Goal: Information Seeking & Learning: Check status

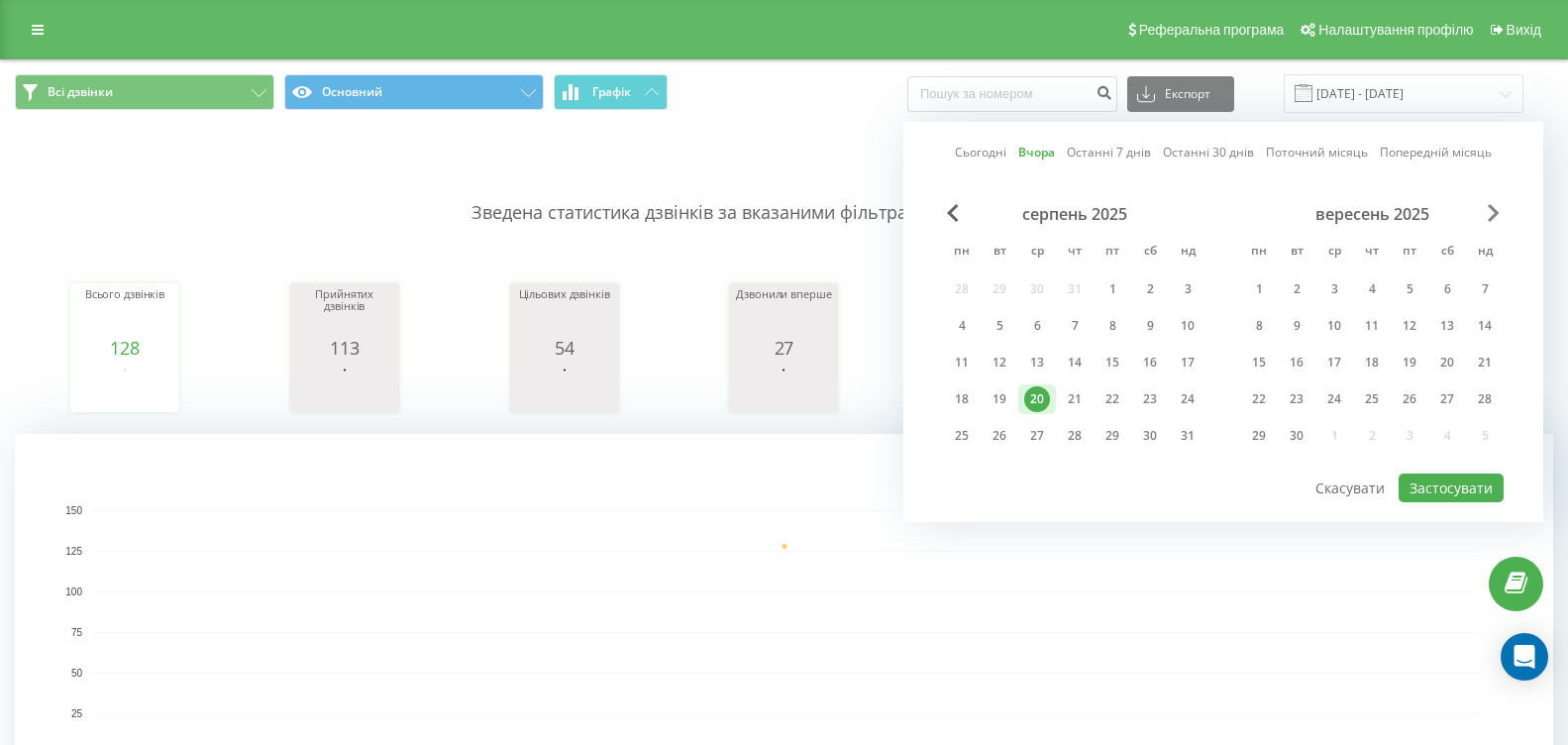
click at [1489, 211] on span "Next Month" at bounding box center [1494, 213] width 12 height 18
click at [941, 210] on div "Сьогодні Вчора Останні 7 днів Останні 30 днів Поточний місяць Попередній місяць…" at bounding box center [1223, 322] width 640 height 400
click at [942, 222] on div "Сьогодні Вчора Останні 7 днів Останні 30 днів Поточний місяць Попередній місяць…" at bounding box center [1223, 322] width 640 height 400
click at [957, 218] on span "Previous Month" at bounding box center [953, 213] width 12 height 18
click at [1083, 402] on div "21" at bounding box center [1075, 399] width 26 height 26
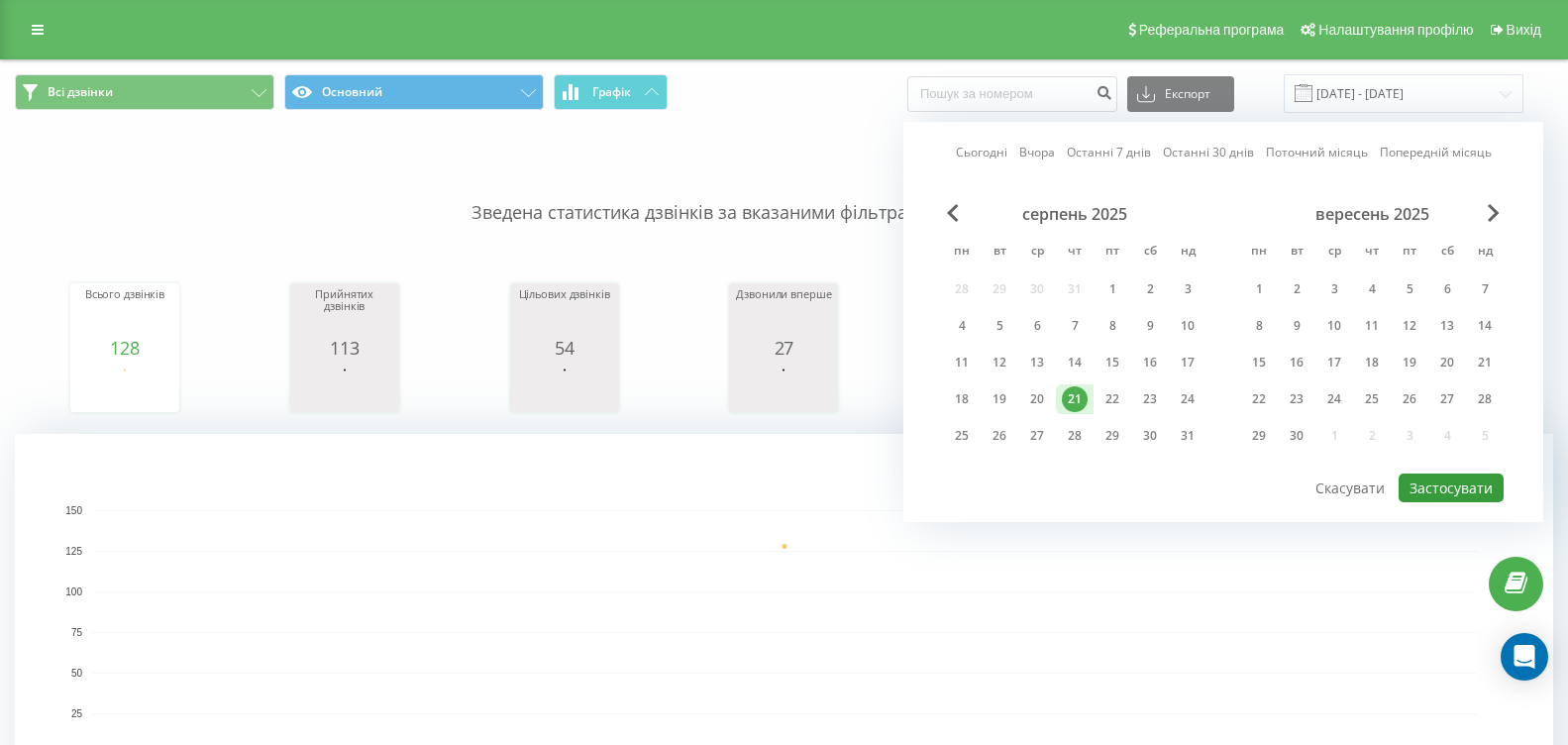
click at [1422, 495] on button "Застосувати" at bounding box center [1451, 487] width 105 height 29
type input "[DATE] - [DATE]"
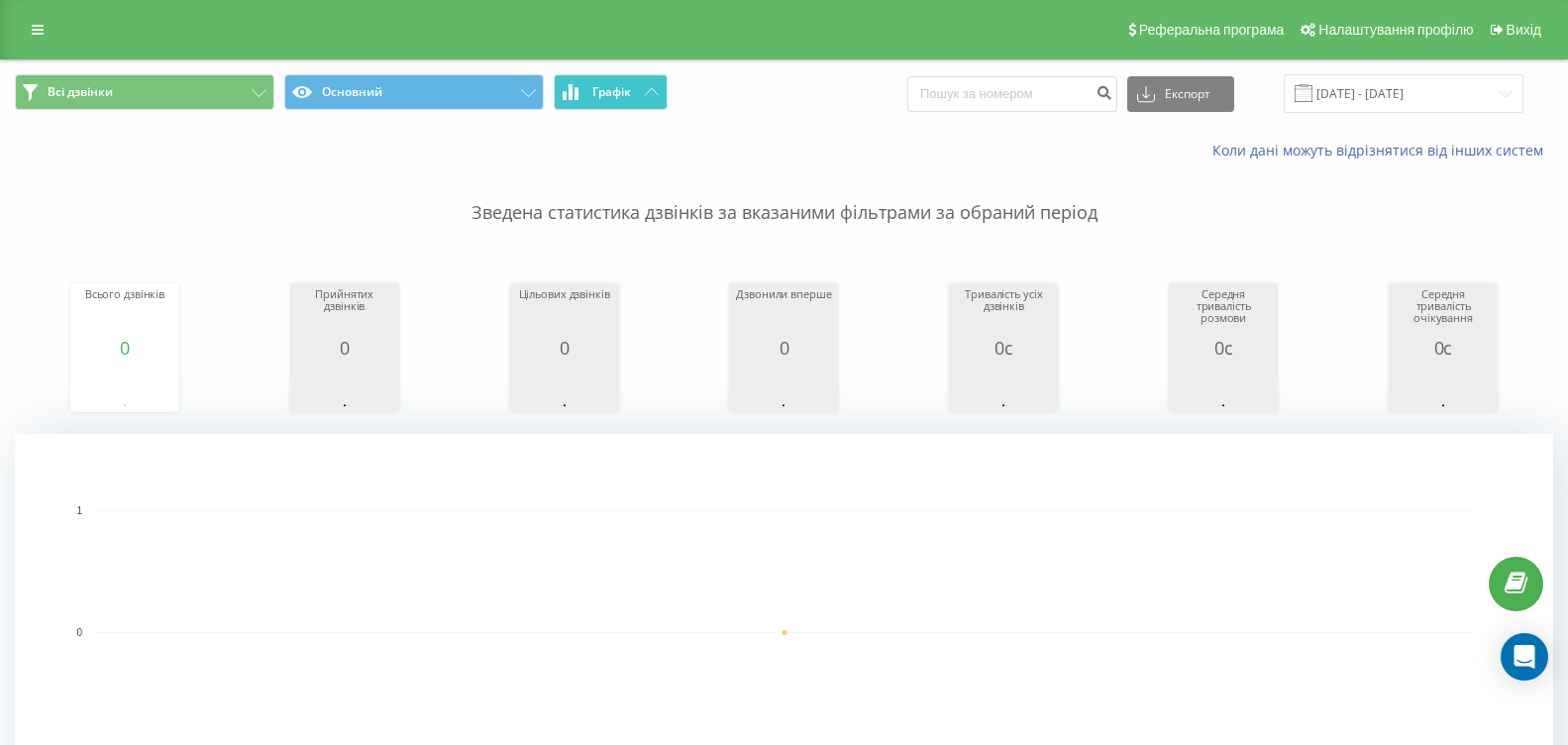
click at [587, 95] on button "Графік" at bounding box center [611, 92] width 114 height 36
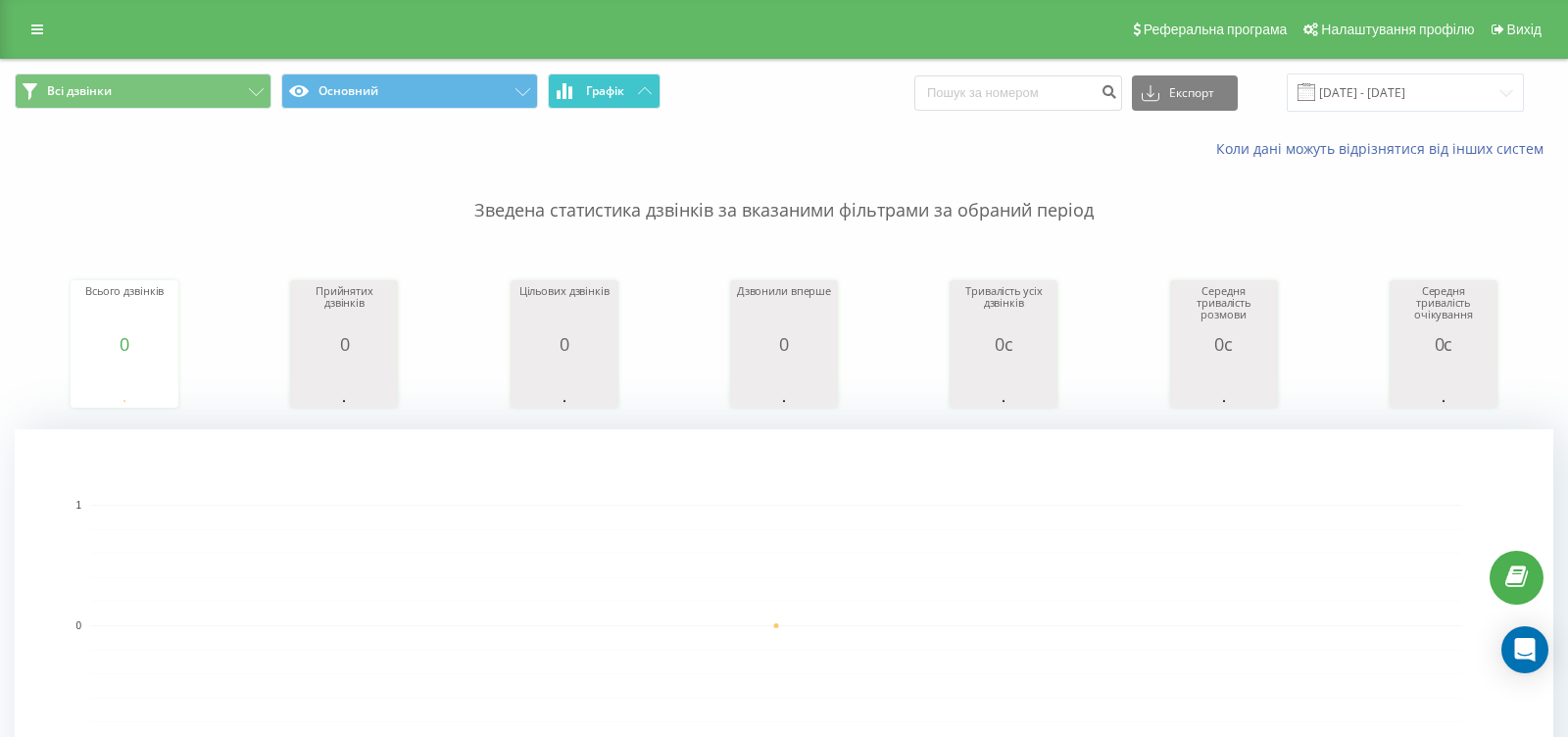
click at [581, 94] on button "Графік" at bounding box center [604, 91] width 113 height 36
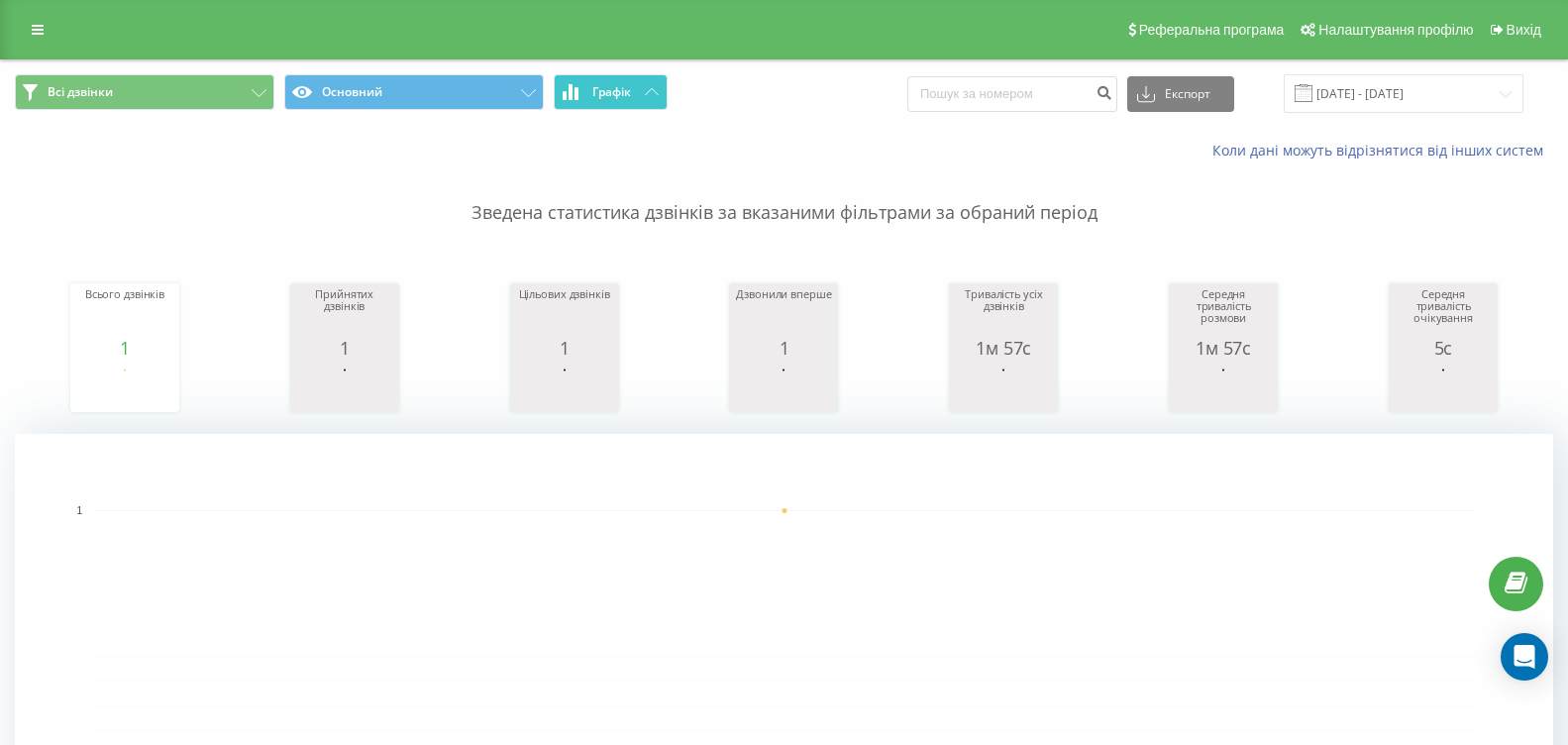
click at [621, 97] on span "Графік" at bounding box center [612, 92] width 39 height 14
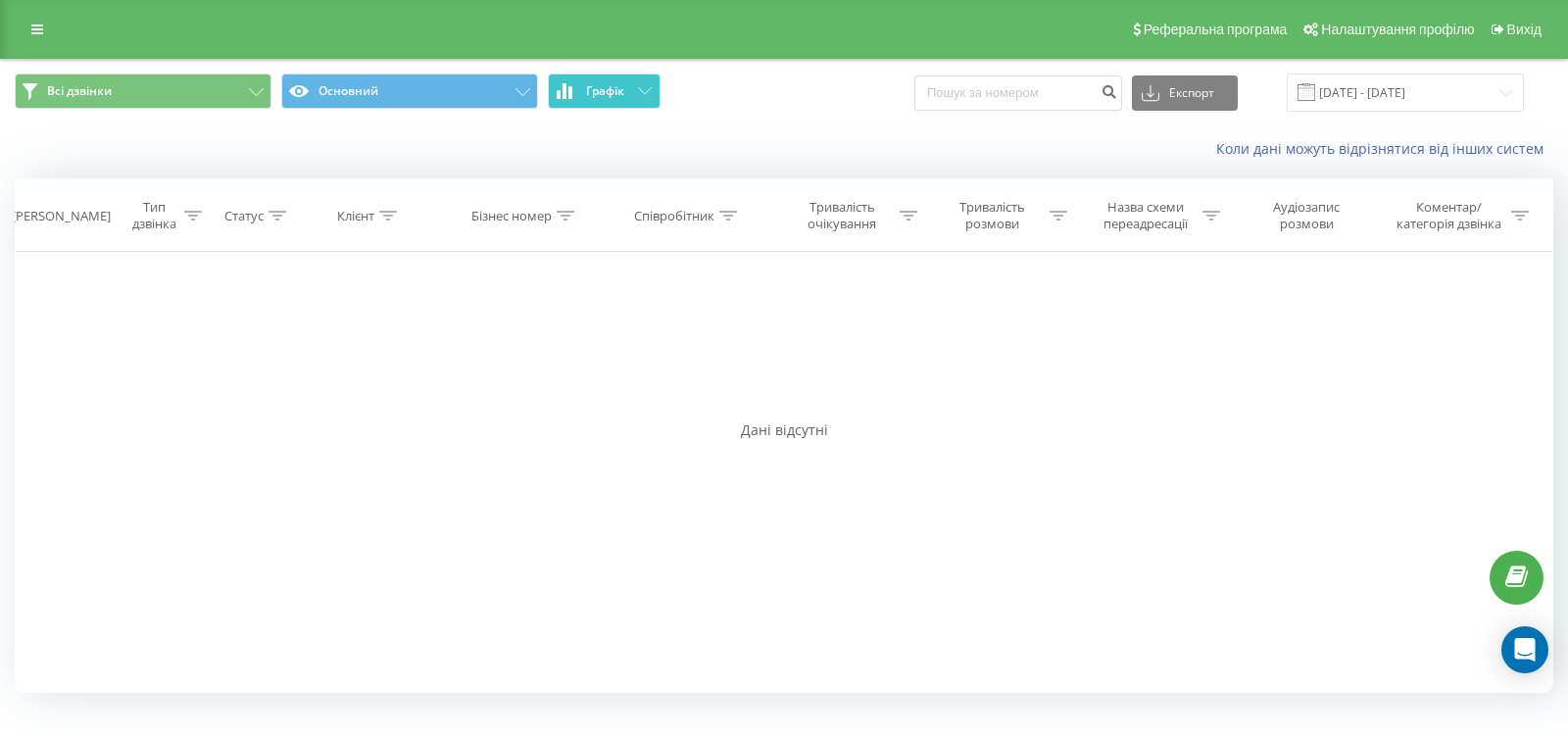
click at [614, 96] on span "Графік" at bounding box center [605, 91] width 39 height 14
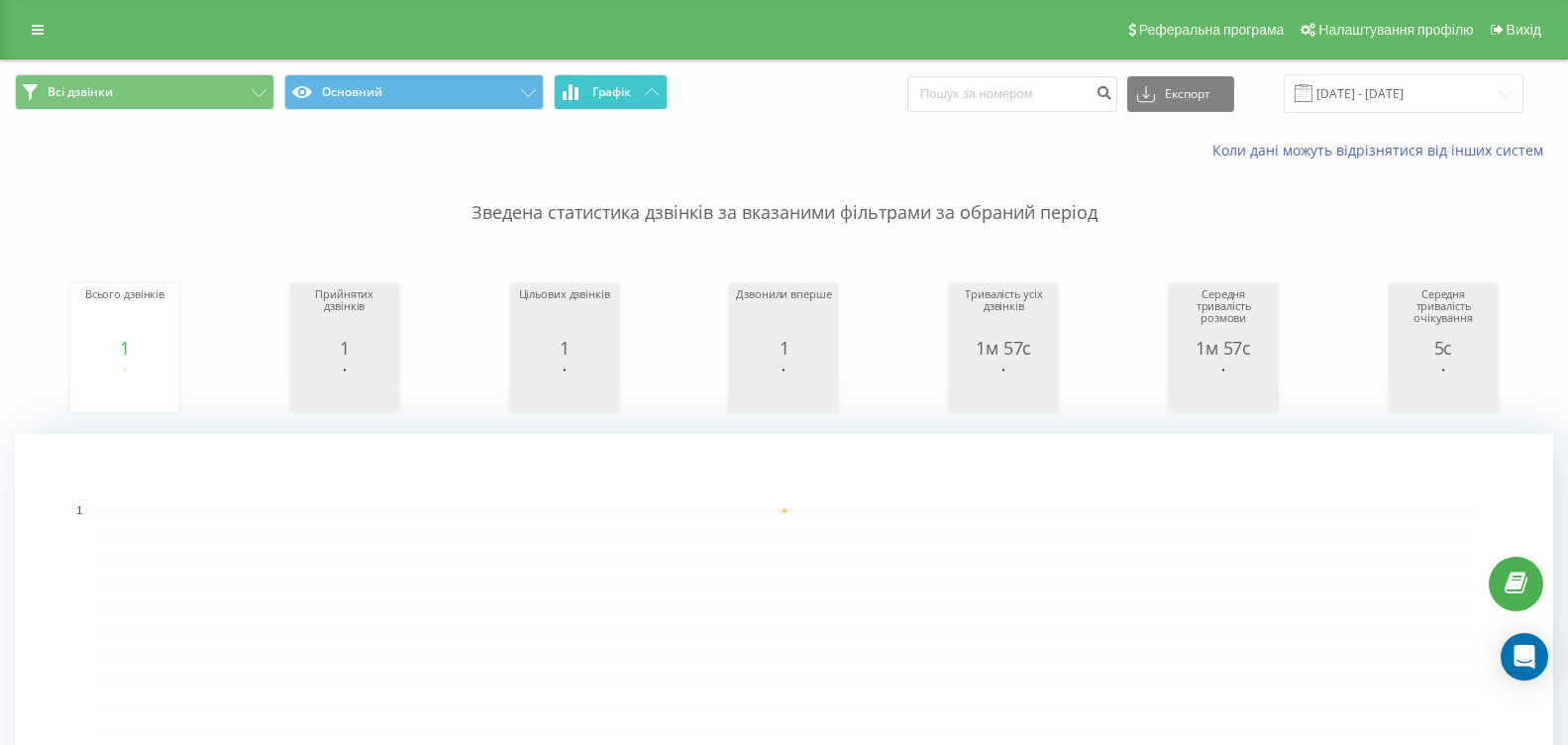
click at [646, 98] on button "Графік" at bounding box center [611, 92] width 114 height 36
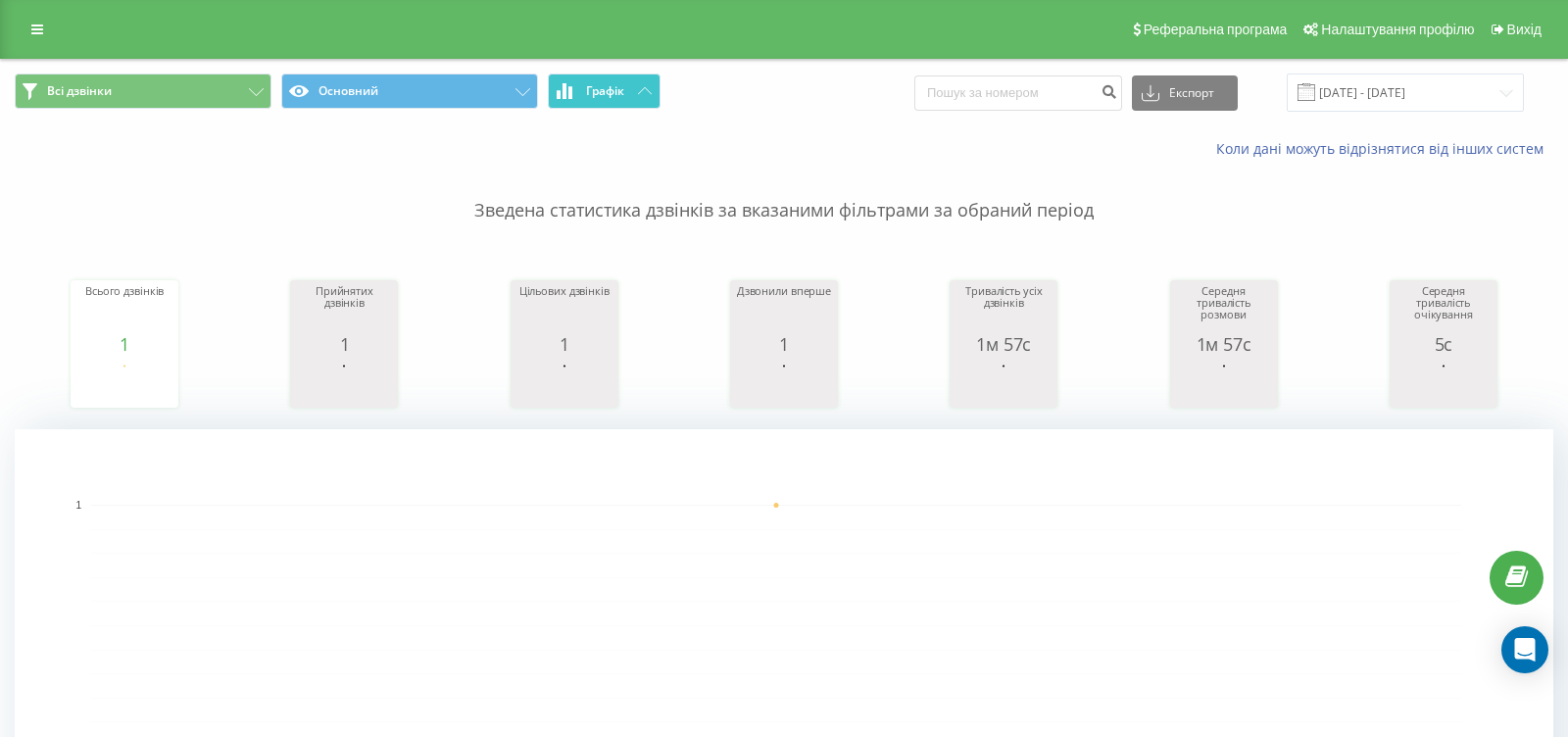
click at [639, 97] on button "Графік" at bounding box center [604, 91] width 113 height 36
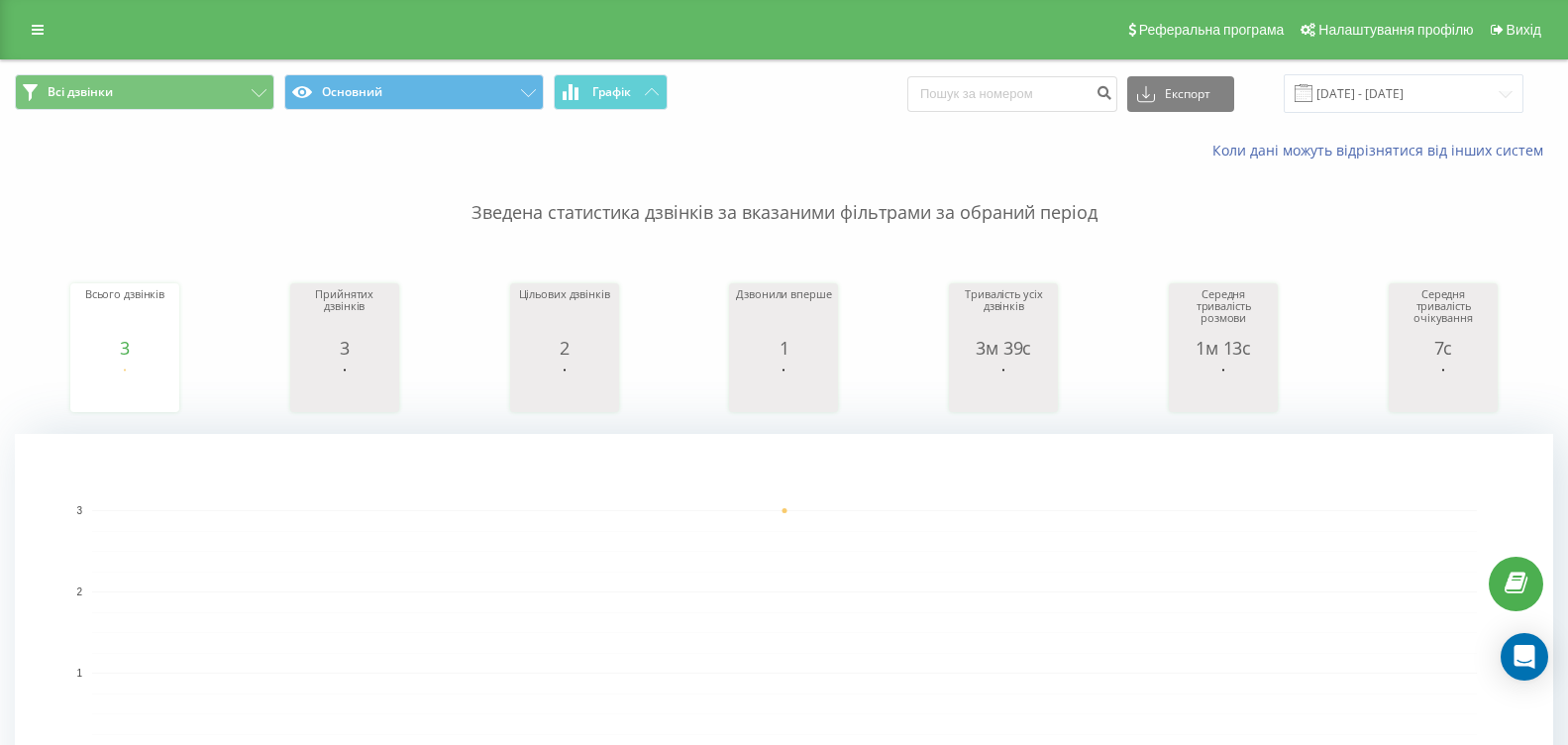
click at [589, 65] on div "Всі дзвінки Основний Графік Експорт .csv .xls .xlsx 21.08.2025 - 21.08.2025" at bounding box center [784, 94] width 1566 height 67
click at [597, 85] on span "Графік" at bounding box center [612, 92] width 39 height 14
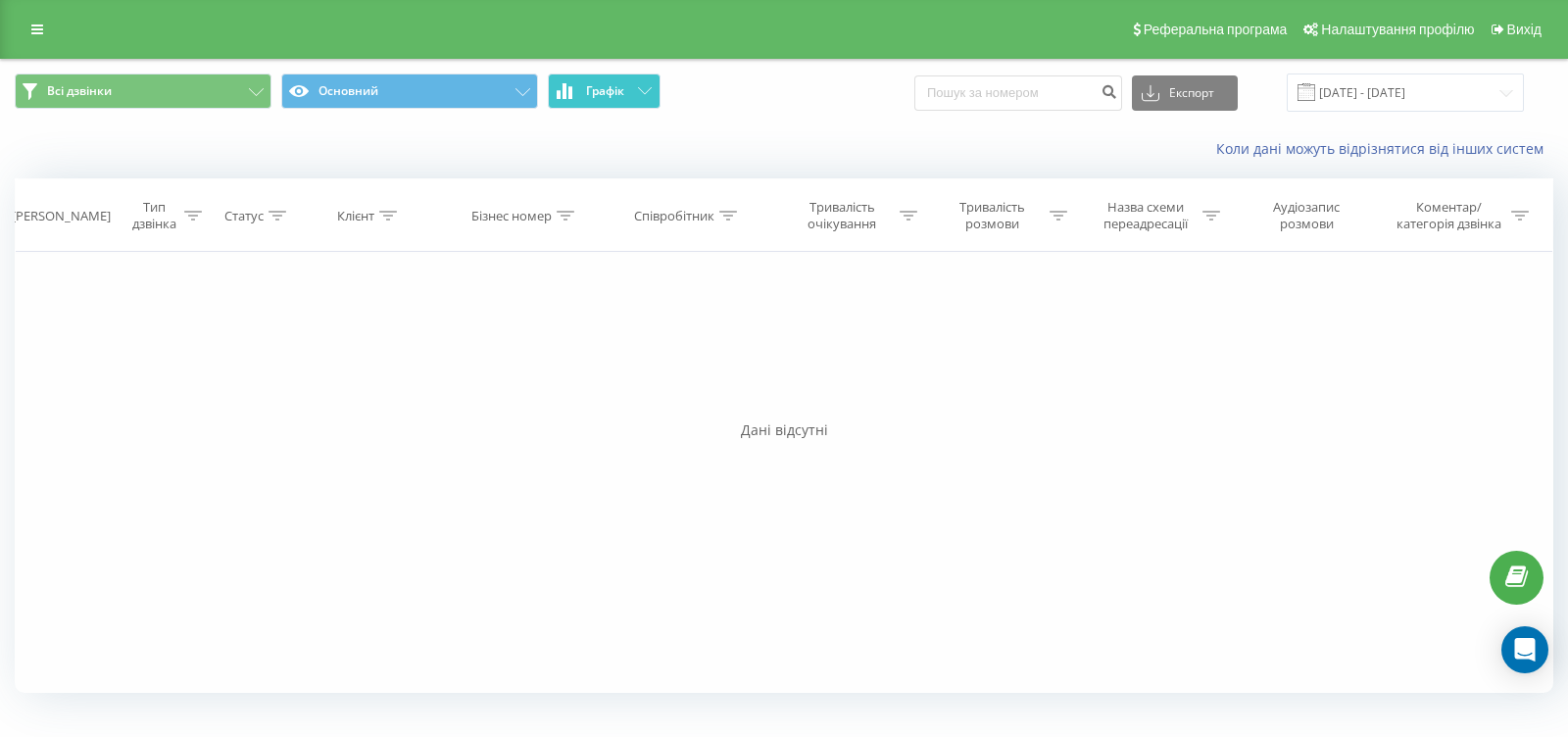
click at [649, 93] on button "Графік" at bounding box center [604, 91] width 113 height 36
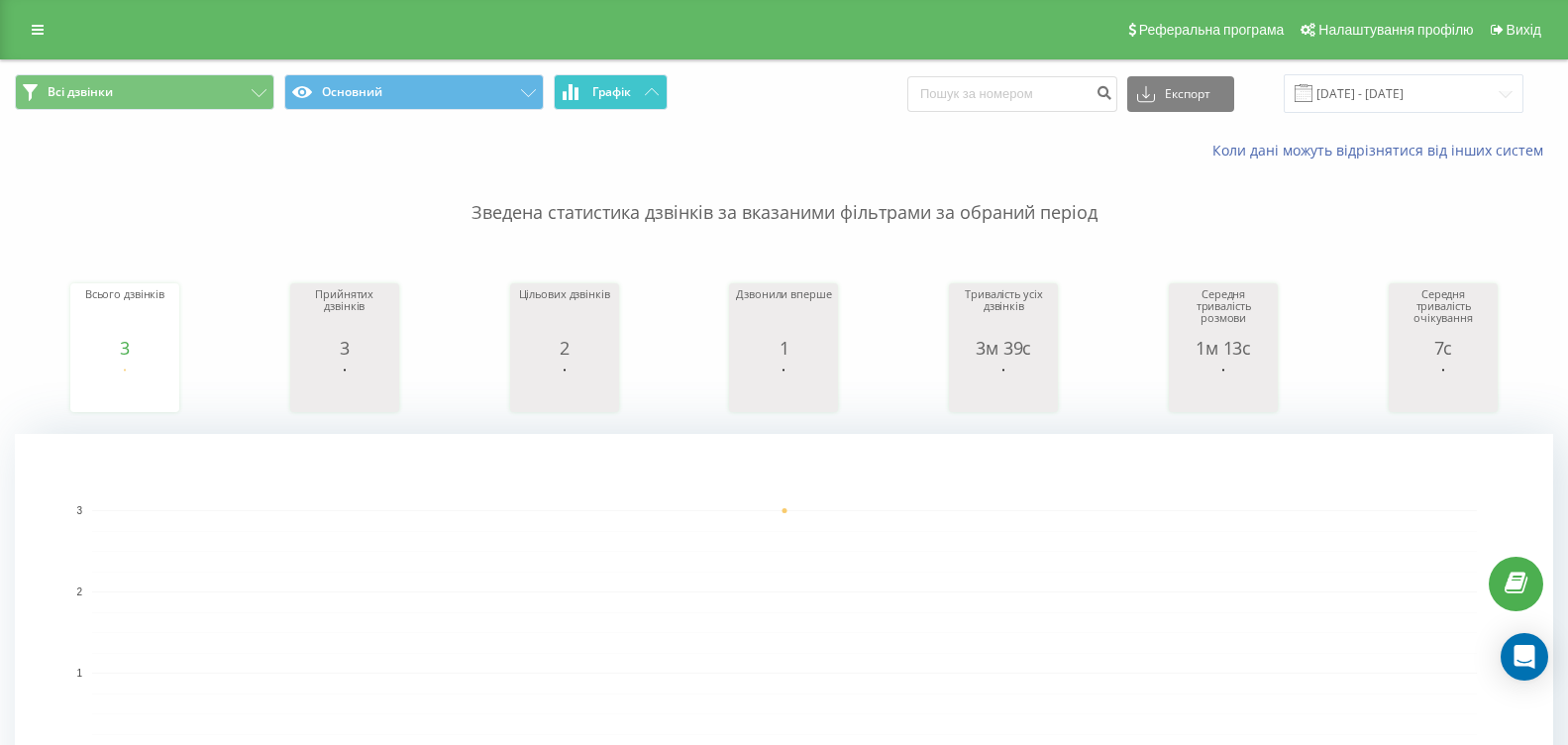
click at [624, 93] on span "Графік" at bounding box center [612, 92] width 39 height 14
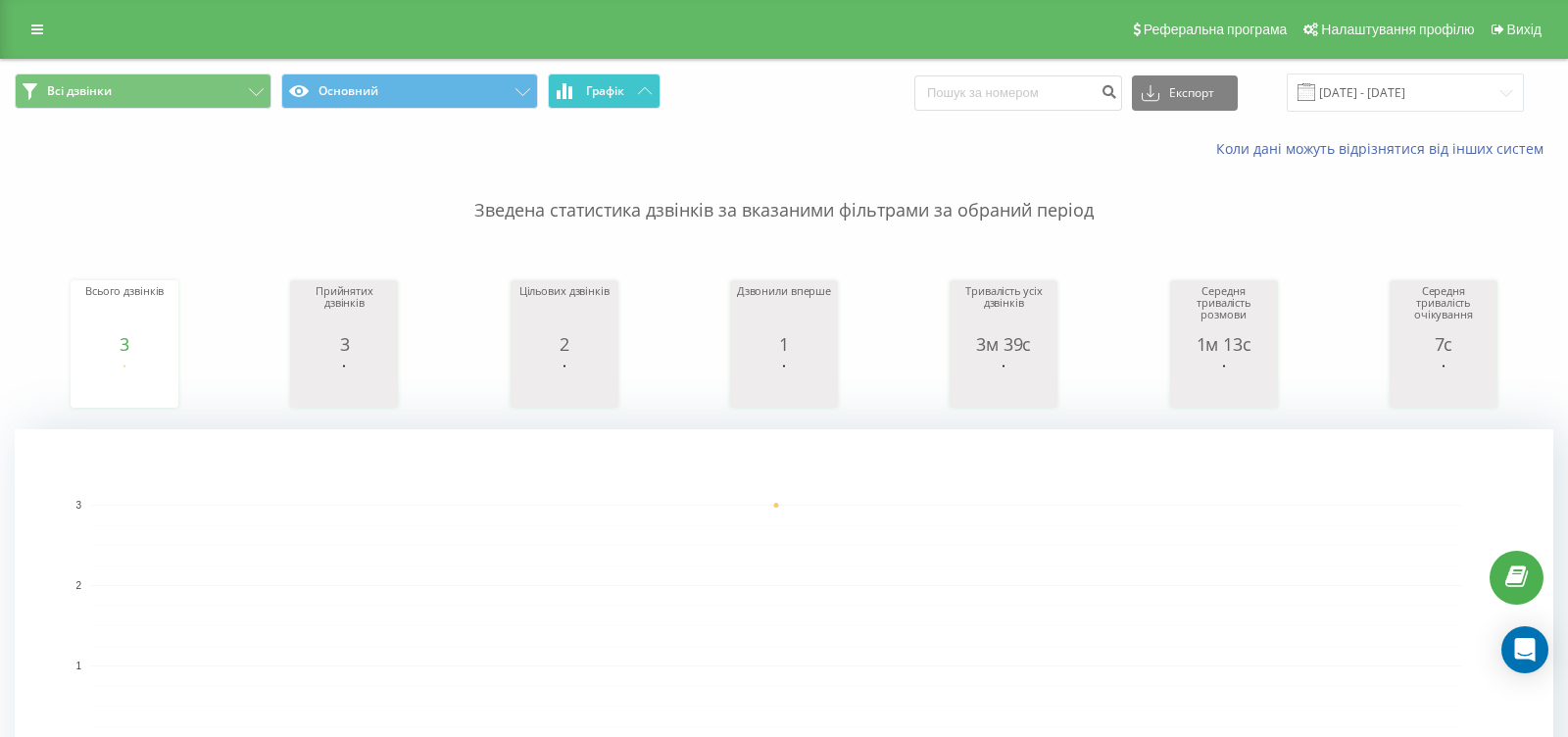
click at [617, 92] on span "Графік" at bounding box center [605, 91] width 39 height 14
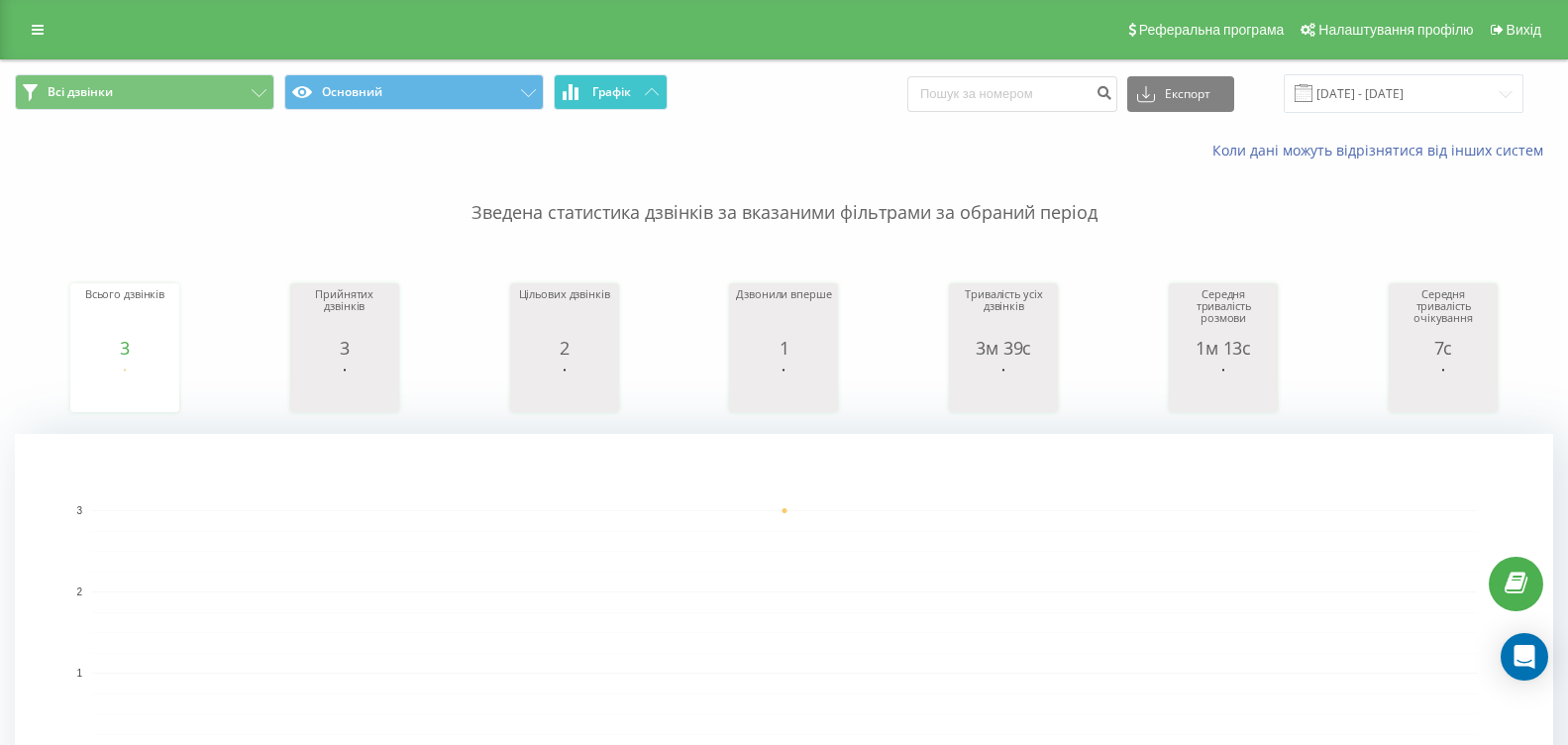
click at [606, 103] on button "Графік" at bounding box center [611, 92] width 114 height 36
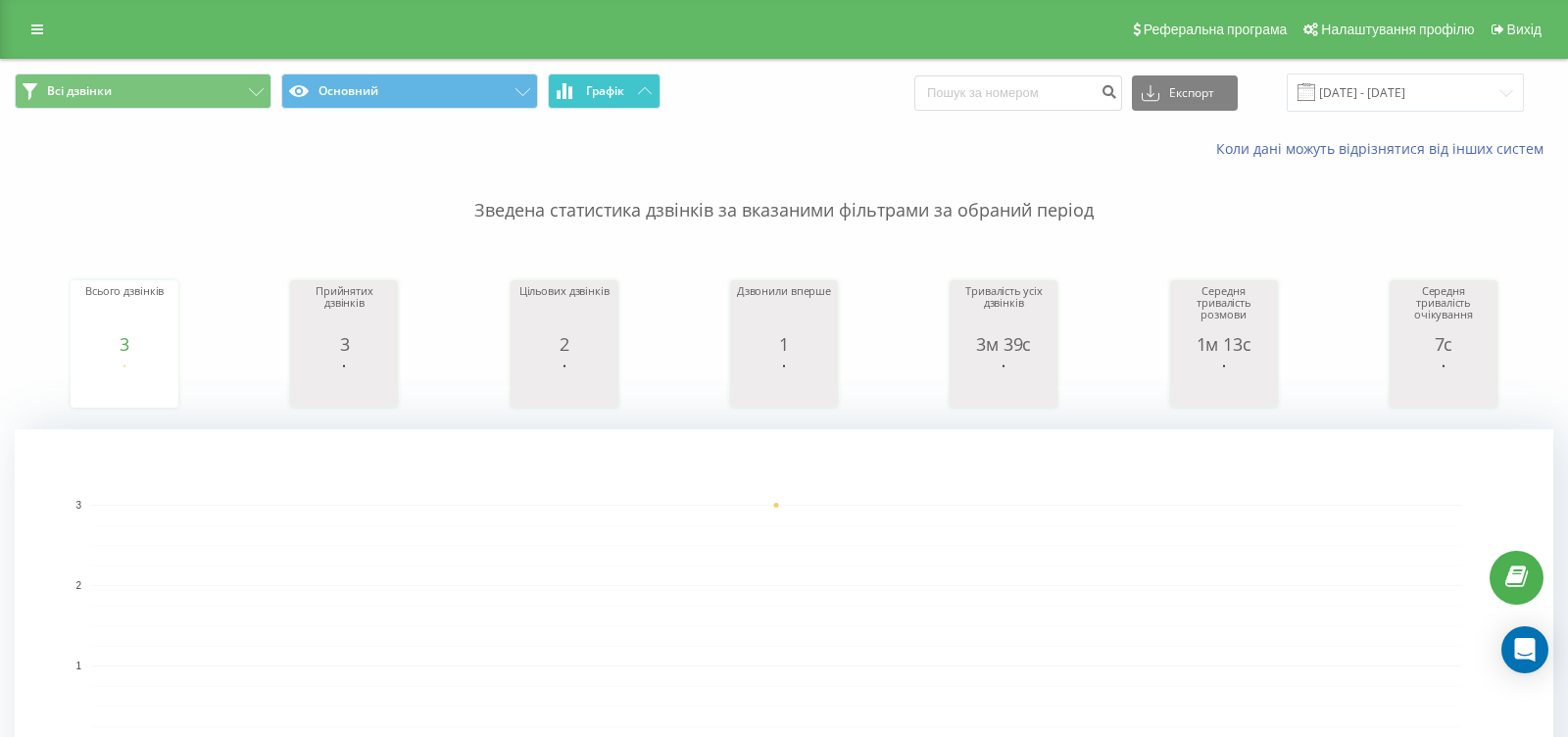
click at [599, 102] on button "Графік" at bounding box center [604, 91] width 113 height 36
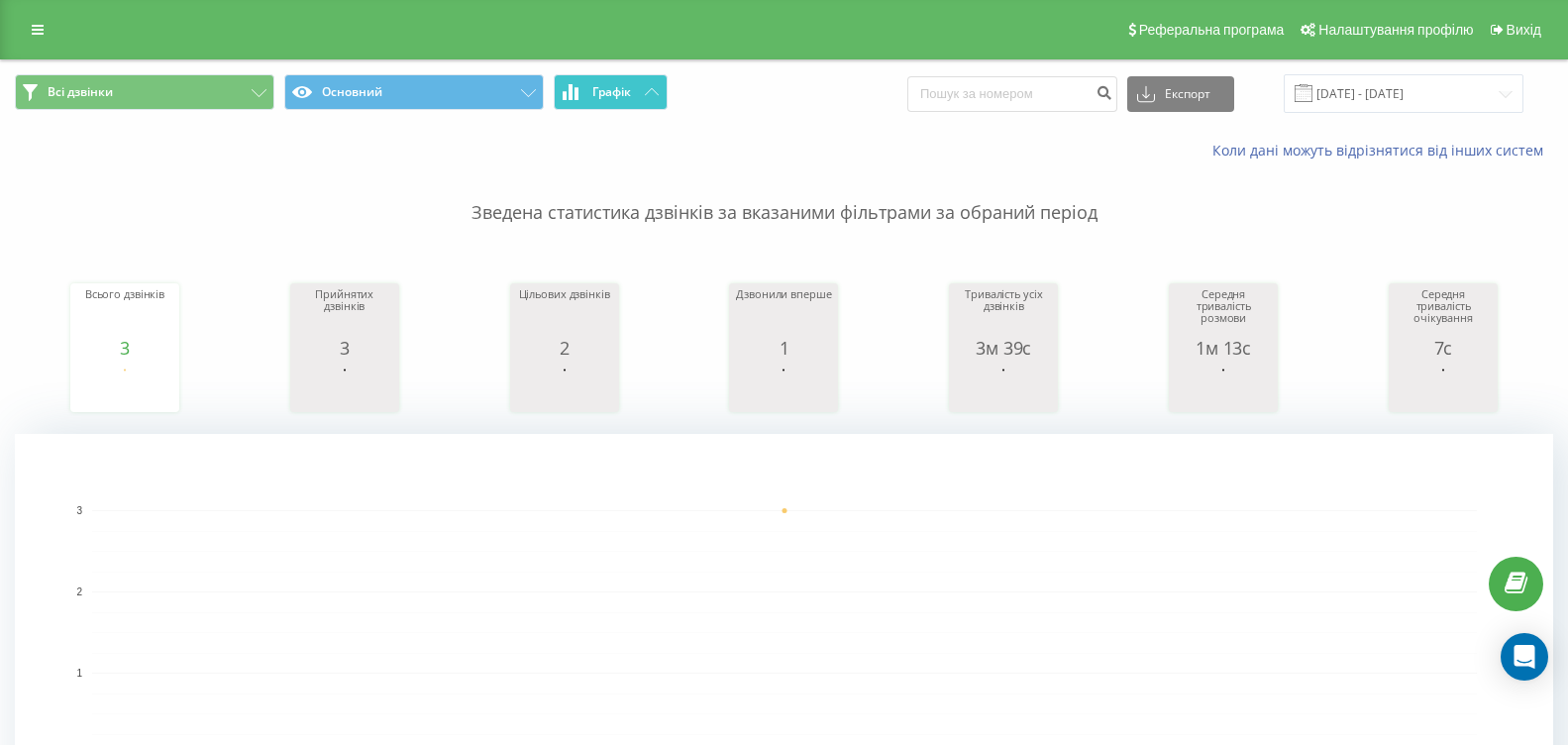
click at [605, 96] on span "Графік" at bounding box center [612, 92] width 39 height 14
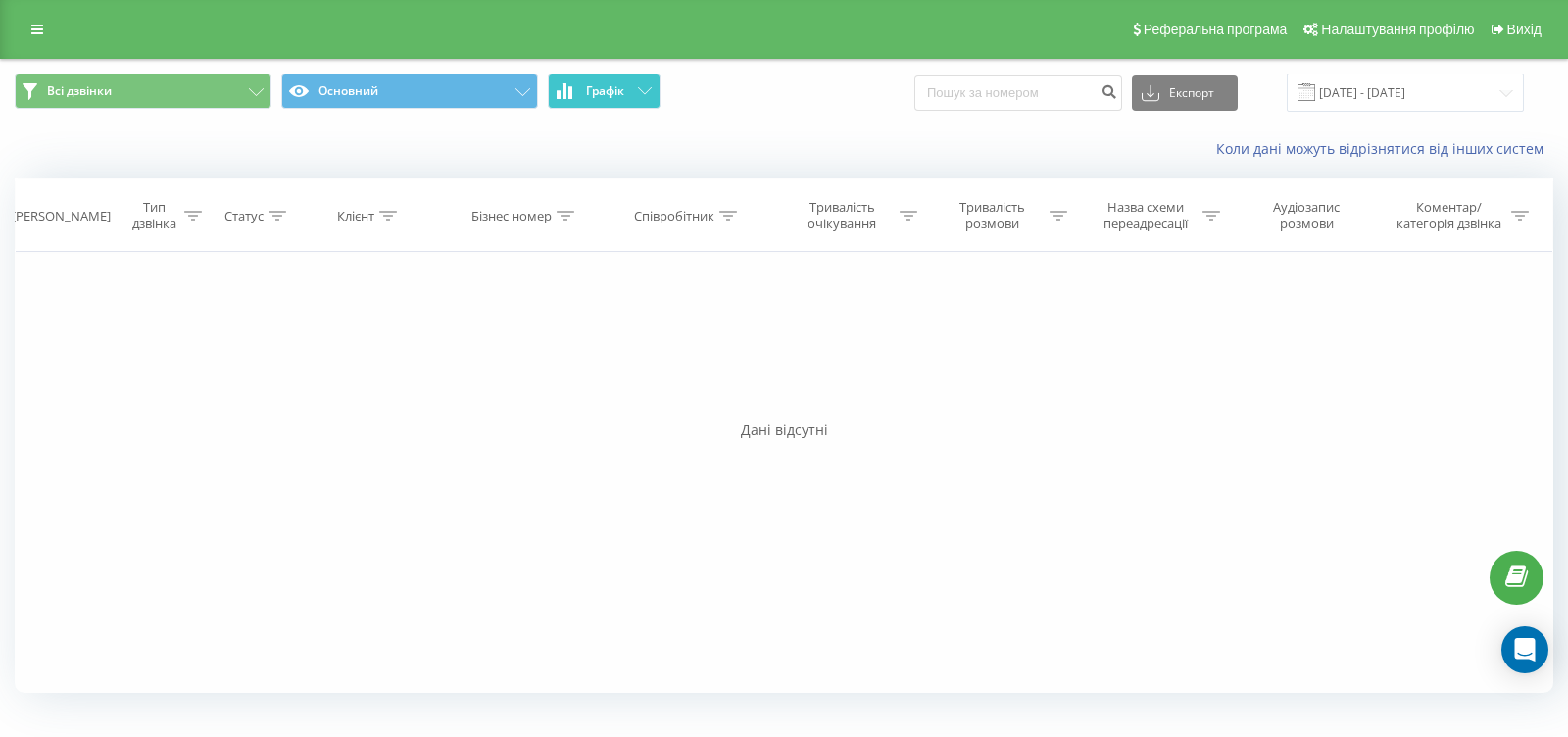
drag, startPoint x: 598, startPoint y: 95, endPoint x: 588, endPoint y: 90, distance: 11.2
click at [596, 95] on span "Графік" at bounding box center [605, 91] width 39 height 14
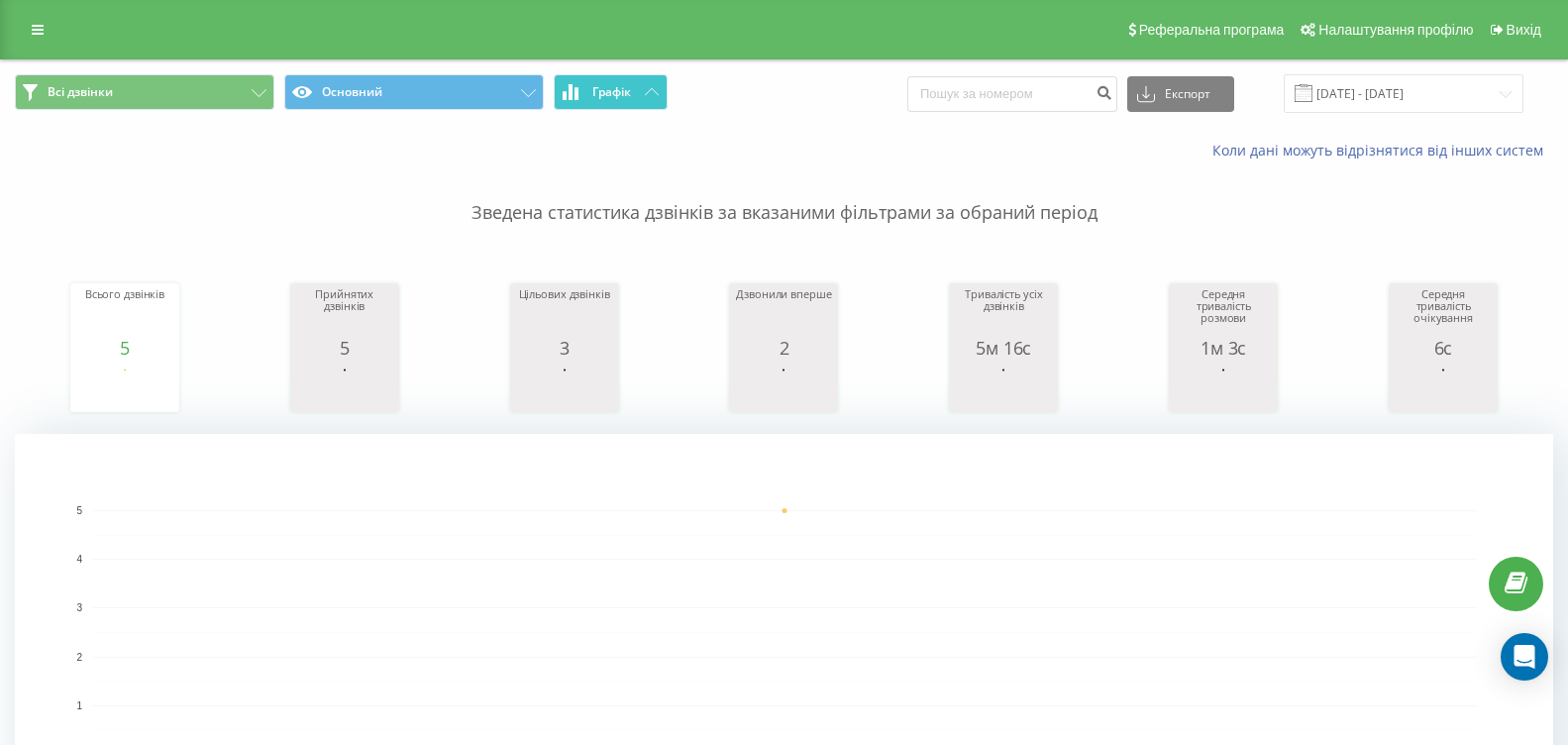
click at [606, 85] on span "Графік" at bounding box center [612, 92] width 39 height 14
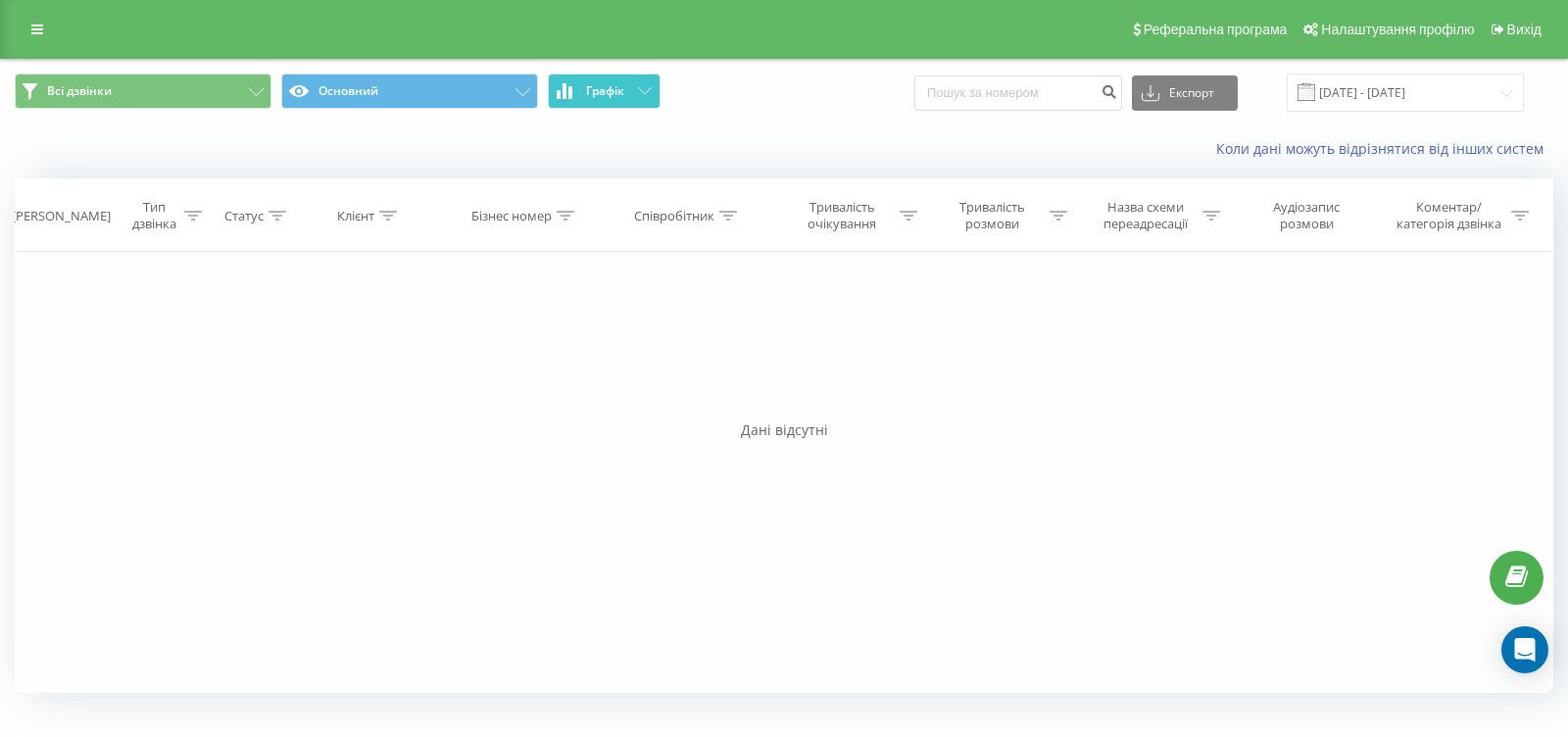
click at [600, 84] on span "Графік" at bounding box center [605, 91] width 39 height 14
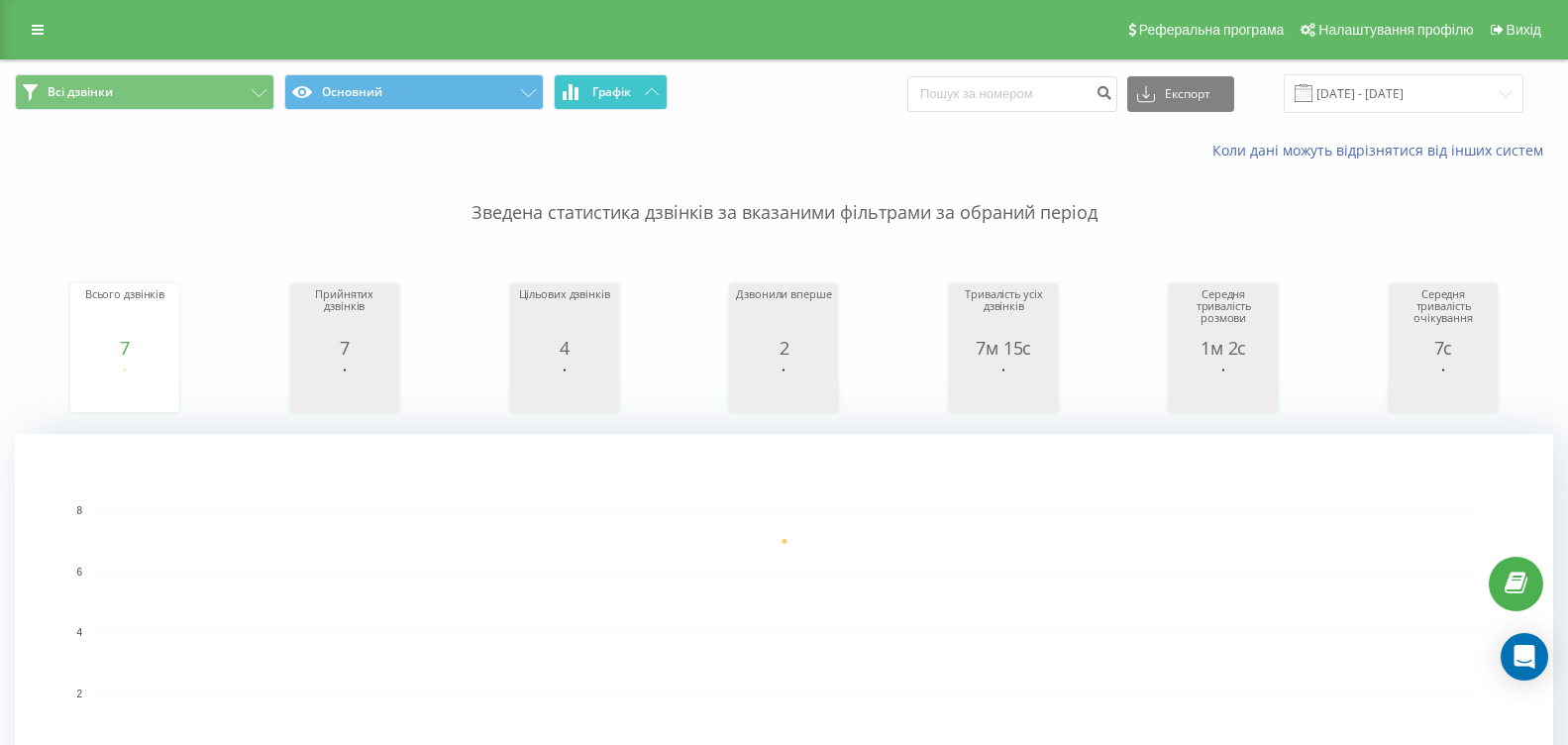
click at [626, 92] on span "Графік" at bounding box center [612, 92] width 39 height 14
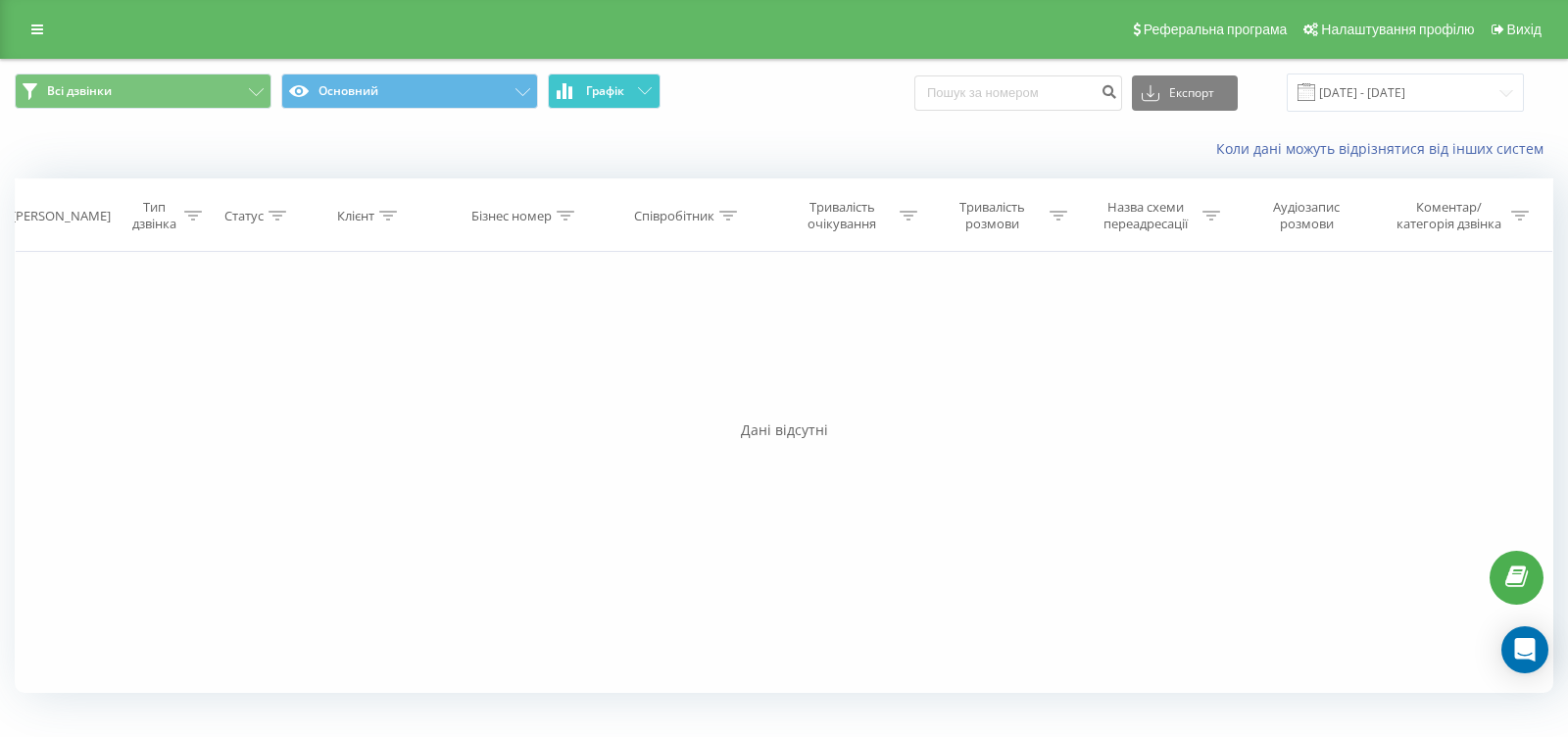
drag, startPoint x: 619, startPoint y: 91, endPoint x: 602, endPoint y: 95, distance: 17.5
click at [615, 91] on span "Графік" at bounding box center [605, 91] width 39 height 14
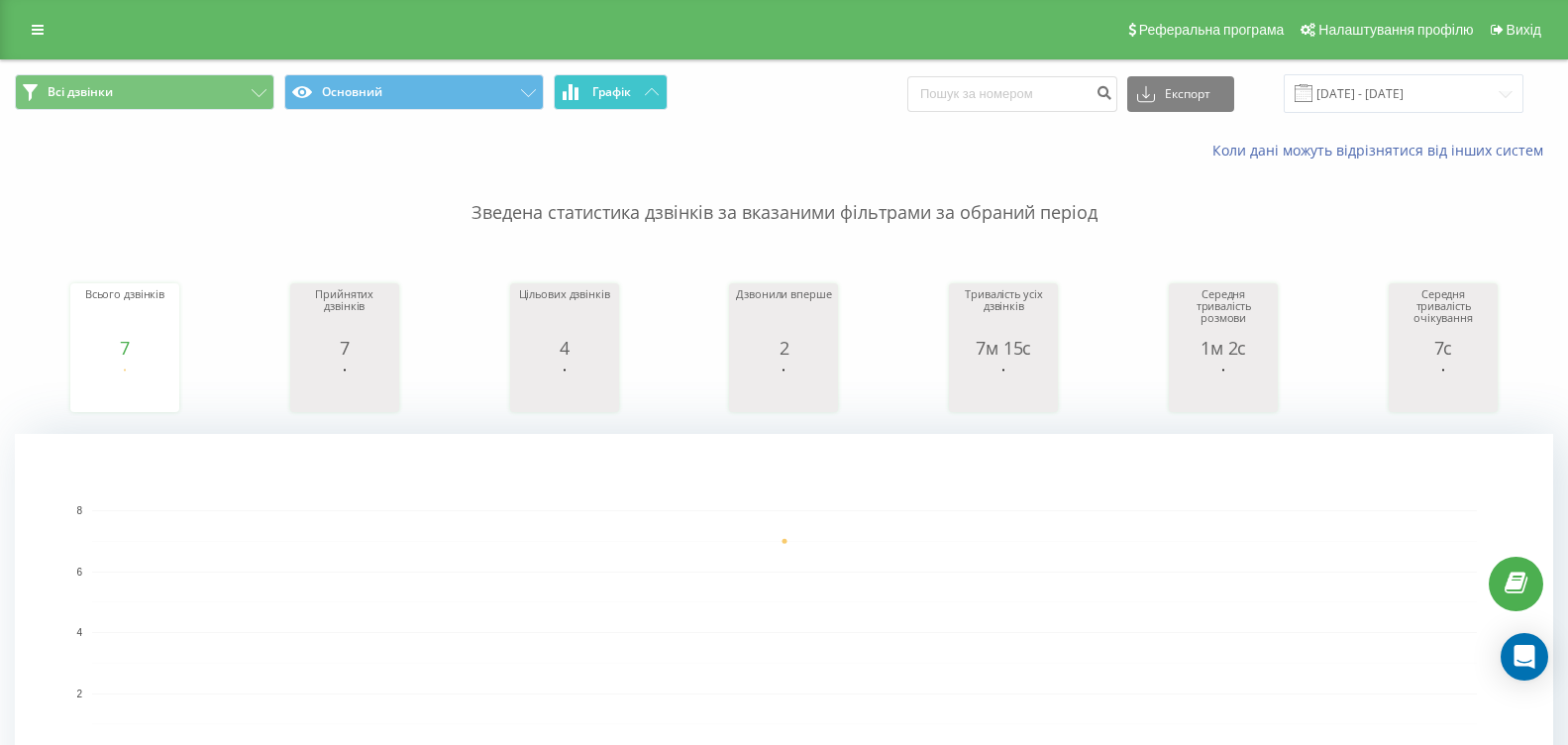
click at [642, 82] on button "Графік" at bounding box center [611, 92] width 114 height 36
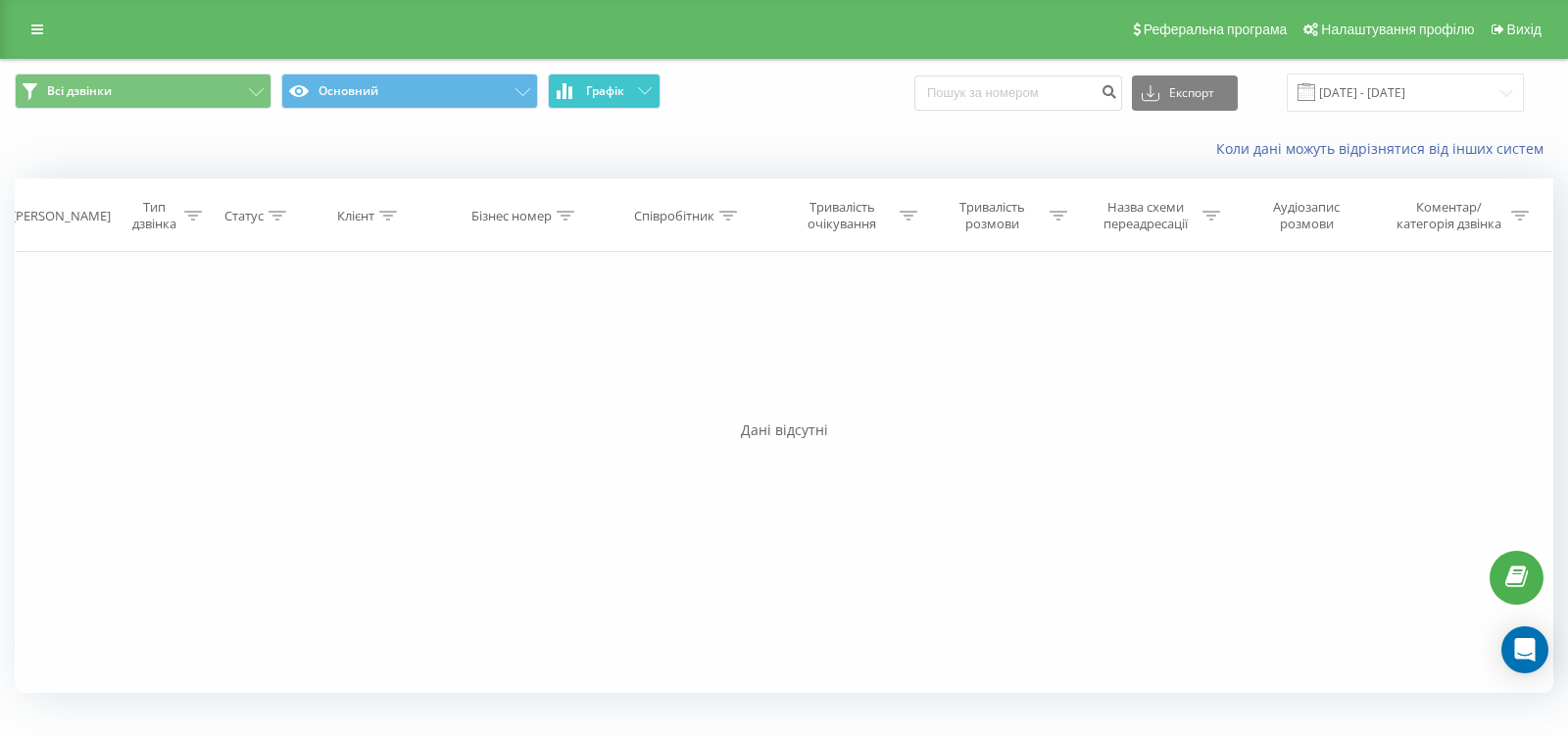
click at [635, 81] on button "Графік" at bounding box center [604, 91] width 113 height 36
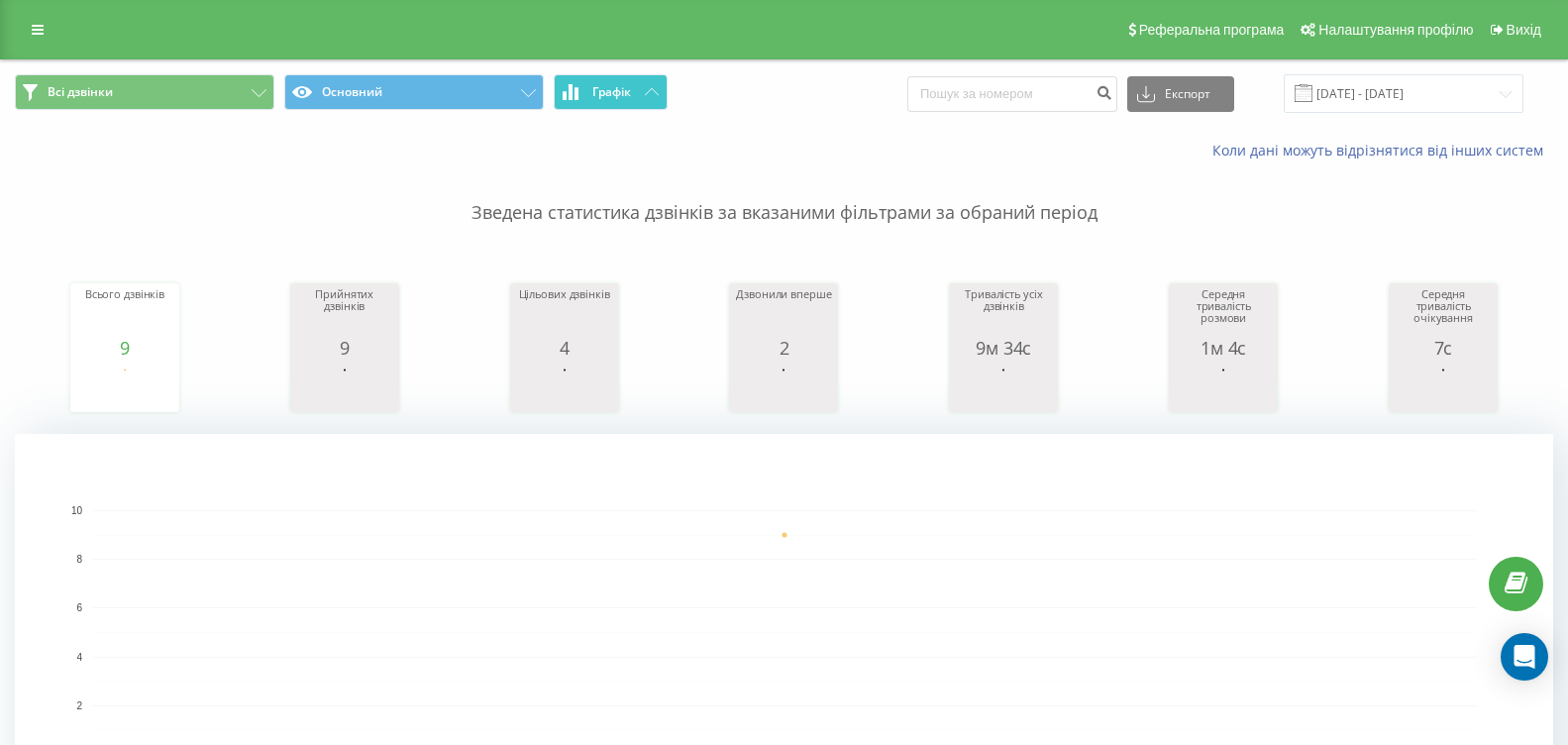
click at [587, 87] on button "Графік" at bounding box center [611, 92] width 114 height 36
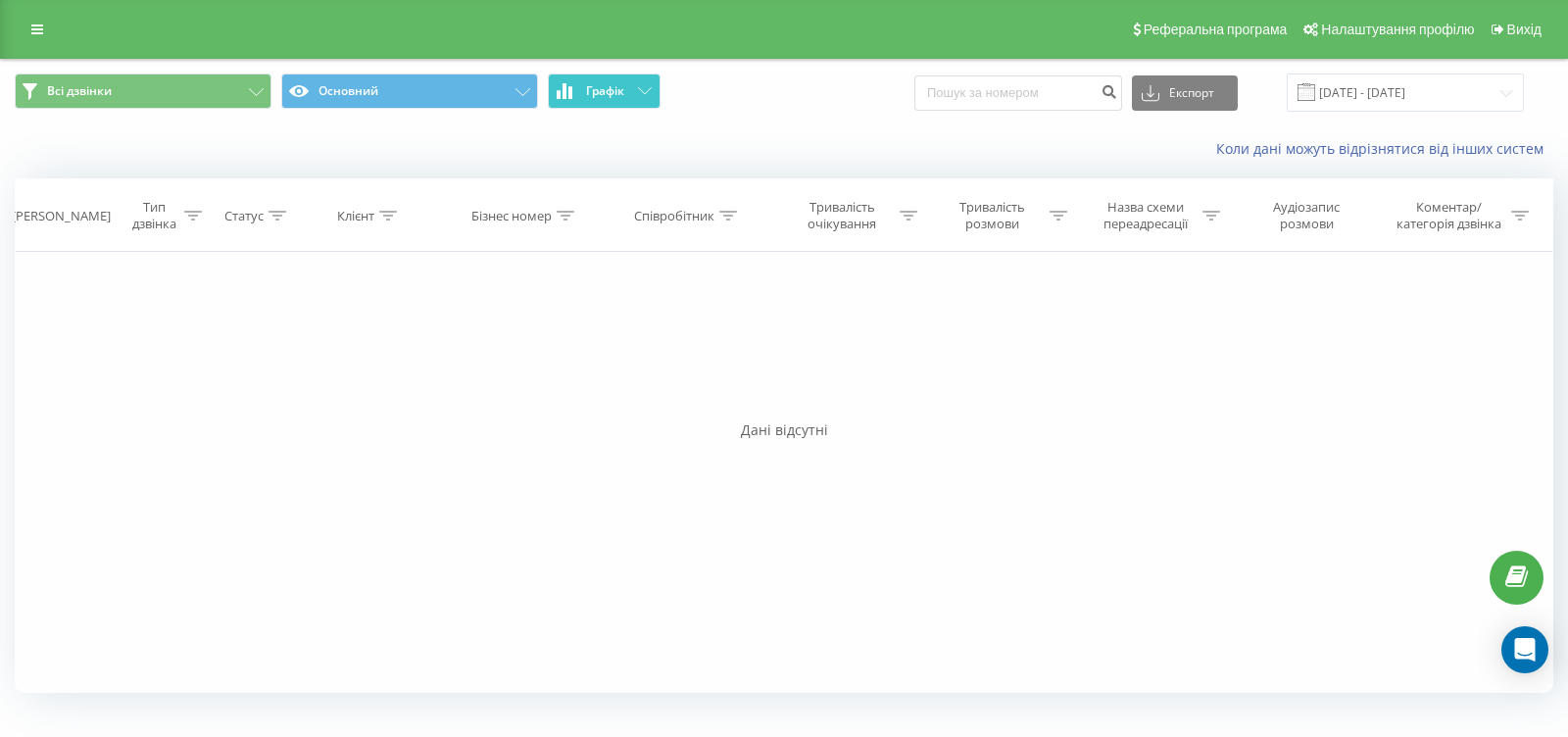
click at [581, 83] on button "Графік" at bounding box center [604, 91] width 113 height 36
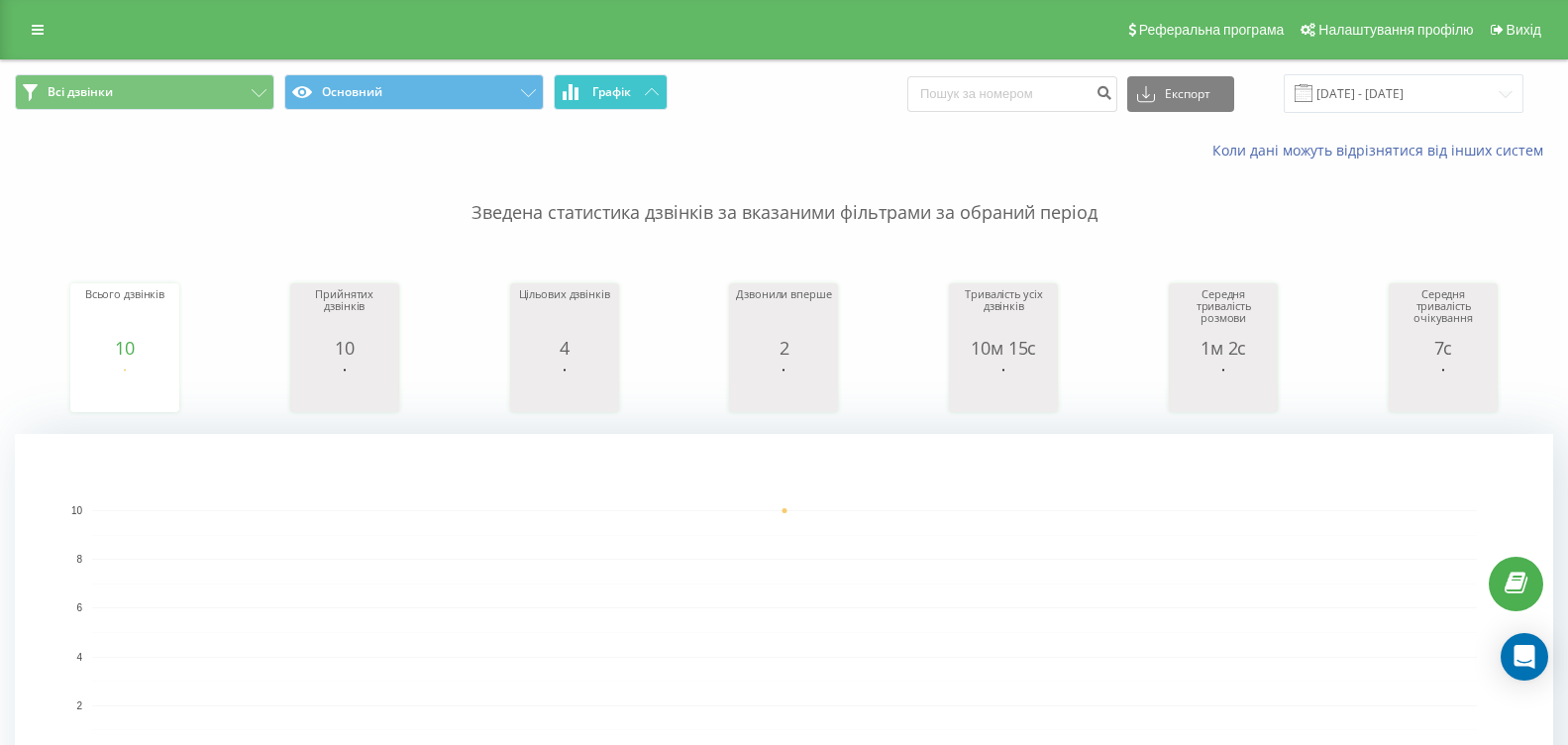
click at [643, 98] on button "Графік" at bounding box center [611, 92] width 114 height 36
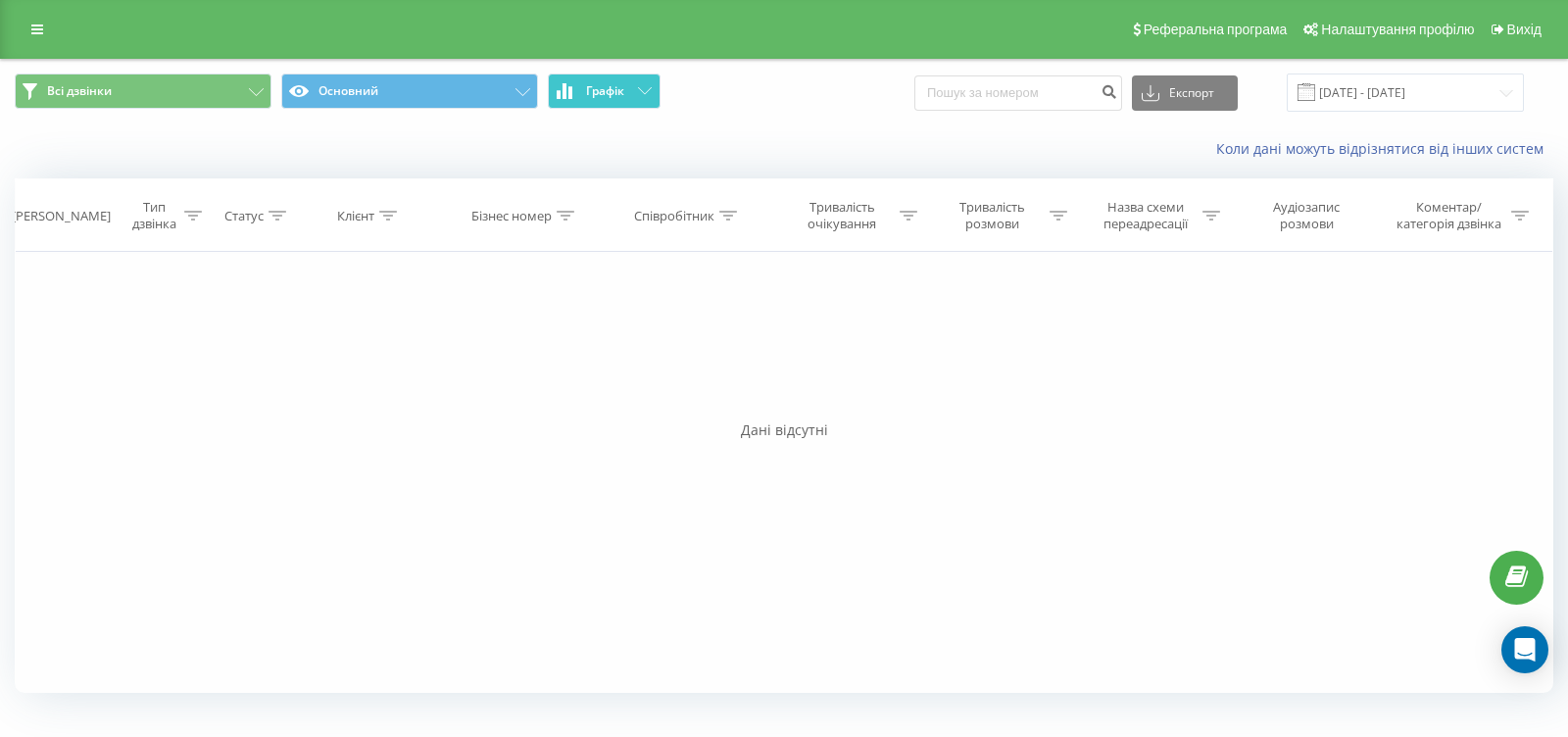
click at [638, 93] on icon at bounding box center [645, 90] width 14 height 7
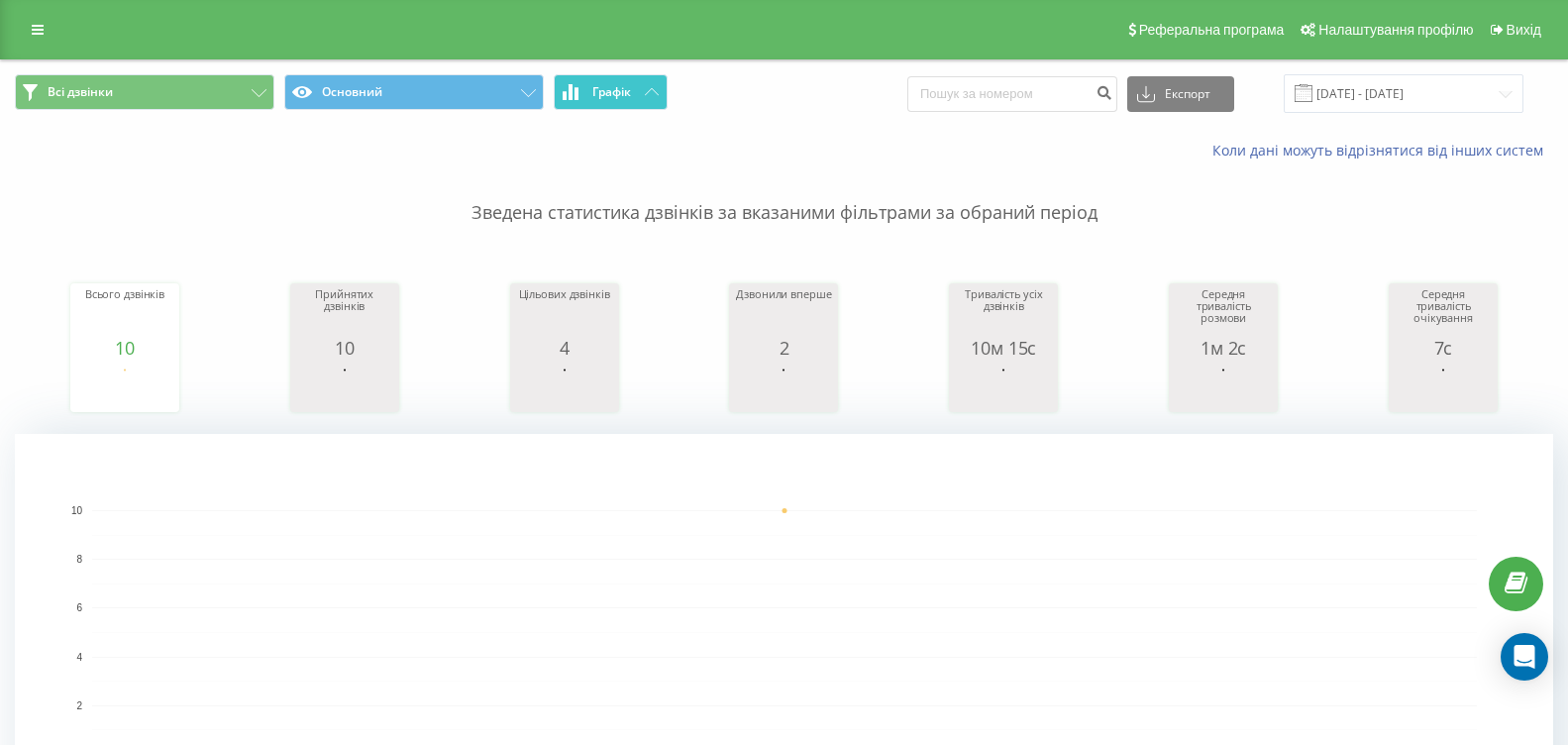
click at [646, 96] on button "Графік" at bounding box center [611, 92] width 114 height 36
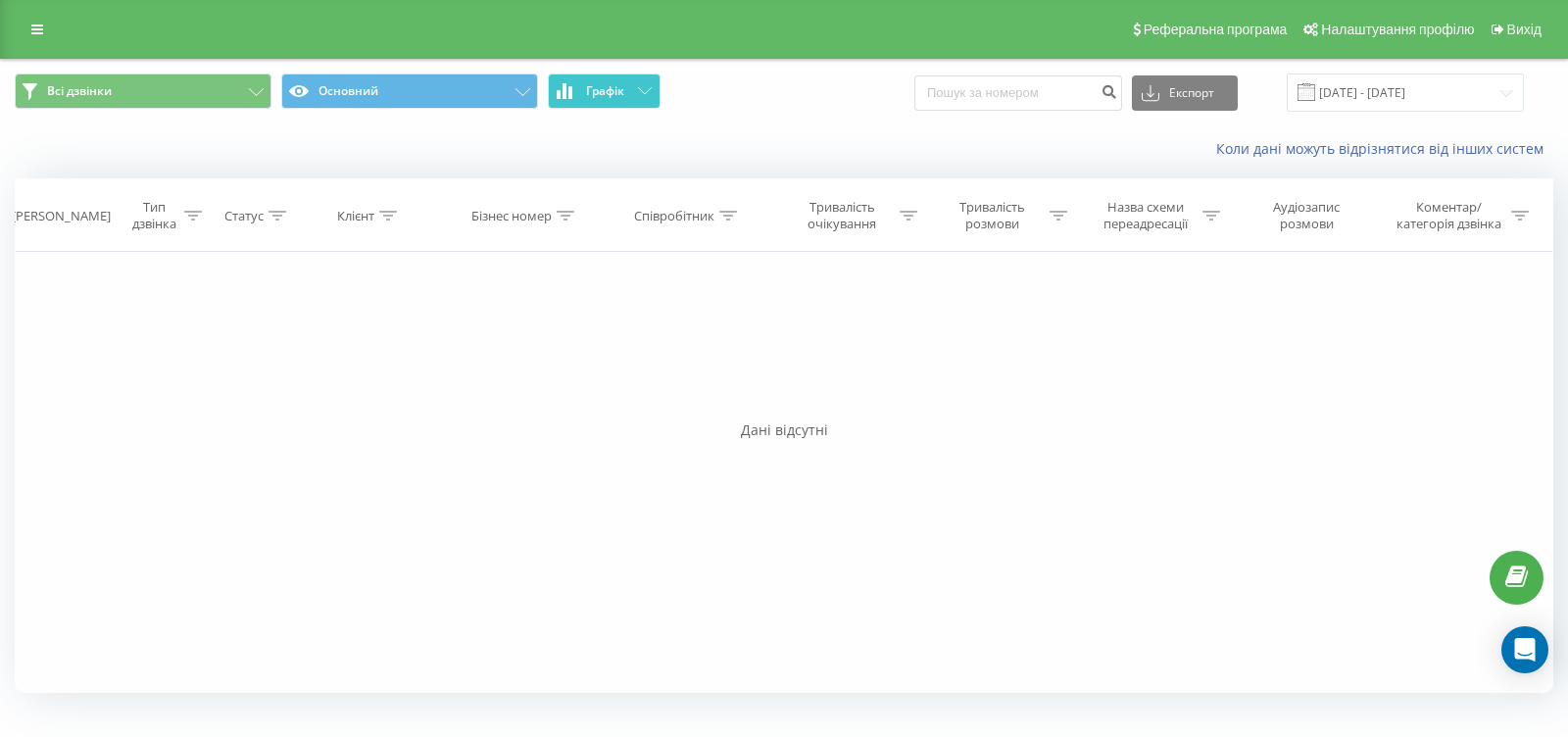
click at [637, 95] on button "Графік" at bounding box center [604, 91] width 113 height 36
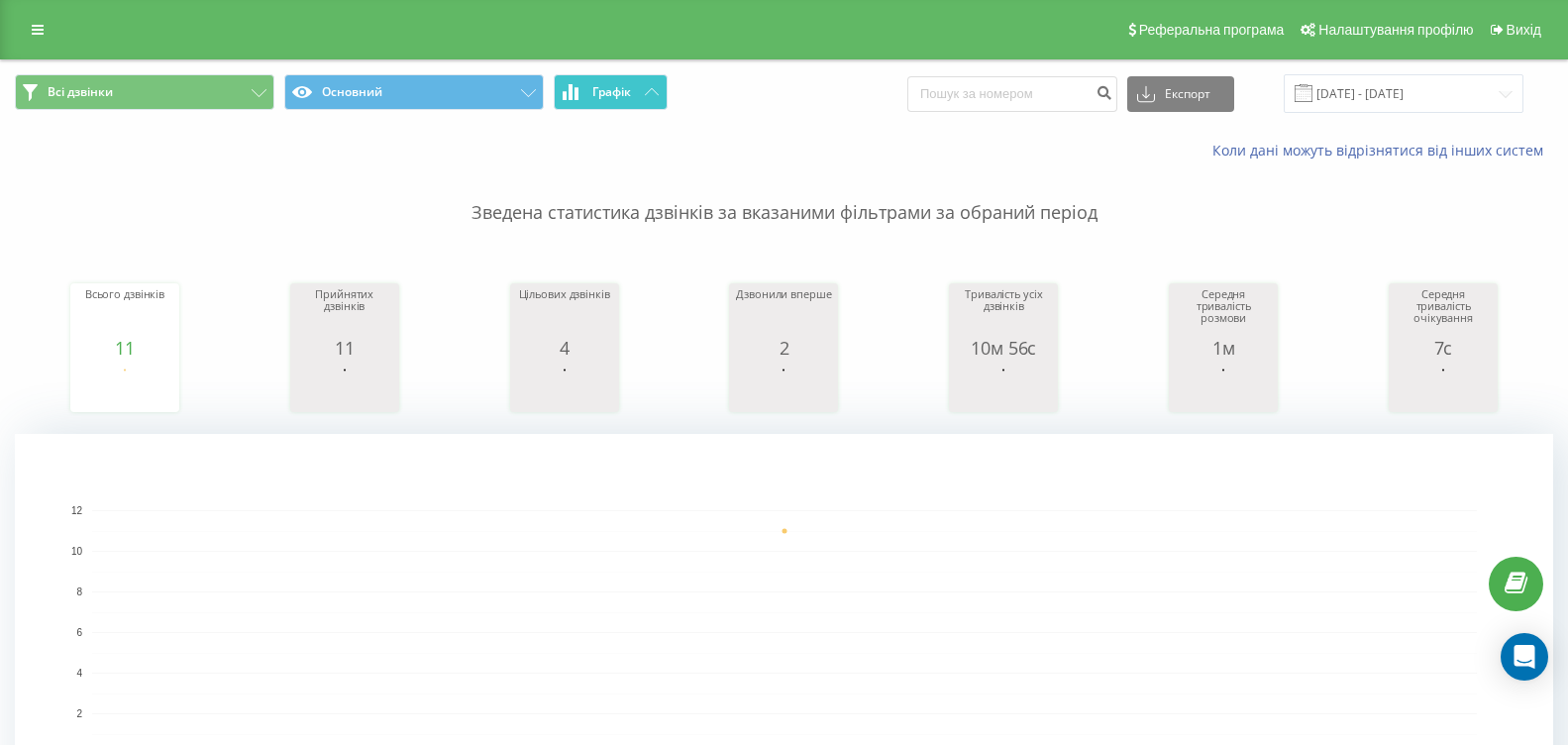
click at [640, 84] on button "Графік" at bounding box center [611, 92] width 114 height 36
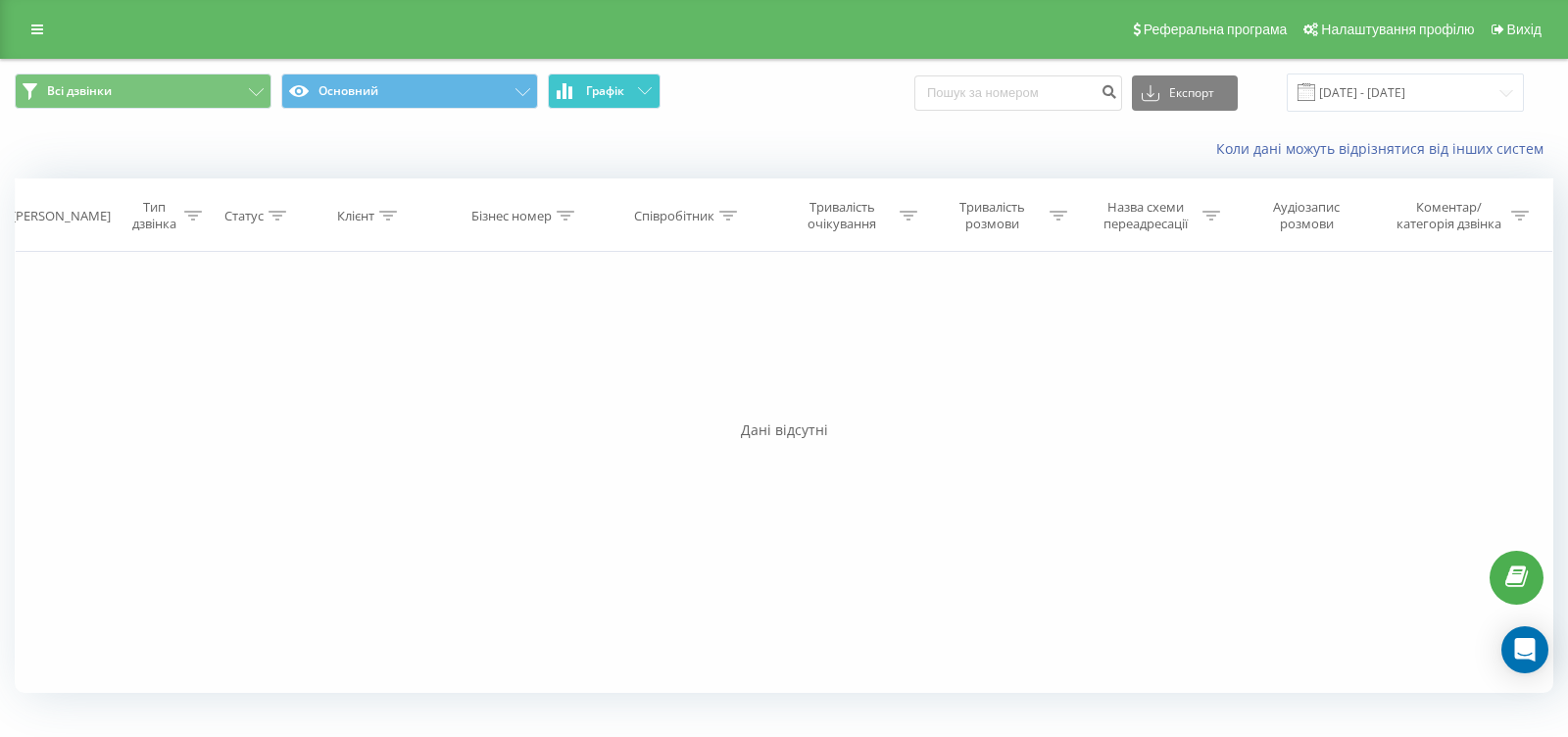
click at [633, 83] on button "Графік" at bounding box center [604, 91] width 113 height 36
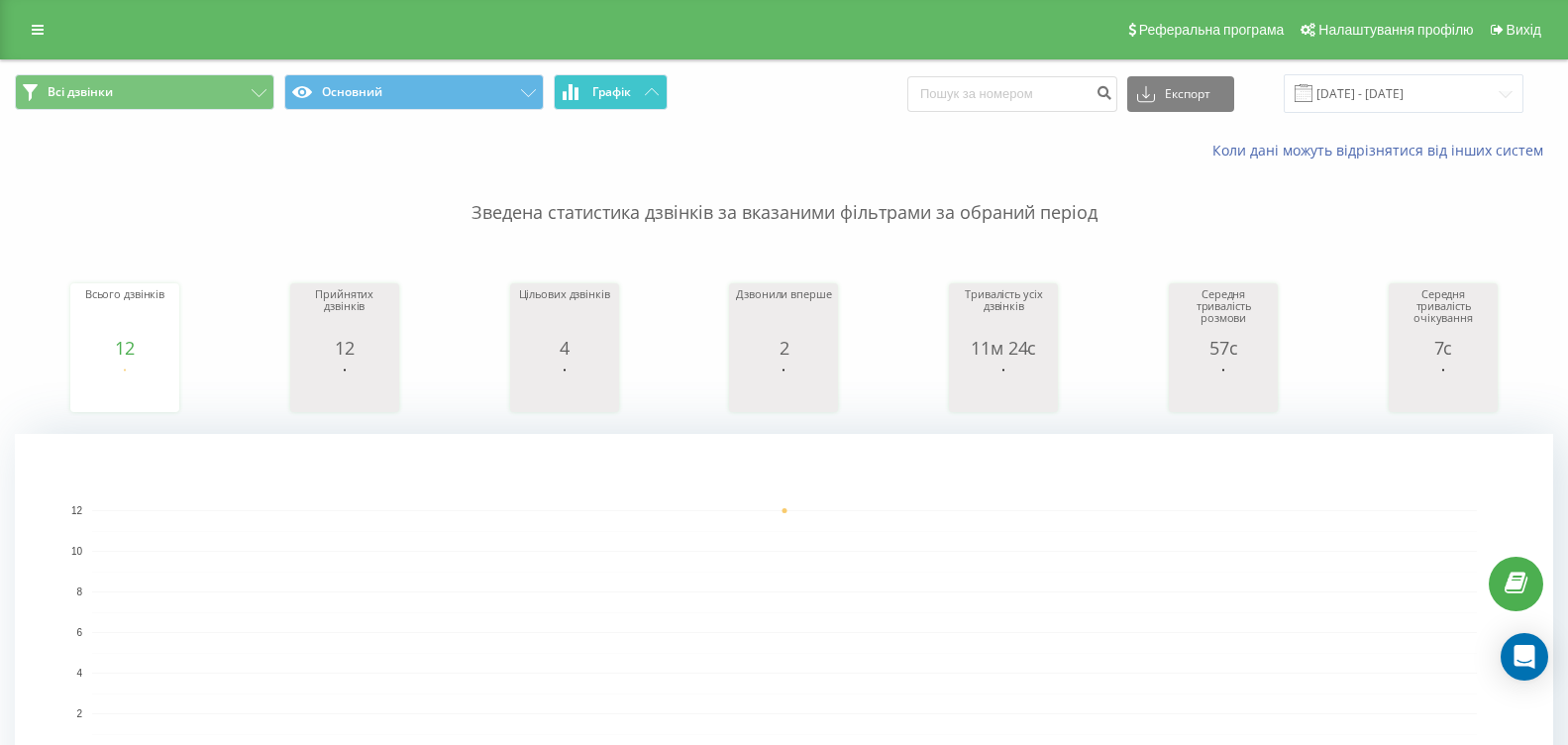
click at [605, 77] on button "Графік" at bounding box center [611, 92] width 114 height 36
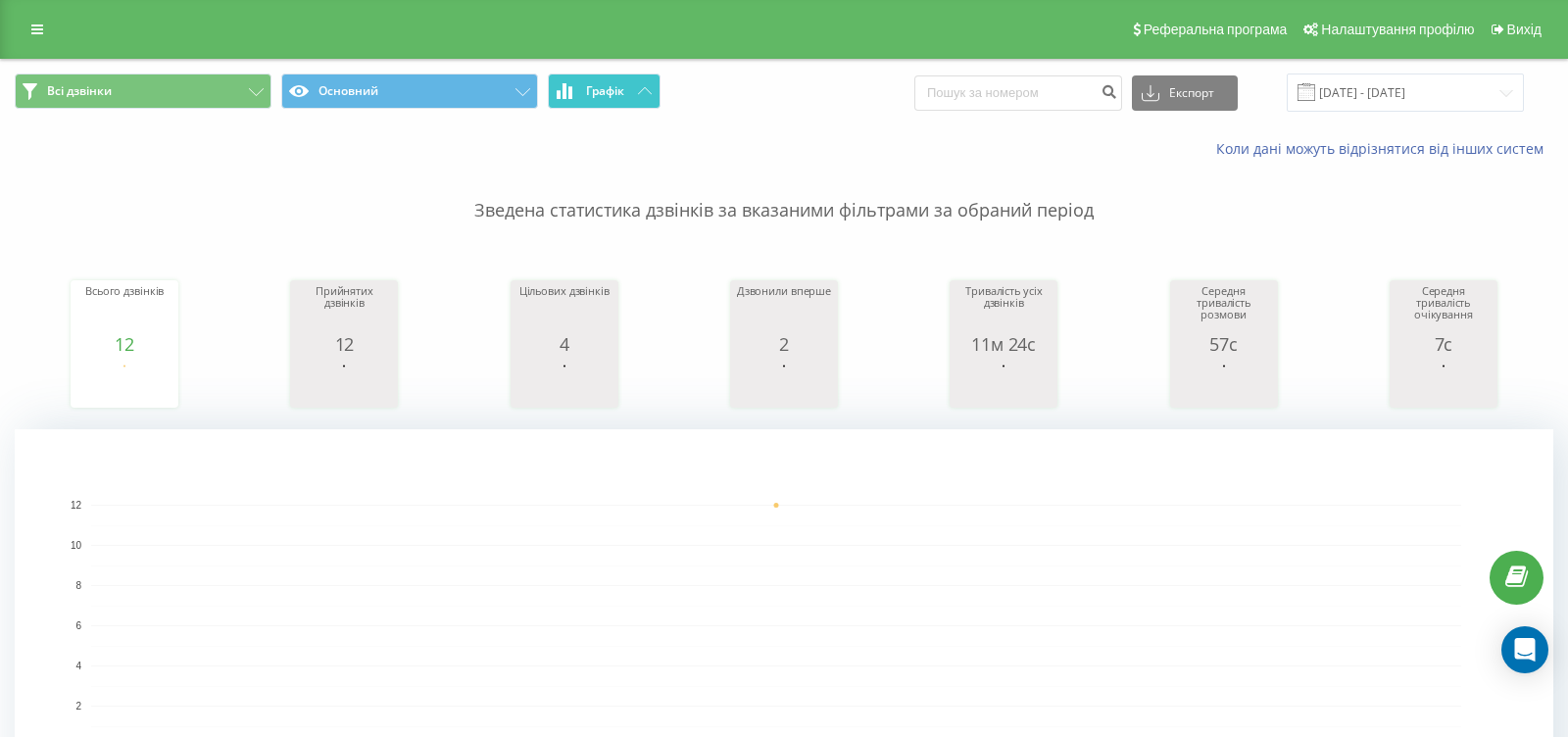
click at [600, 75] on button "Графік" at bounding box center [604, 91] width 113 height 36
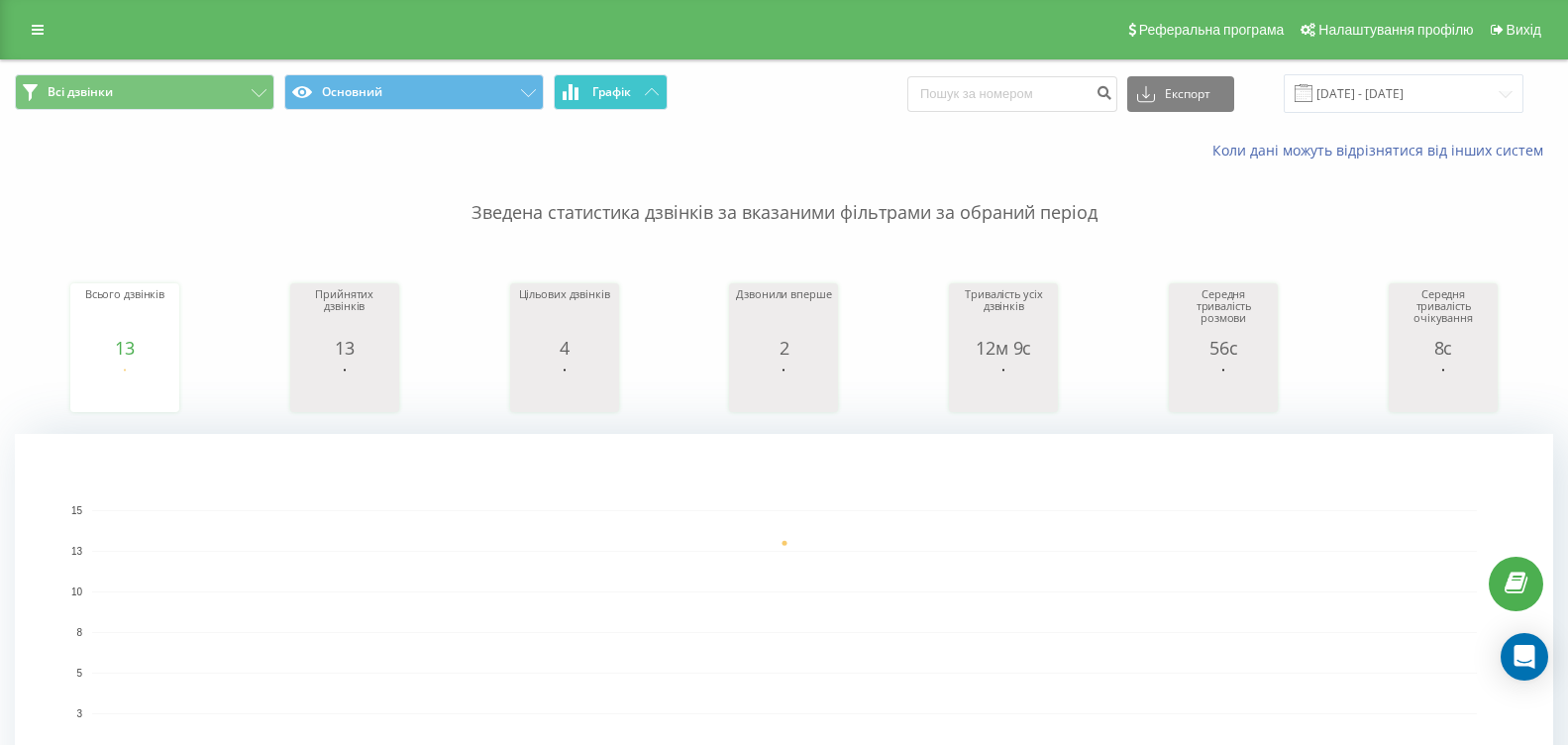
drag, startPoint x: 595, startPoint y: 107, endPoint x: 585, endPoint y: 103, distance: 10.8
click at [595, 107] on button "Графік" at bounding box center [611, 92] width 114 height 36
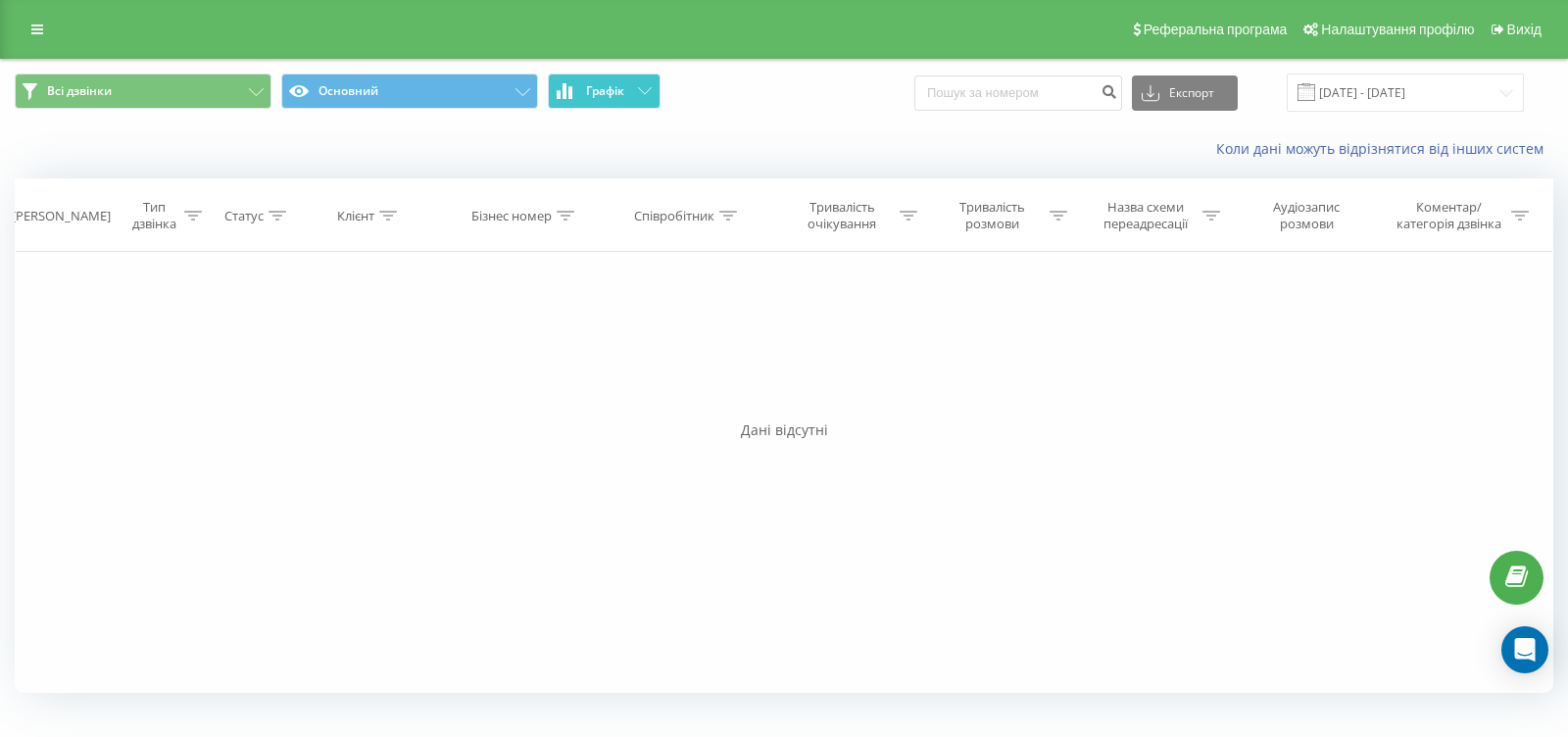
click at [580, 102] on button "Графік" at bounding box center [604, 91] width 113 height 36
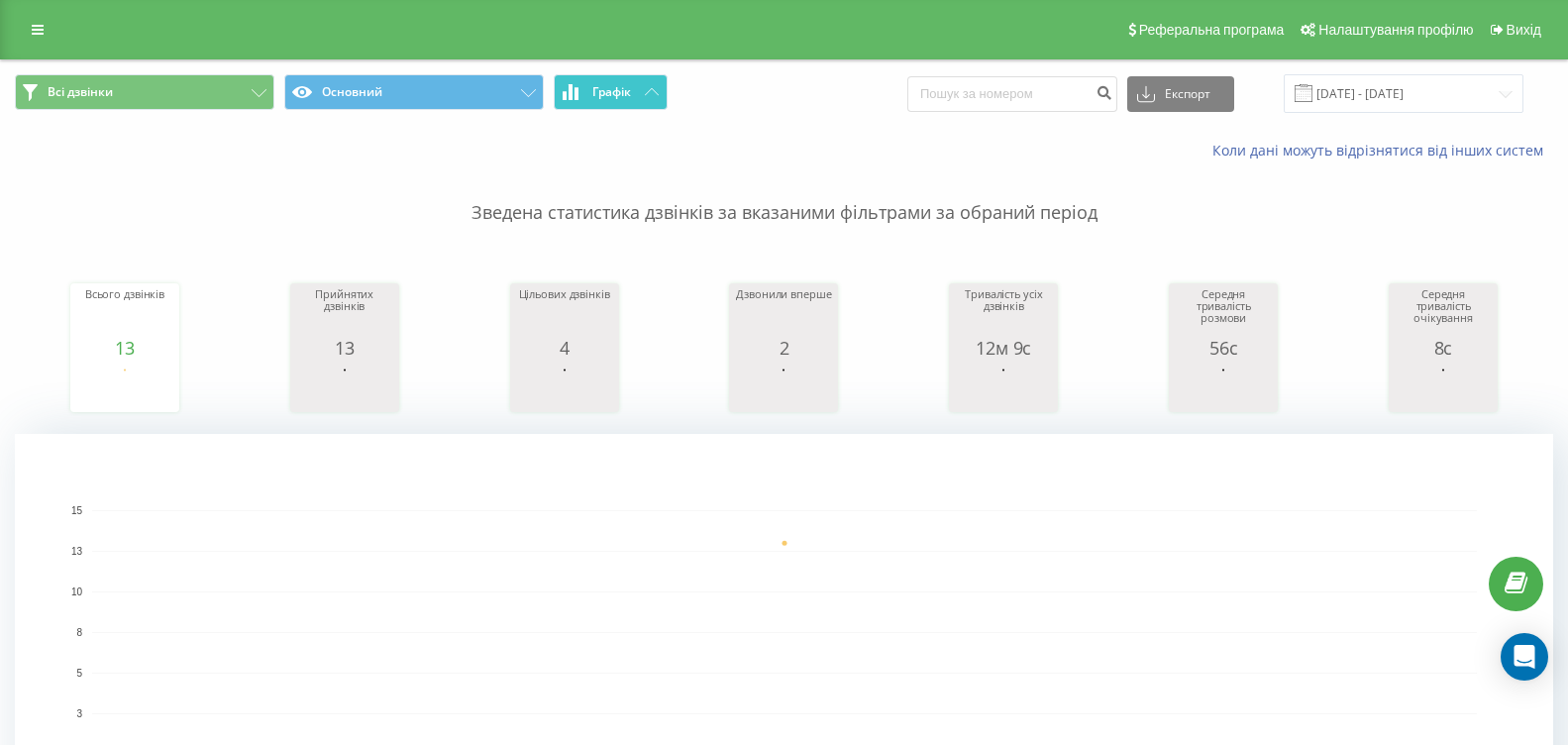
click at [647, 99] on button "Графік" at bounding box center [611, 92] width 114 height 36
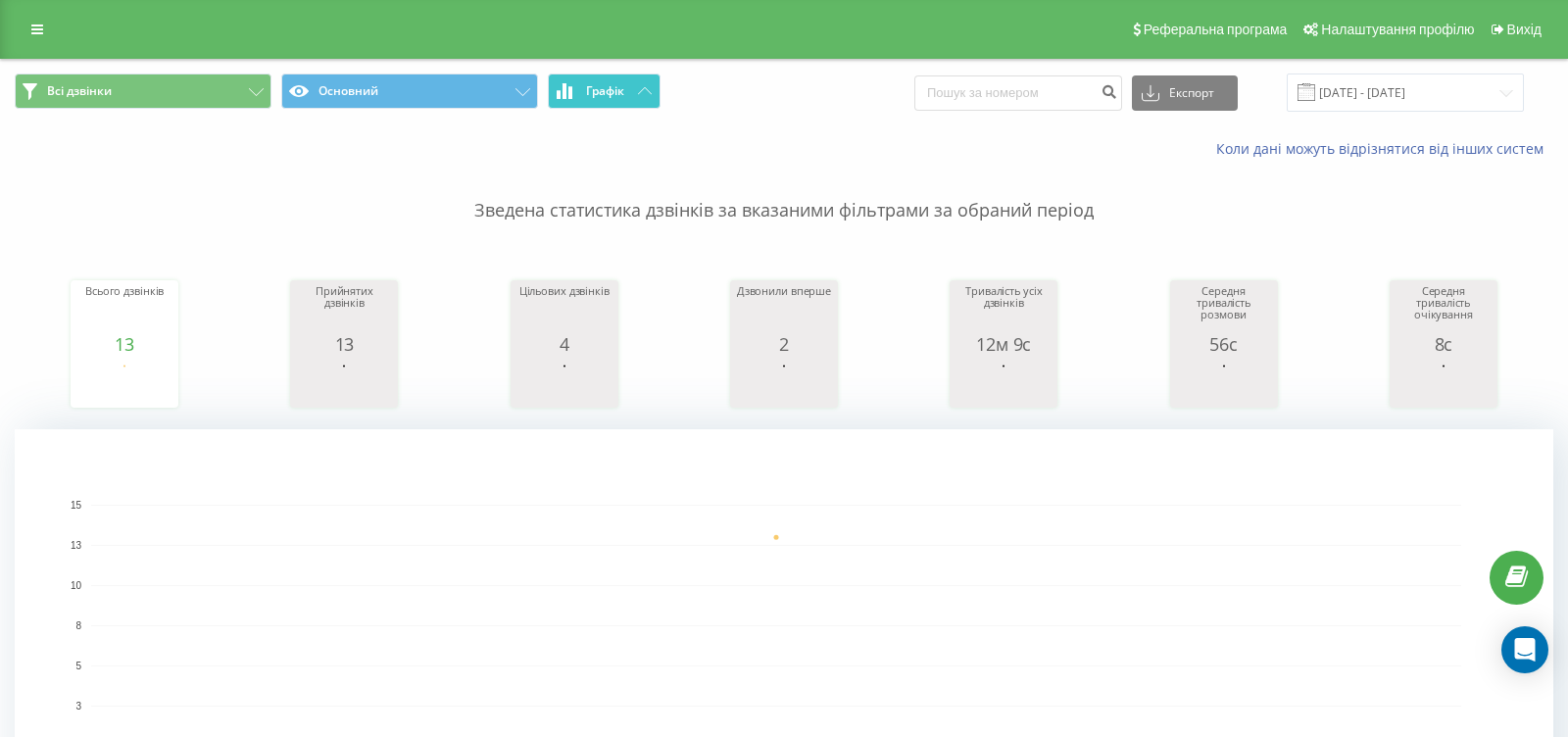
click at [640, 98] on button "Графік" at bounding box center [604, 91] width 113 height 36
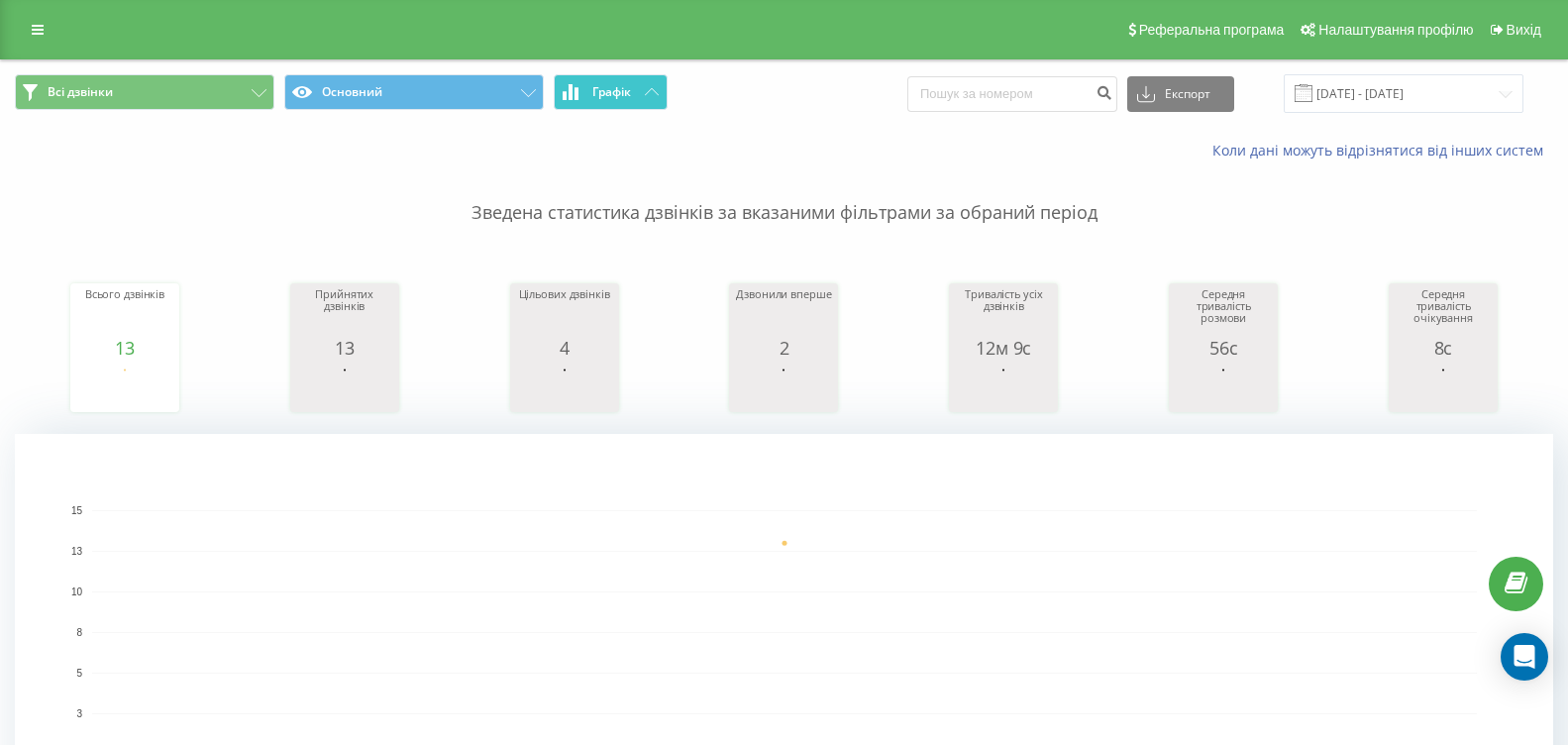
click at [625, 96] on span "Графік" at bounding box center [612, 92] width 39 height 14
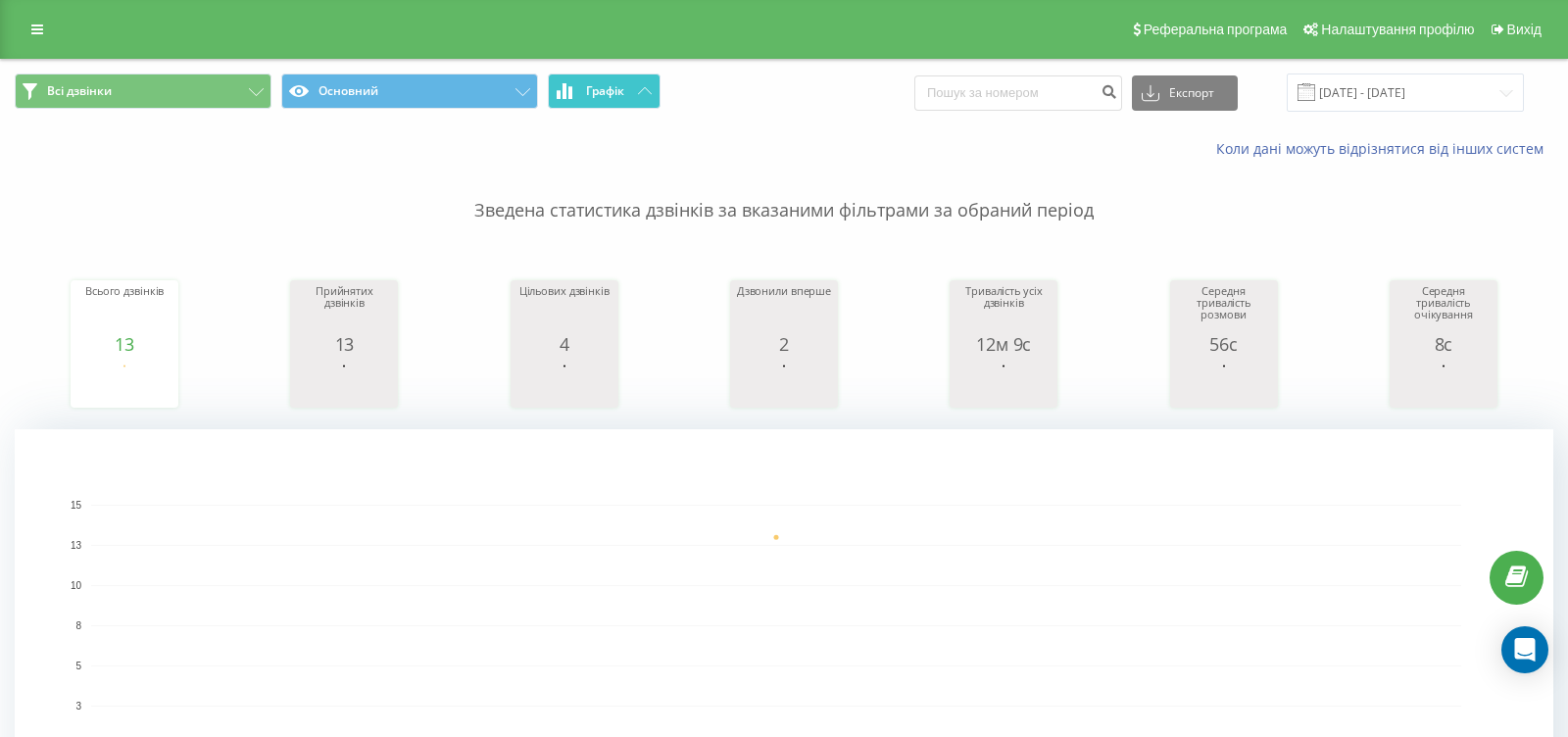
click at [615, 95] on span "Графік" at bounding box center [605, 91] width 39 height 14
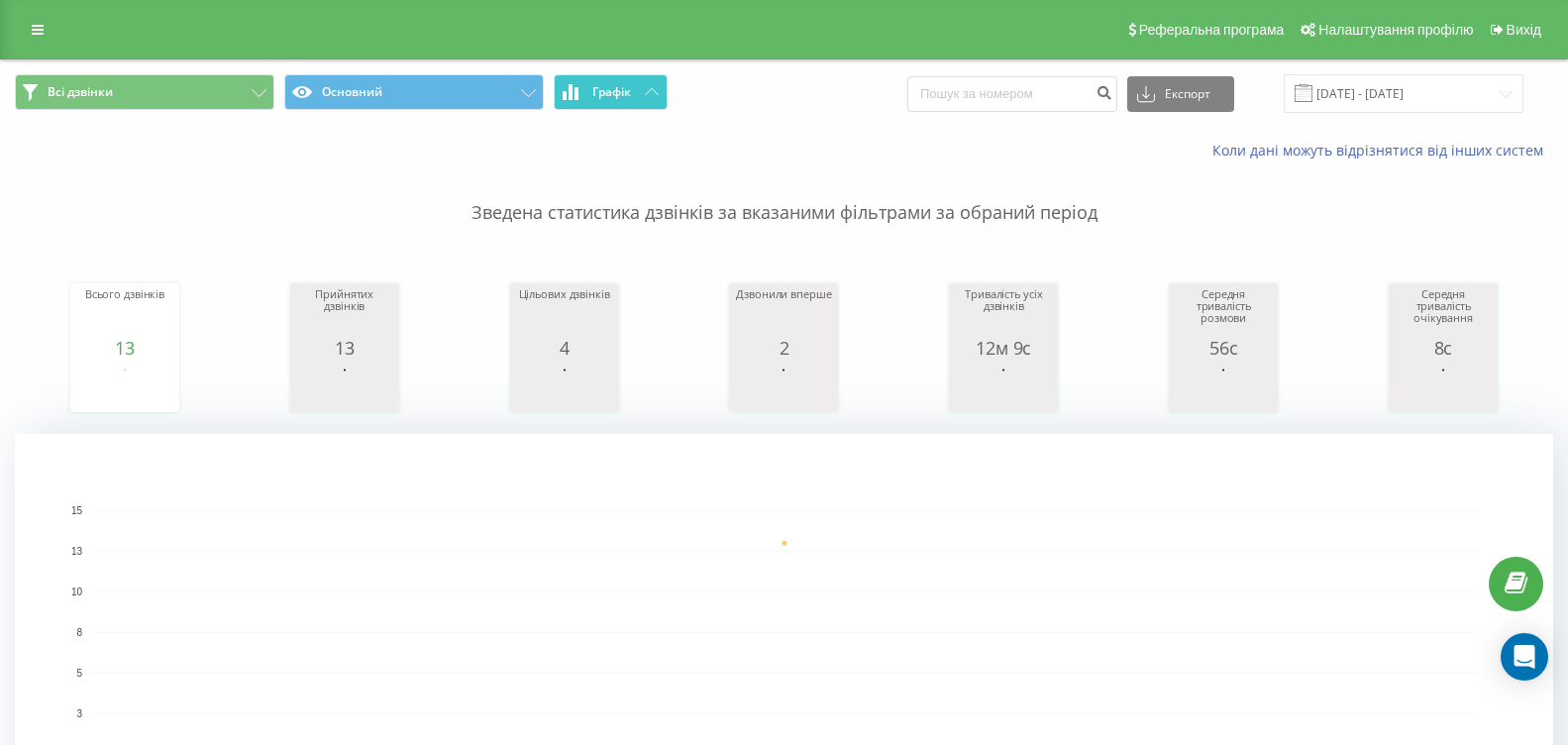
click at [575, 102] on button "Графік" at bounding box center [611, 92] width 114 height 36
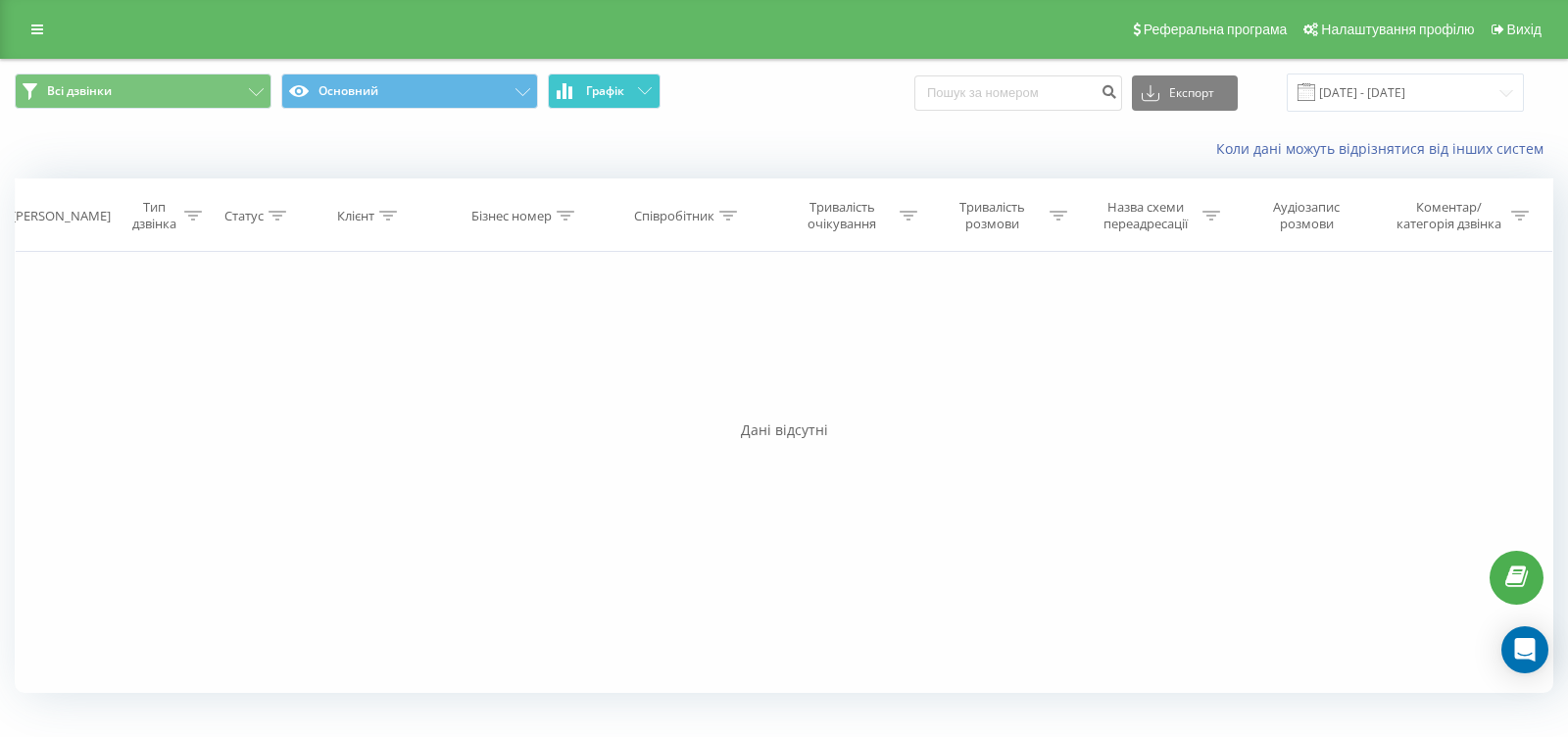
click at [569, 101] on button "Графік" at bounding box center [604, 91] width 113 height 36
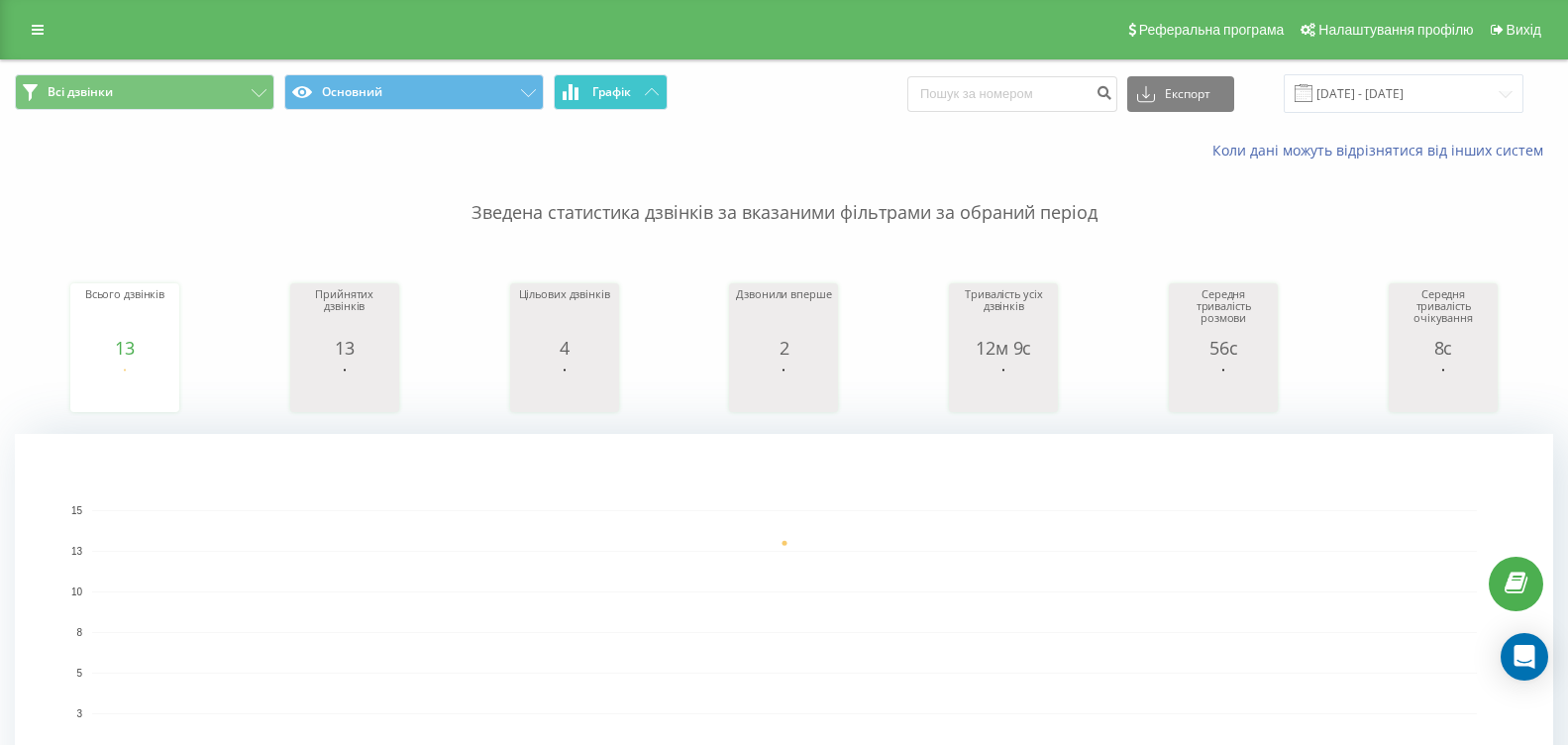
click at [593, 89] on span "Графік" at bounding box center [612, 92] width 39 height 14
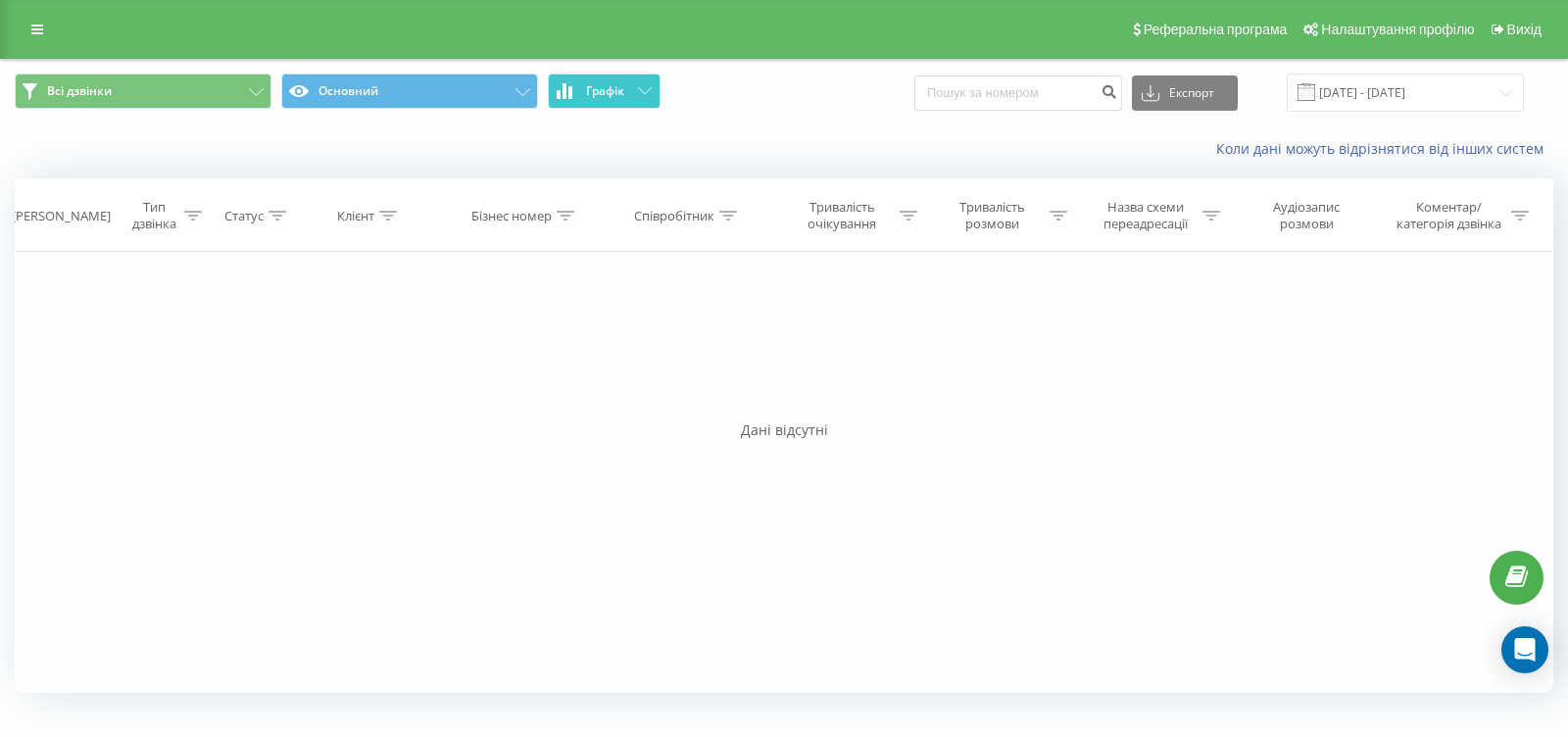
click at [587, 88] on span "Графік" at bounding box center [605, 91] width 39 height 14
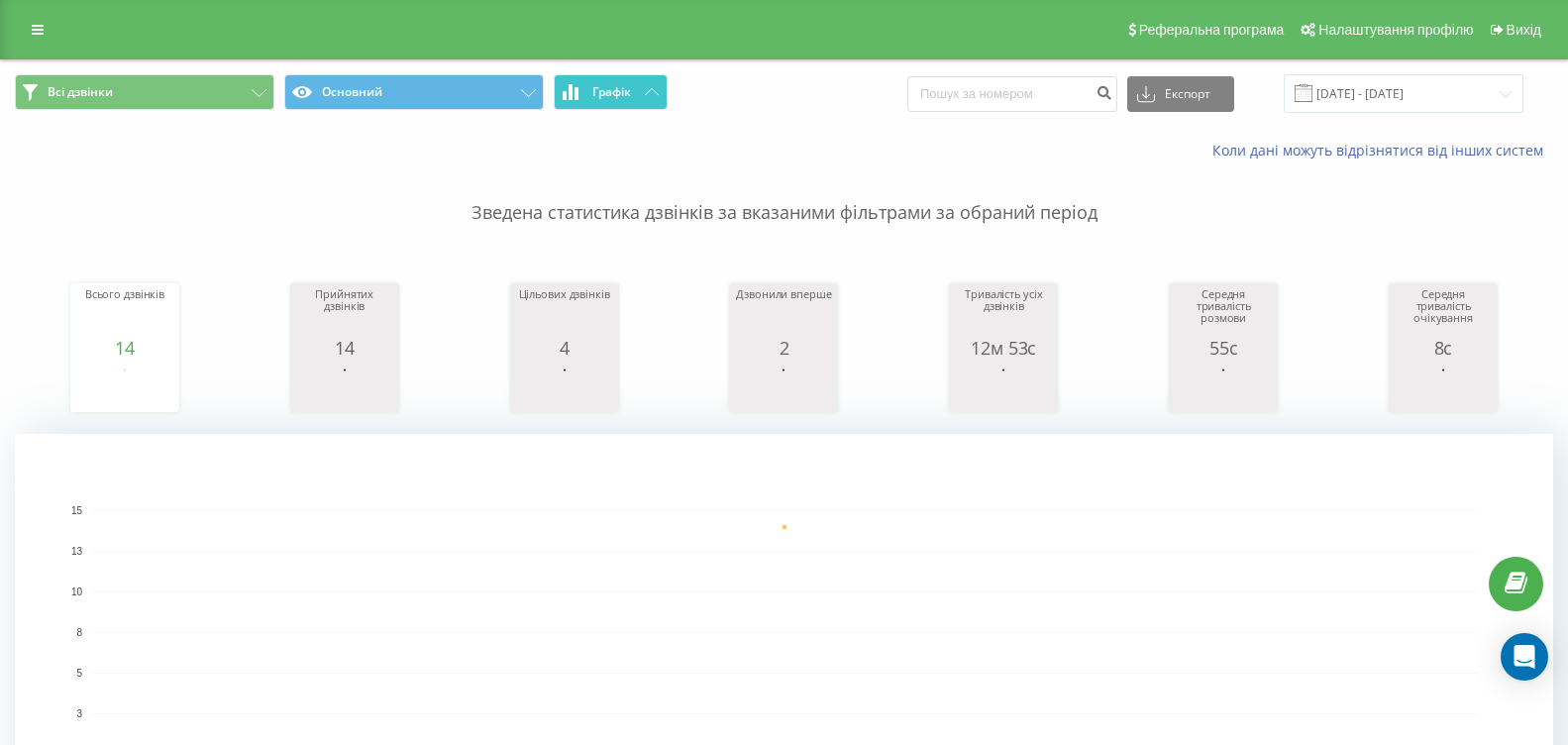
click at [630, 109] on button "Графік" at bounding box center [611, 92] width 114 height 36
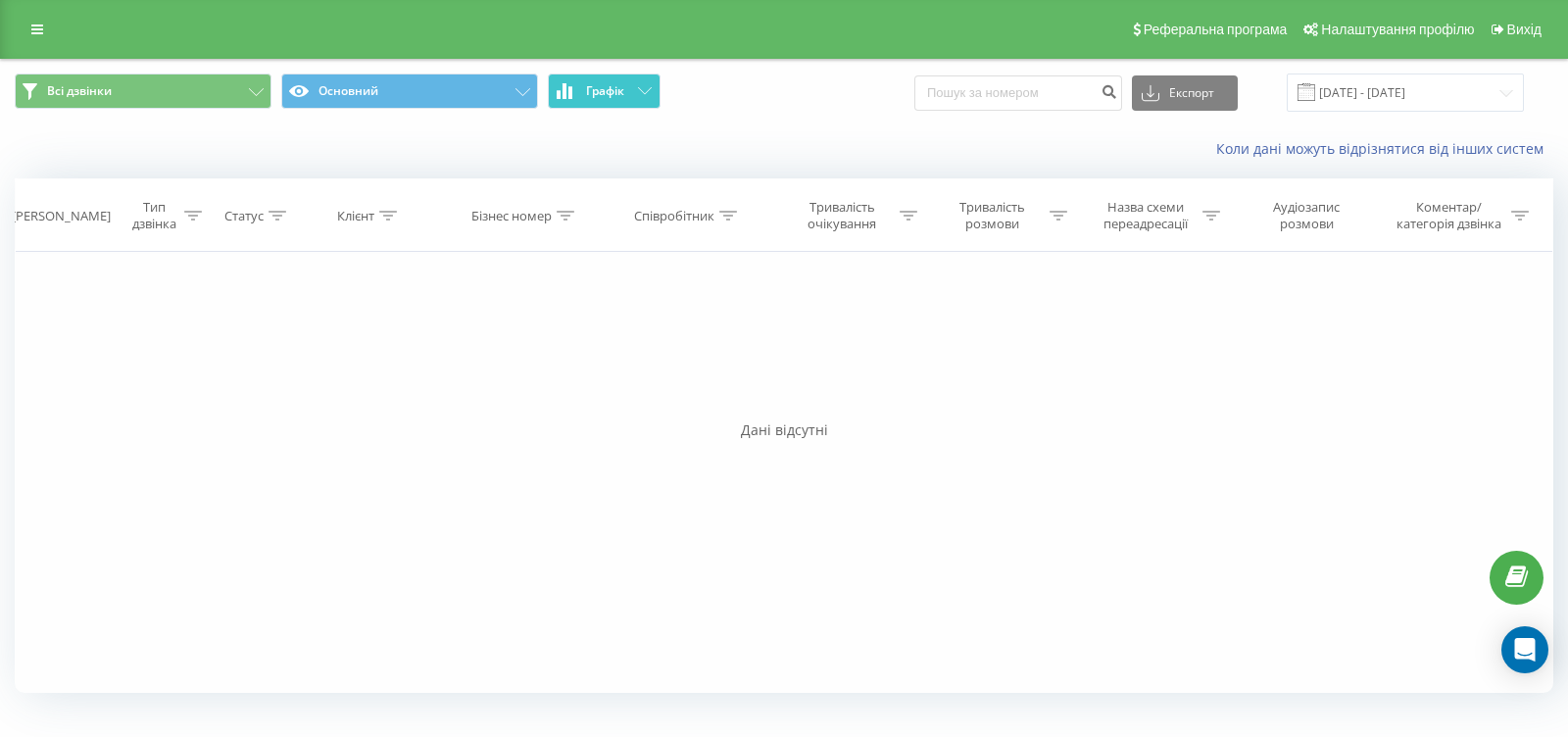
click at [623, 106] on button "Графік" at bounding box center [604, 91] width 113 height 36
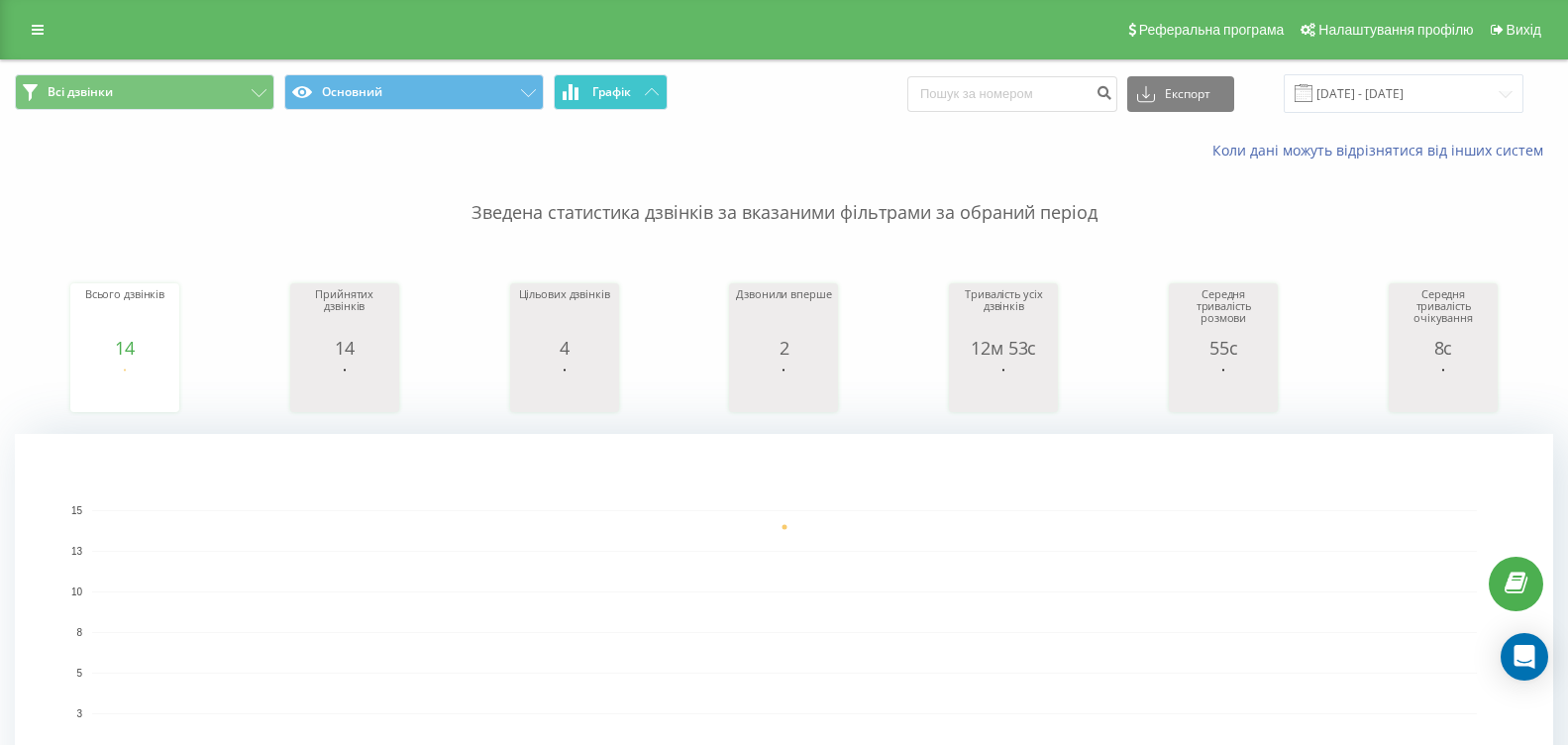
click at [659, 76] on button "Графік" at bounding box center [611, 92] width 114 height 36
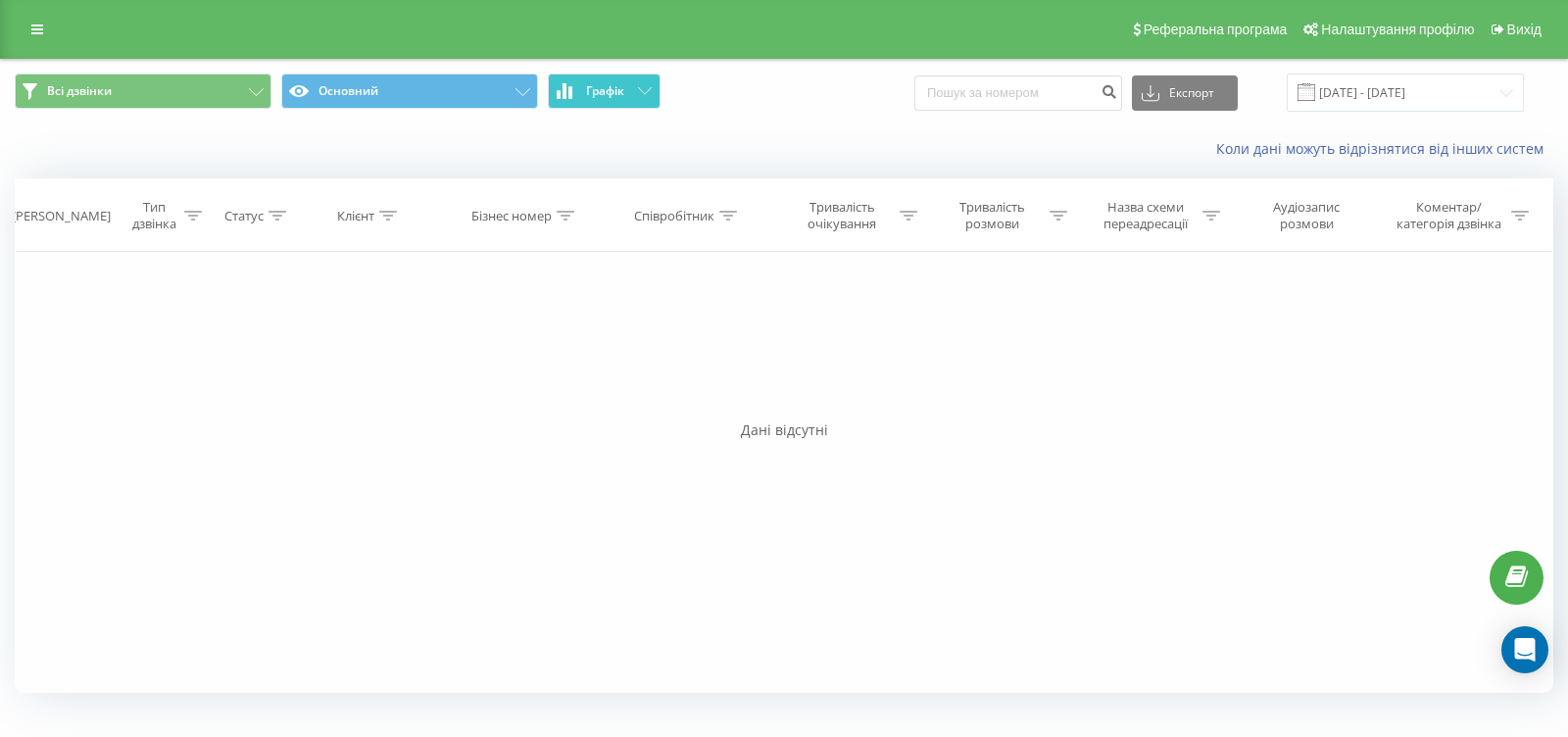
click at [652, 79] on button "Графік" at bounding box center [604, 91] width 113 height 36
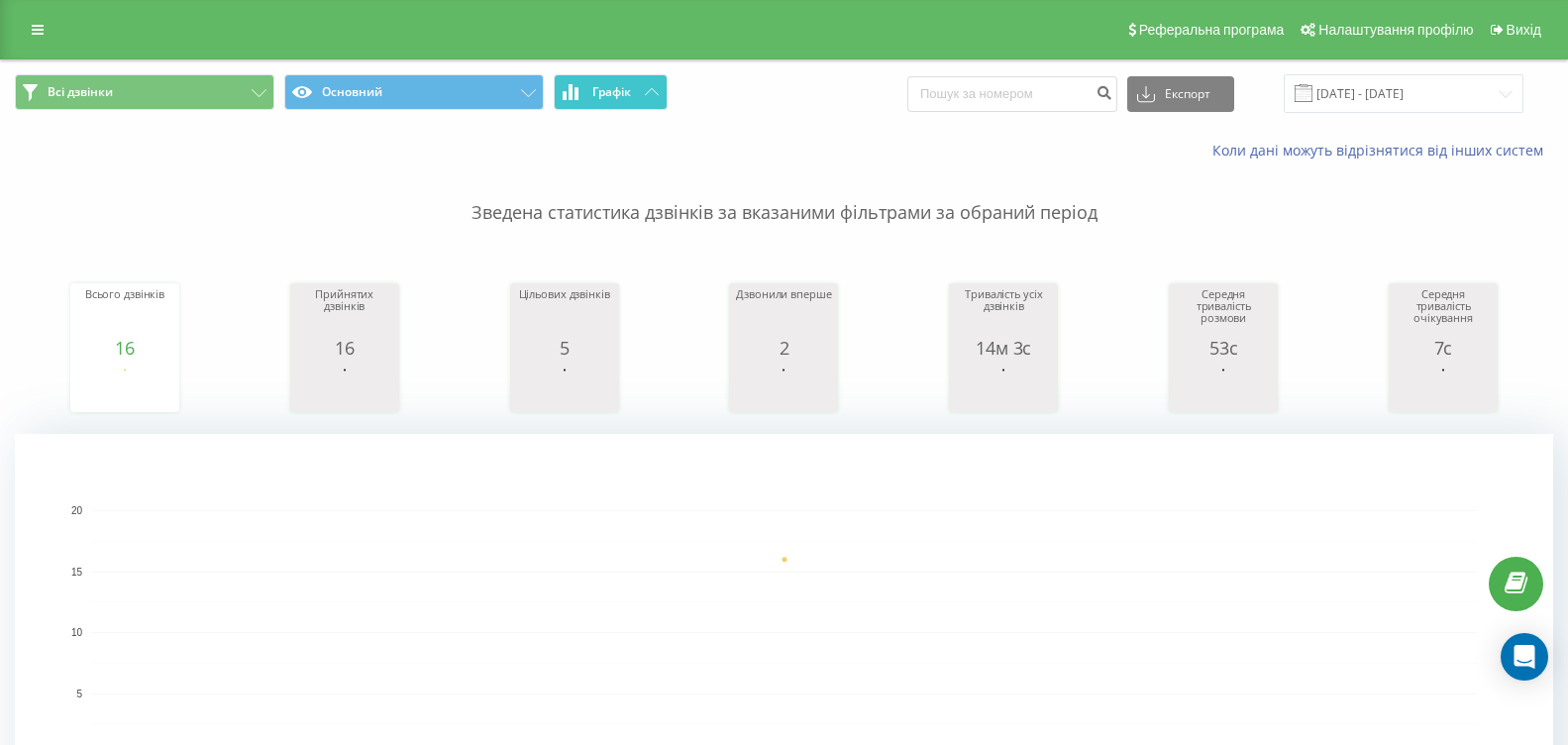
click at [653, 100] on button "Графік" at bounding box center [611, 92] width 114 height 36
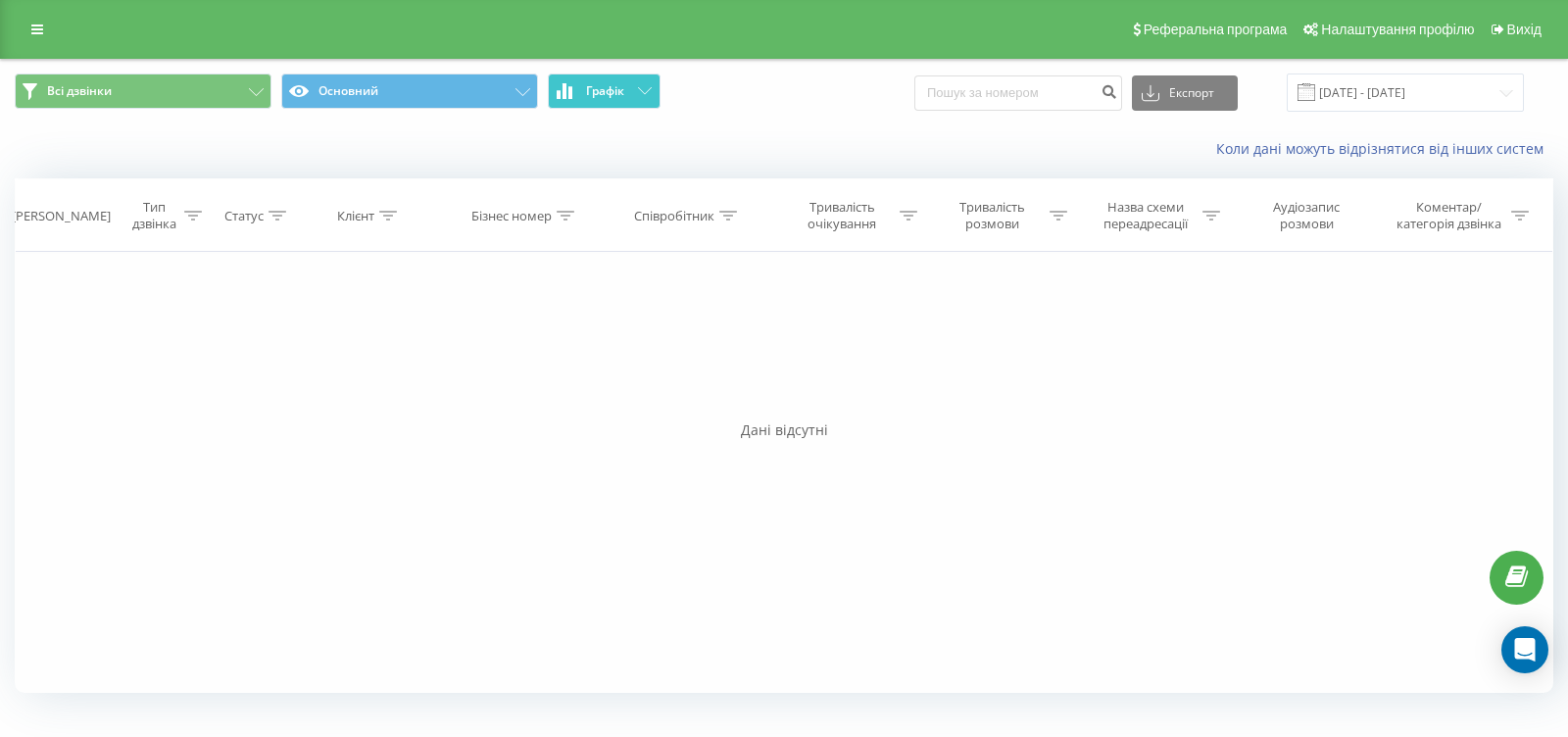
click at [648, 95] on button "Графік" at bounding box center [604, 91] width 113 height 36
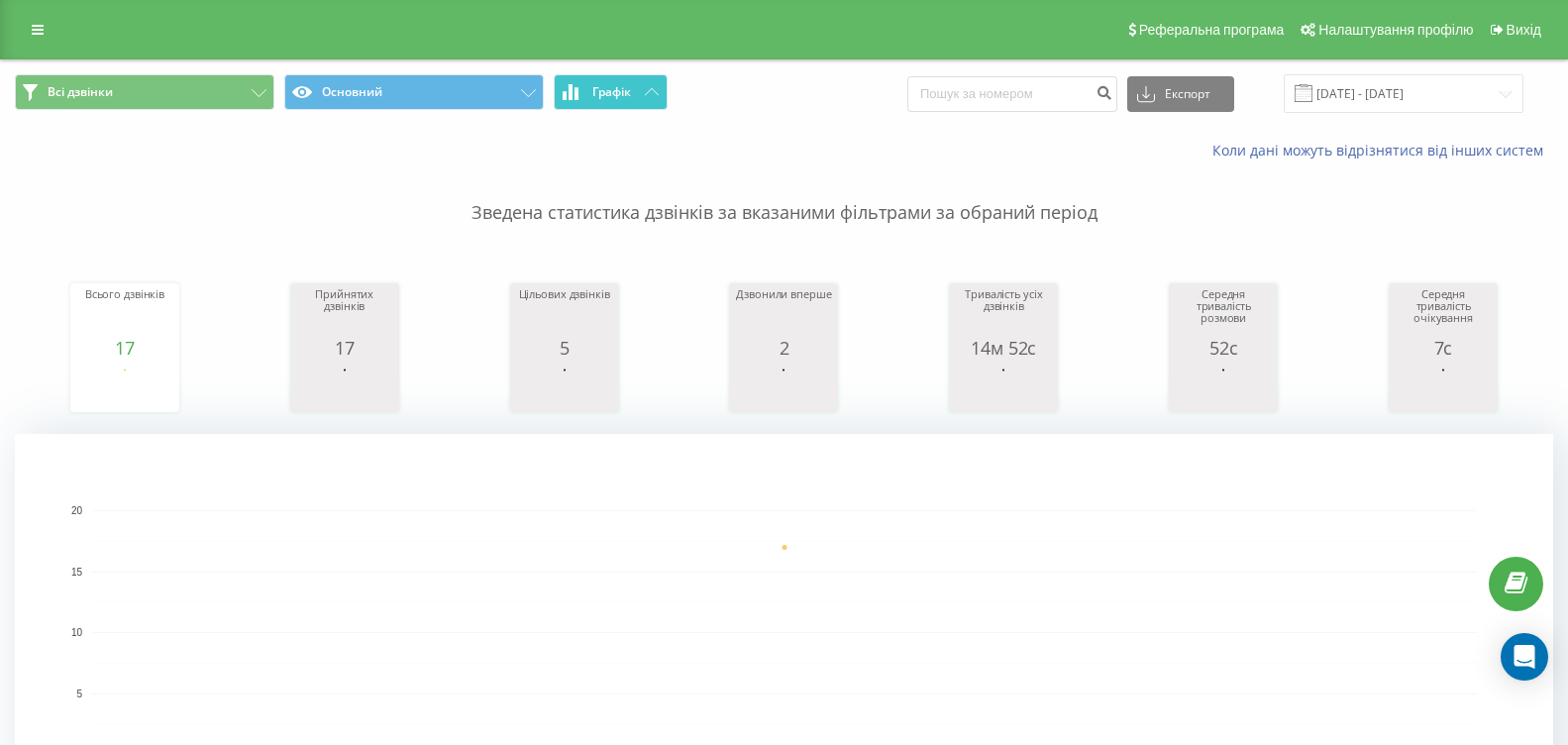
click at [578, 96] on icon at bounding box center [577, 93] width 4 height 13
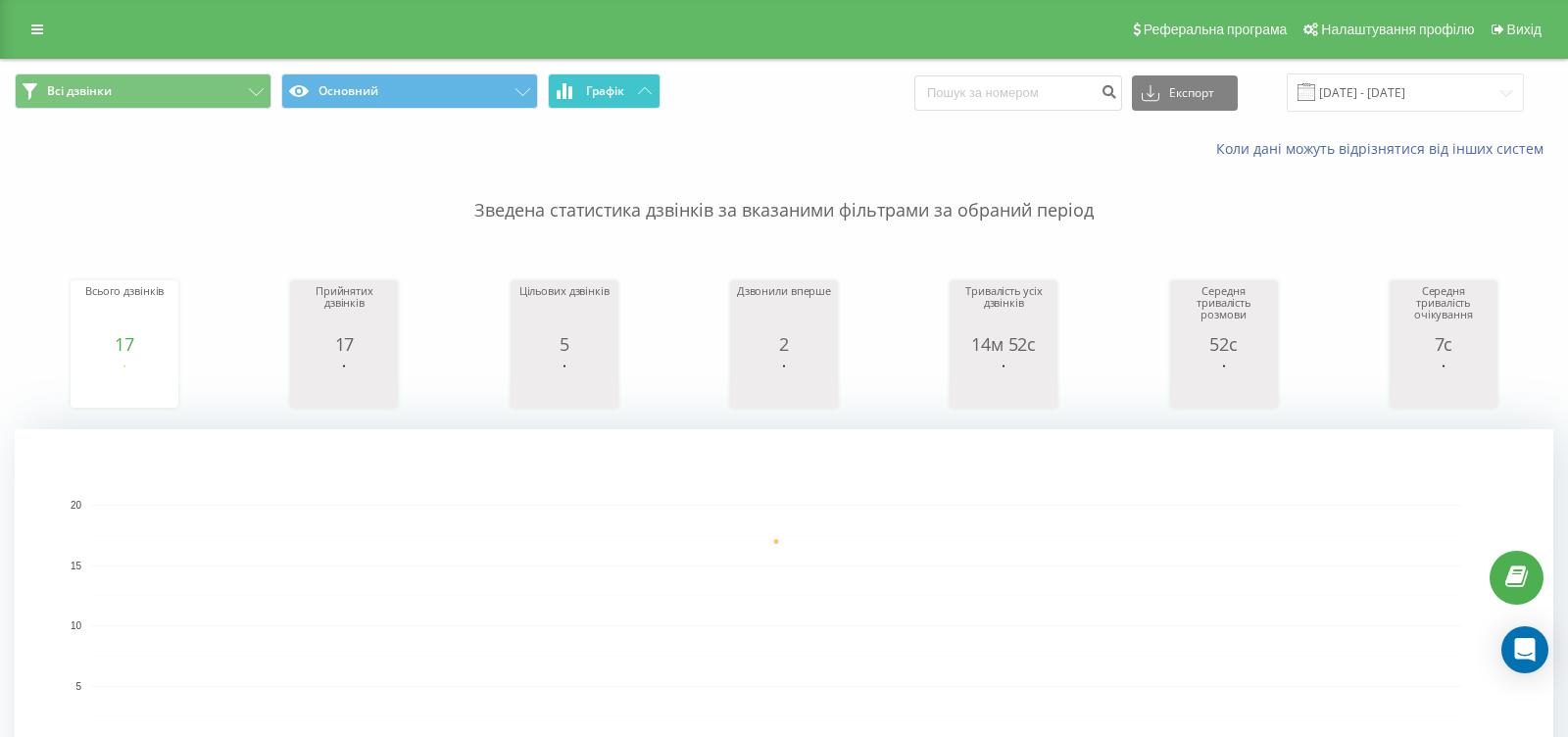
click at [572, 95] on icon at bounding box center [571, 92] width 4 height 13
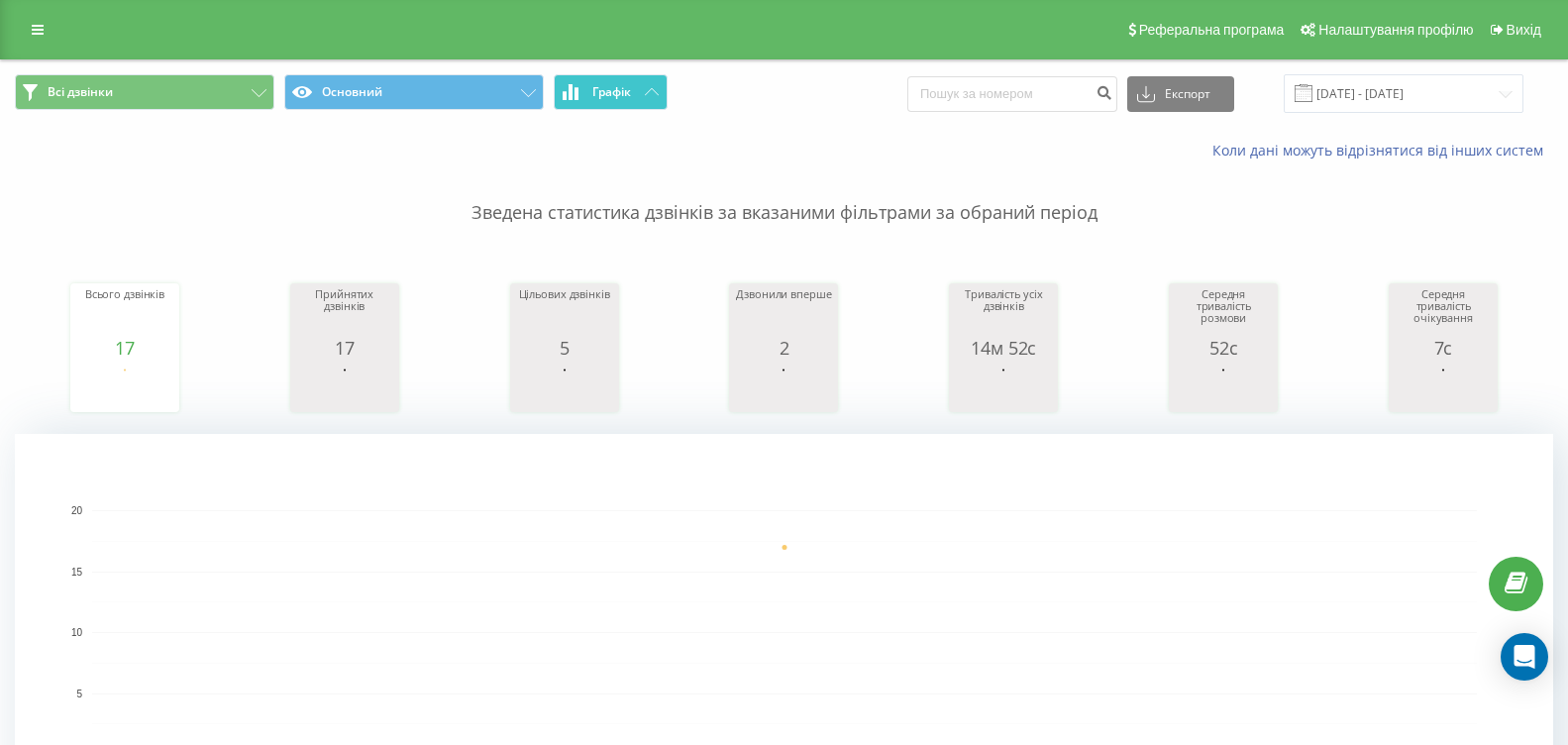
click at [593, 86] on span "Графік" at bounding box center [612, 92] width 39 height 14
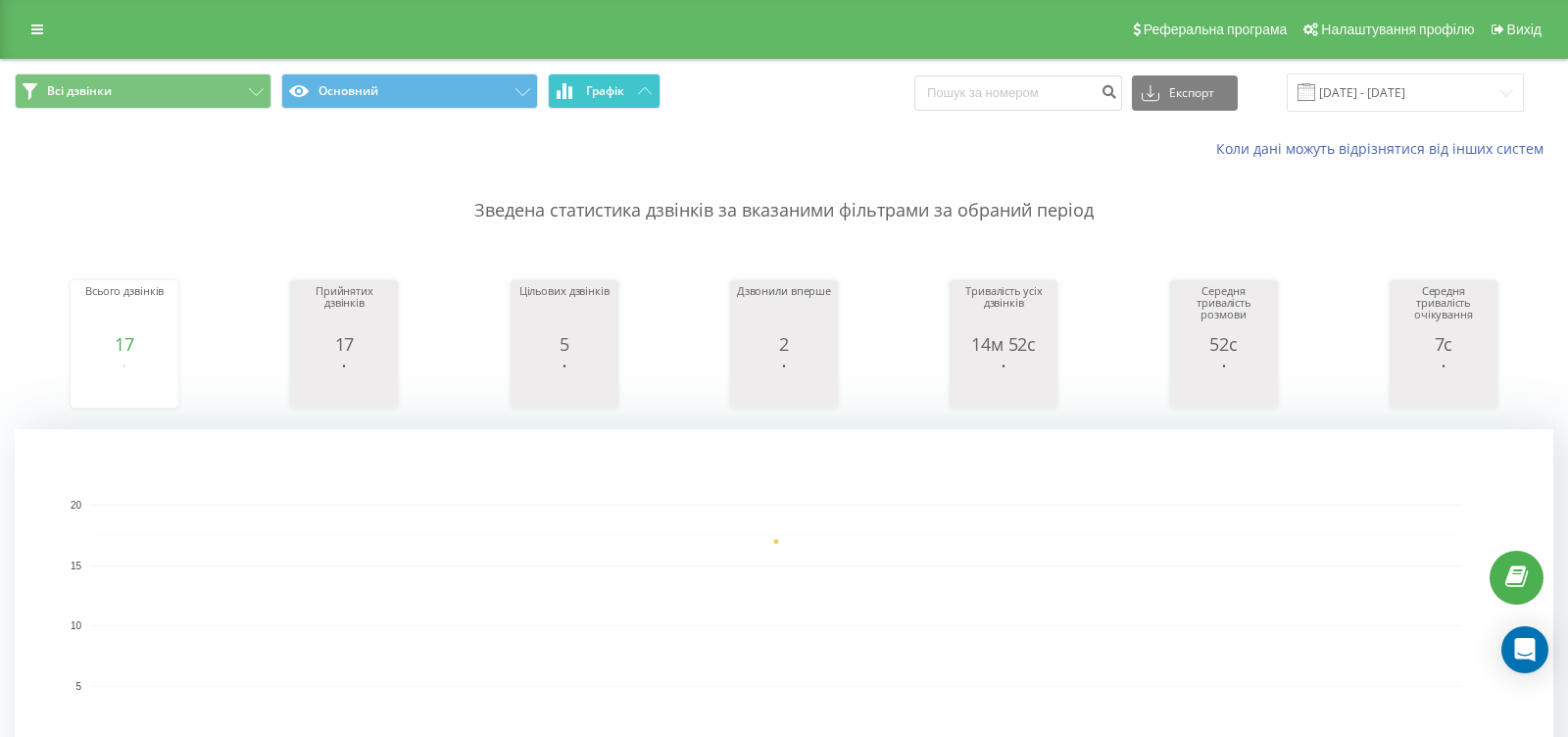
click at [587, 85] on span "Графік" at bounding box center [605, 91] width 39 height 14
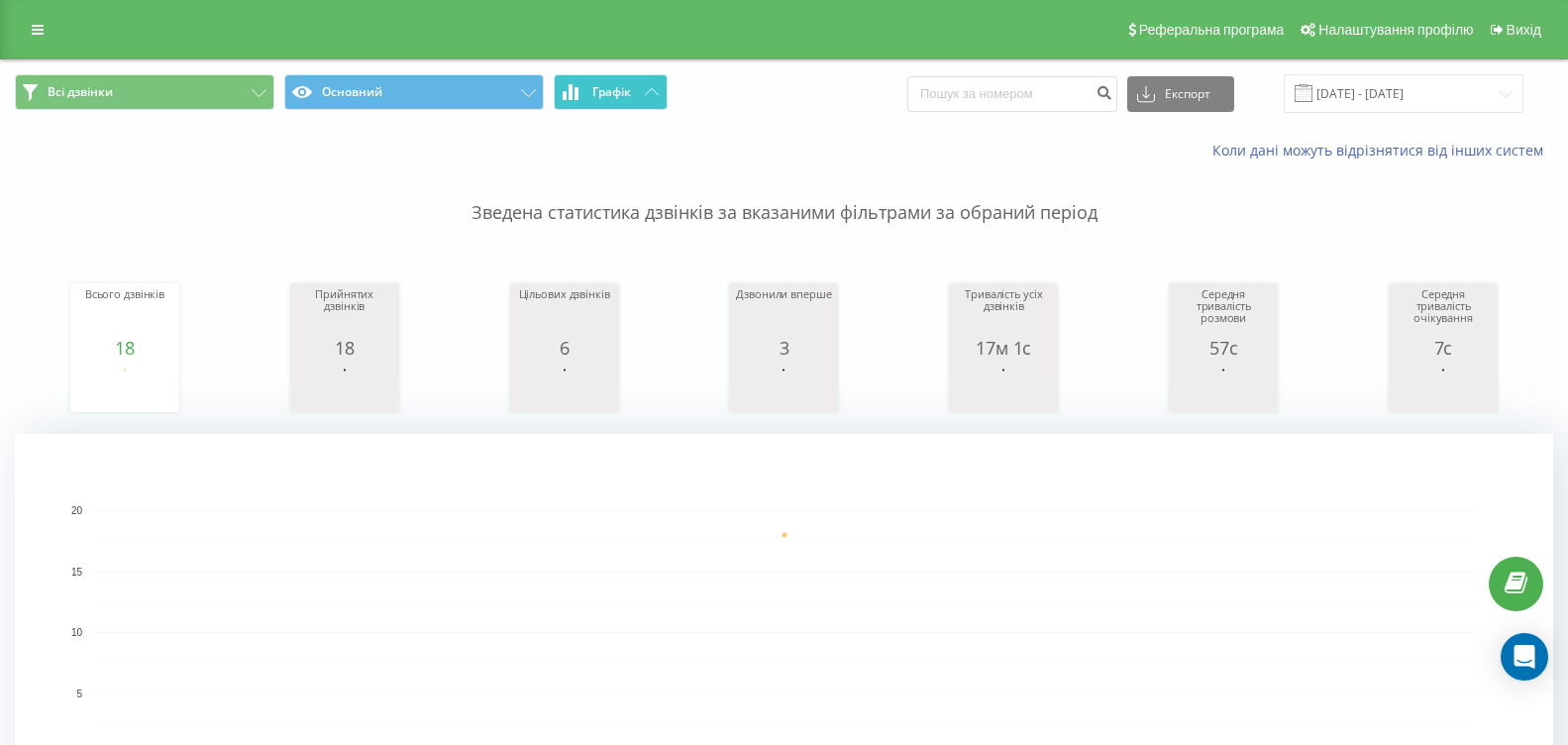
click at [589, 79] on button "Графік" at bounding box center [611, 92] width 114 height 36
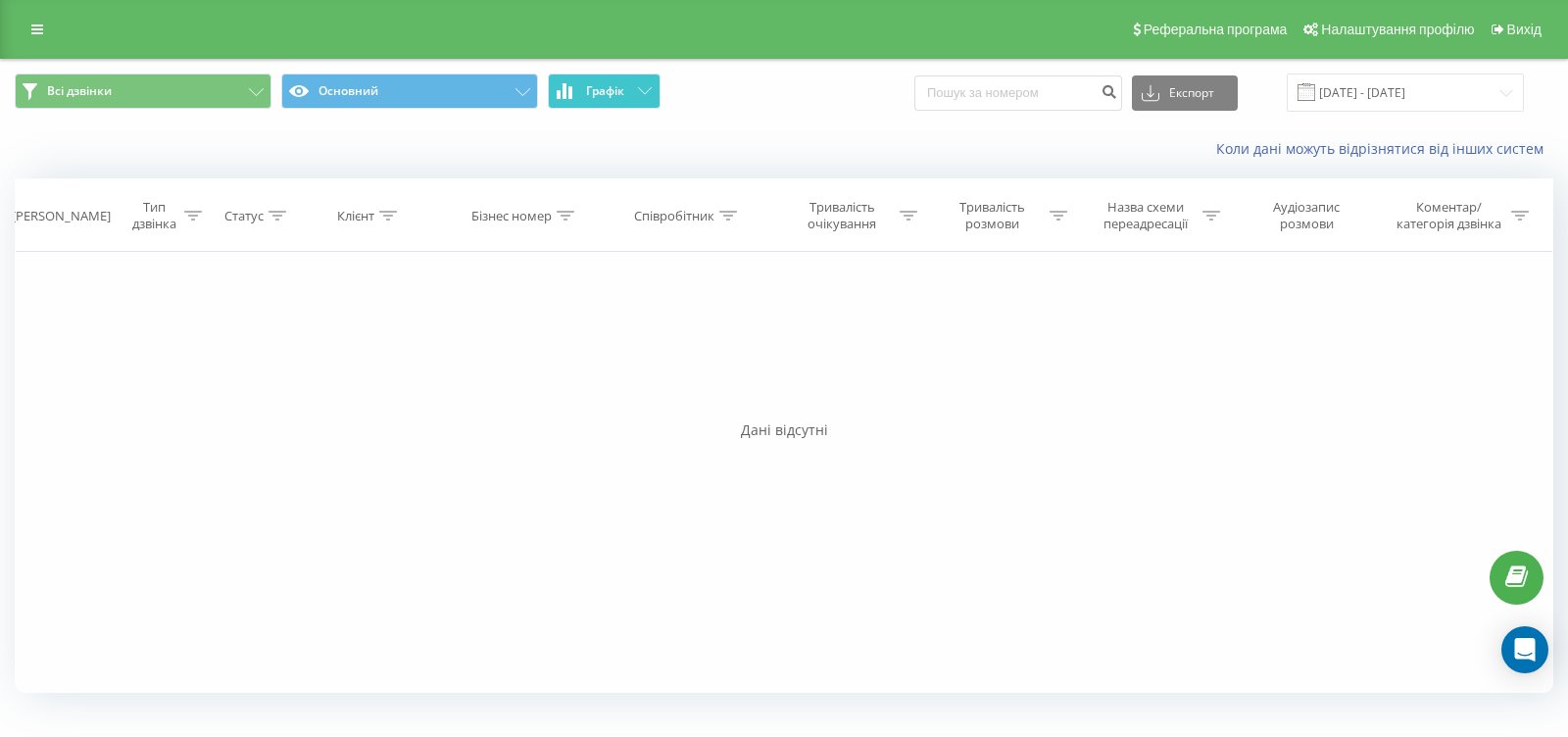
click at [583, 78] on button "Графік" at bounding box center [604, 91] width 113 height 36
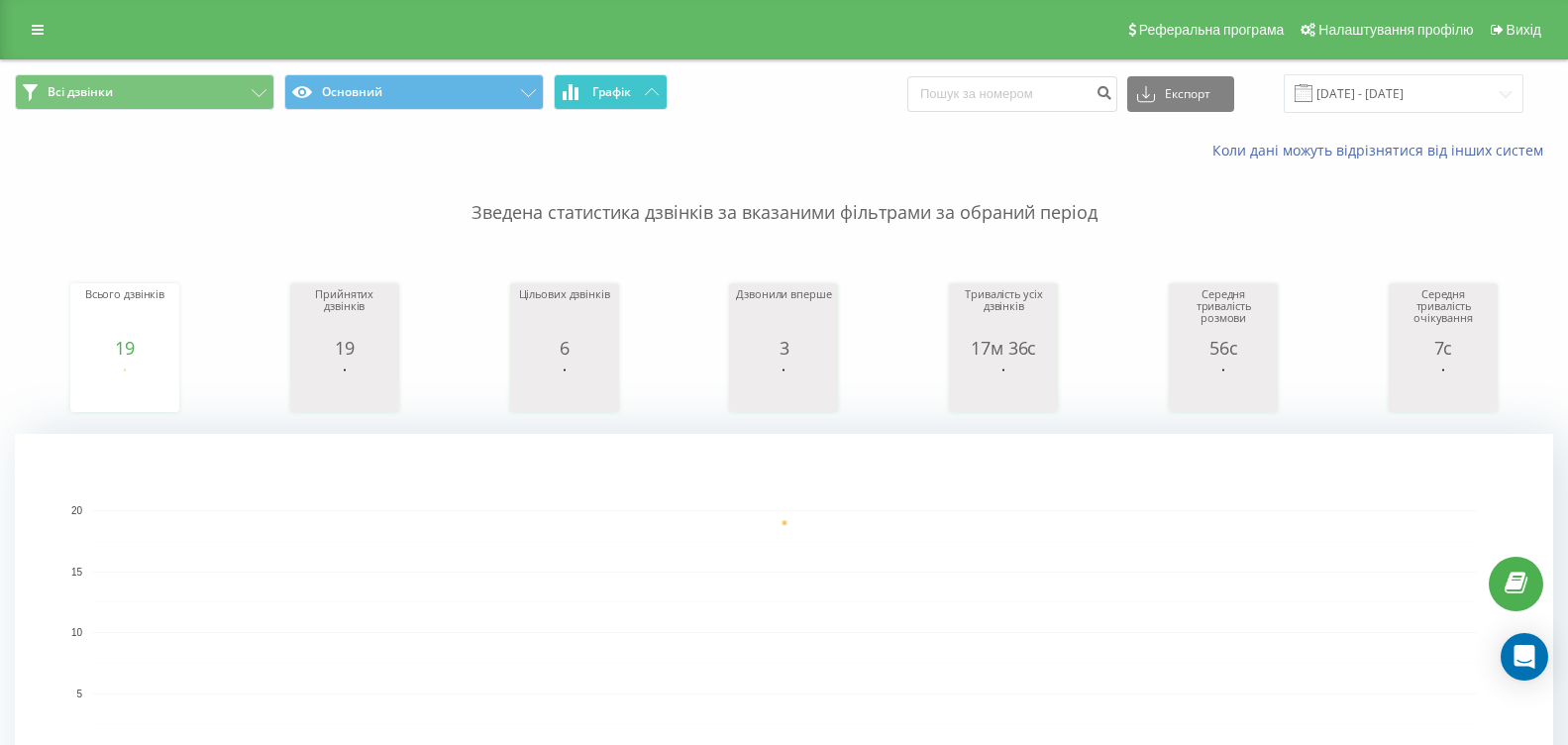
click at [606, 87] on span "Графік" at bounding box center [612, 92] width 39 height 14
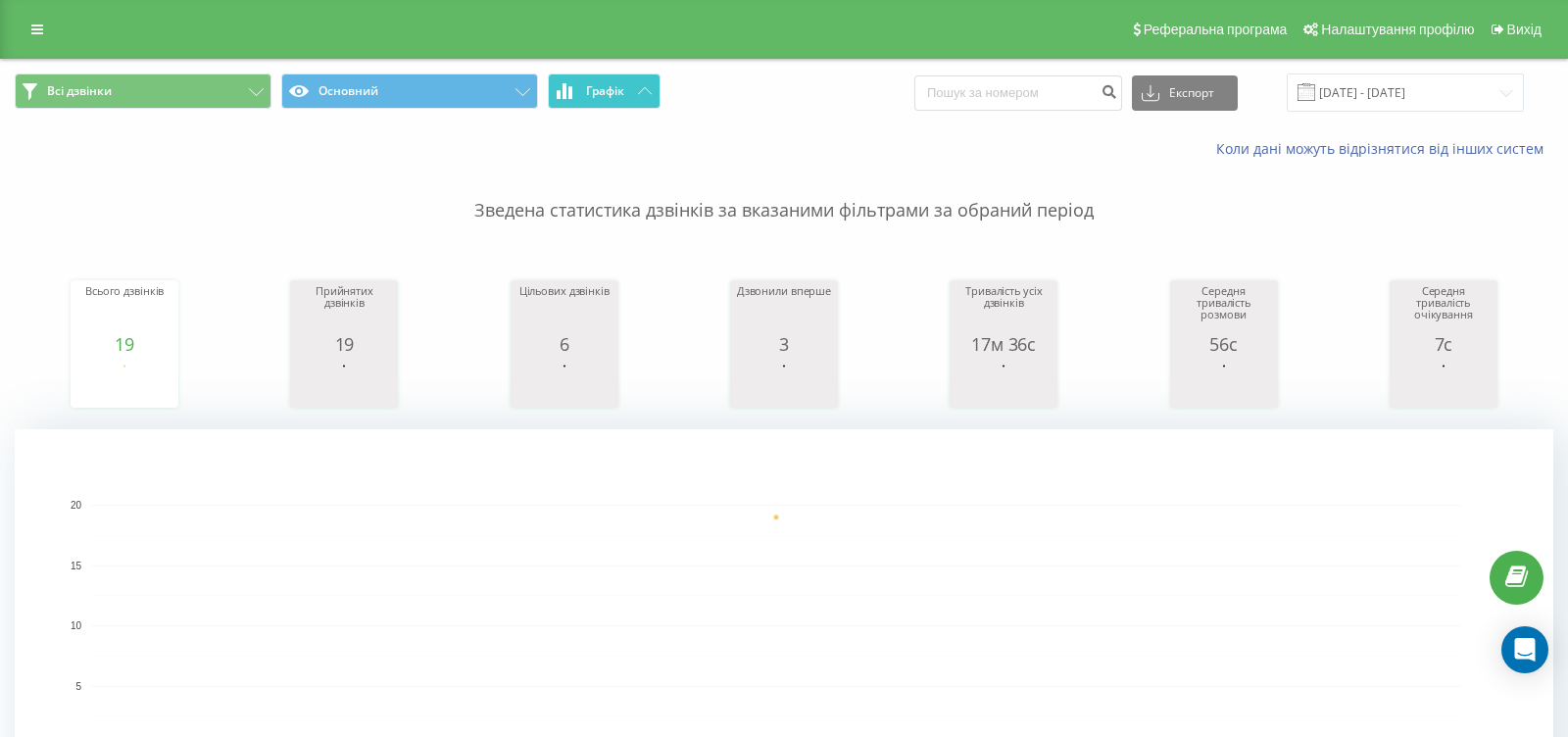
click at [599, 86] on span "Графік" at bounding box center [605, 91] width 39 height 14
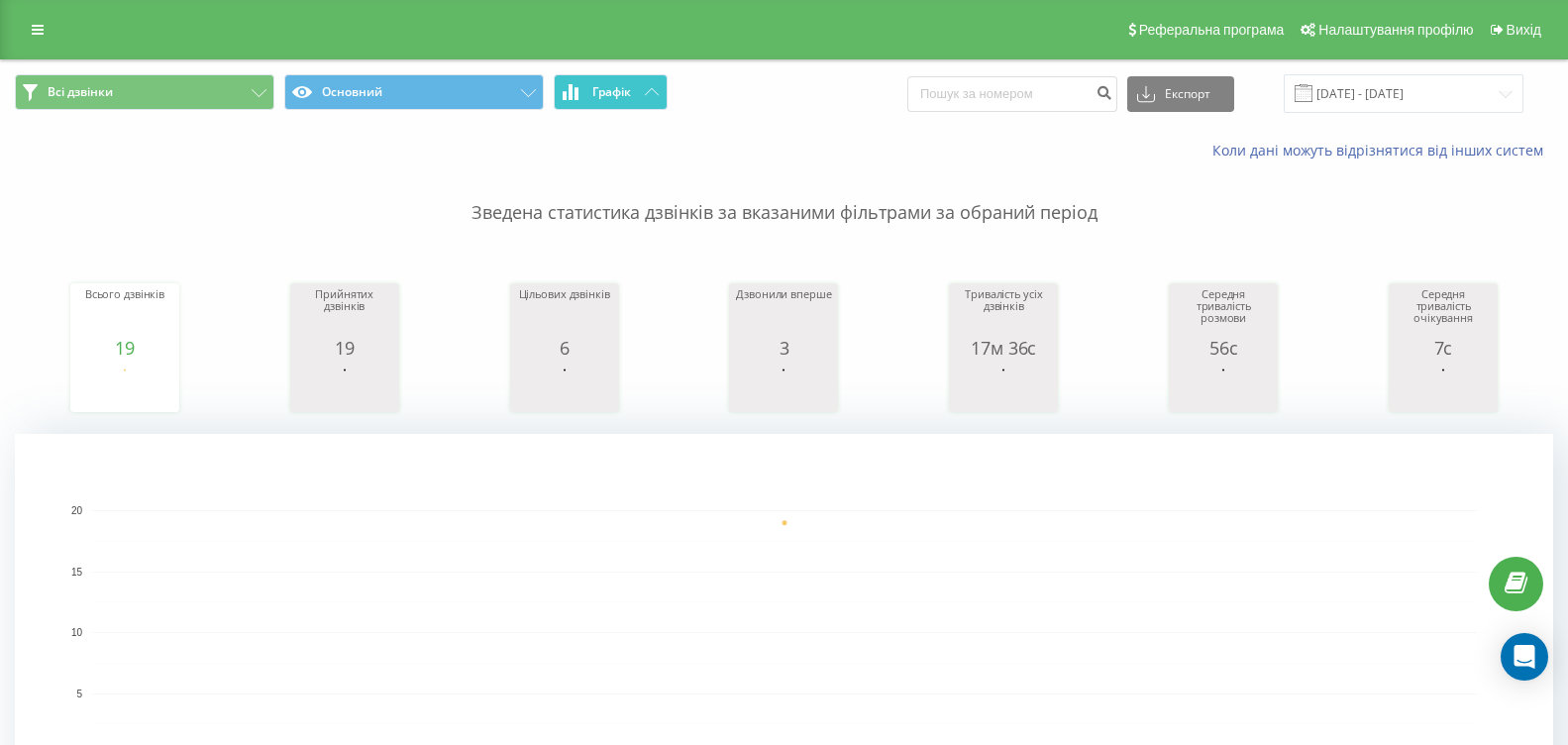
click at [645, 105] on button "Графік" at bounding box center [611, 92] width 114 height 36
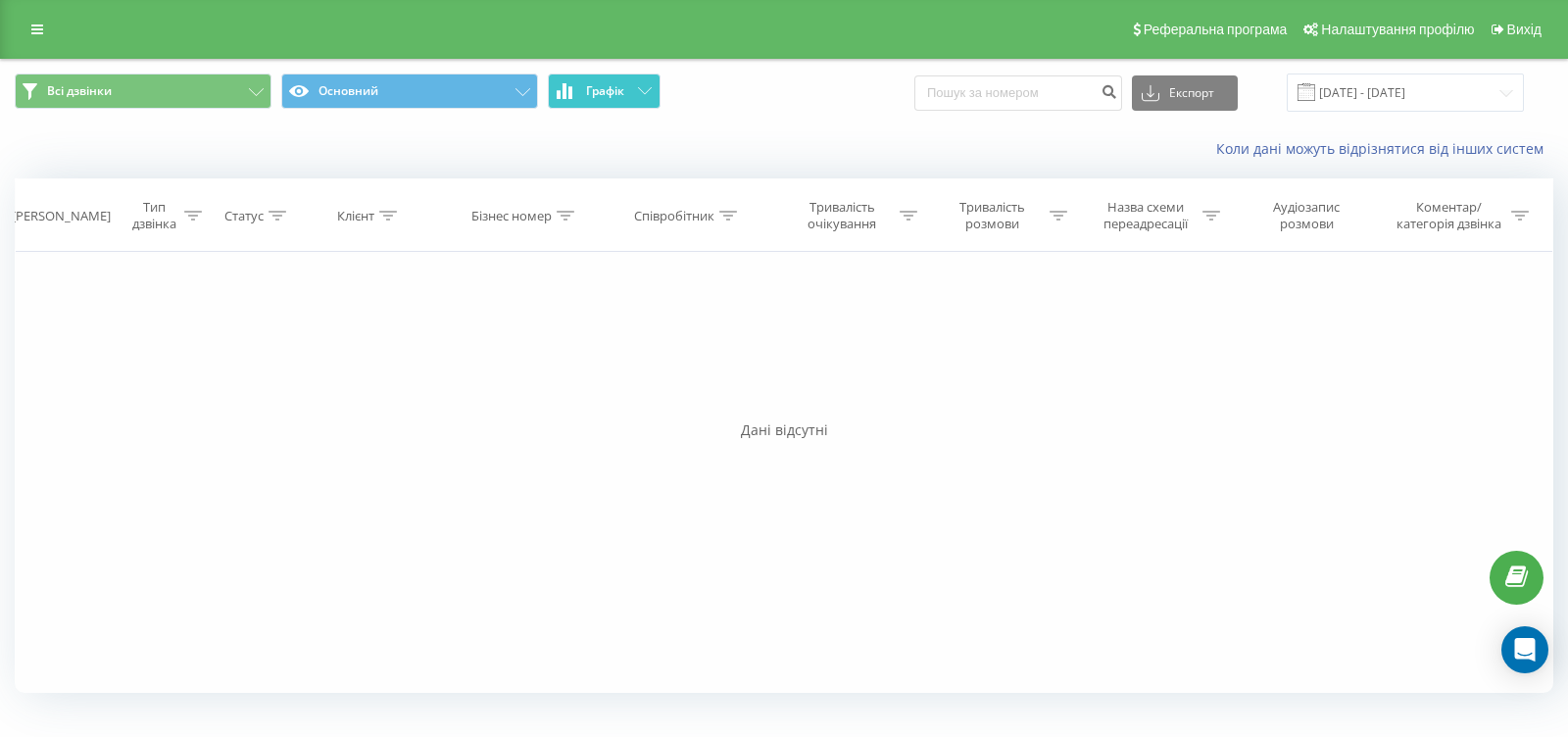
click at [638, 104] on button "Графік" at bounding box center [604, 91] width 113 height 36
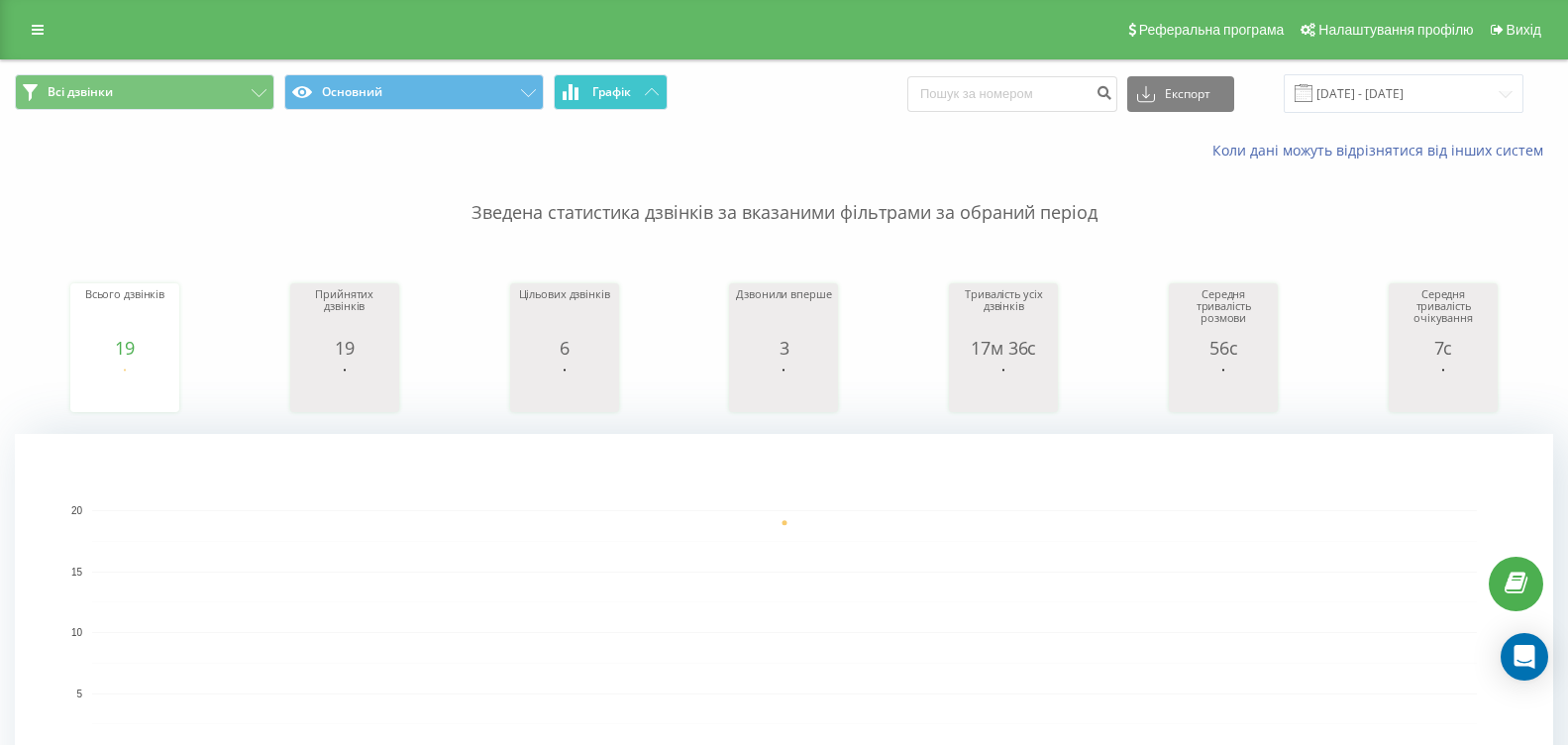
click at [567, 95] on icon at bounding box center [565, 95] width 4 height 9
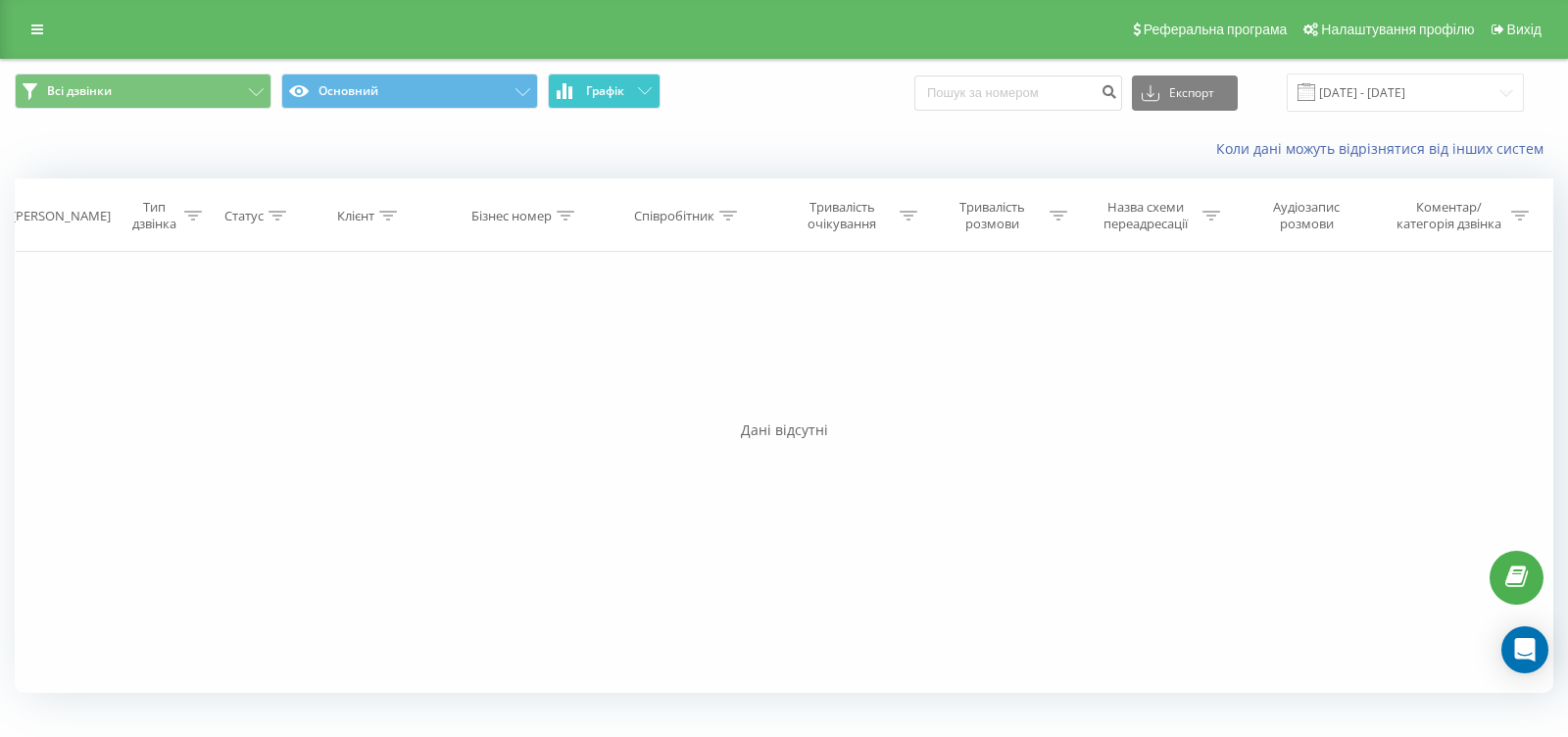
click at [561, 94] on icon at bounding box center [559, 94] width 4 height 9
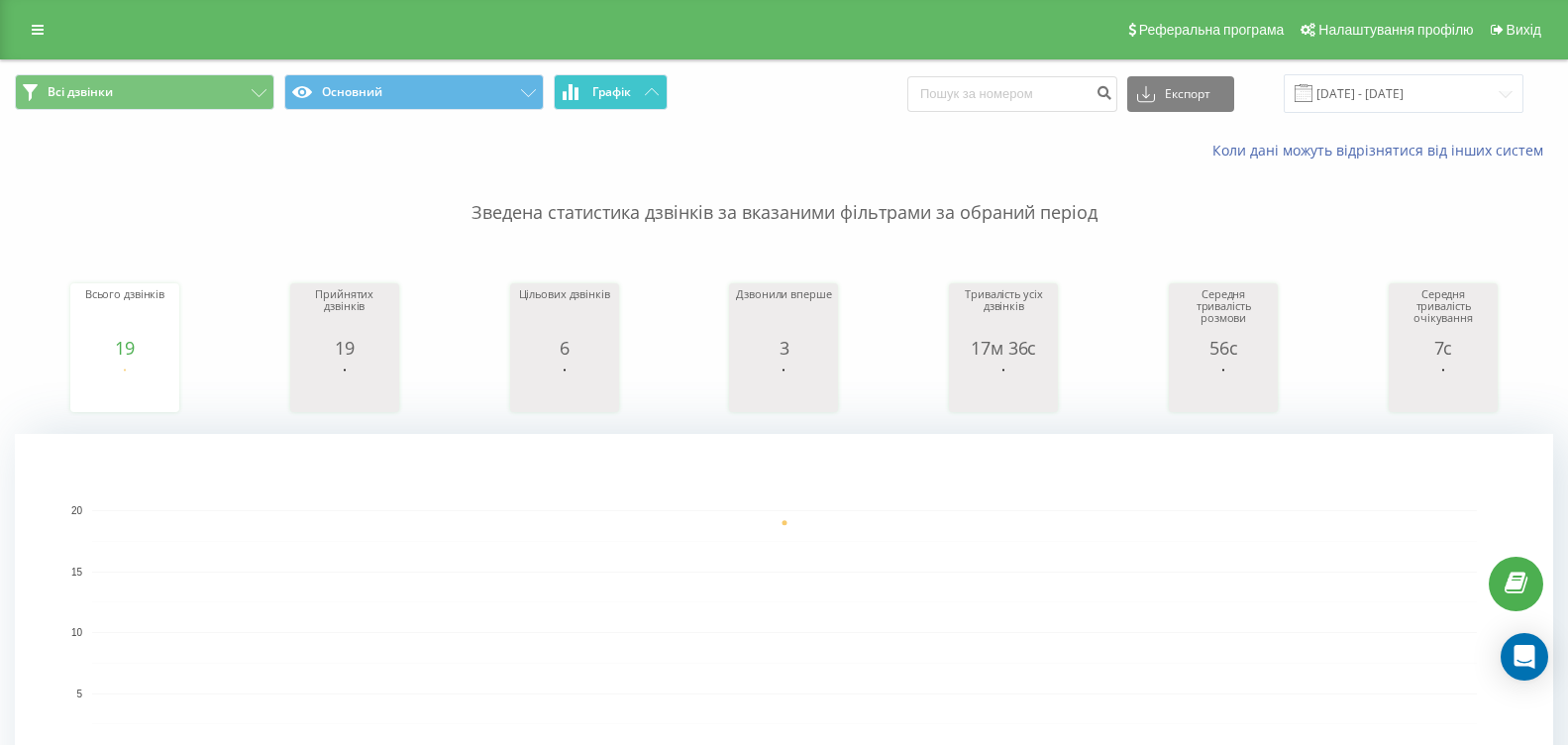
click at [558, 106] on button "Графік" at bounding box center [611, 92] width 114 height 36
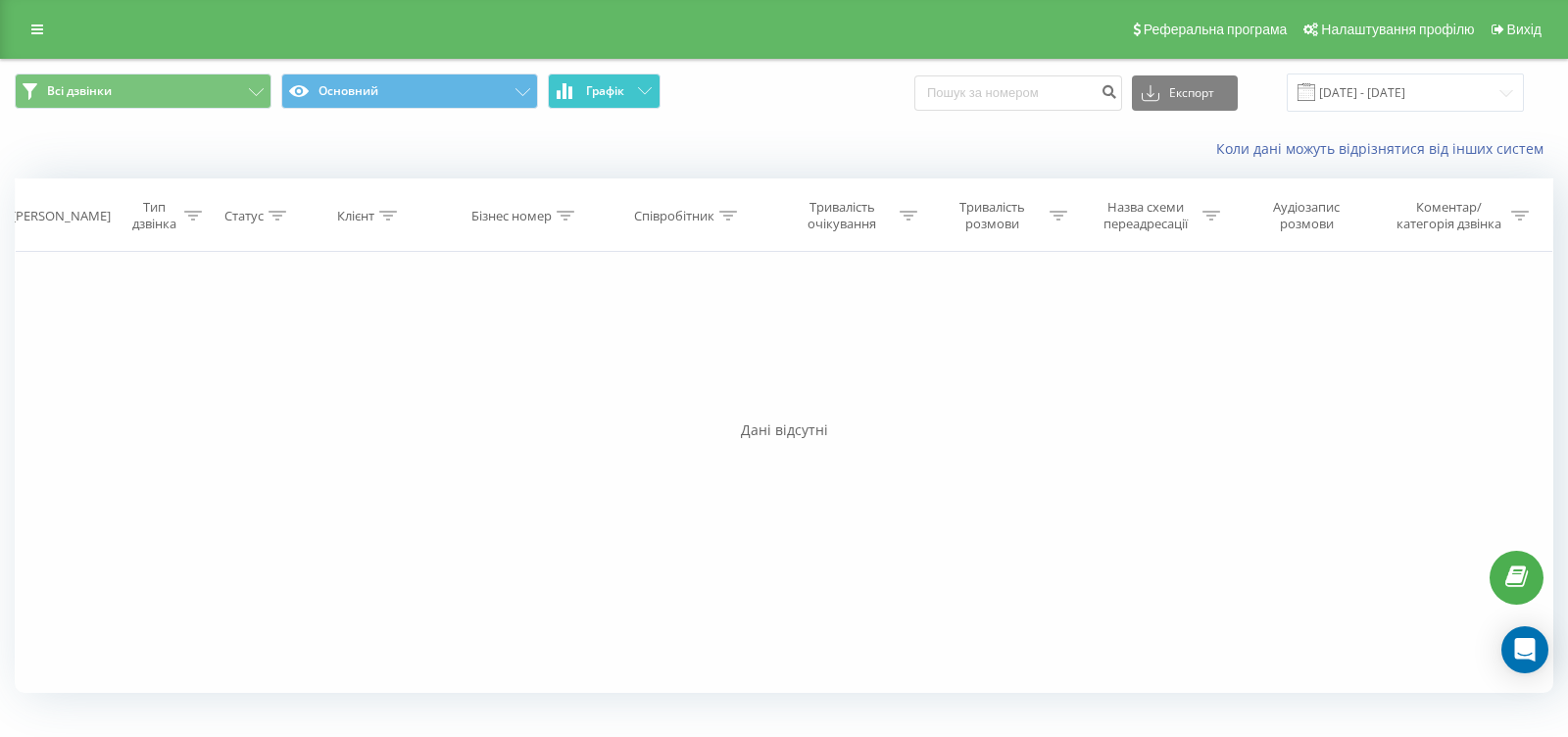
click at [552, 105] on button "Графік" at bounding box center [604, 91] width 113 height 36
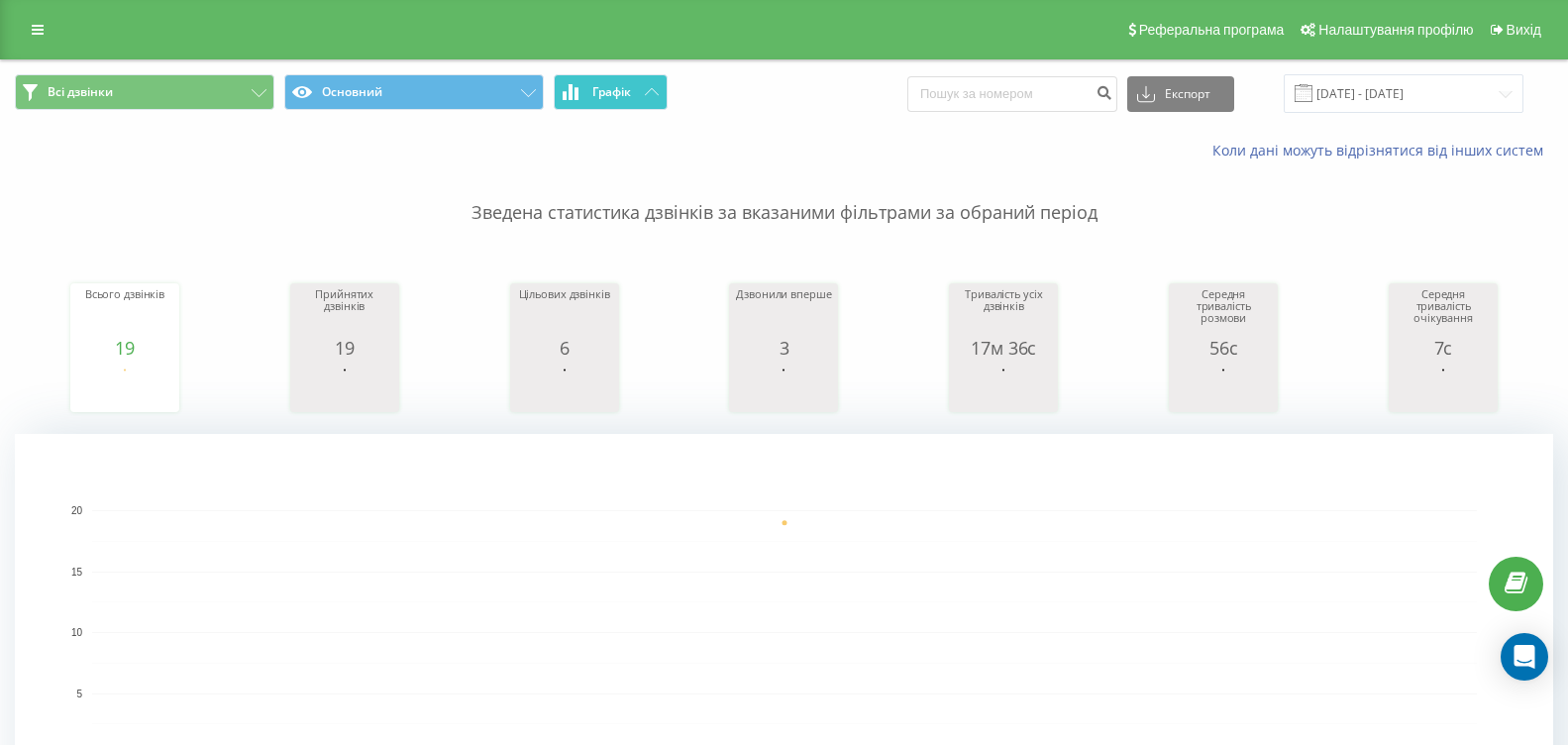
click at [572, 93] on icon at bounding box center [571, 92] width 4 height 16
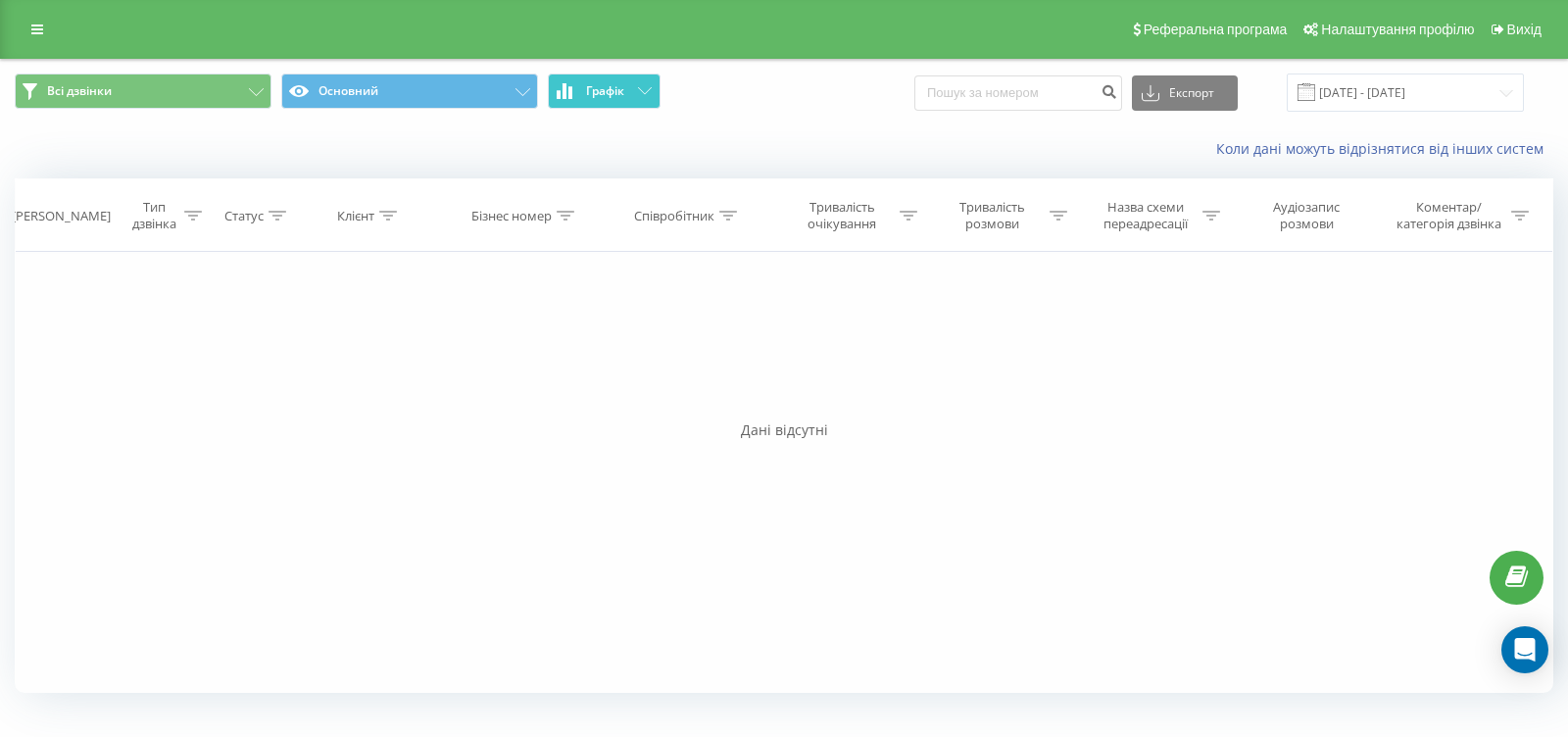
click at [566, 92] on icon at bounding box center [565, 91] width 4 height 16
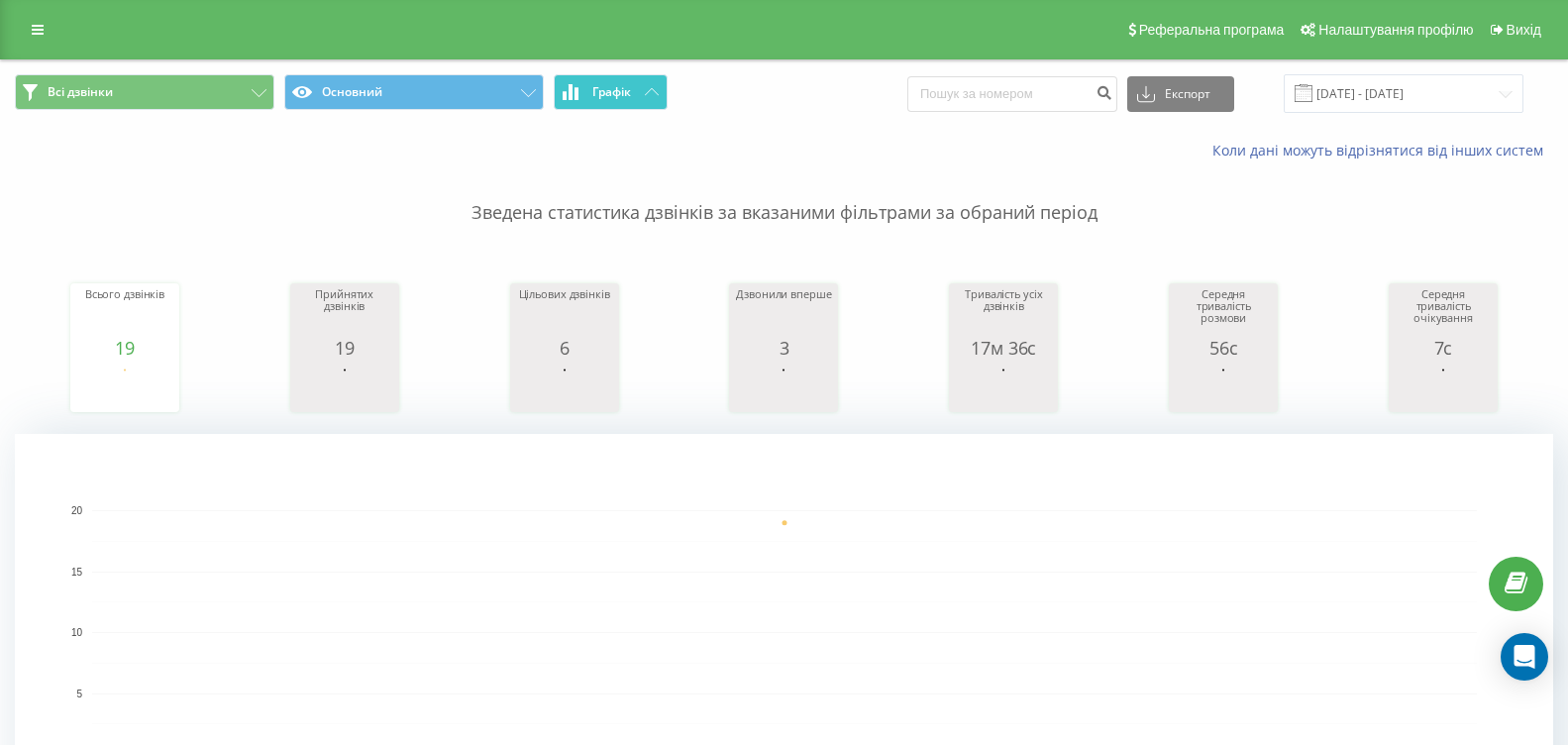
click at [575, 85] on icon at bounding box center [571, 92] width 16 height 16
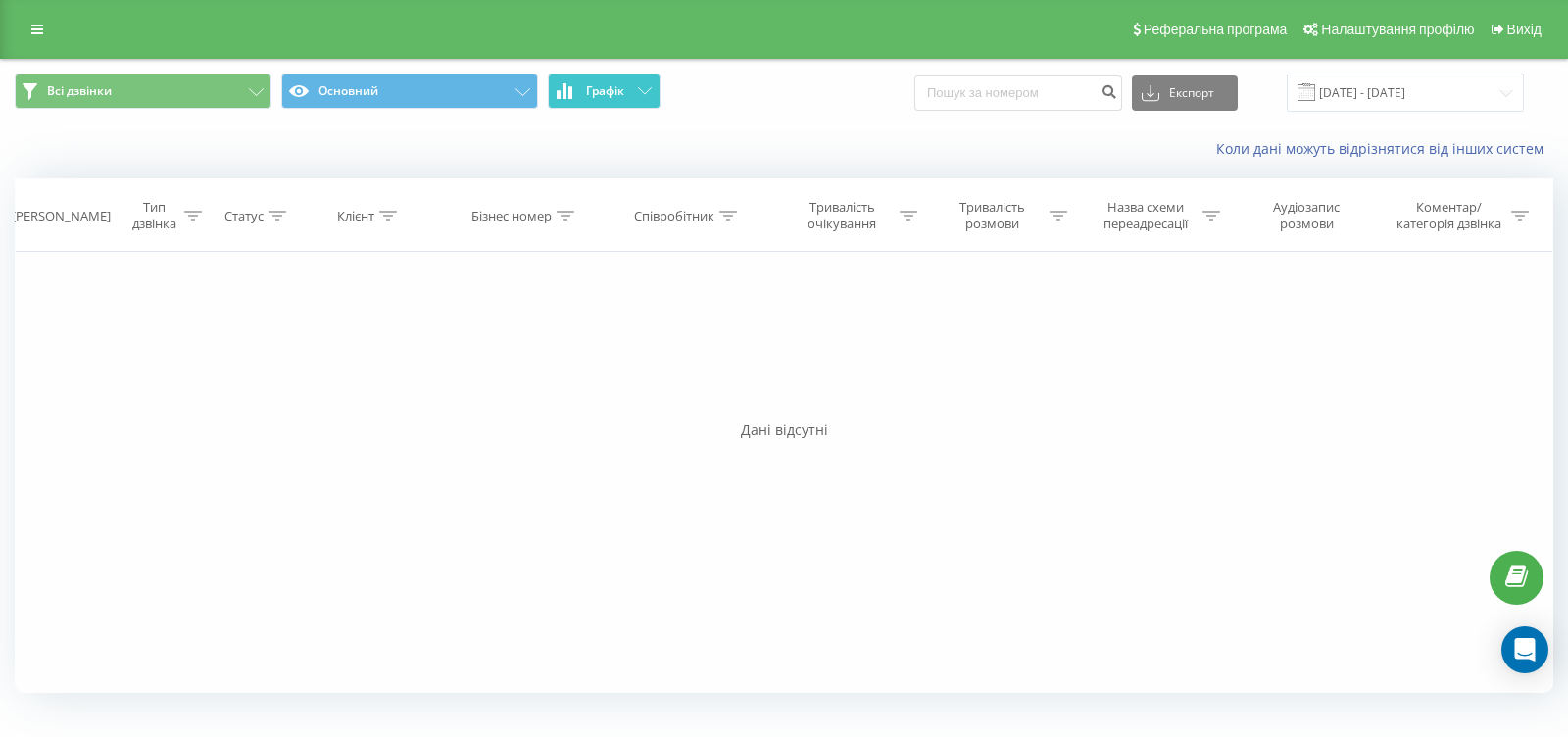
click at [569, 84] on icon at bounding box center [565, 91] width 16 height 16
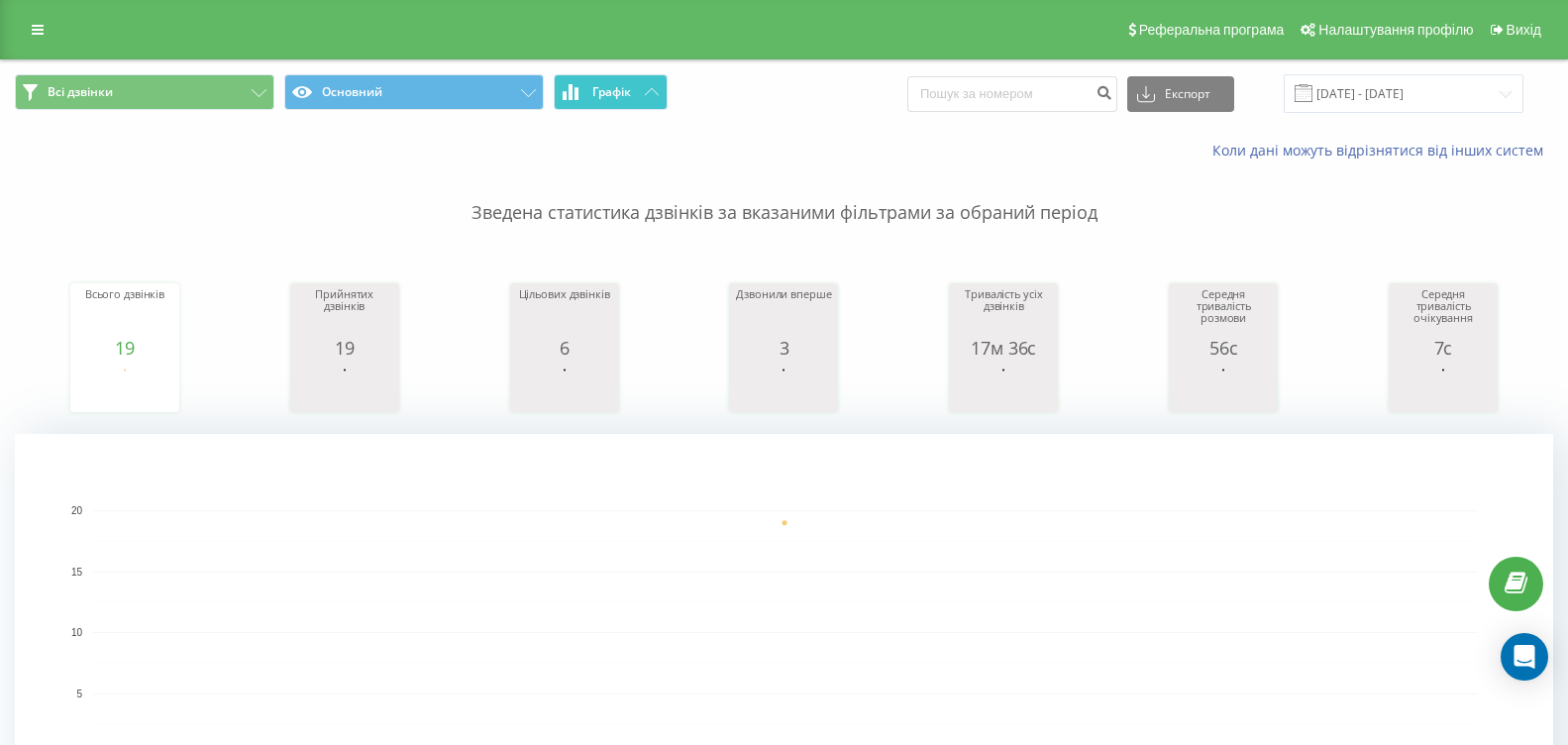
click at [598, 100] on button "Графік" at bounding box center [611, 92] width 114 height 36
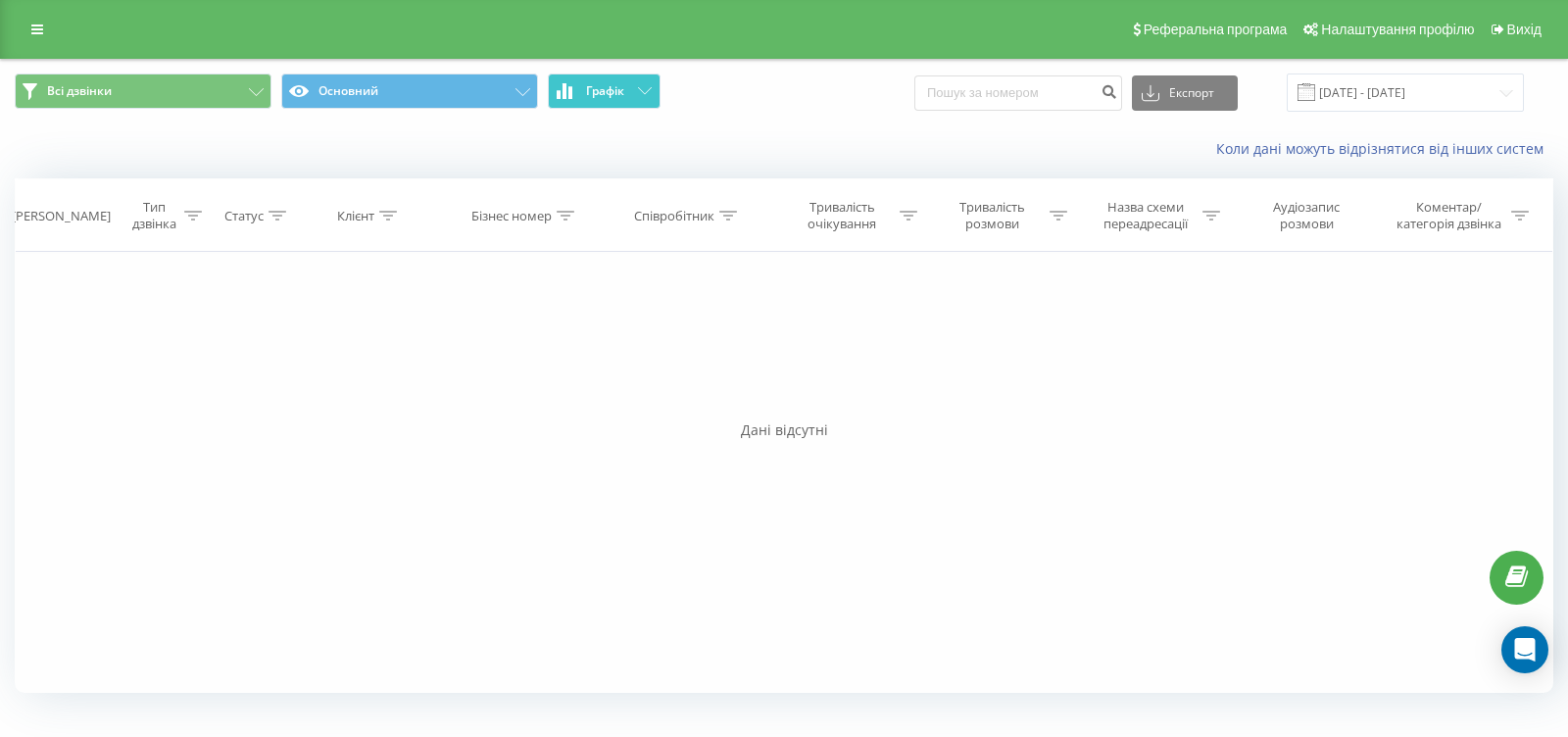
click at [591, 99] on button "Графік" at bounding box center [604, 91] width 113 height 36
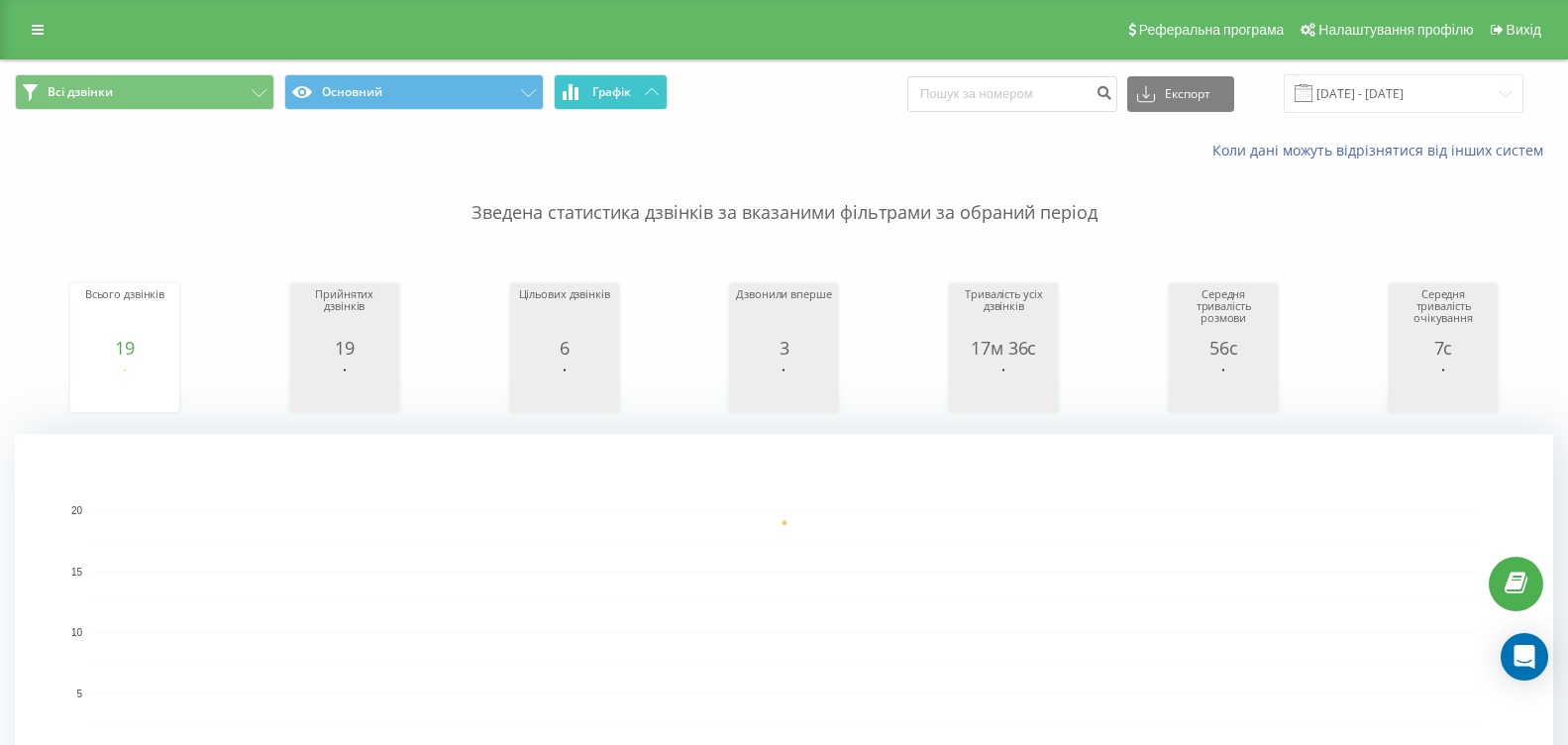
click at [584, 95] on button "Графік" at bounding box center [611, 92] width 114 height 36
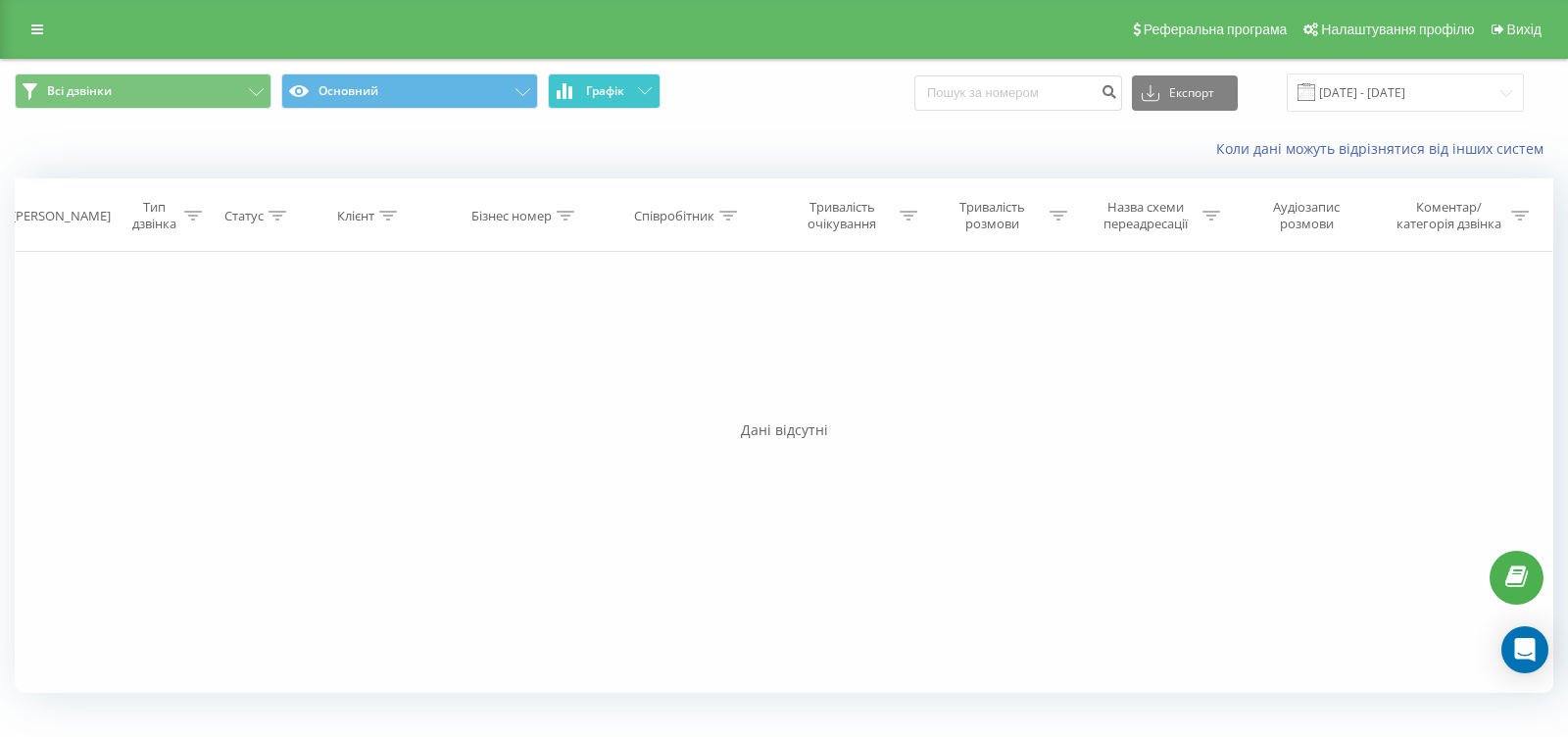
click at [578, 94] on button "Графік" at bounding box center [604, 91] width 113 height 36
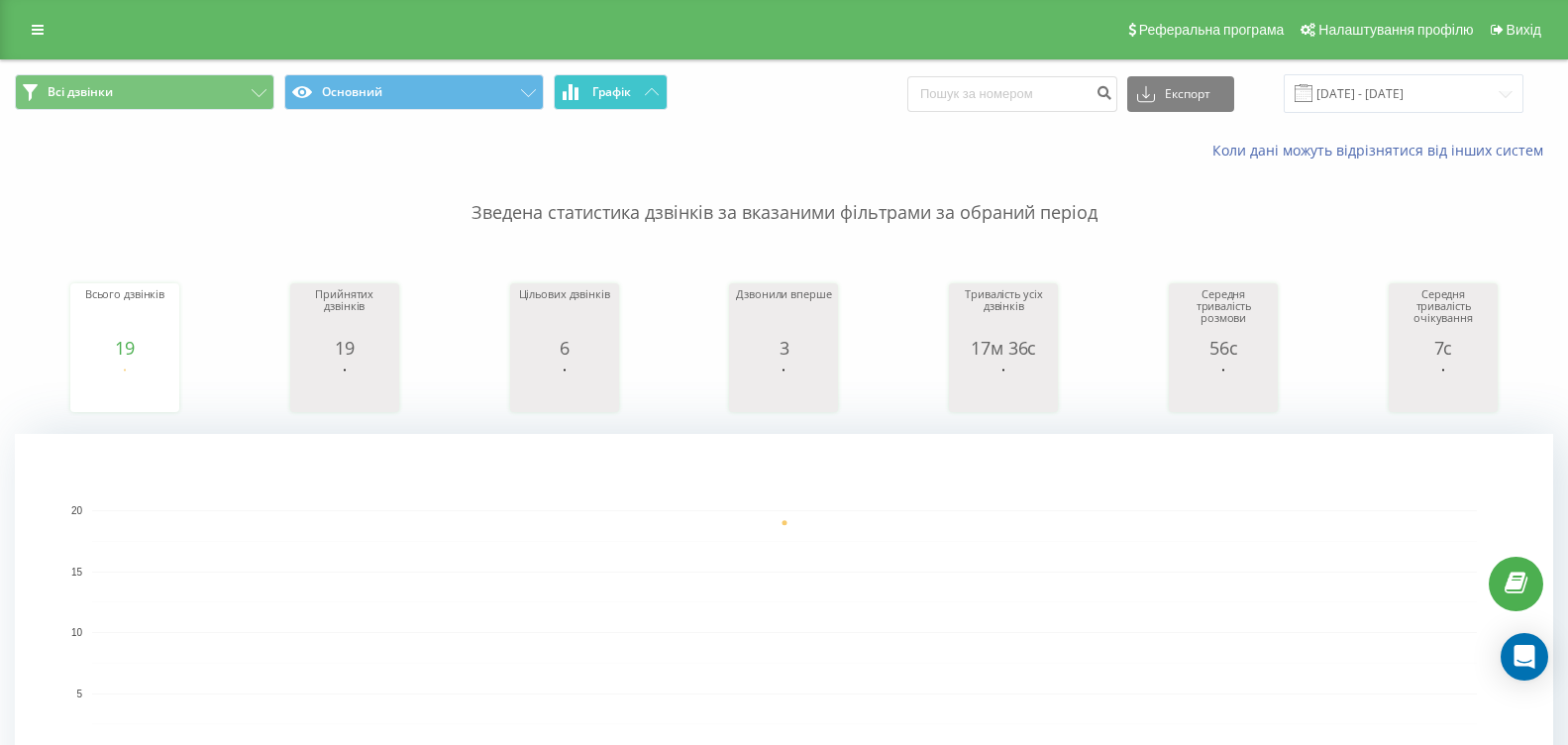
click at [579, 100] on button "Графік" at bounding box center [611, 92] width 114 height 36
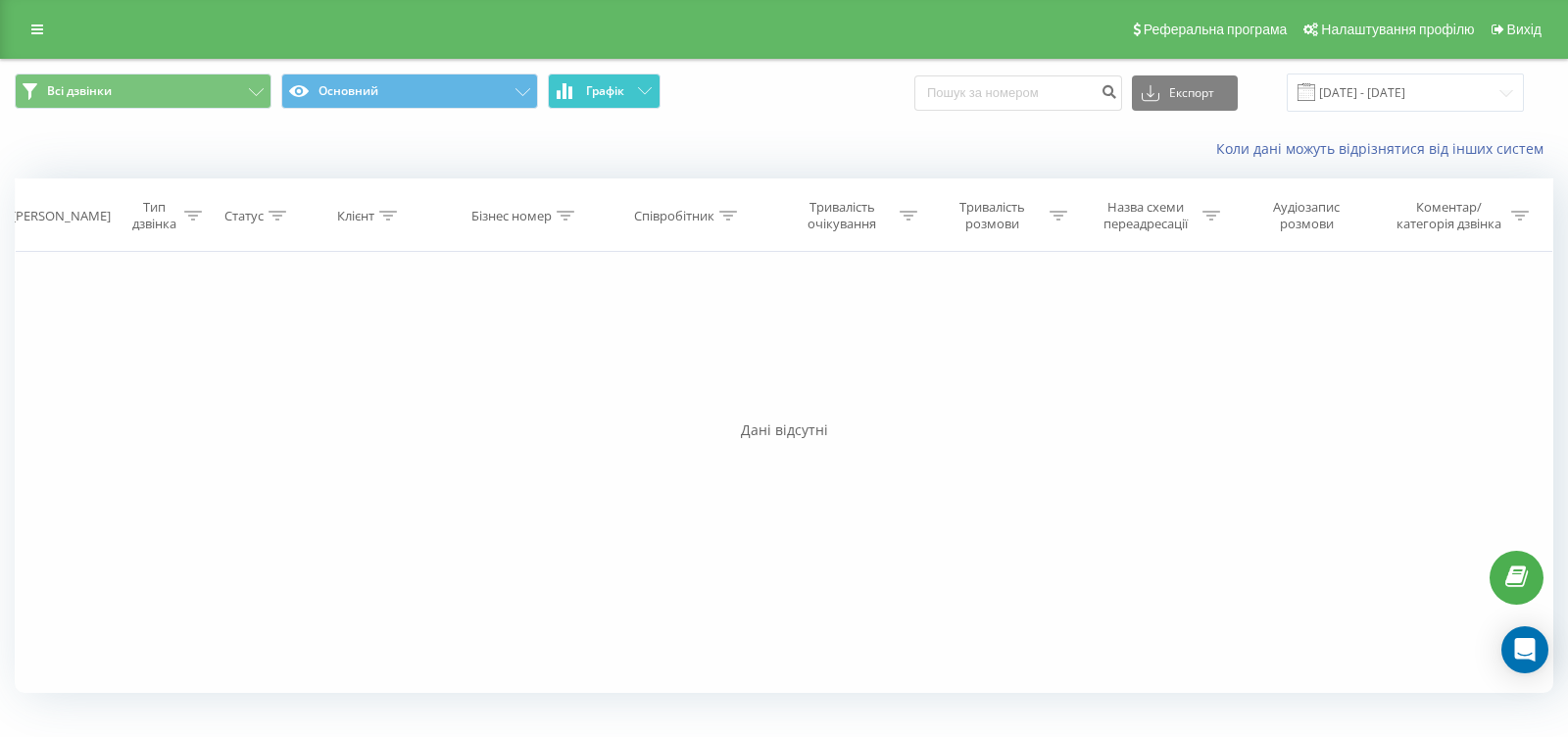
click at [573, 99] on button "Графік" at bounding box center [604, 91] width 113 height 36
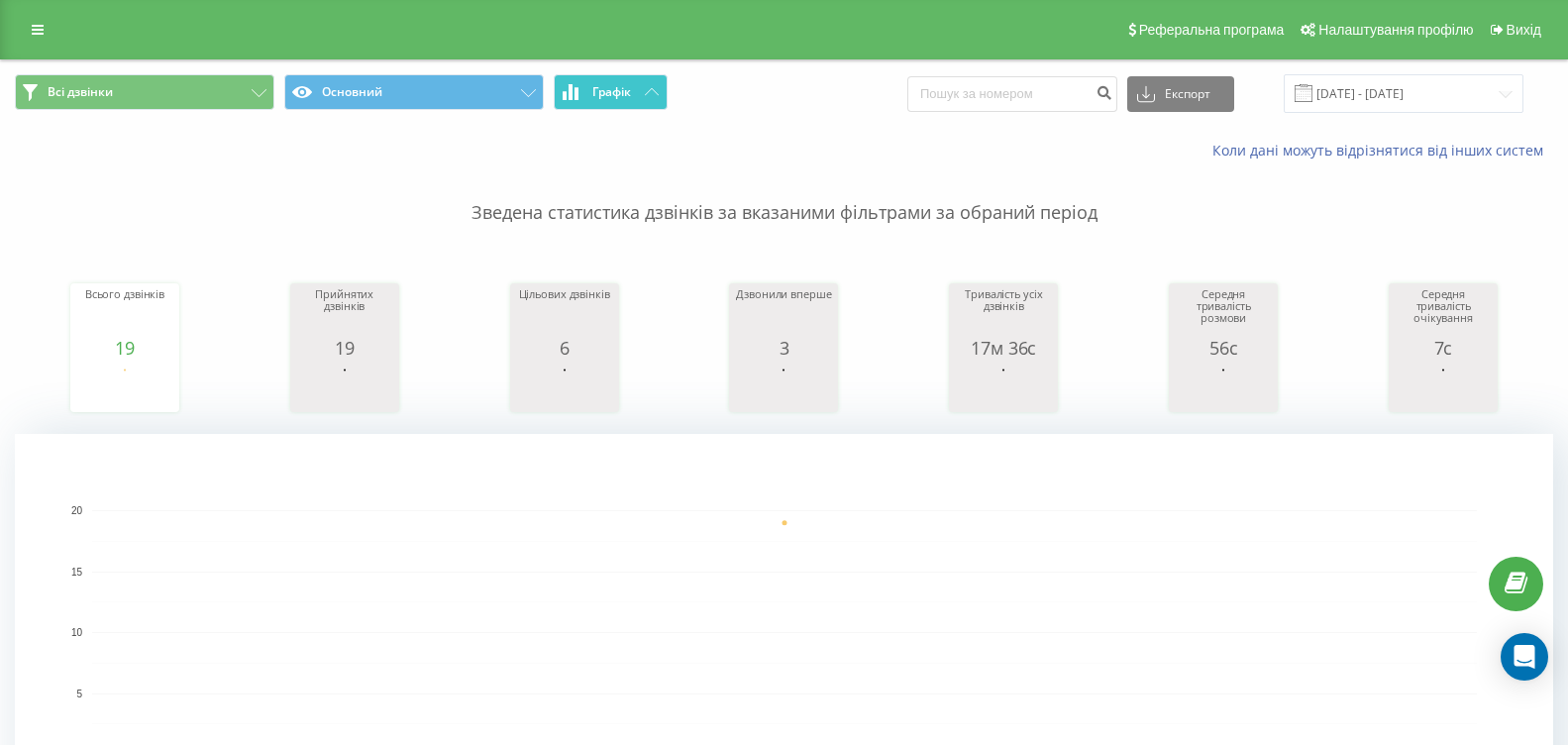
click at [618, 90] on span "Графік" at bounding box center [612, 92] width 39 height 14
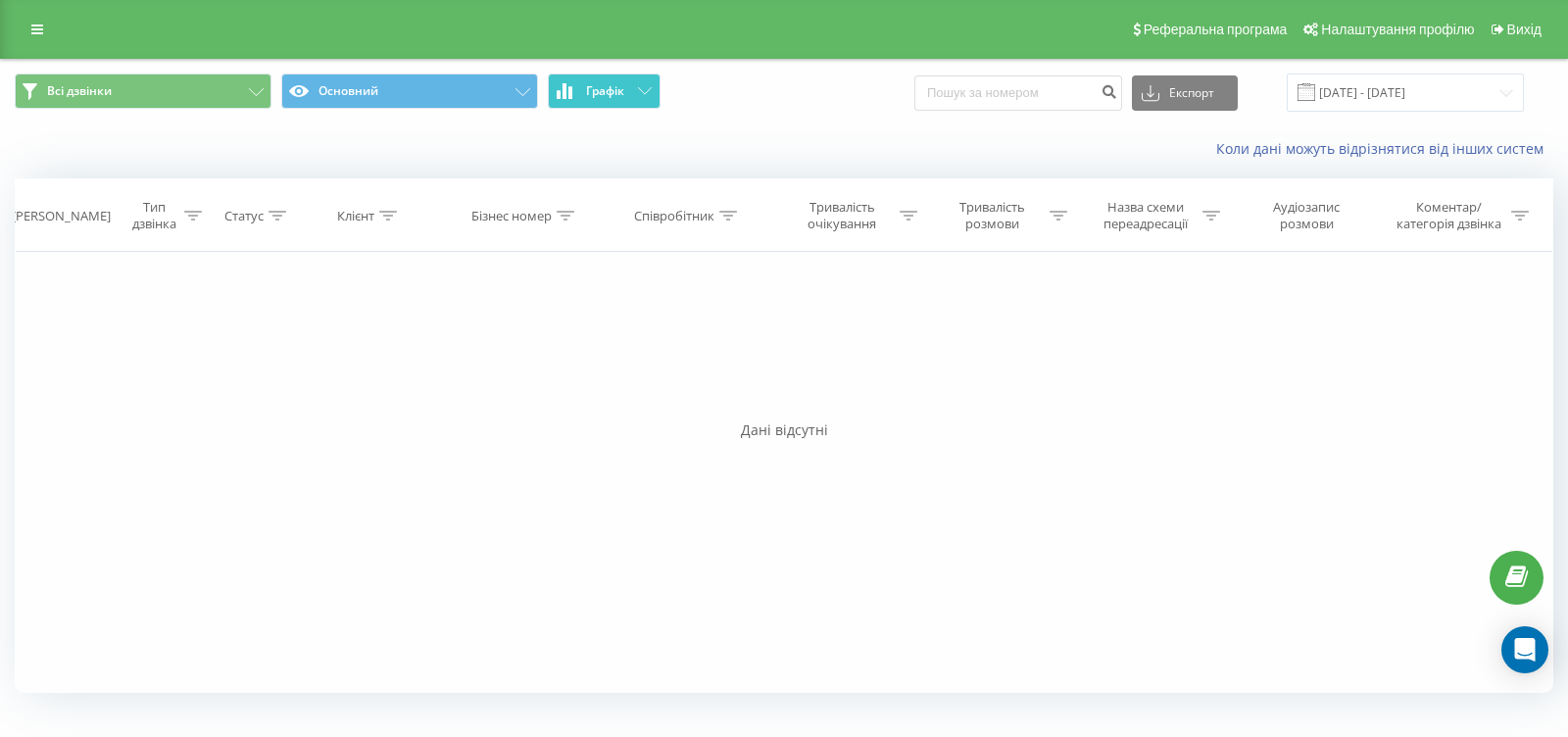
click at [610, 89] on span "Графік" at bounding box center [605, 91] width 39 height 14
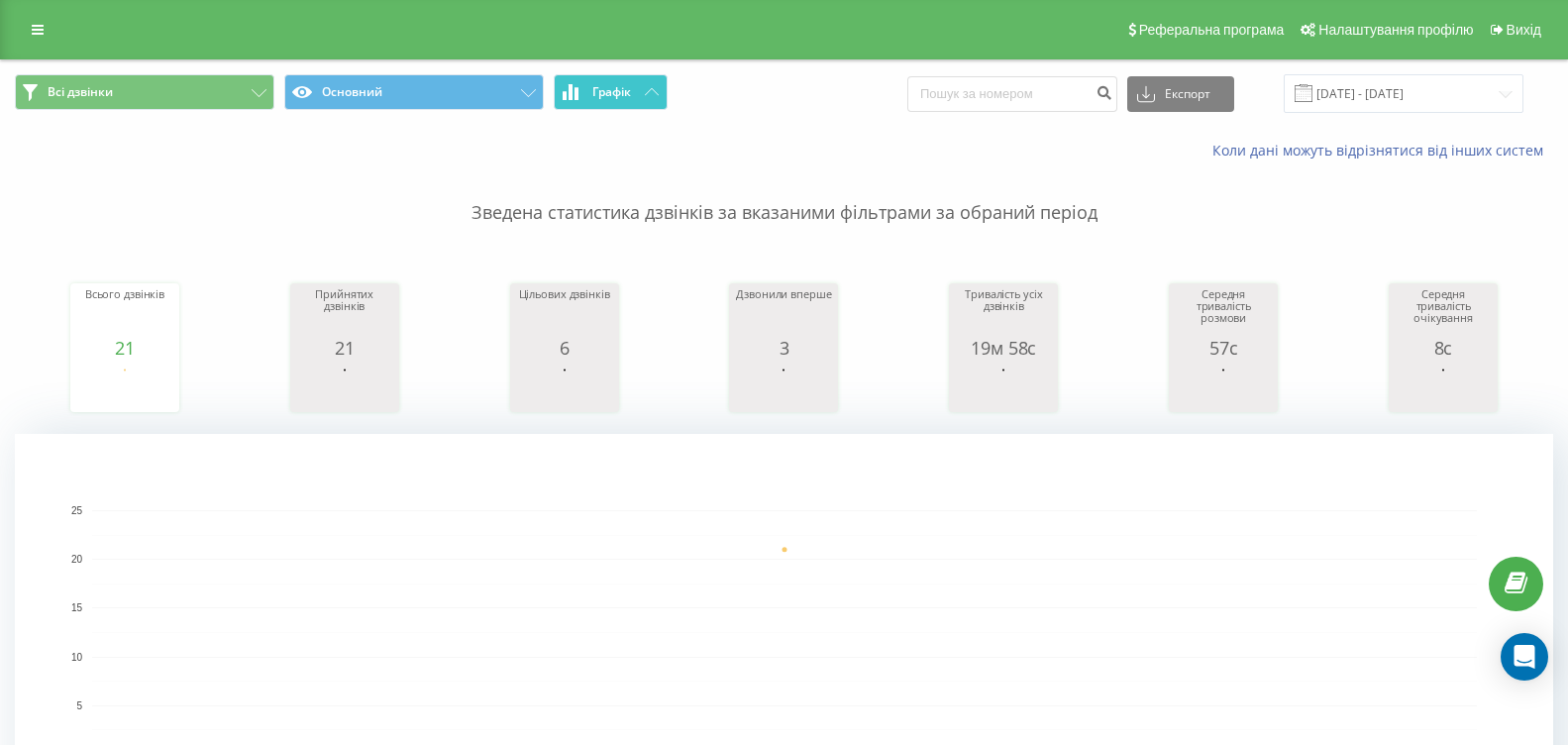
click at [604, 98] on span "Графік" at bounding box center [612, 92] width 39 height 14
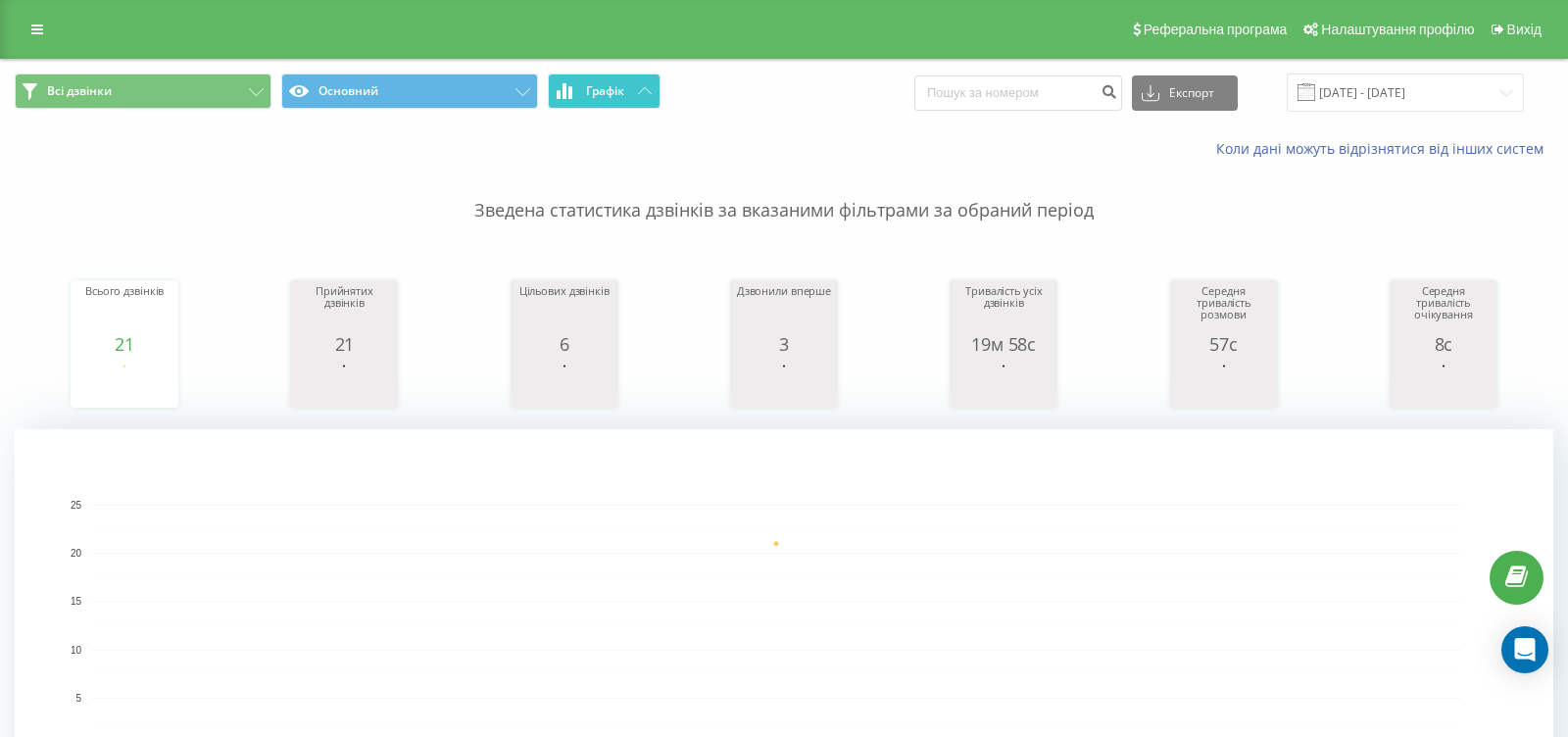
click at [597, 97] on span "Графік" at bounding box center [605, 91] width 39 height 14
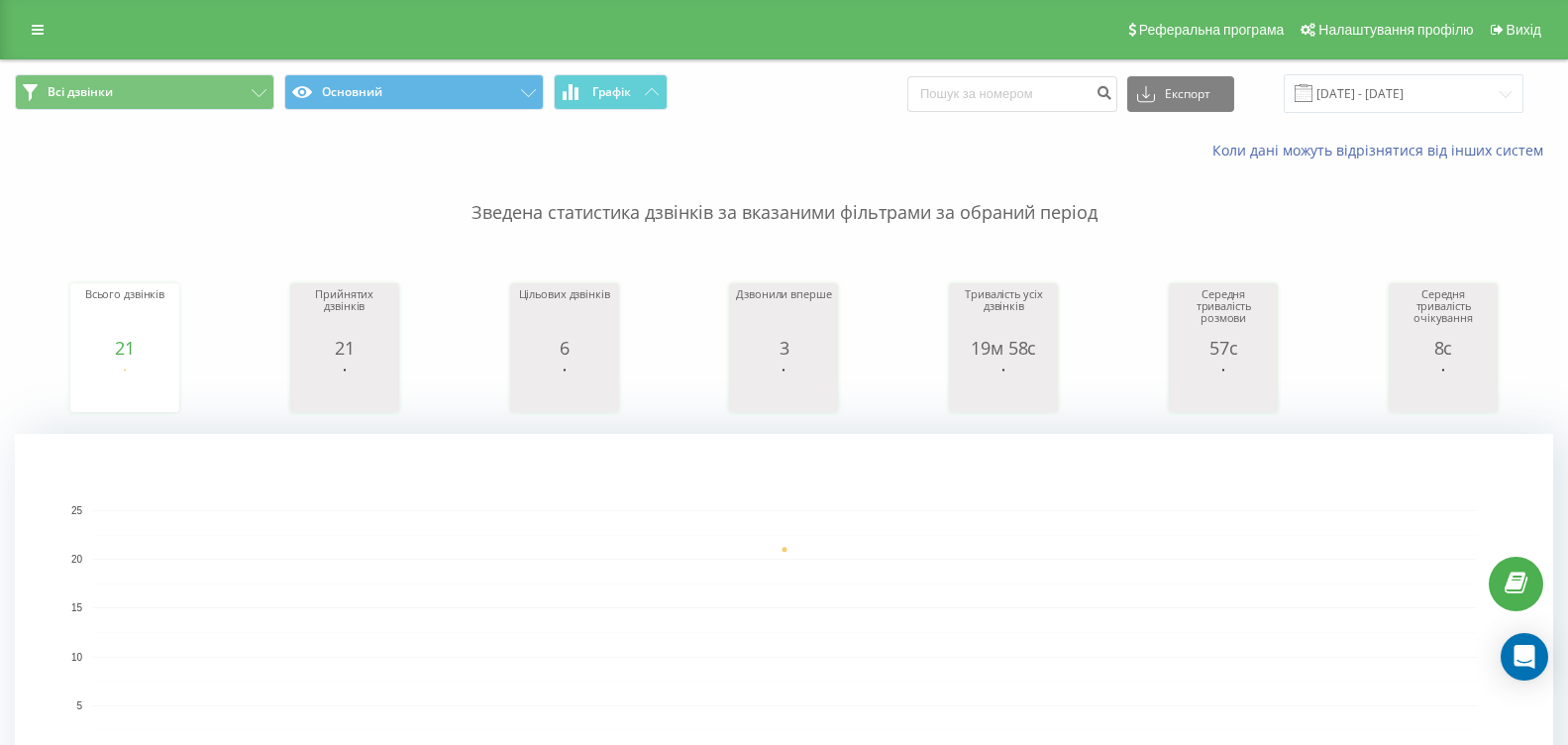
click at [183, 142] on div "Коли дані можуть відрізнятися вiд інших систем" at bounding box center [784, 151] width 1566 height 48
click at [584, 83] on button "Графік" at bounding box center [611, 92] width 114 height 36
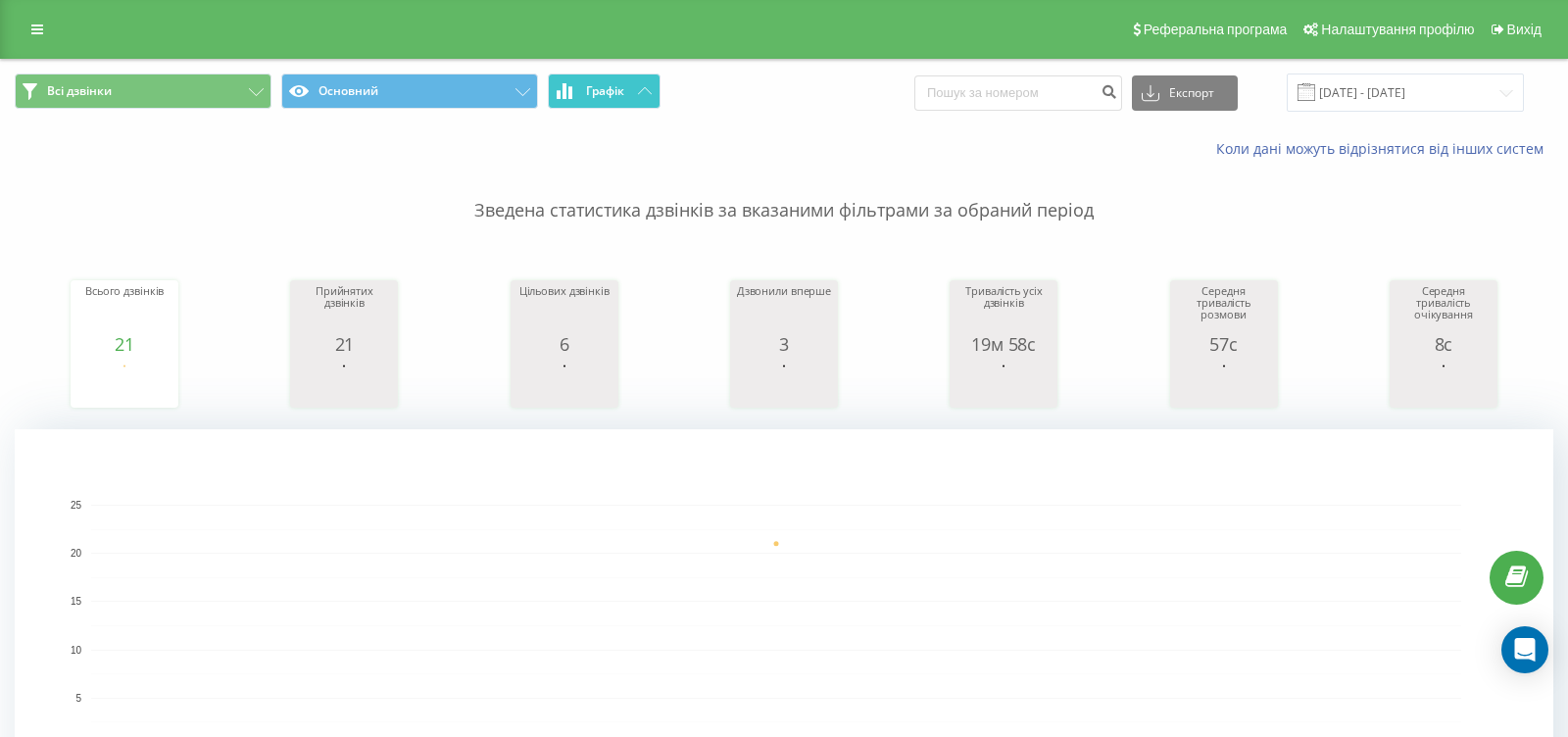
click at [578, 83] on button "Графік" at bounding box center [604, 91] width 113 height 36
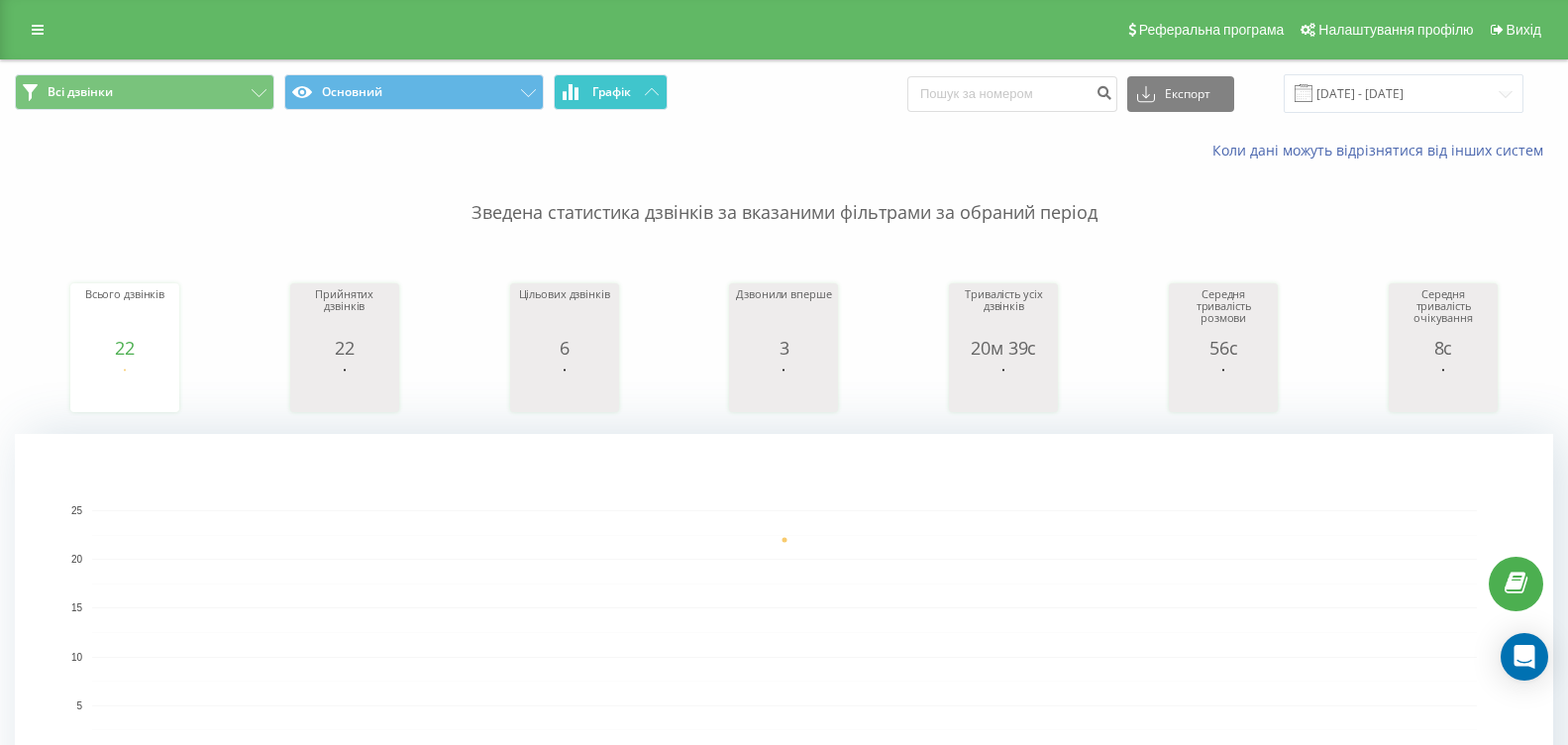
click at [569, 90] on icon at bounding box center [571, 92] width 16 height 16
click at [605, 95] on span "Графік" at bounding box center [612, 92] width 39 height 14
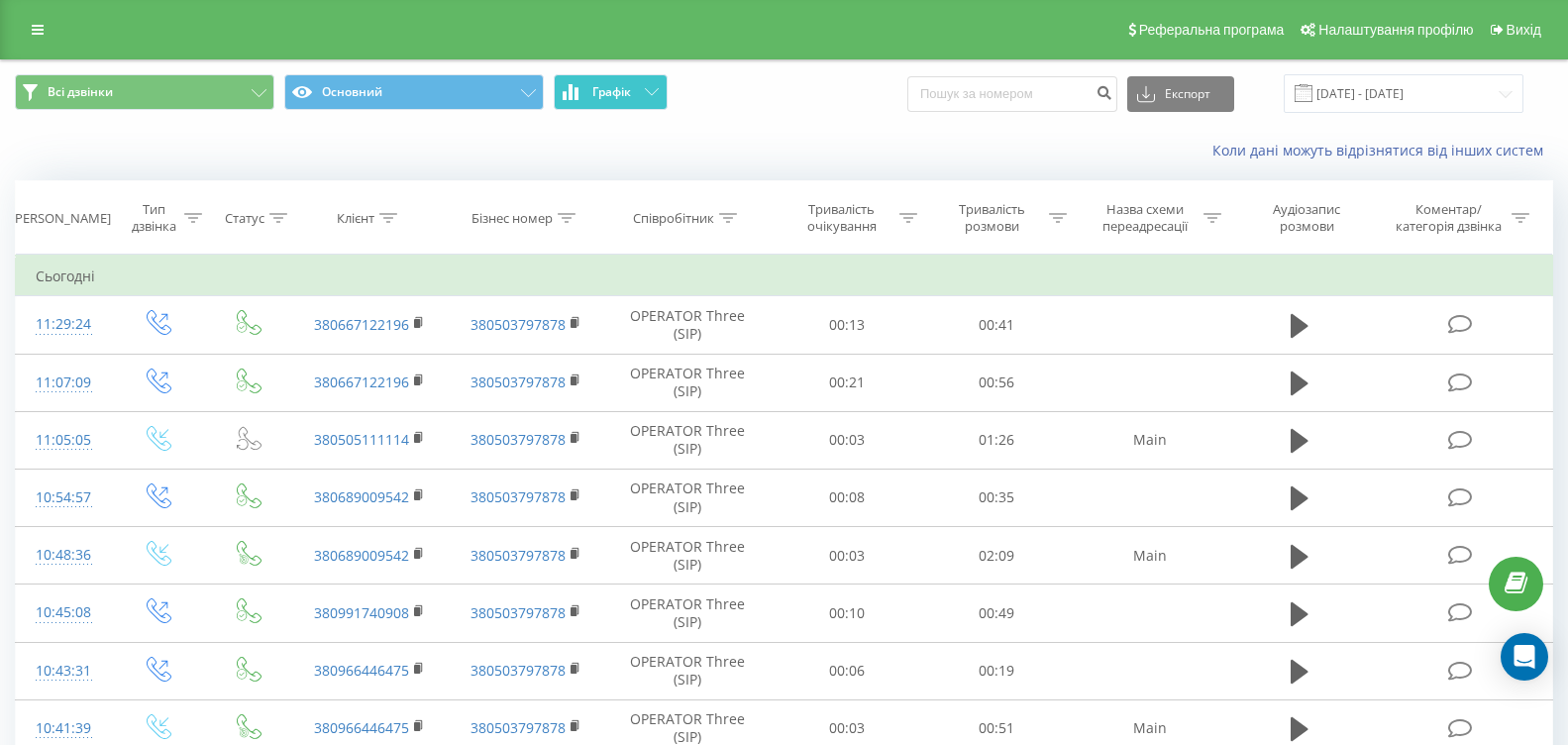
click at [605, 95] on span "Графік" at bounding box center [612, 92] width 39 height 14
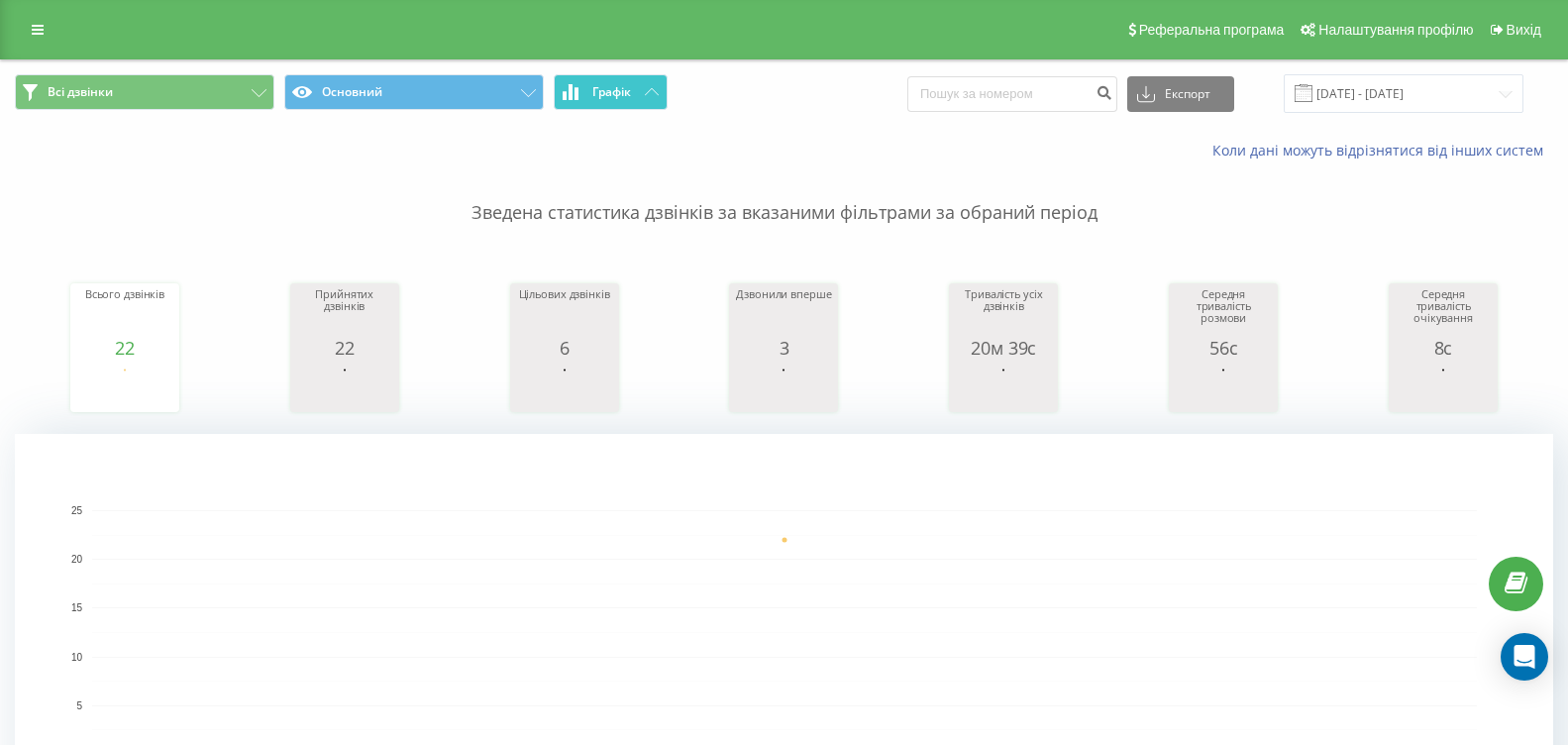
click at [657, 95] on icon at bounding box center [652, 91] width 14 height 7
click at [623, 102] on button "Графік" at bounding box center [611, 92] width 114 height 36
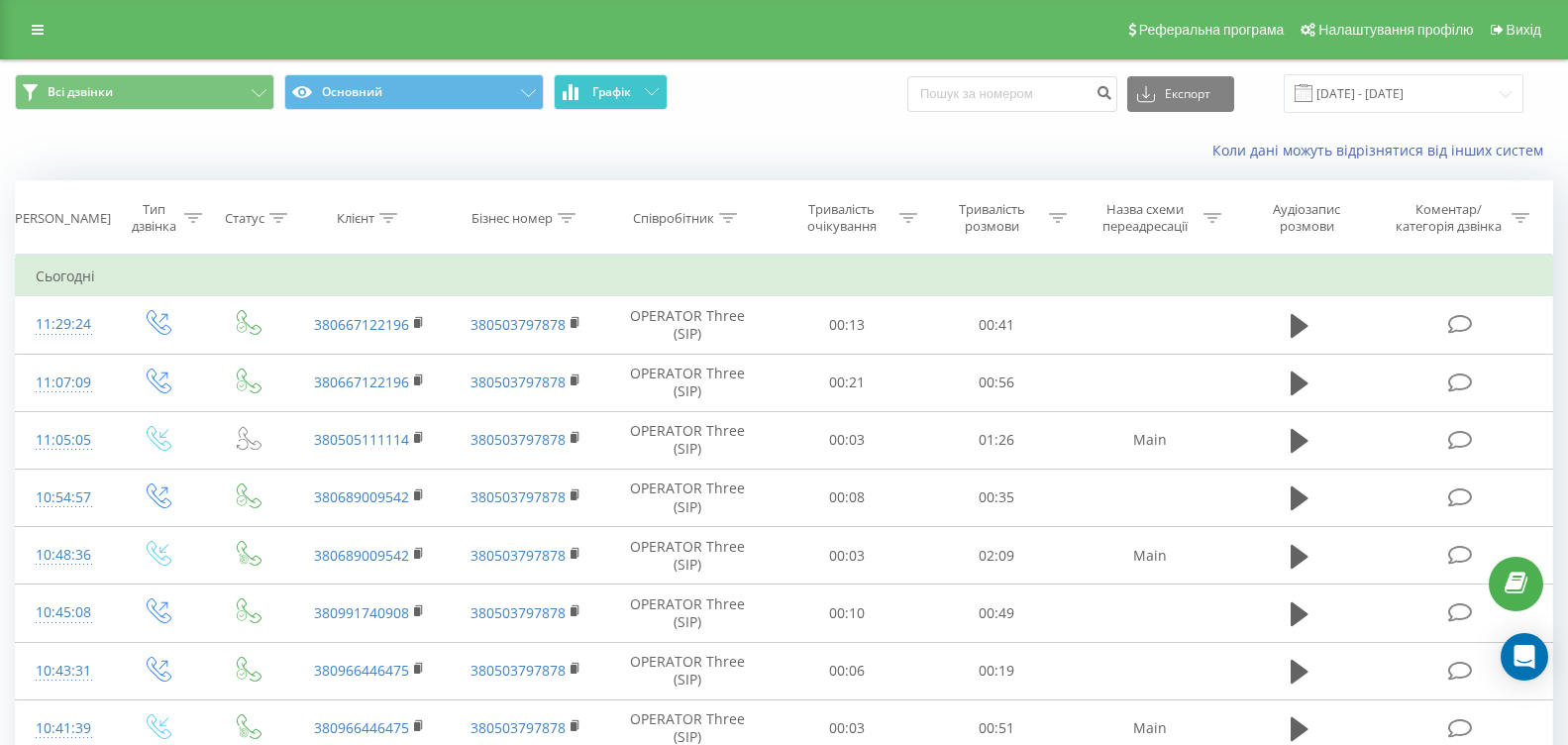
click at [623, 102] on button "Графік" at bounding box center [611, 92] width 114 height 36
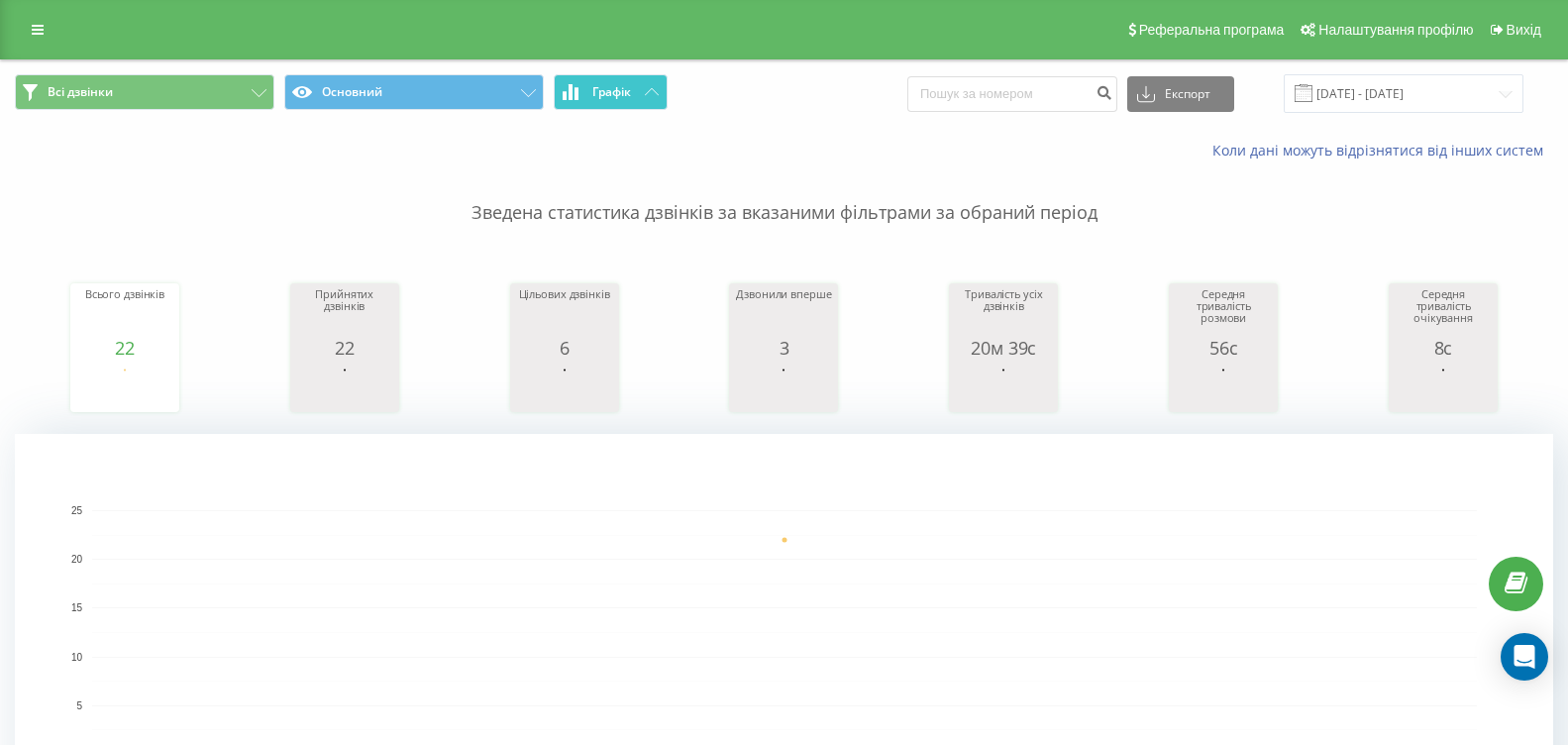
click at [590, 98] on button "Графік" at bounding box center [611, 92] width 114 height 36
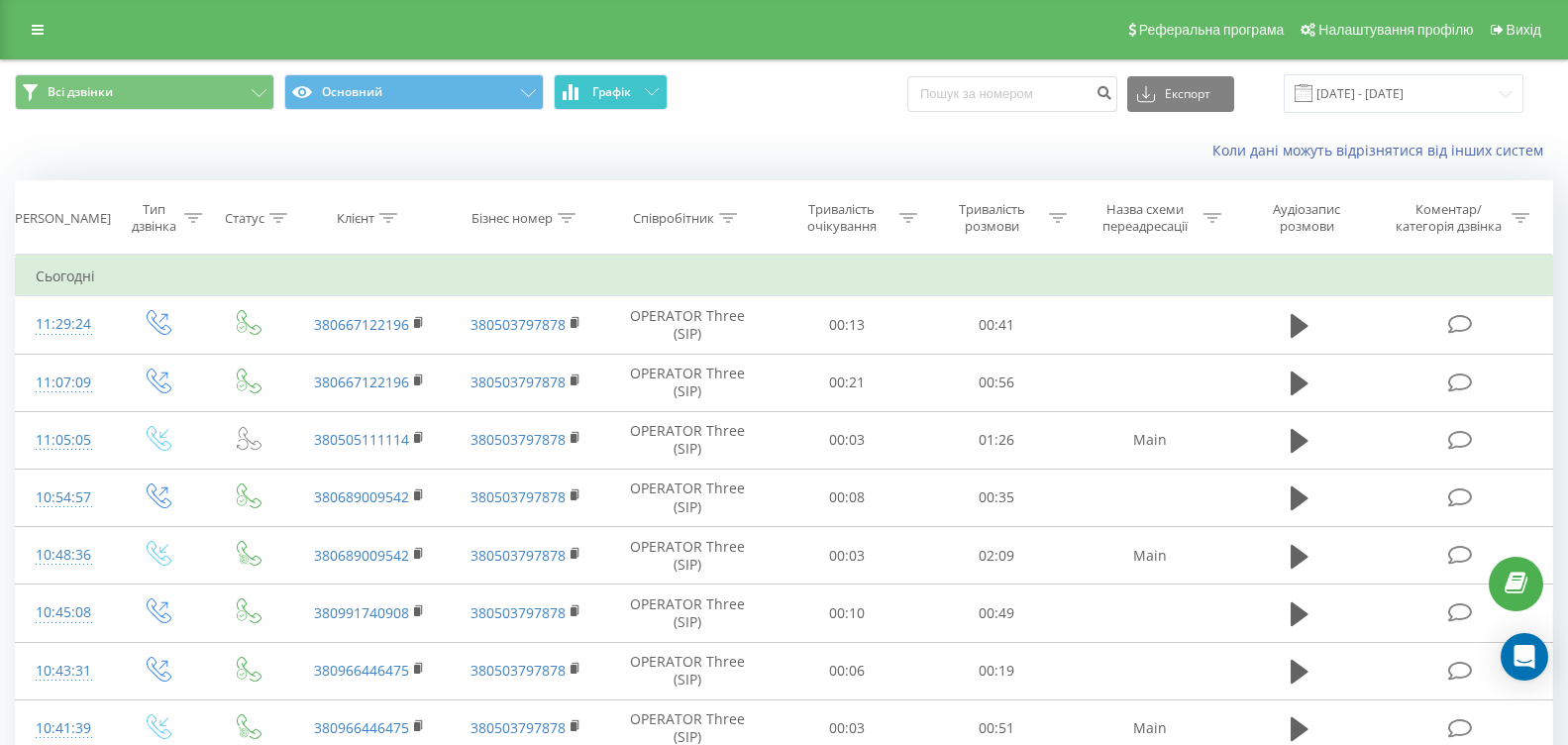
click at [590, 96] on button "Графік" at bounding box center [611, 92] width 114 height 36
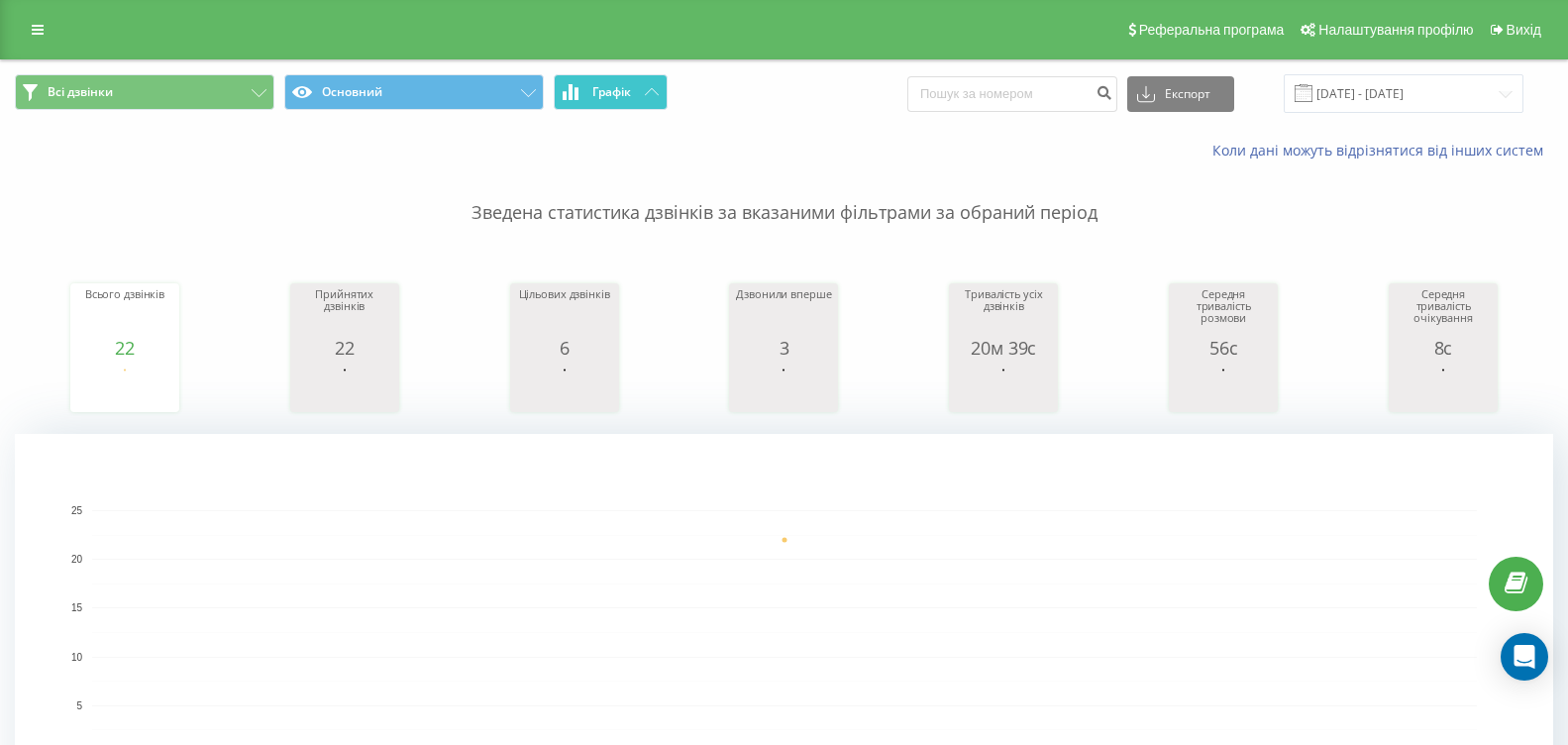
click at [607, 95] on span "Графік" at bounding box center [612, 92] width 39 height 14
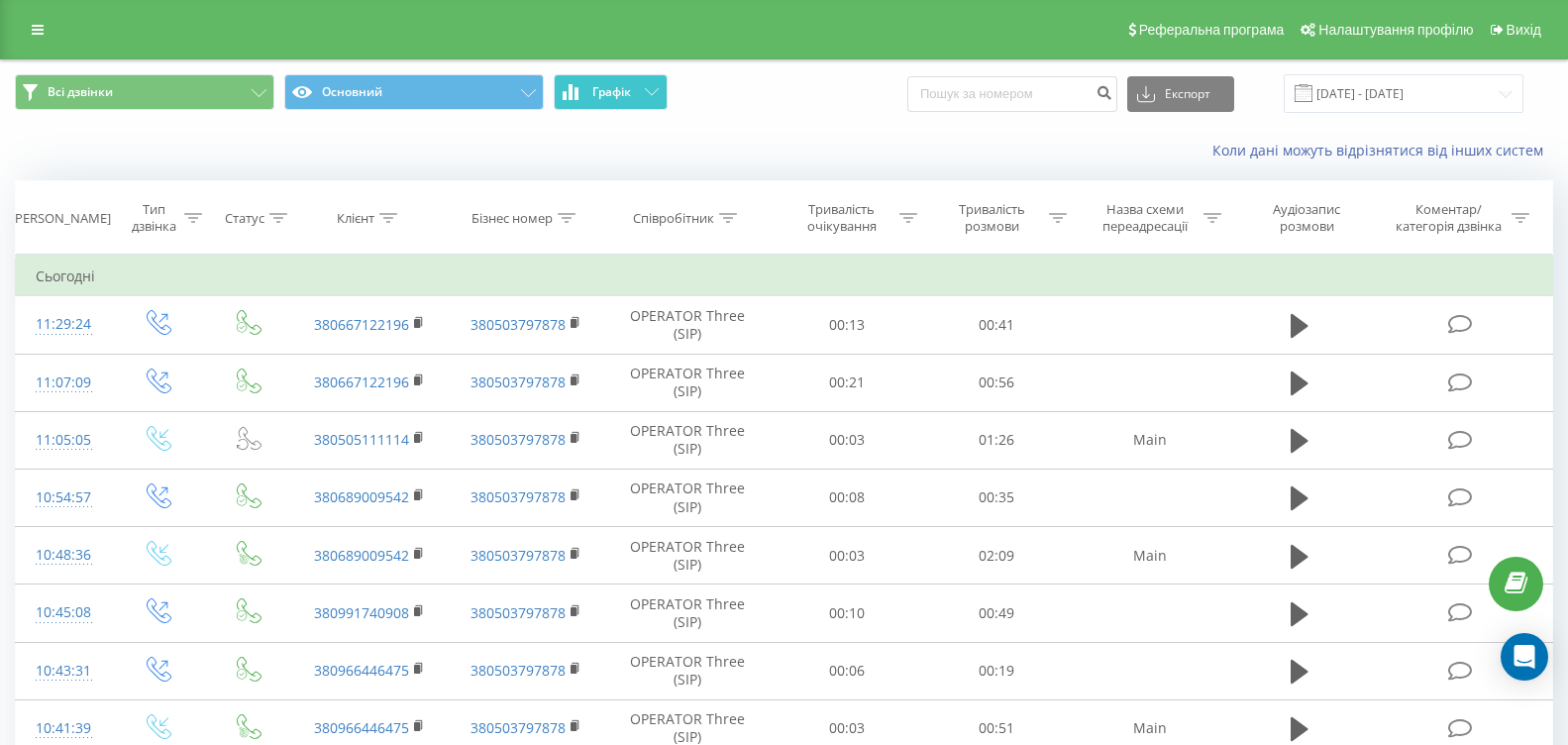
click at [606, 95] on span "Графік" at bounding box center [612, 92] width 39 height 14
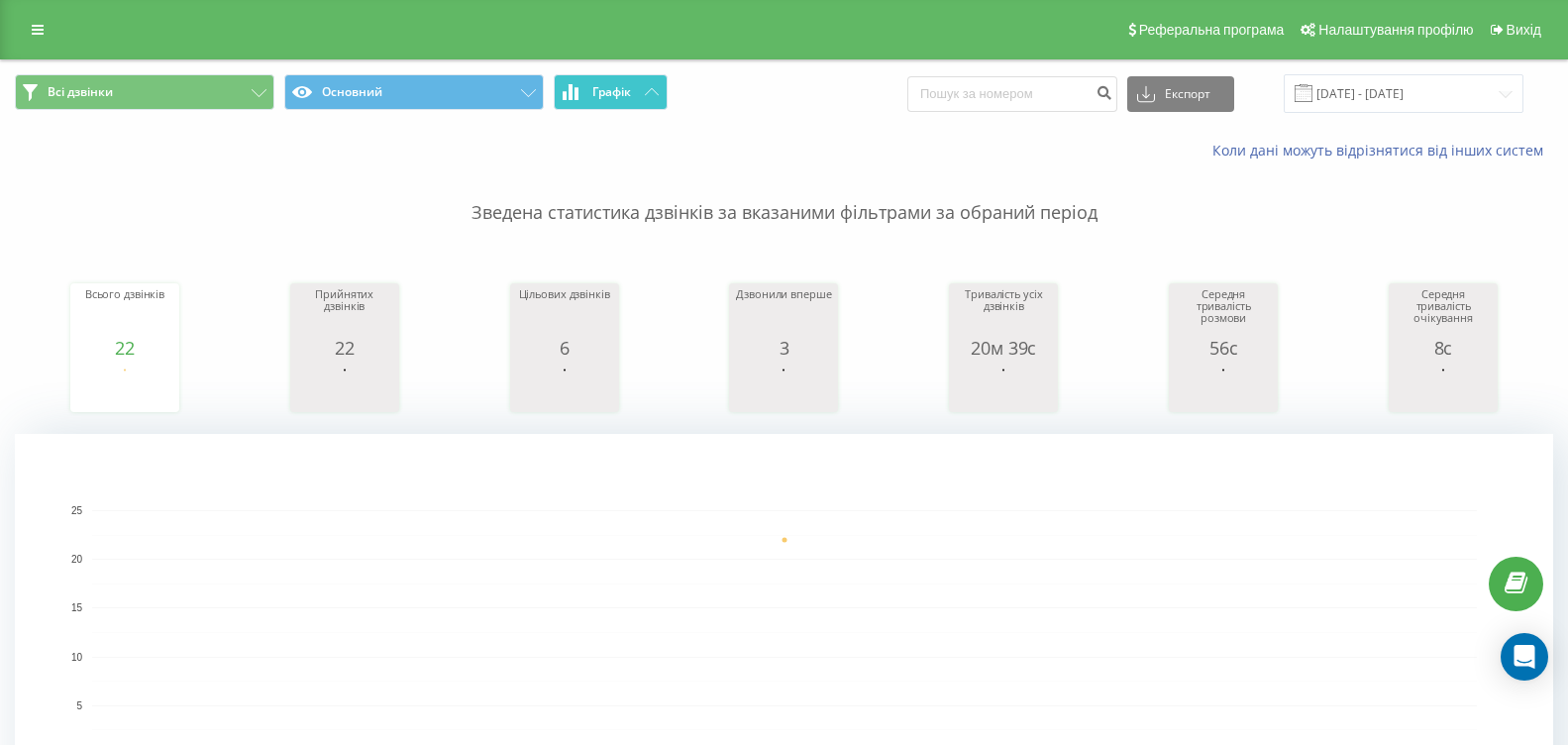
click at [612, 90] on span "Графік" at bounding box center [612, 92] width 39 height 14
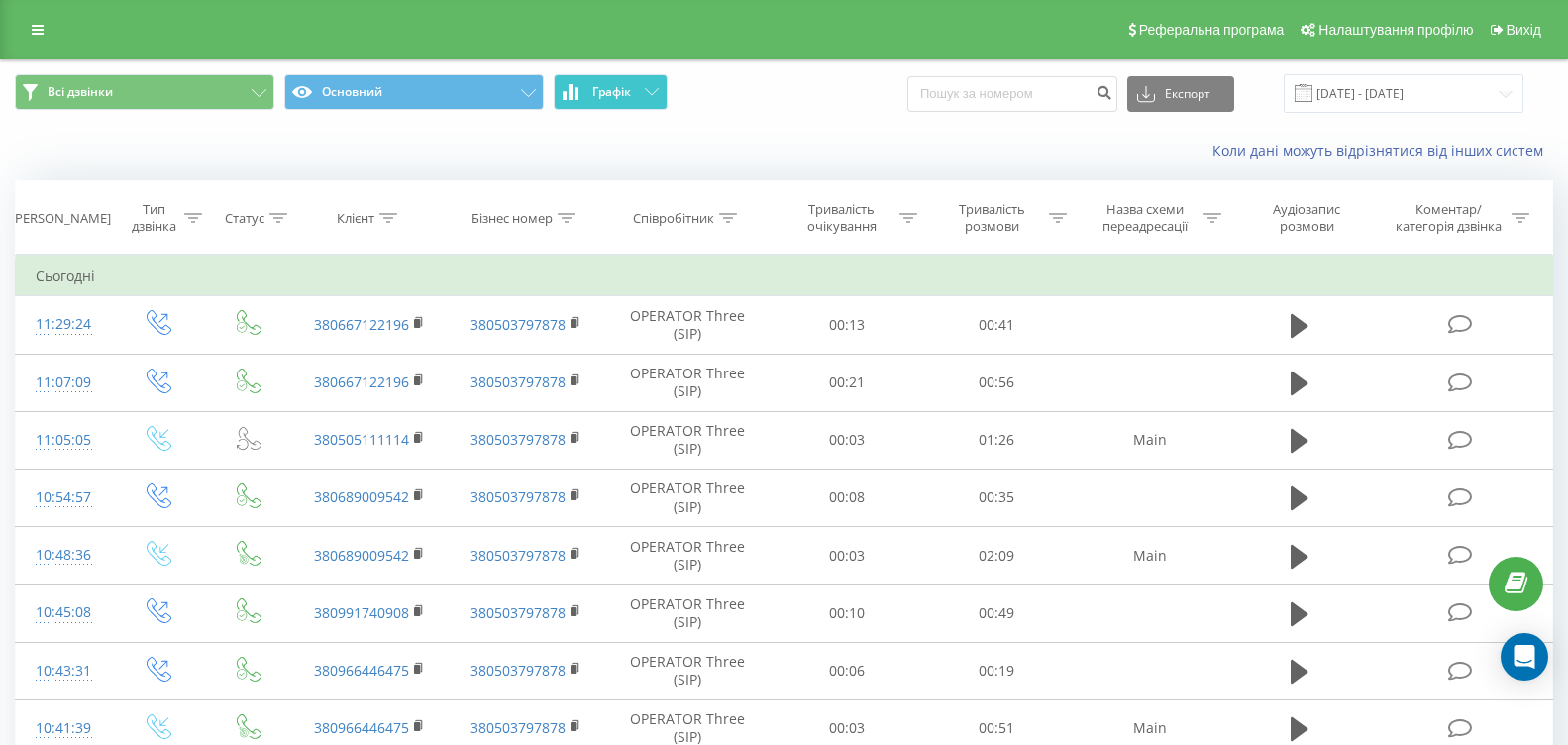
click at [610, 89] on span "Графік" at bounding box center [612, 92] width 39 height 14
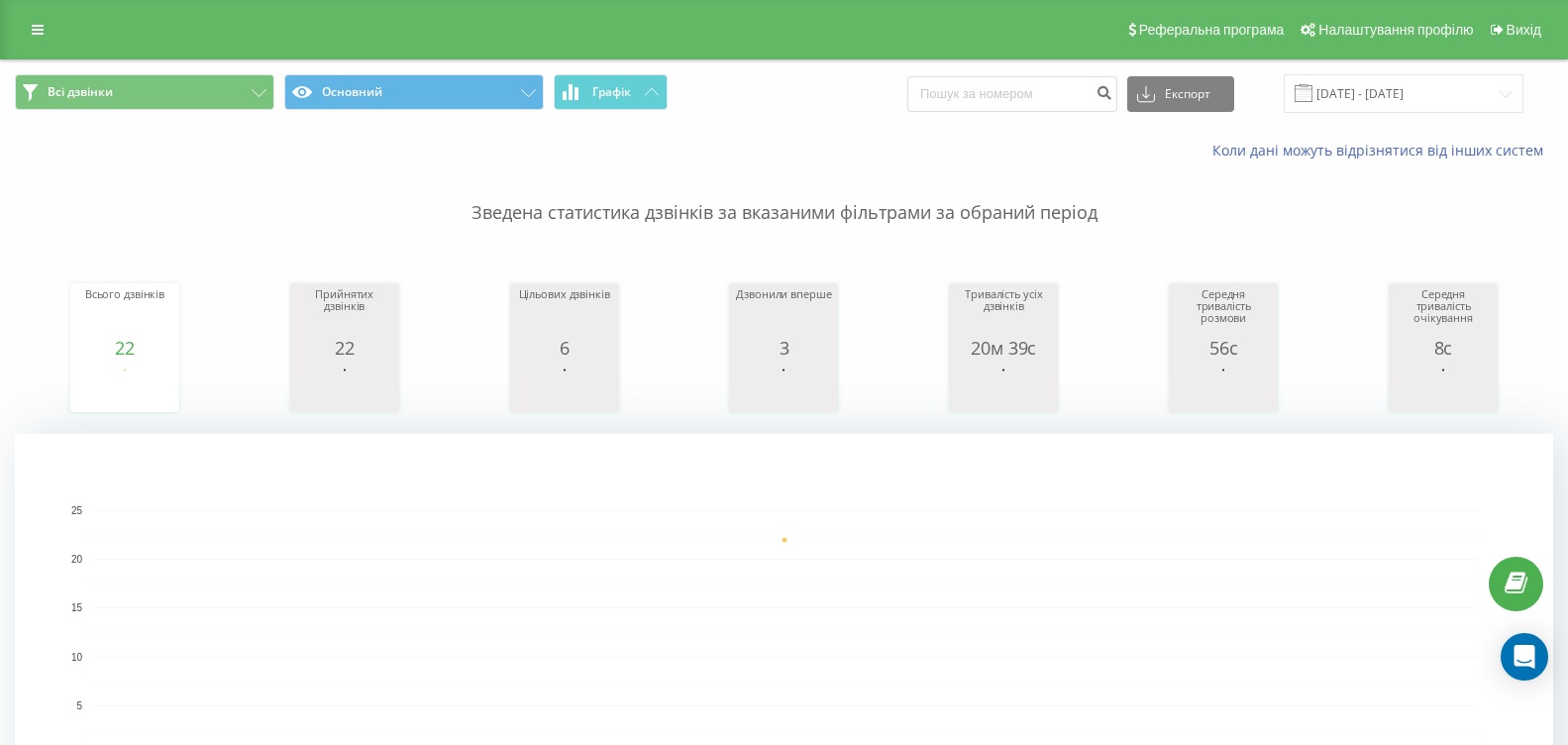
click at [587, 69] on div "Всі дзвінки Основний Графік Експорт .csv .xls .xlsx 21.08.2025 - 21.08.2025" at bounding box center [784, 94] width 1566 height 67
click at [589, 80] on button "Графік" at bounding box center [611, 92] width 114 height 36
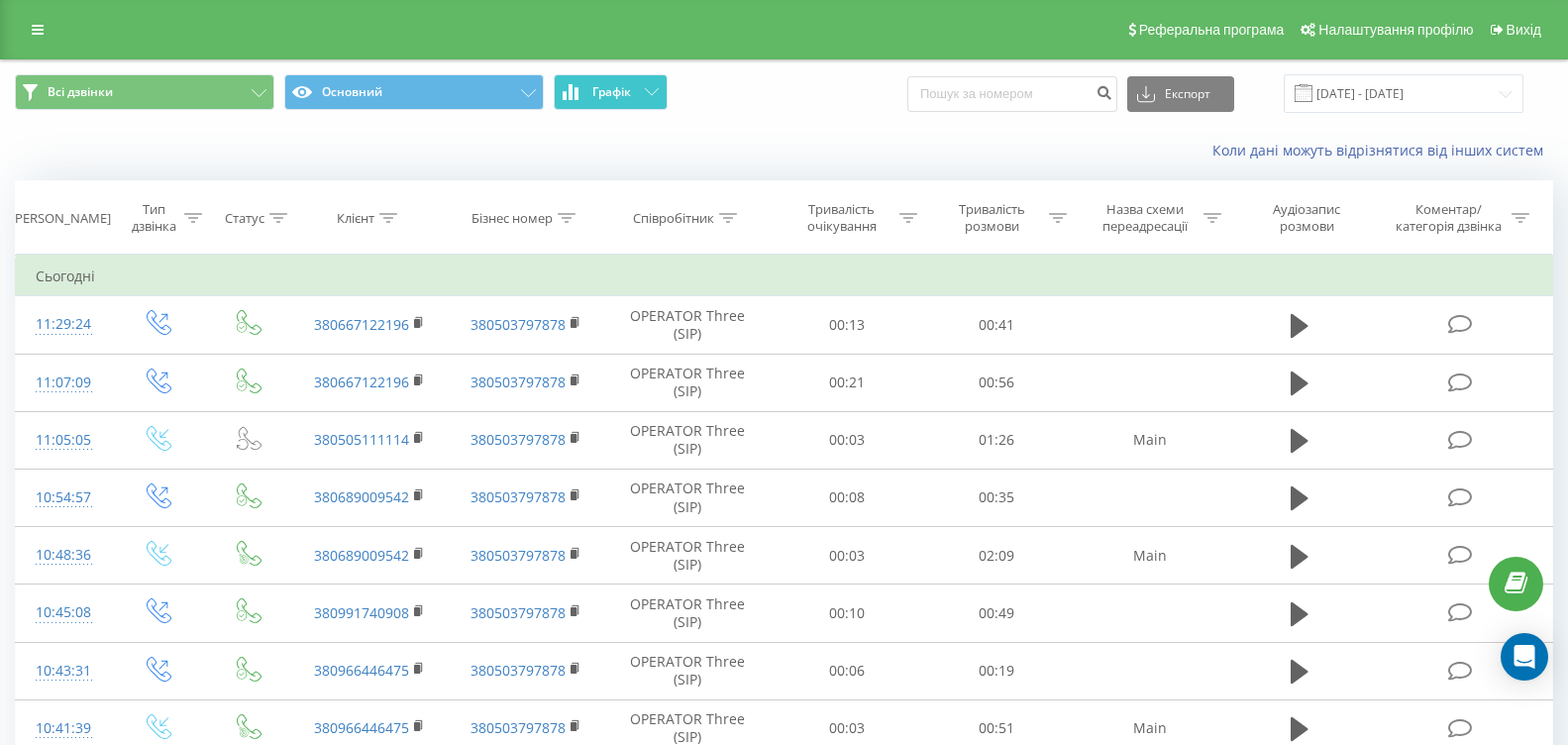
click at [589, 80] on button "Графік" at bounding box center [611, 92] width 114 height 36
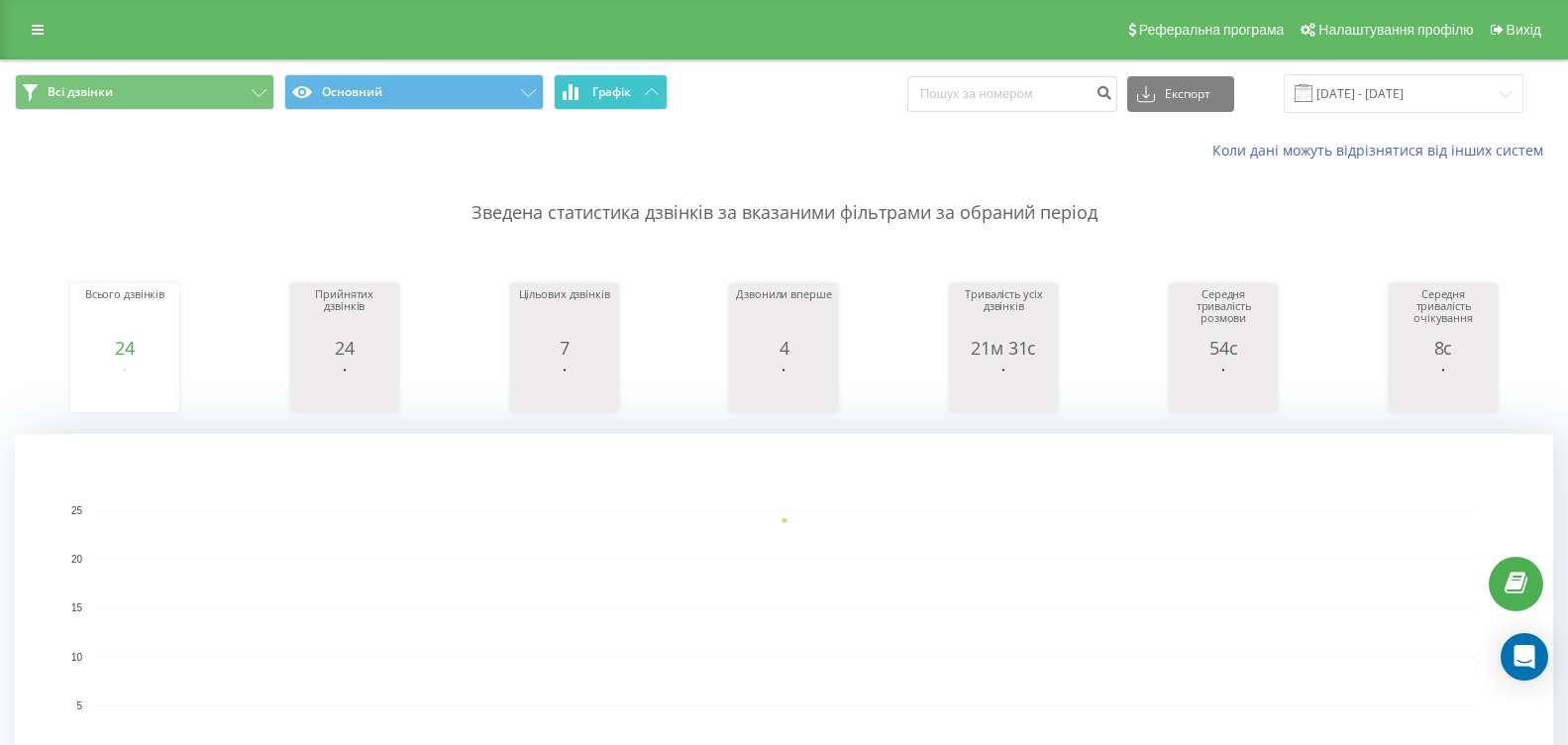
click at [588, 84] on button "Графік" at bounding box center [611, 92] width 114 height 36
click at [595, 94] on span "Графік" at bounding box center [612, 92] width 39 height 14
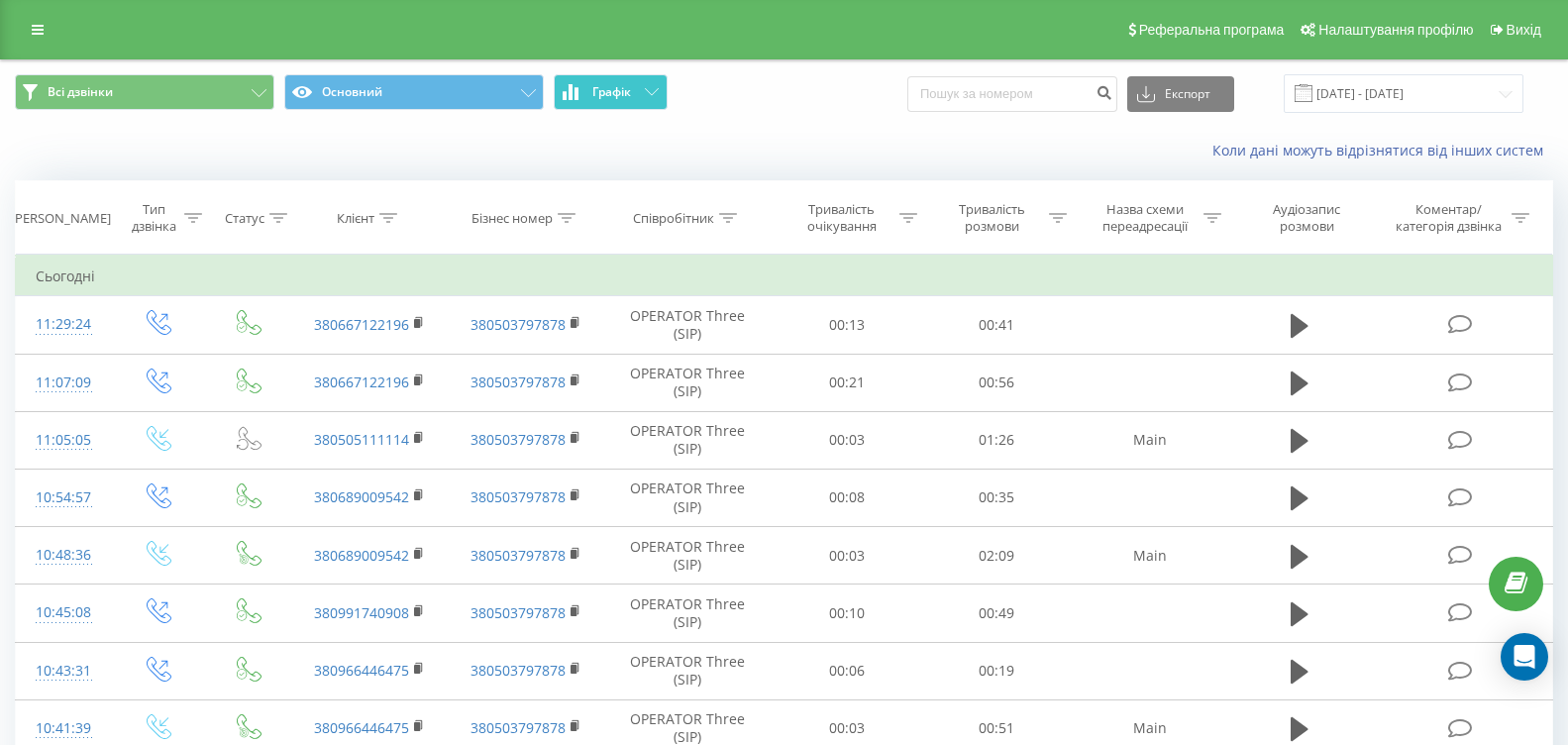
click at [595, 94] on span "Графік" at bounding box center [612, 92] width 39 height 14
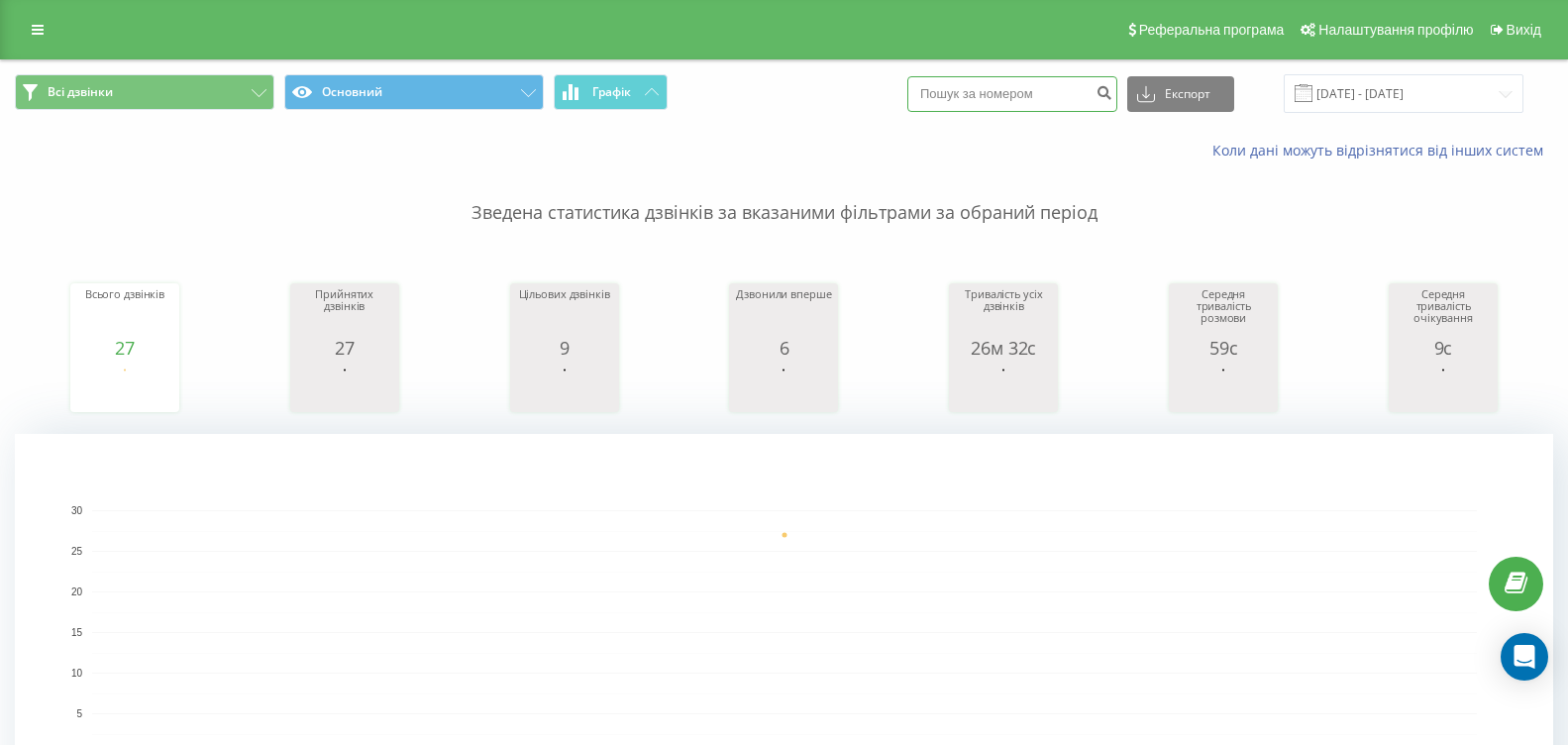
click at [1016, 96] on input at bounding box center [1012, 94] width 210 height 36
paste input "+38(095)-803-43-35"
click at [995, 93] on input "+38(095)-803-43-35" at bounding box center [1012, 94] width 210 height 36
click at [966, 93] on input "+38(095803-43-35" at bounding box center [1012, 94] width 210 height 36
click at [990, 94] on input "095803-43-35" at bounding box center [1012, 94] width 210 height 36
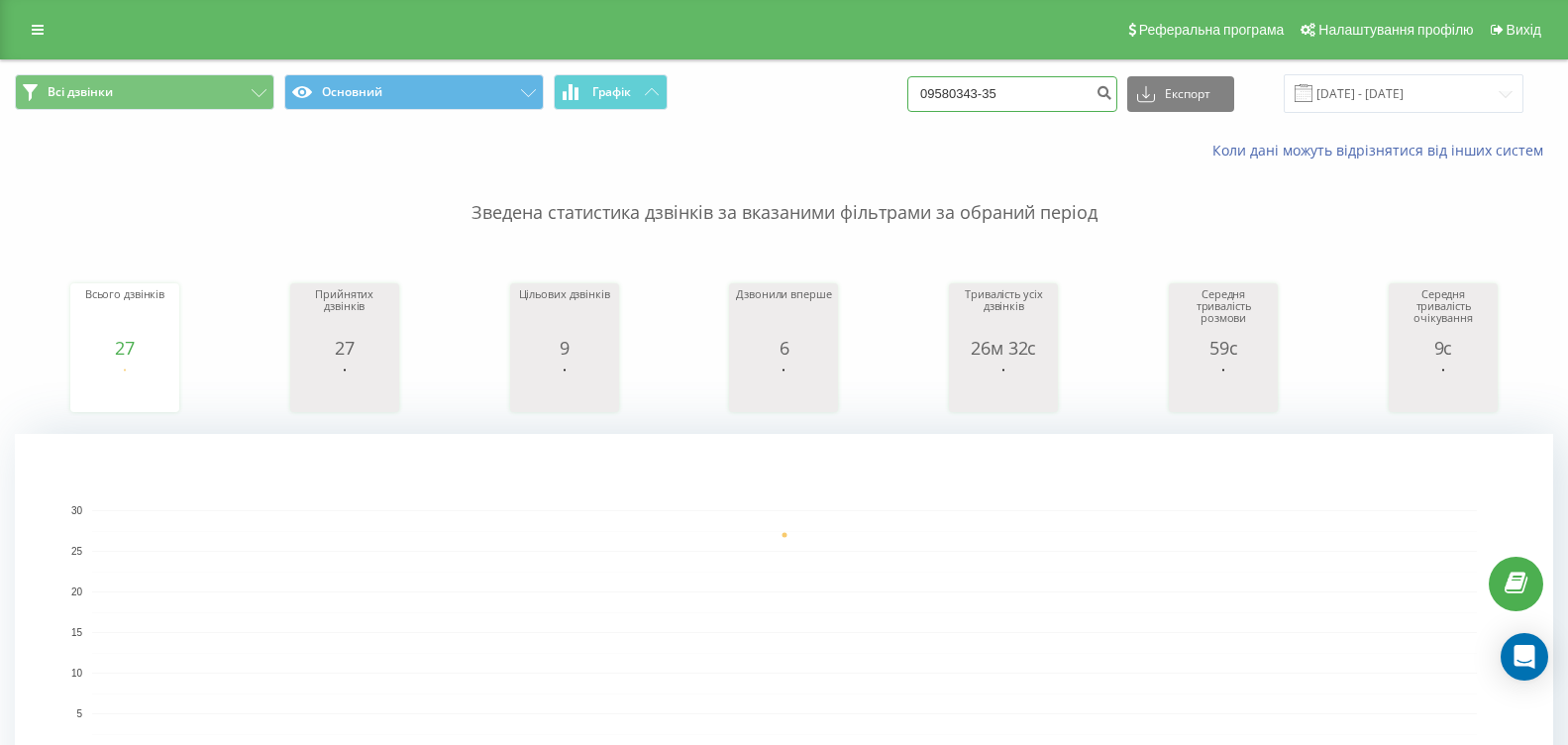
click at [1004, 92] on input "09580343-35" at bounding box center [1012, 94] width 210 height 36
type input "0958034335"
click at [584, 93] on button "Графік" at bounding box center [611, 92] width 114 height 36
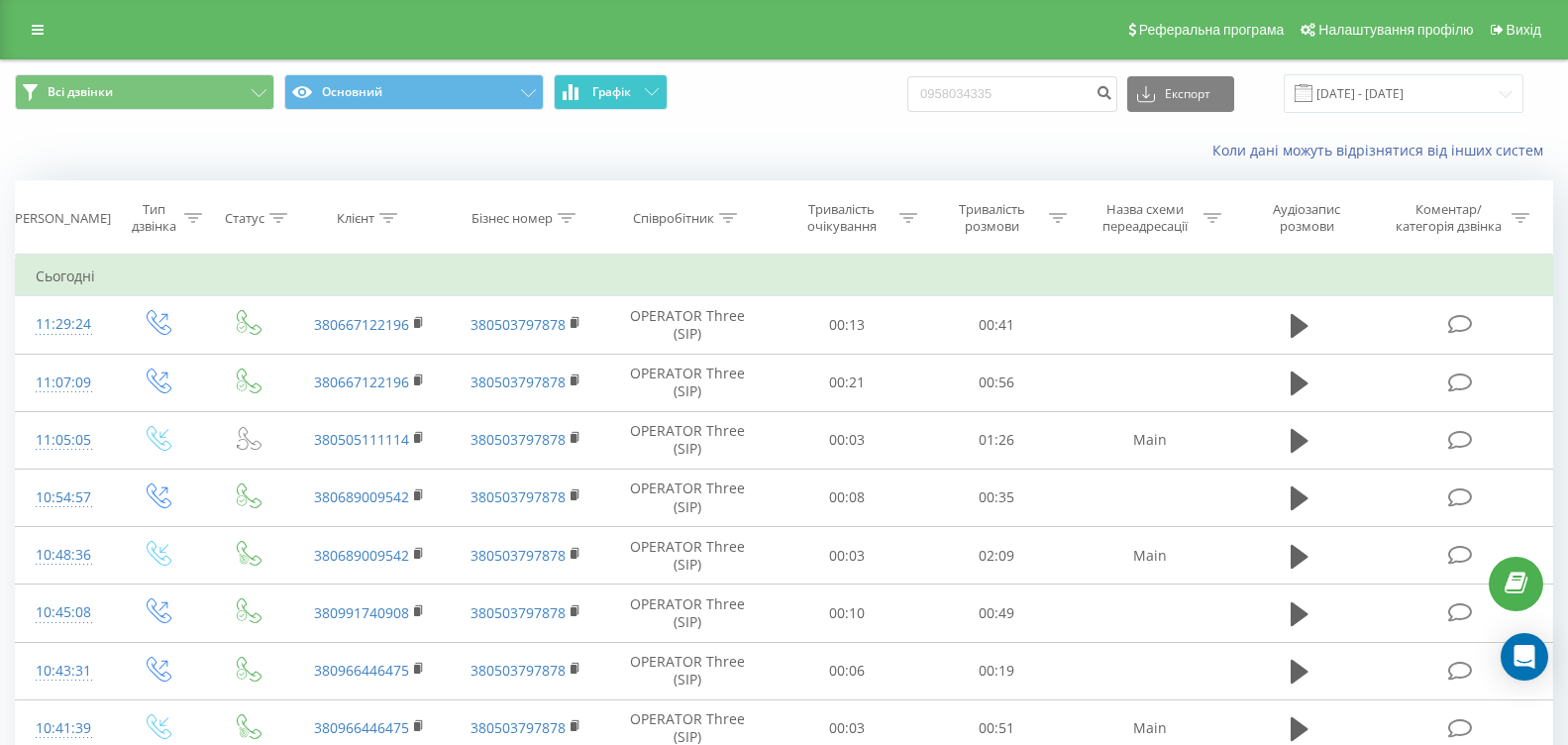
click at [584, 93] on button "Графік" at bounding box center [611, 92] width 114 height 36
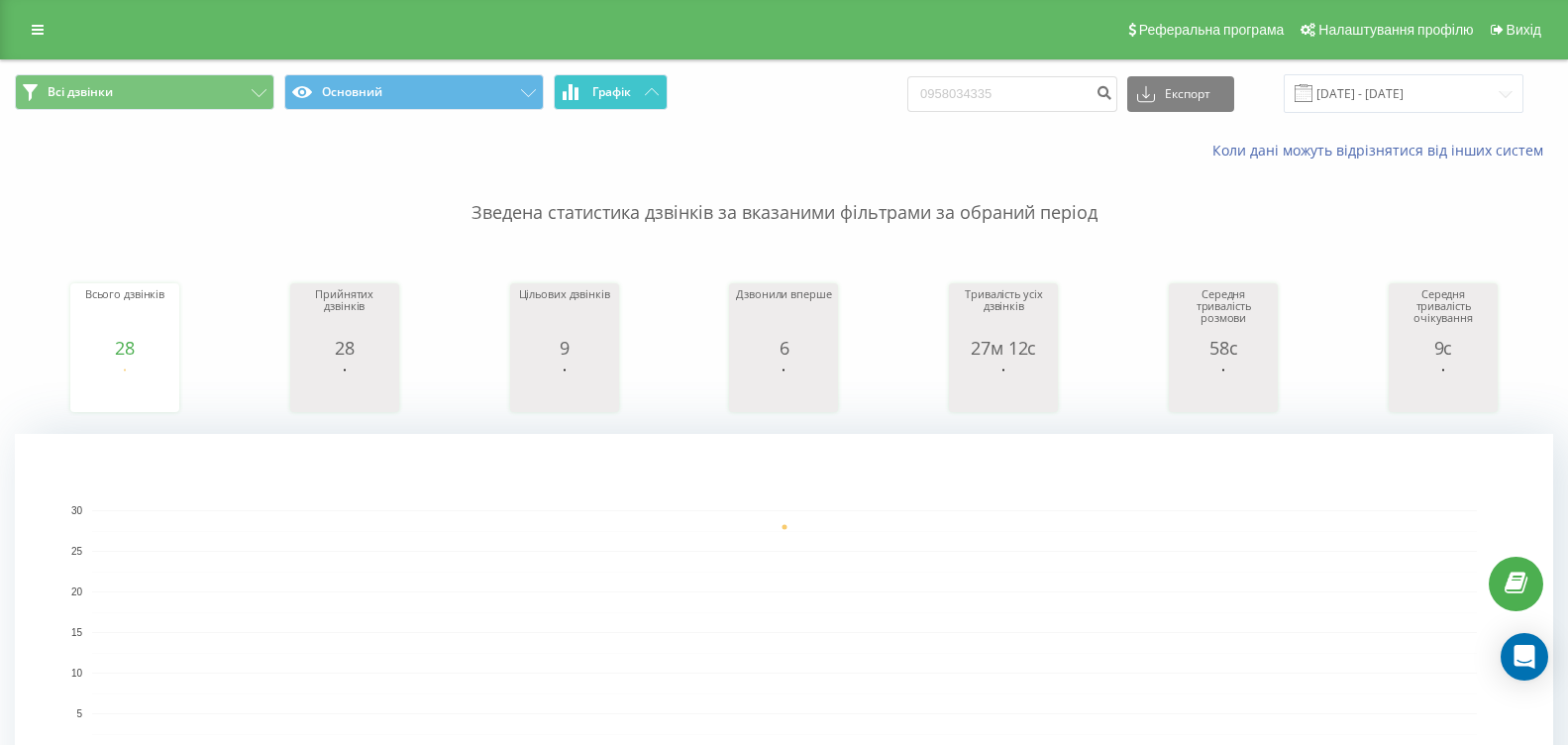
click at [611, 98] on span "Графік" at bounding box center [612, 92] width 39 height 14
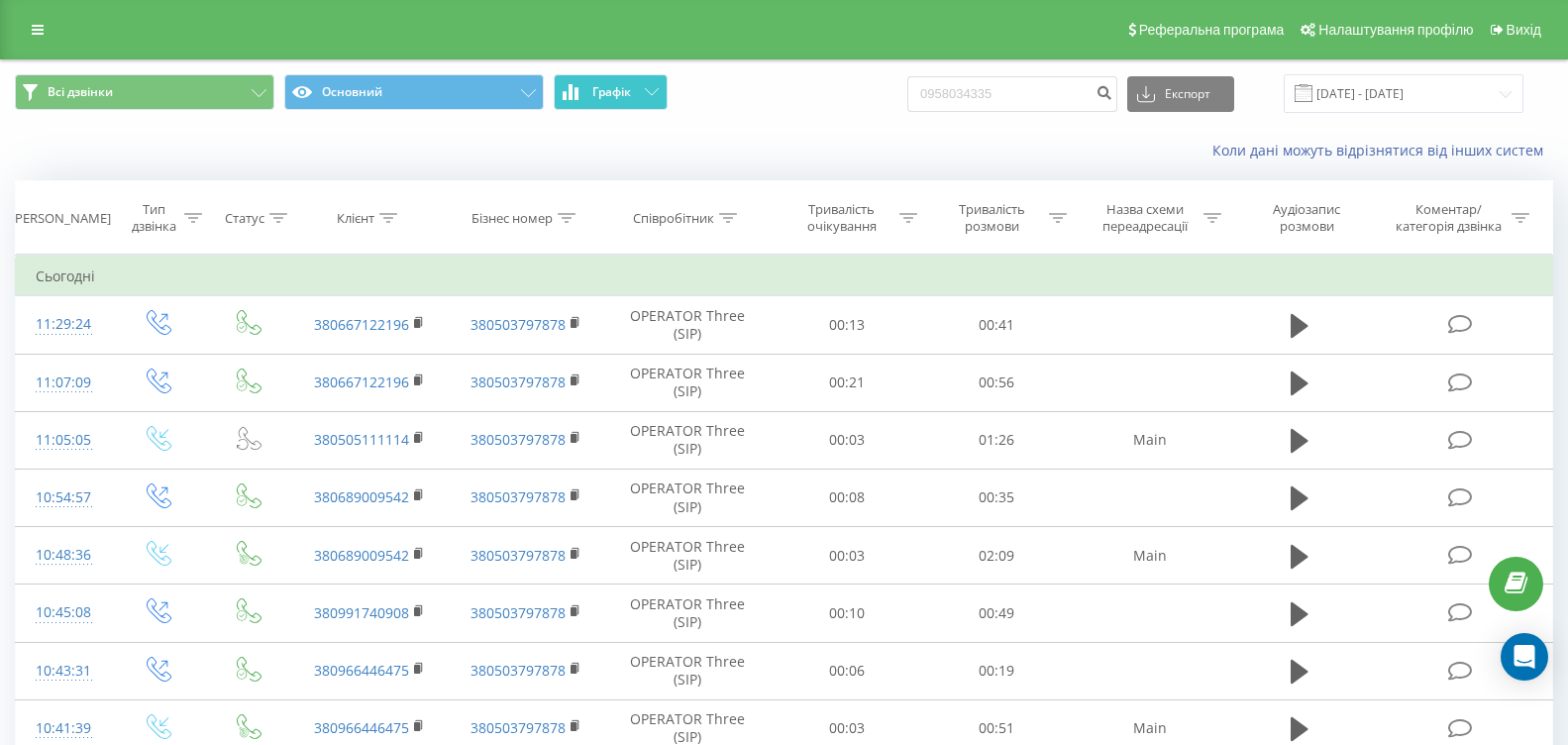
click at [611, 98] on span "Графік" at bounding box center [612, 92] width 39 height 14
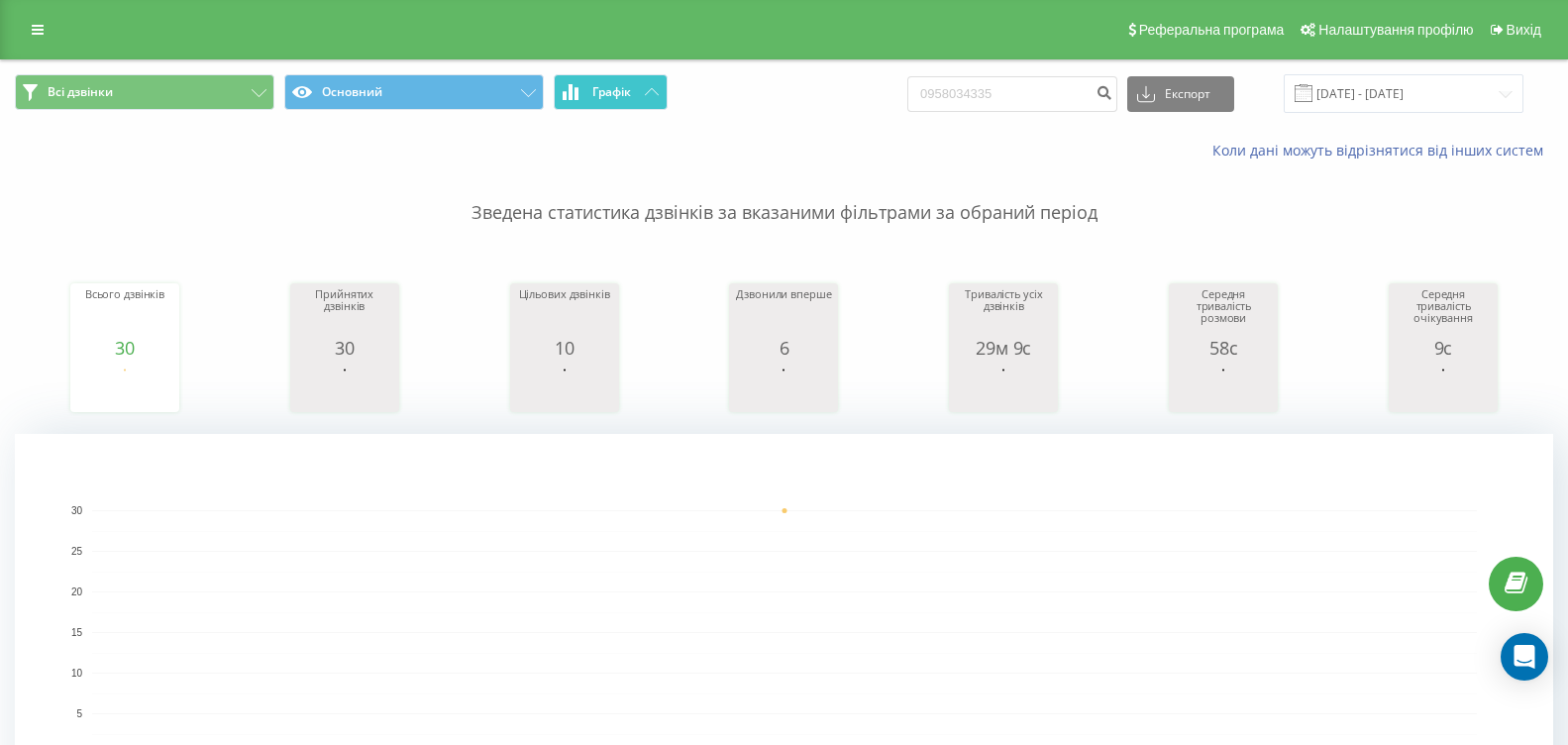
click at [623, 92] on span "Графік" at bounding box center [612, 92] width 39 height 14
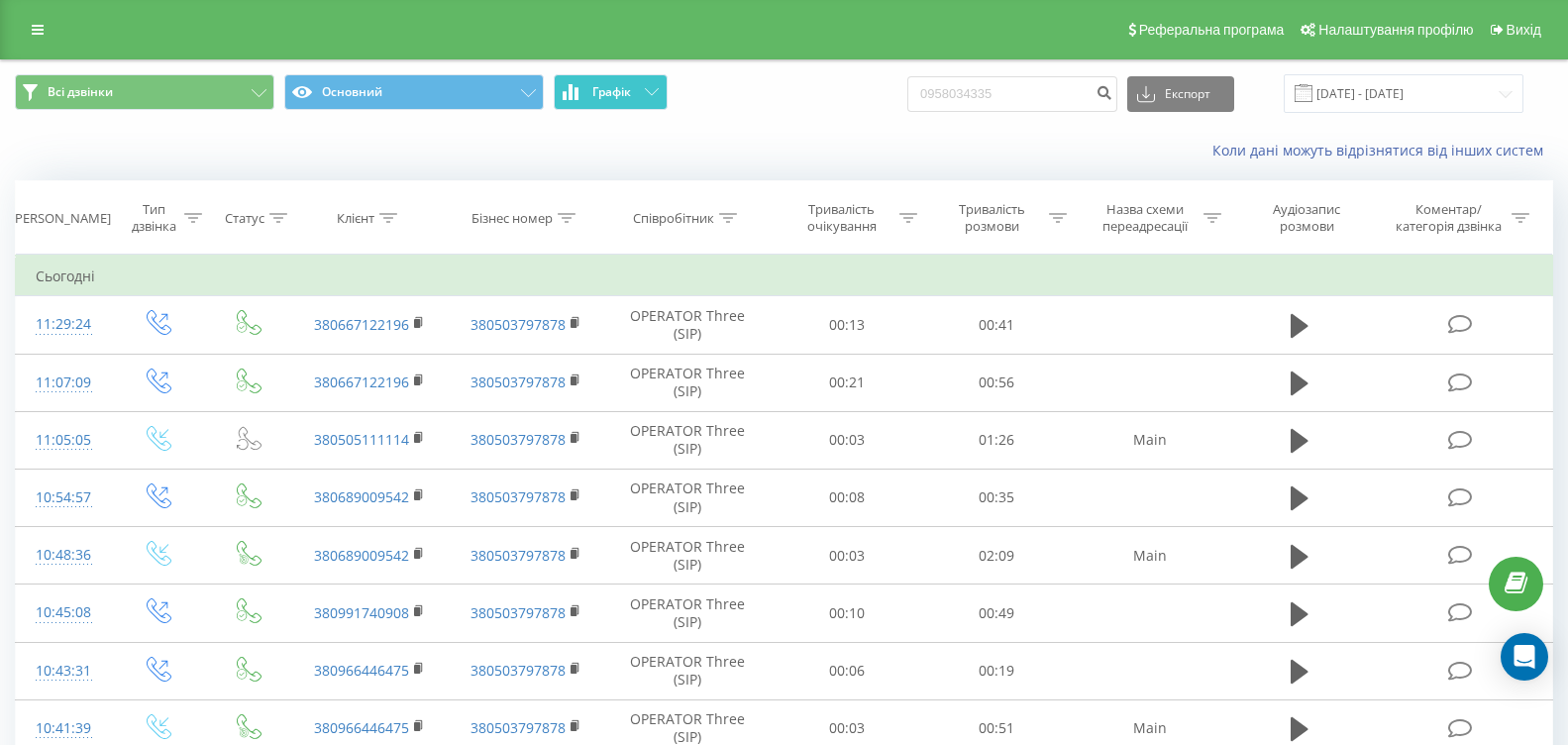
click at [623, 92] on span "Графік" at bounding box center [612, 92] width 39 height 14
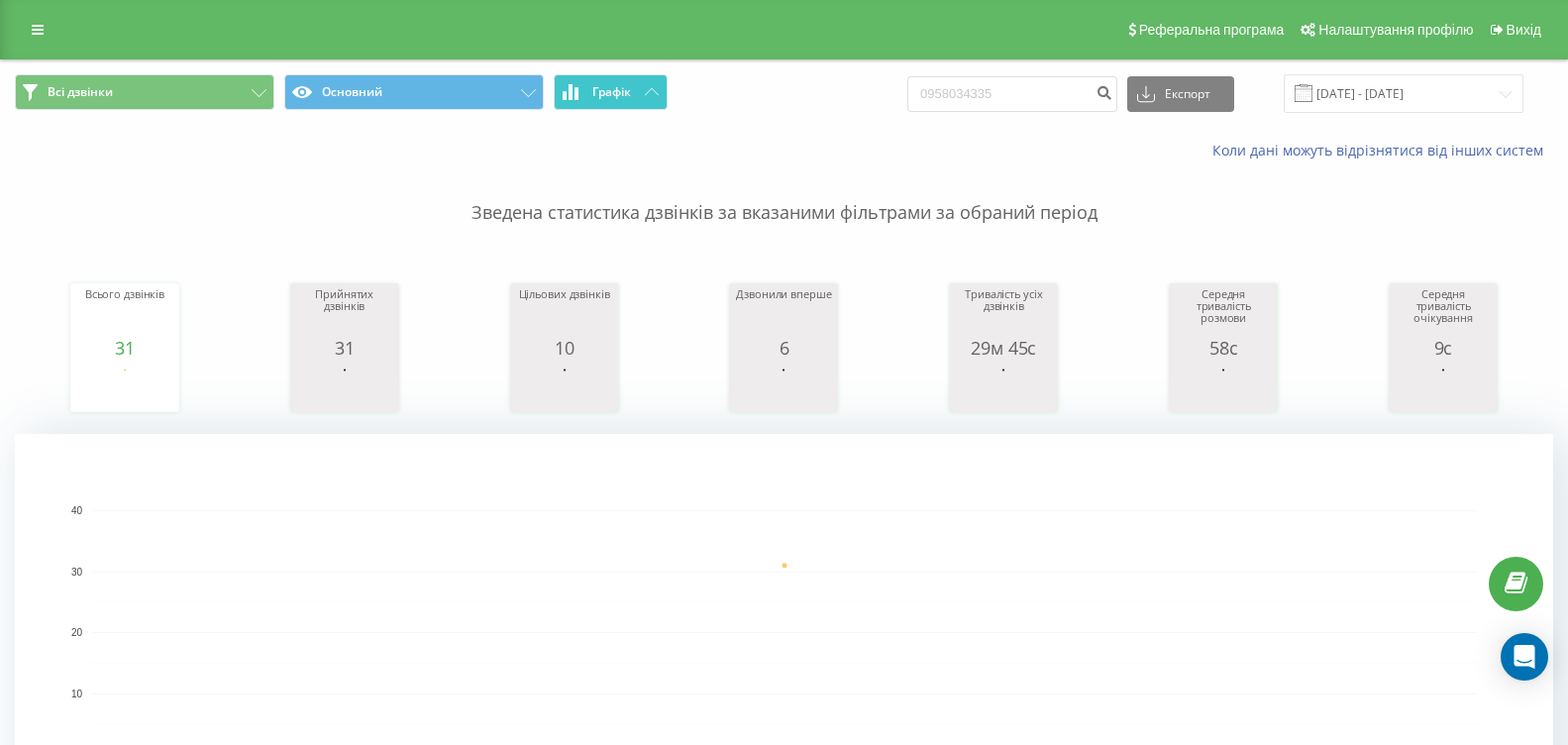
click at [615, 89] on span "Графік" at bounding box center [612, 92] width 39 height 14
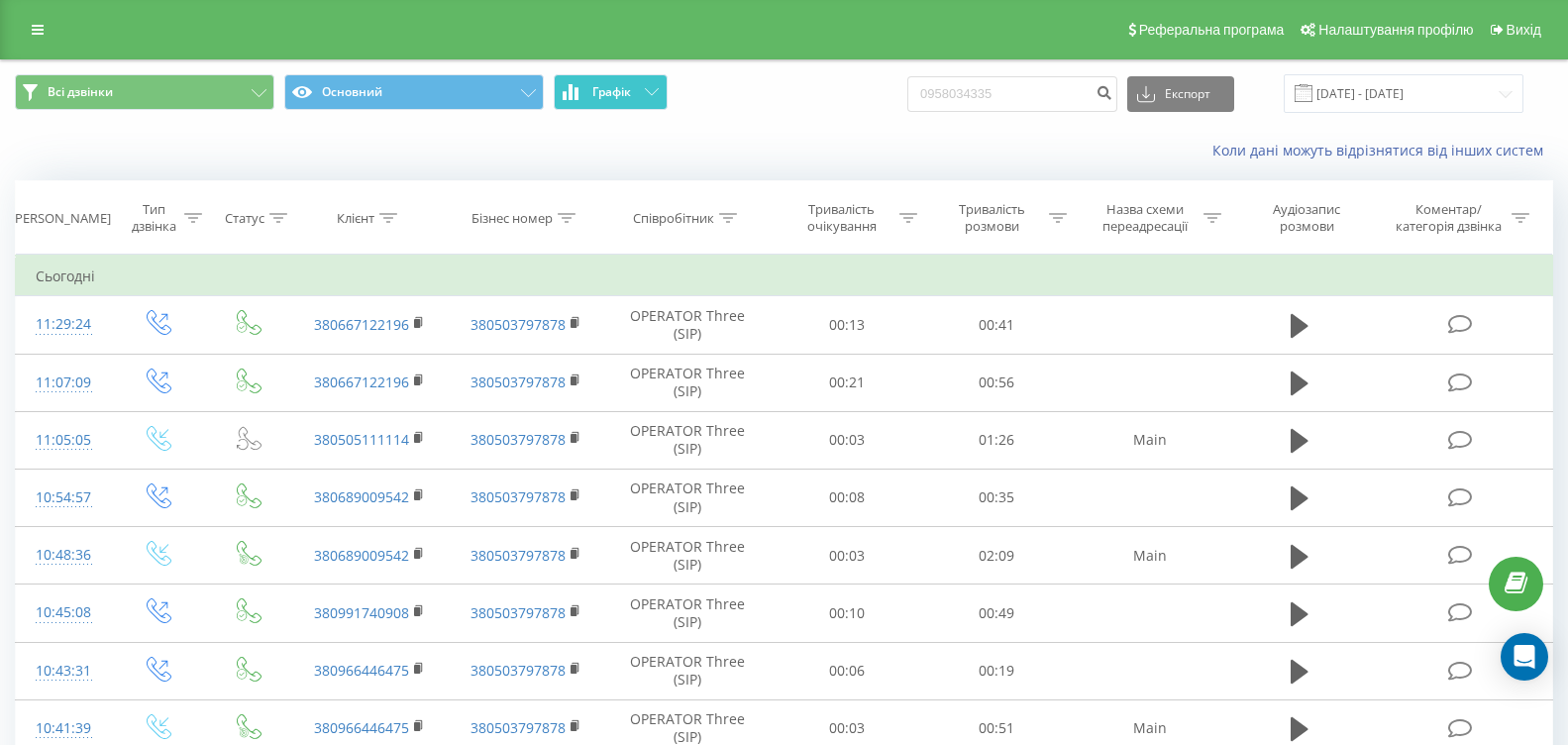
click at [615, 89] on span "Графік" at bounding box center [612, 92] width 39 height 14
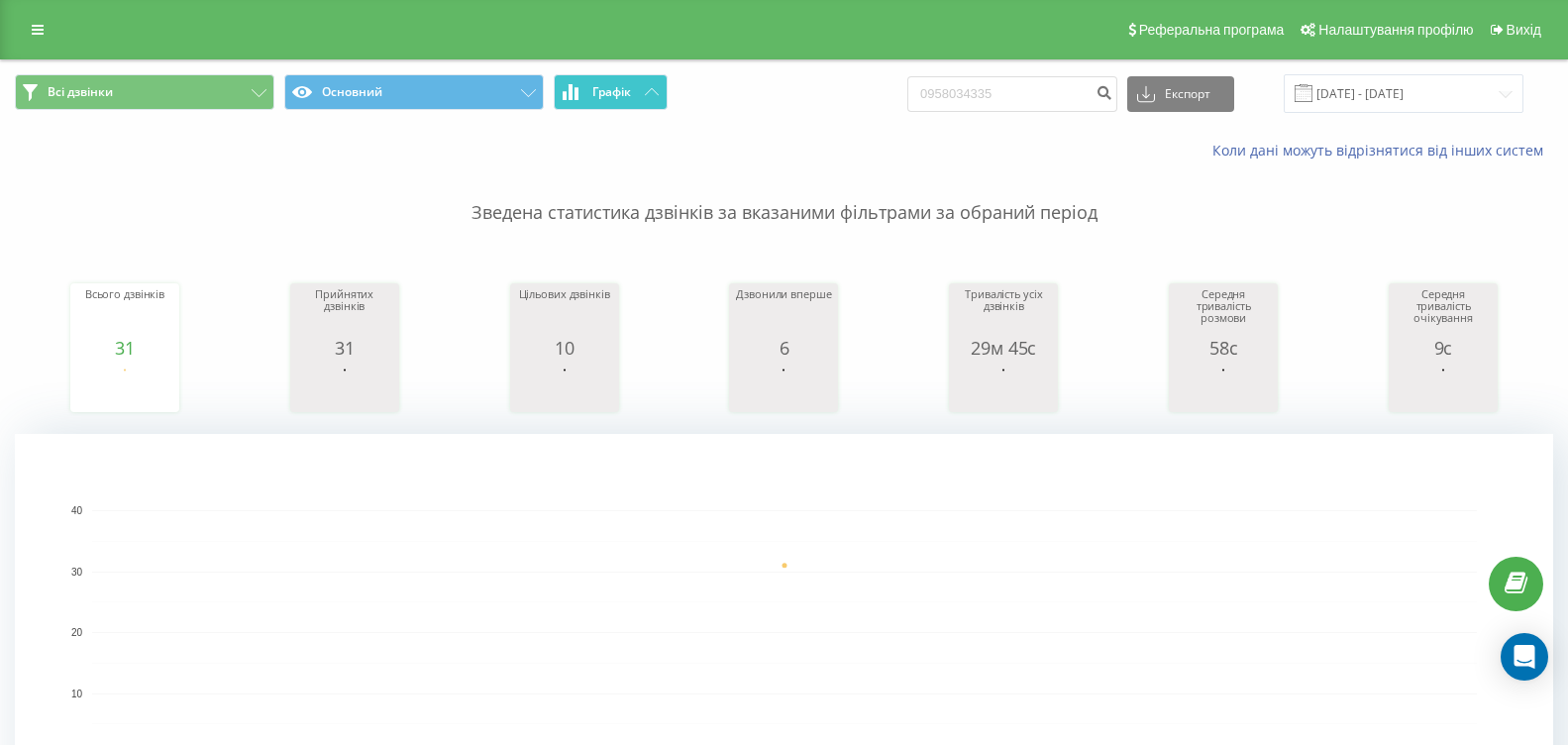
click at [632, 86] on button "Графік" at bounding box center [611, 92] width 114 height 36
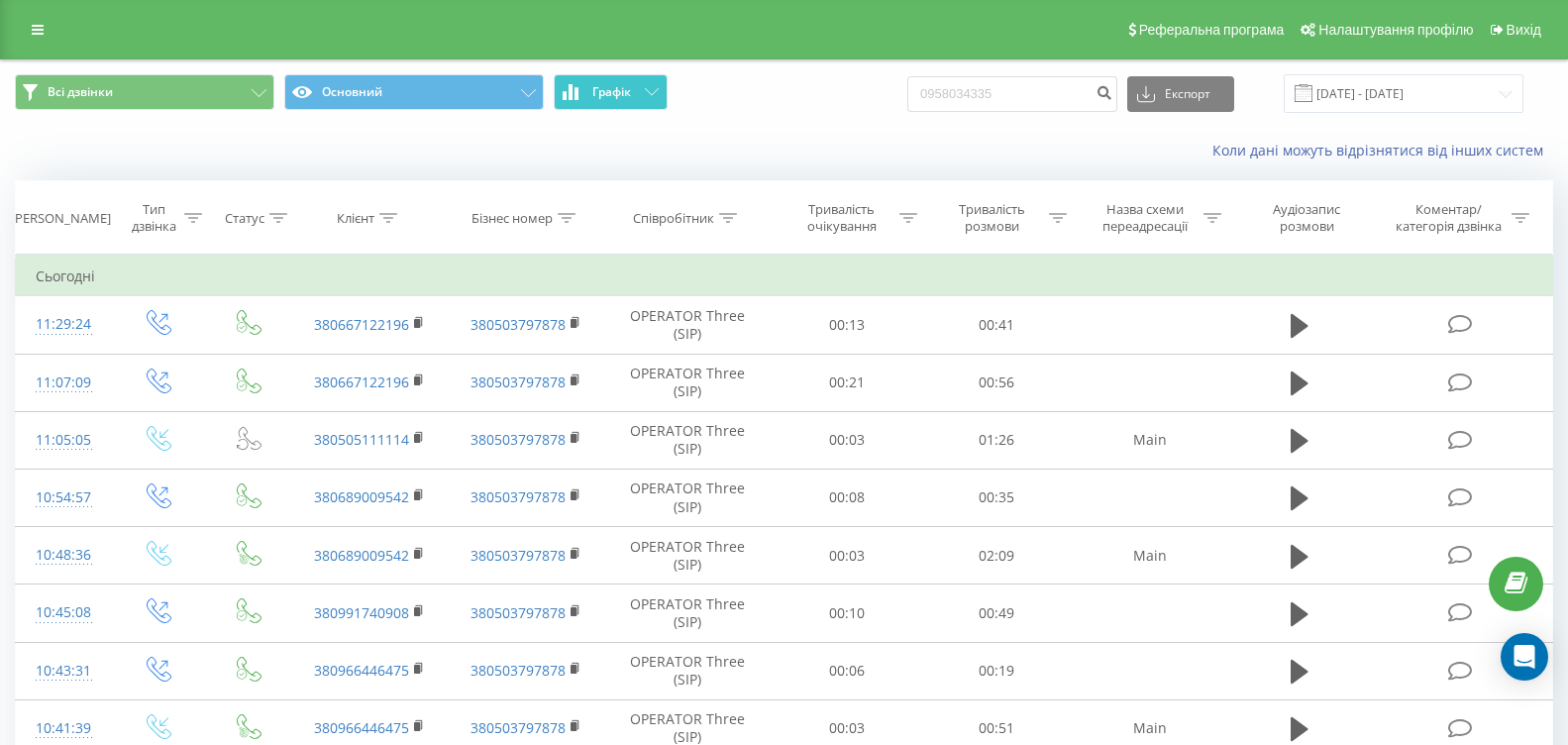
click at [632, 86] on button "Графік" at bounding box center [611, 92] width 114 height 36
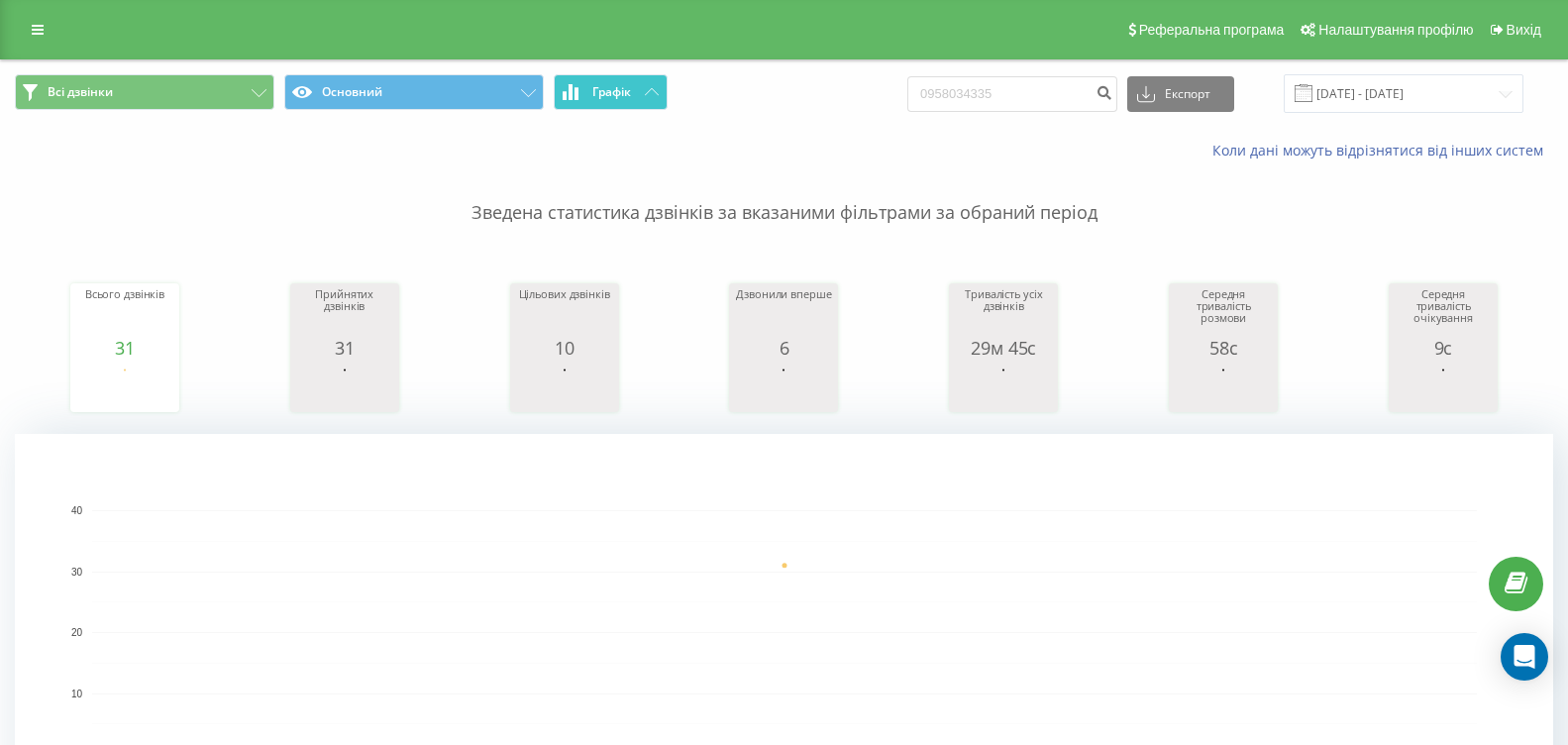
click at [578, 94] on icon at bounding box center [577, 93] width 4 height 13
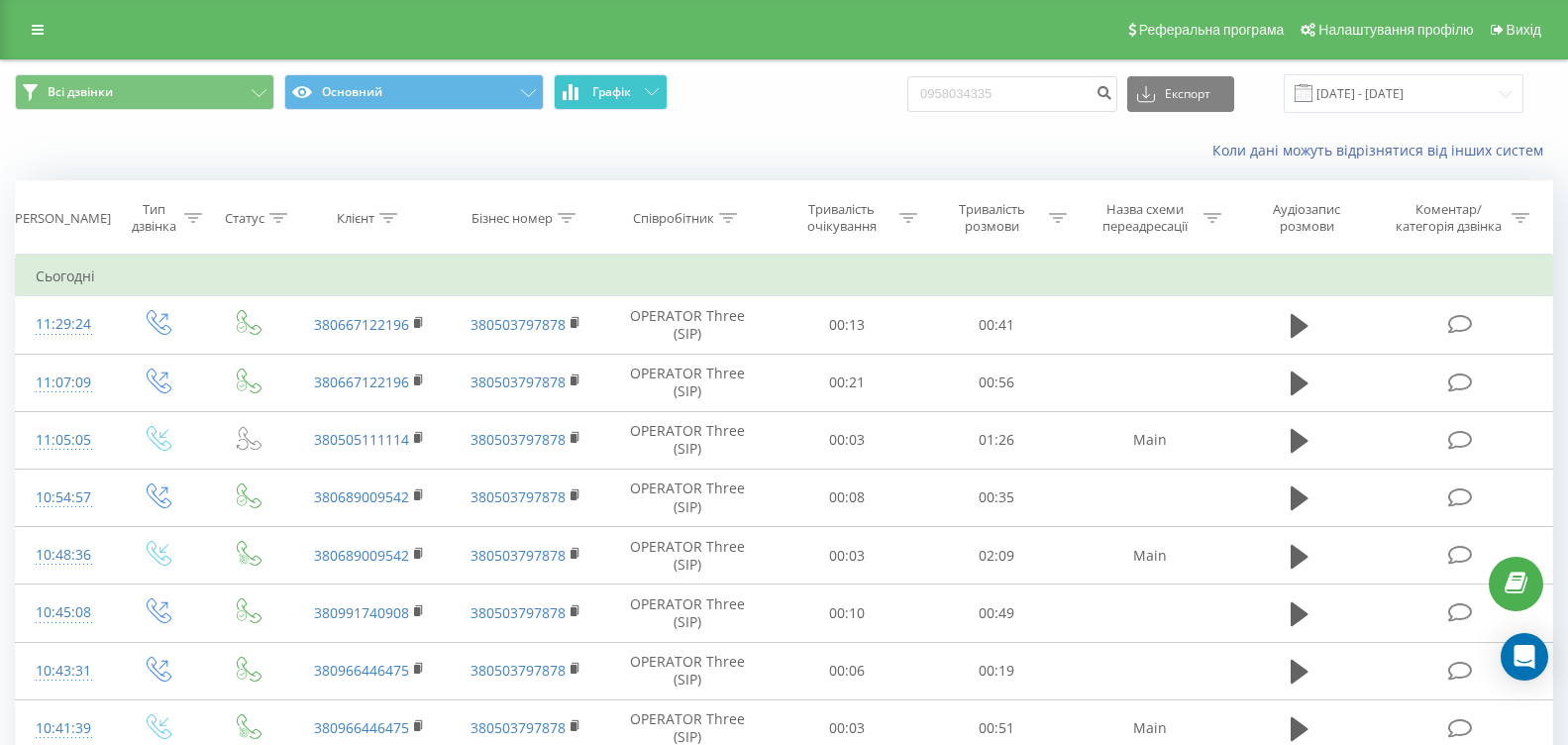
click at [578, 94] on icon at bounding box center [577, 93] width 4 height 13
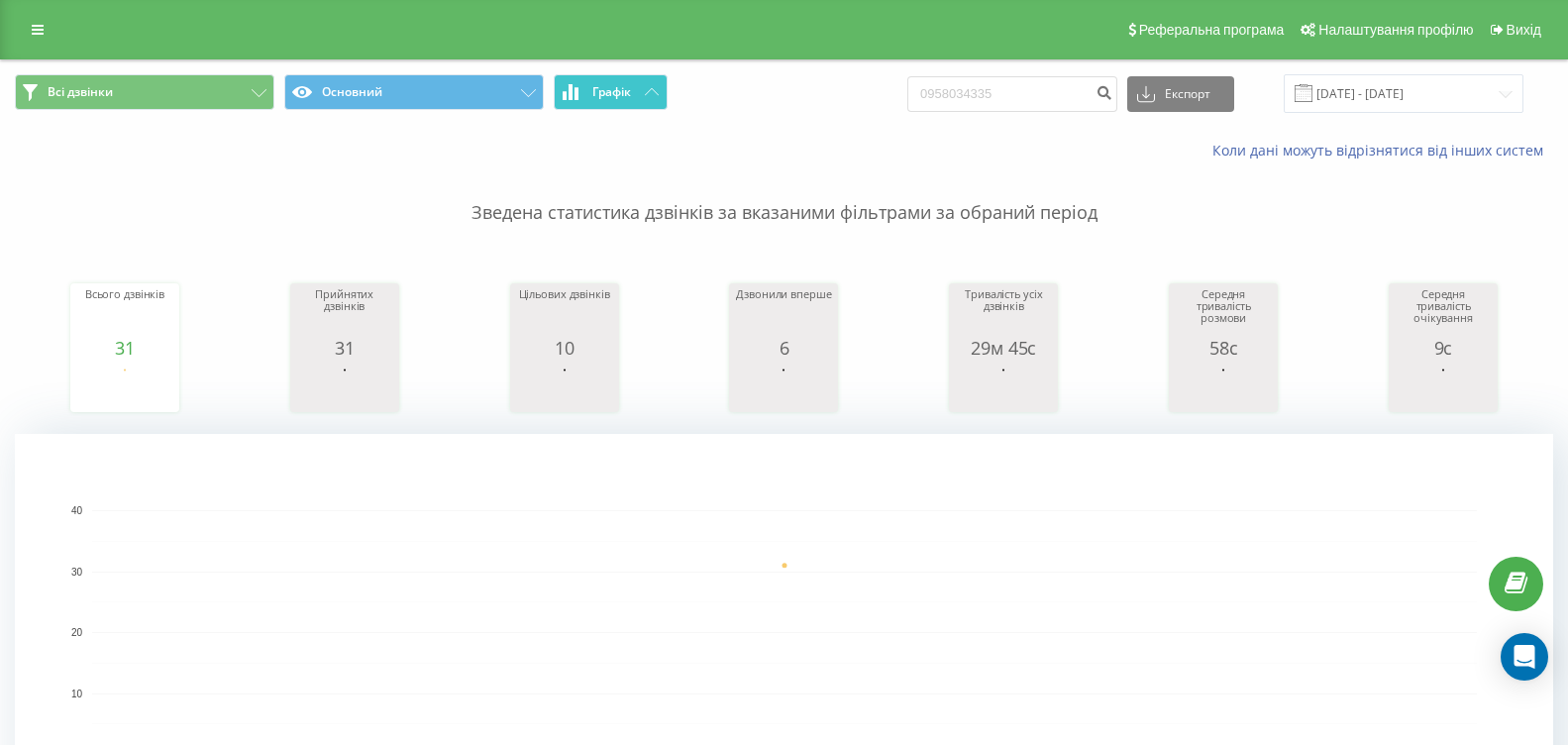
click at [609, 88] on span "Графік" at bounding box center [612, 92] width 39 height 14
click at [579, 90] on icon at bounding box center [577, 93] width 4 height 13
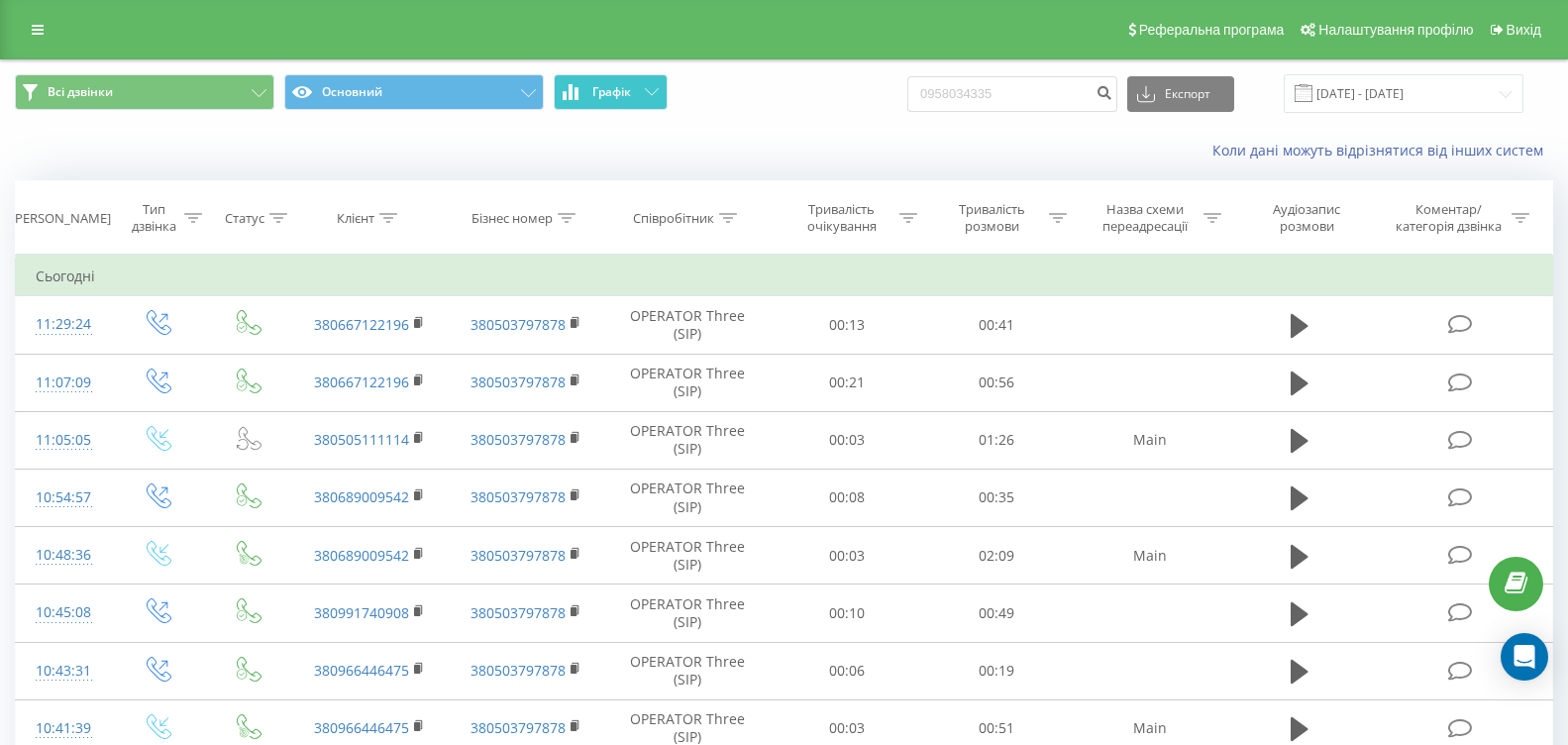
click at [579, 90] on icon at bounding box center [577, 93] width 4 height 13
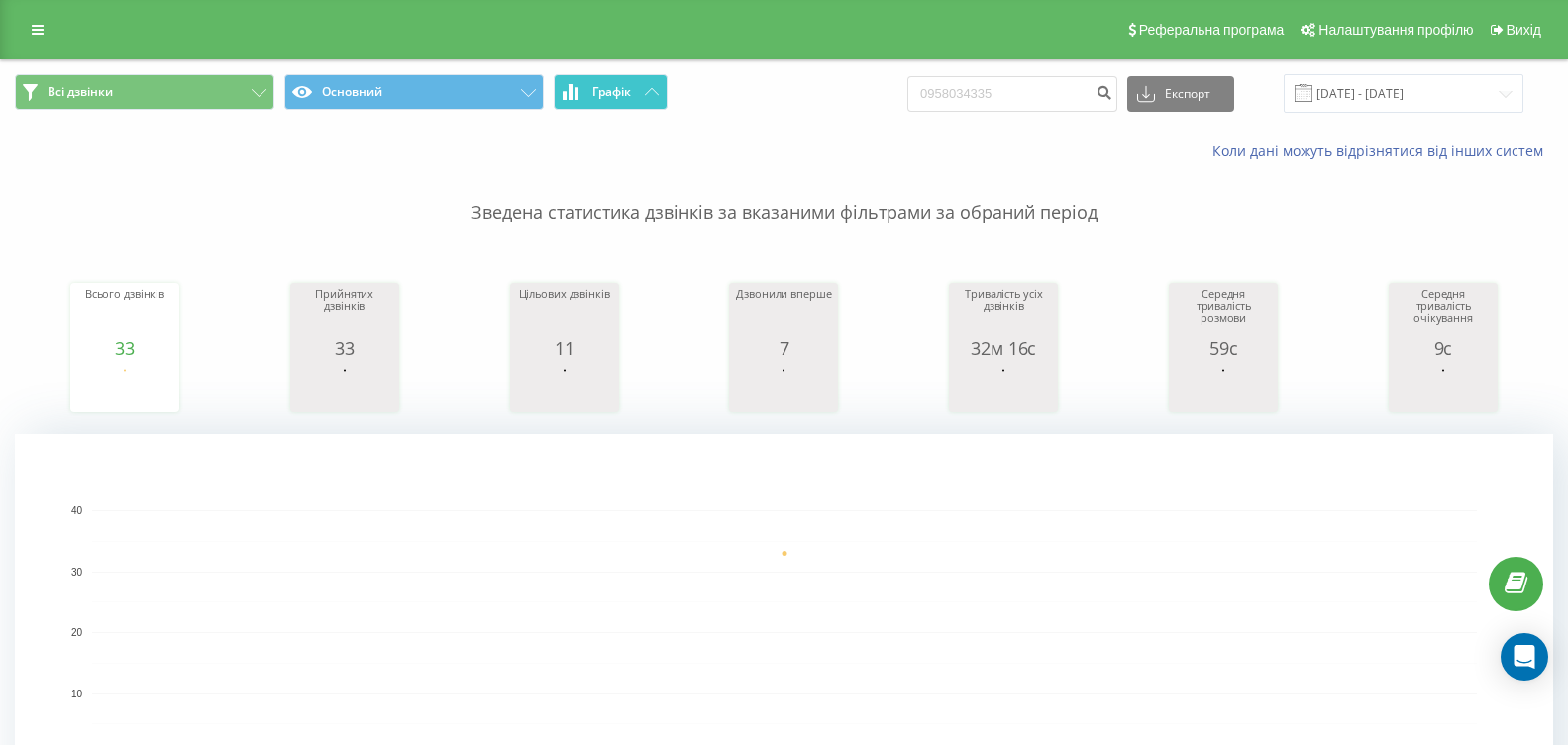
click at [646, 90] on icon at bounding box center [652, 91] width 14 height 7
click at [581, 92] on button "Графік" at bounding box center [611, 92] width 114 height 36
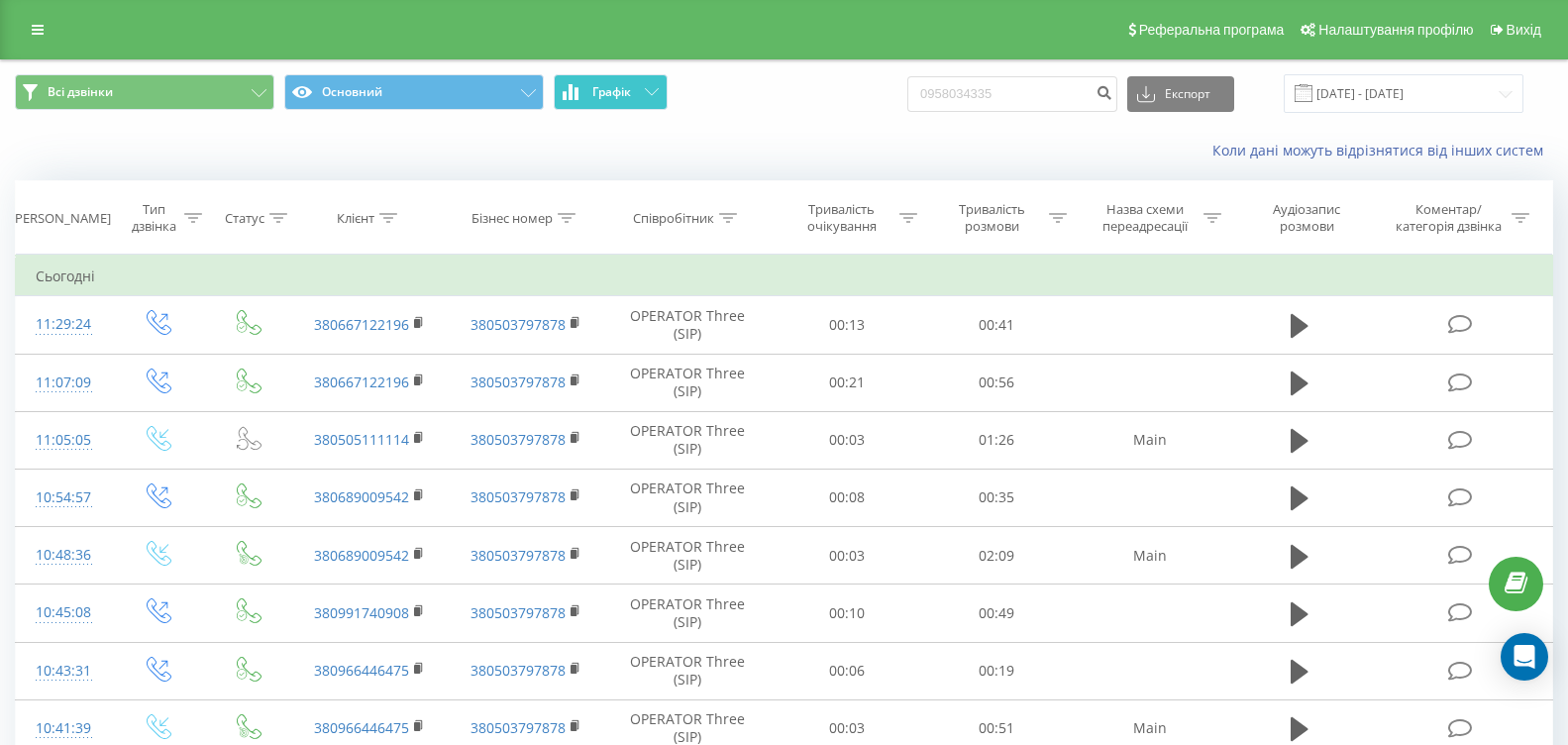
click at [581, 92] on button "Графік" at bounding box center [611, 92] width 114 height 36
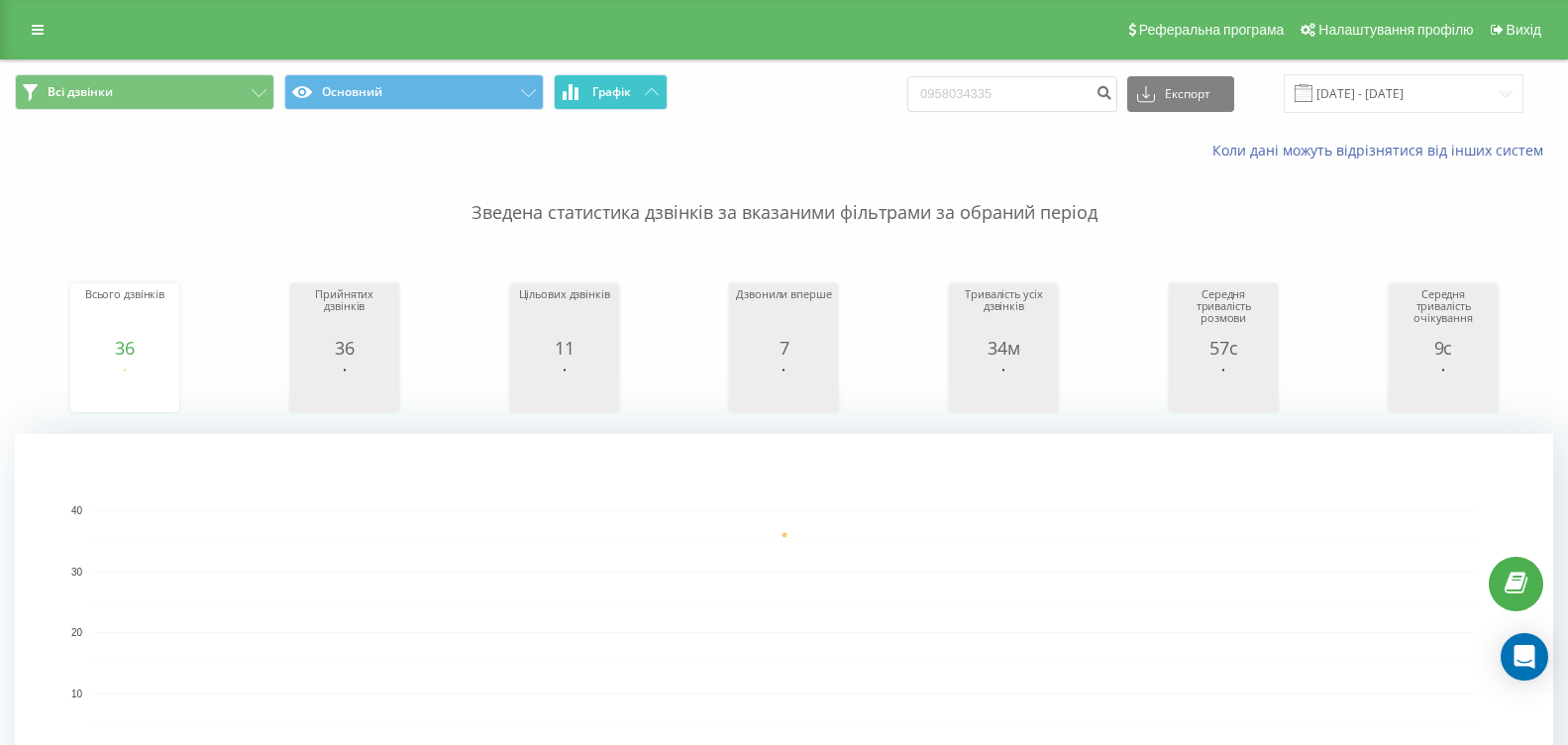
click at [616, 104] on button "Графік" at bounding box center [611, 92] width 114 height 36
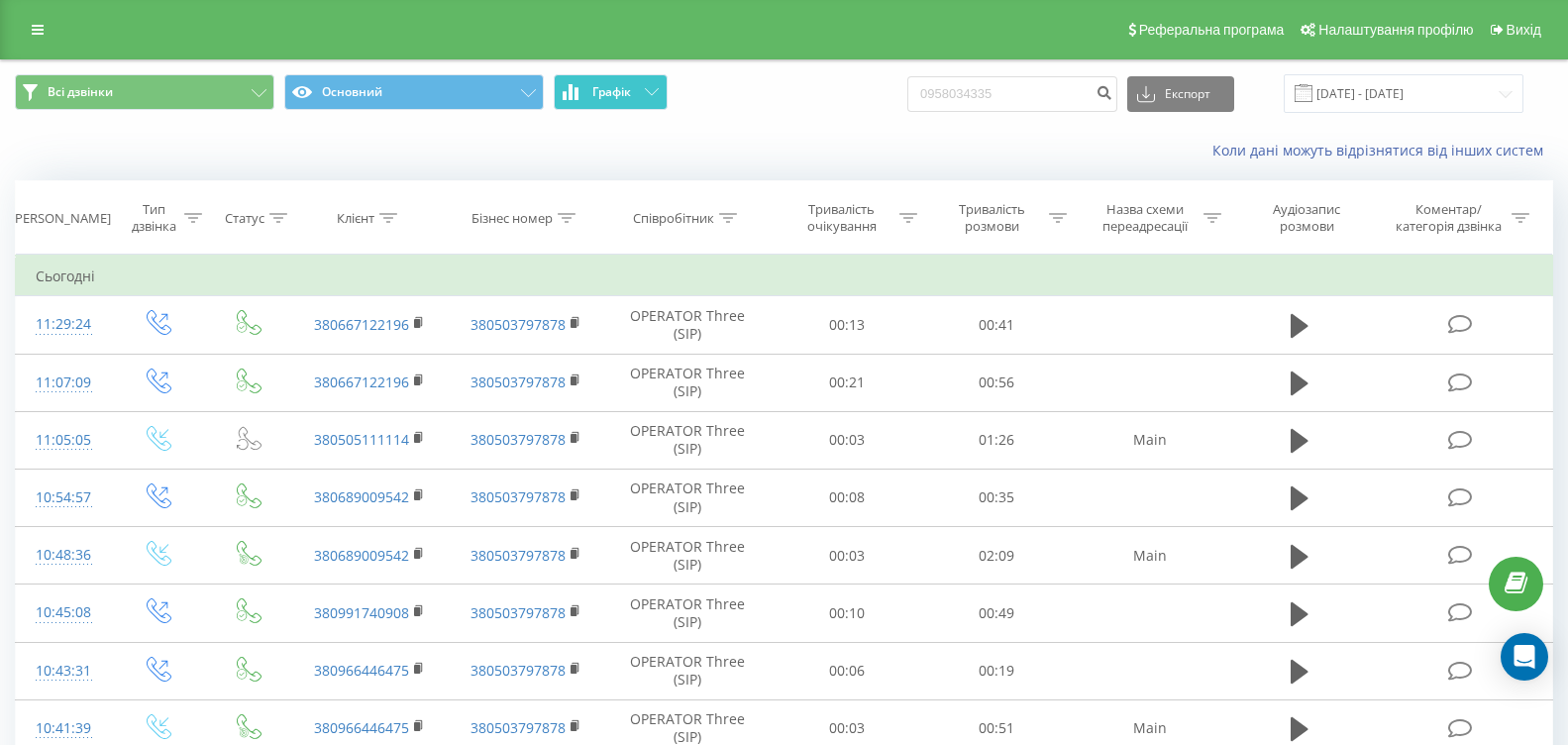
click at [616, 104] on button "Графік" at bounding box center [611, 92] width 114 height 36
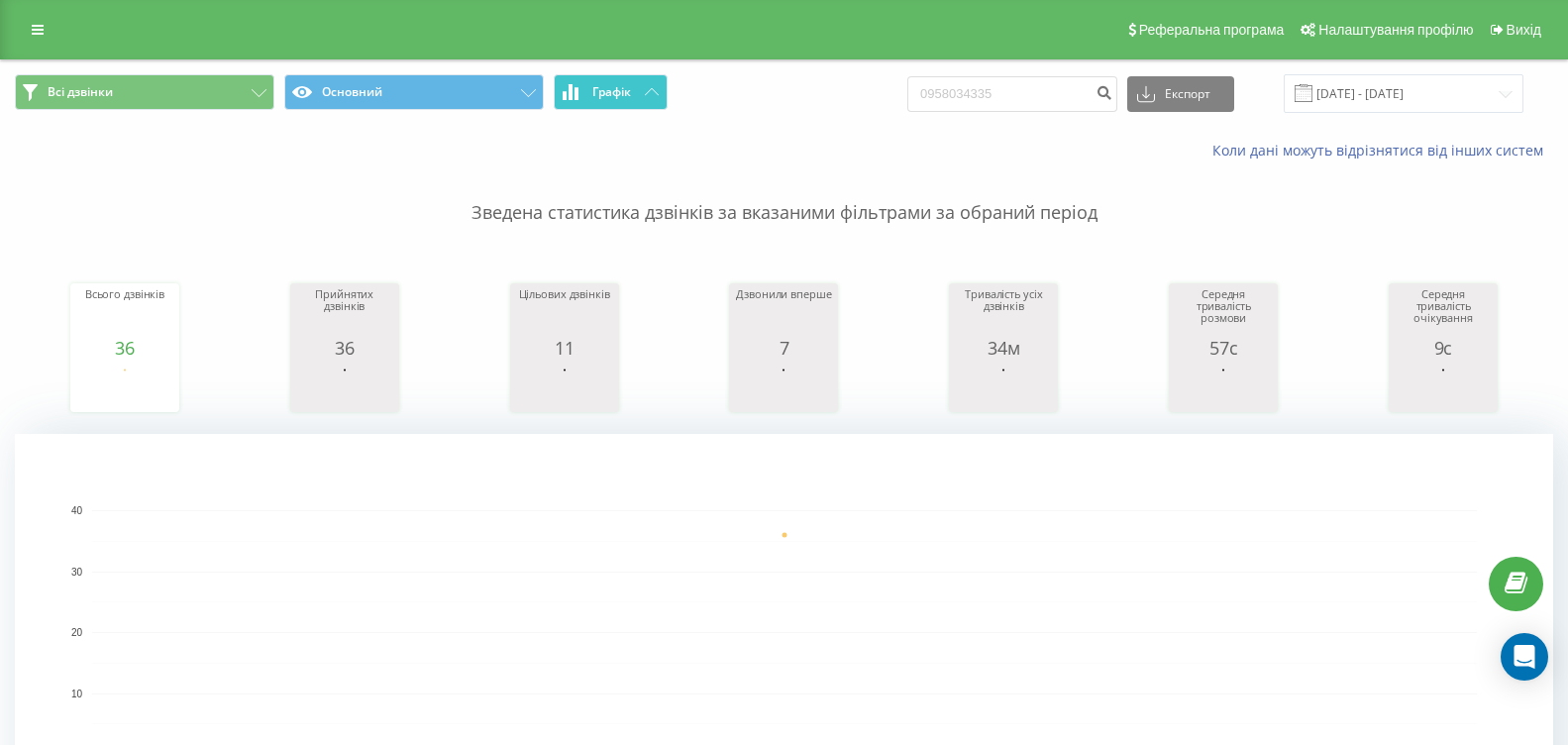
click at [643, 89] on button "Графік" at bounding box center [611, 92] width 114 height 36
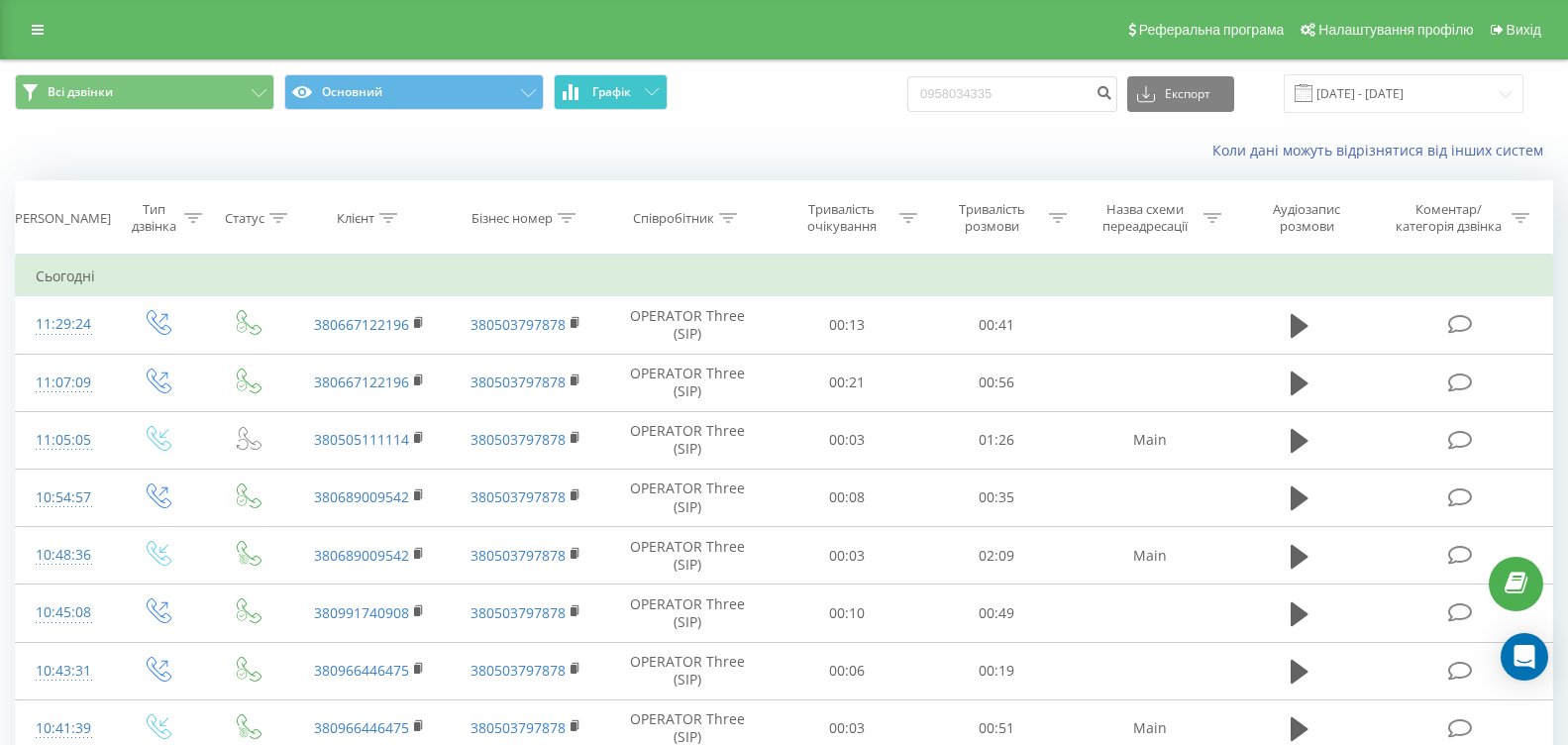
click at [643, 89] on button "Графік" at bounding box center [611, 92] width 114 height 36
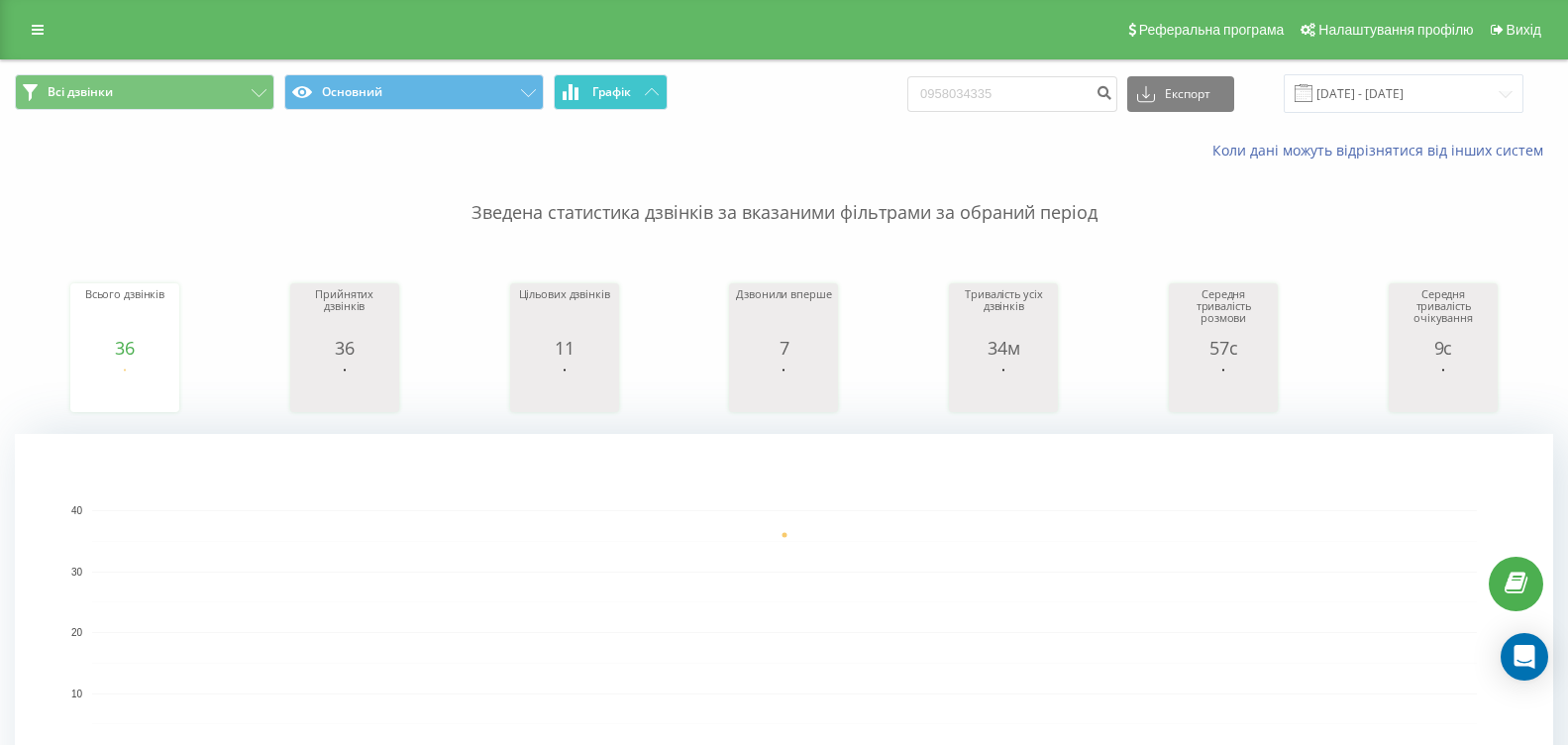
click at [618, 98] on span "Графік" at bounding box center [612, 92] width 39 height 14
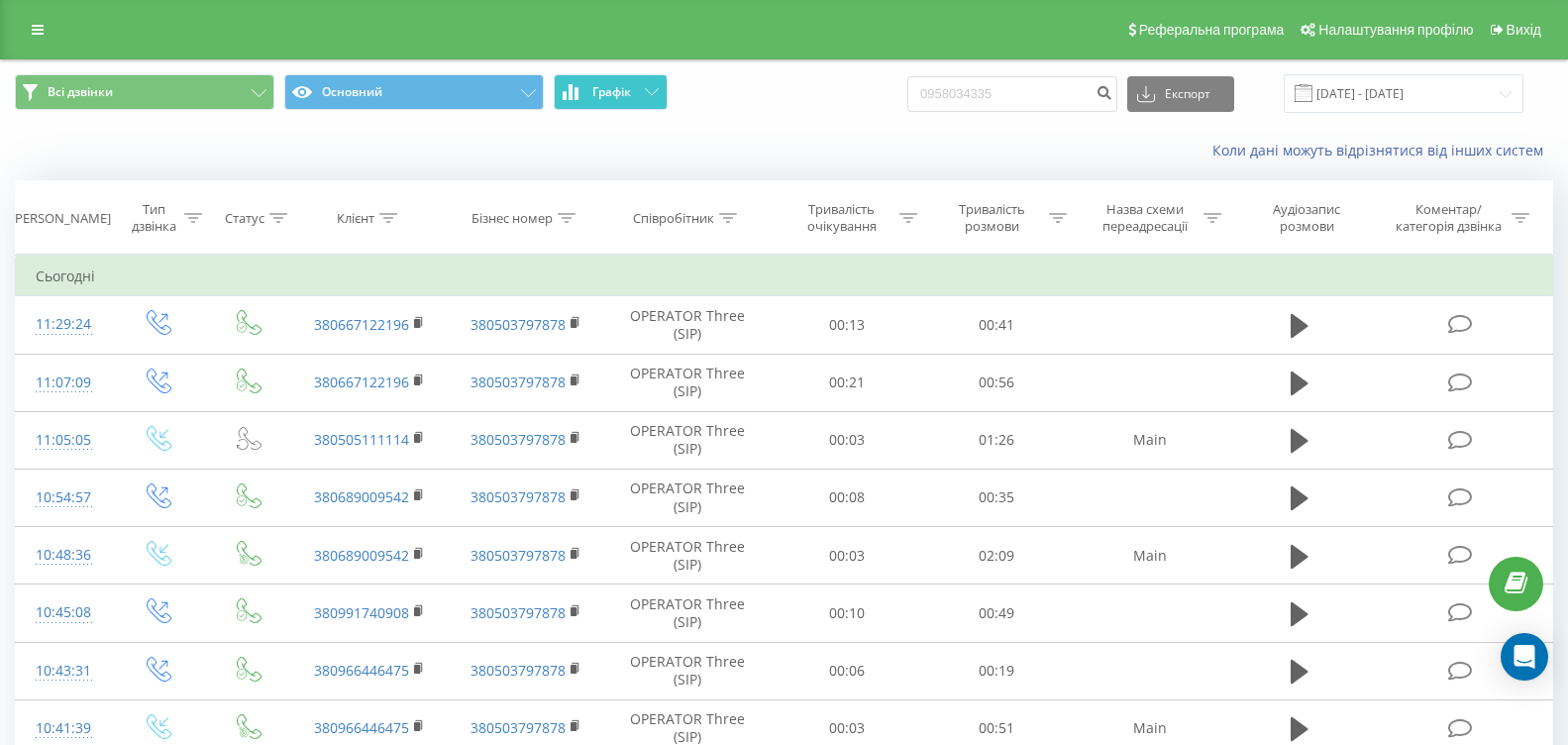
click at [617, 97] on span "Графік" at bounding box center [612, 92] width 39 height 14
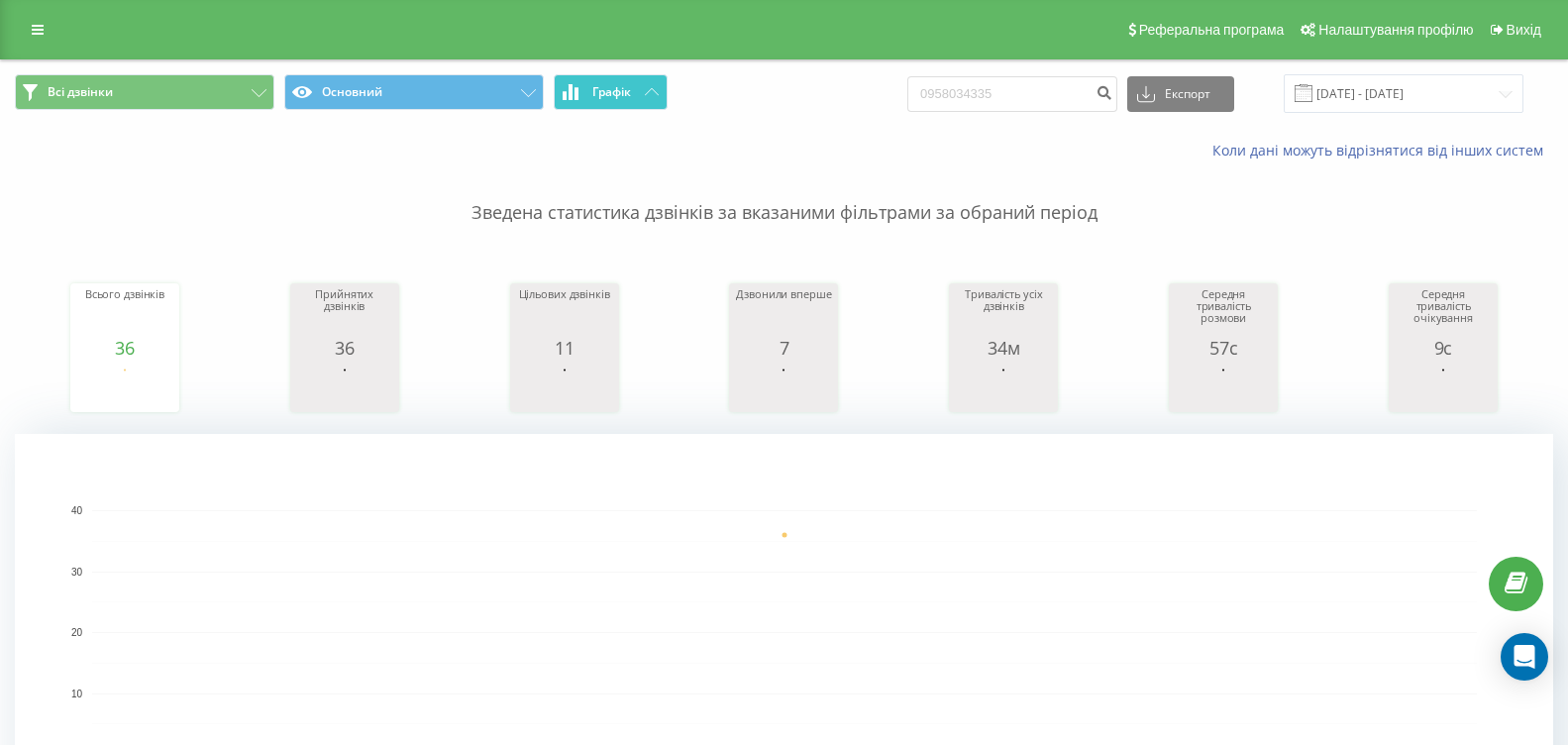
click at [647, 84] on button "Графік" at bounding box center [611, 92] width 114 height 36
click at [647, 74] on button "Графік" at bounding box center [611, 92] width 114 height 36
click at [658, 80] on button "Графік" at bounding box center [611, 92] width 114 height 36
click at [668, 92] on span "Всі дзвінки Основний Графік" at bounding box center [392, 93] width 755 height 39
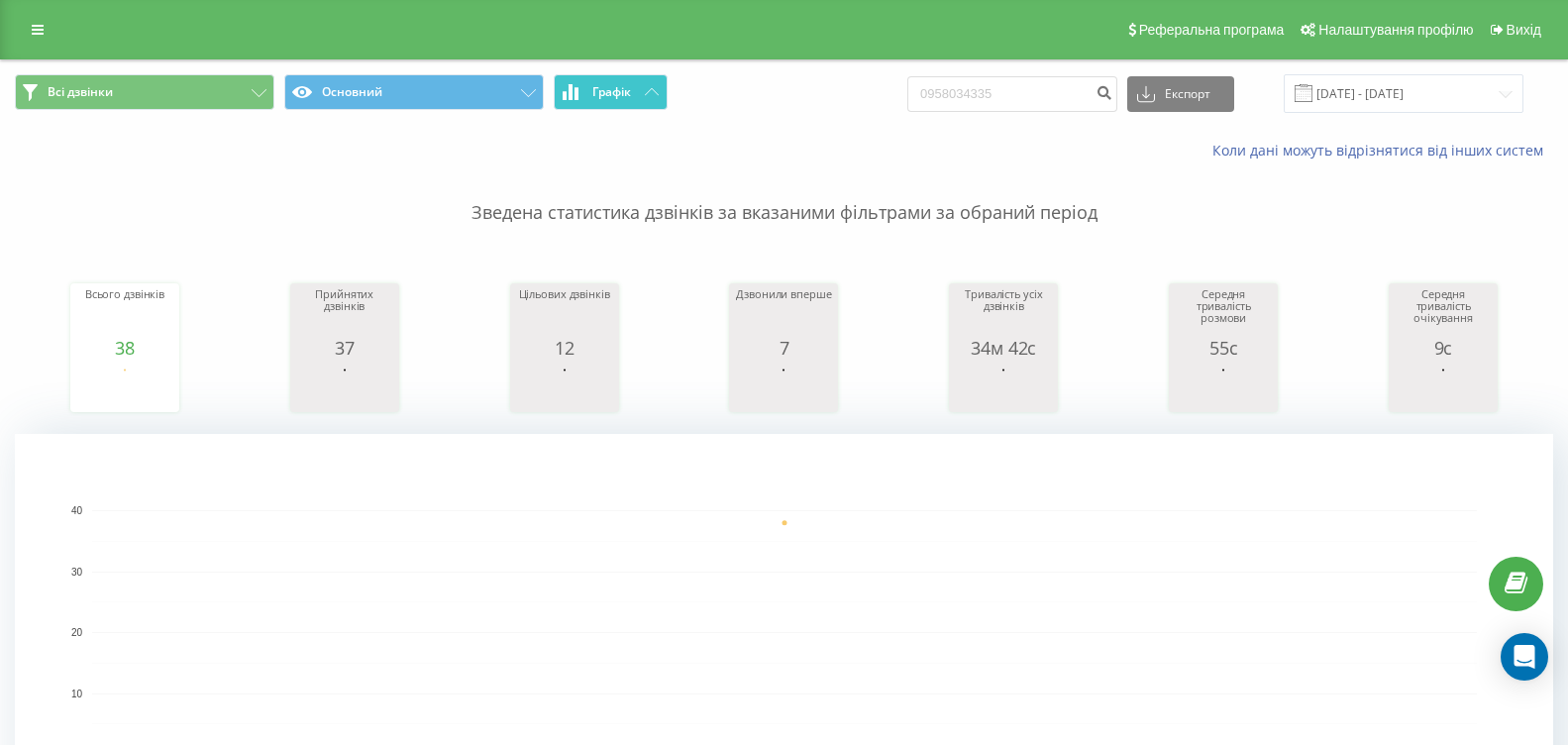
click at [664, 94] on button "Графік" at bounding box center [611, 92] width 114 height 36
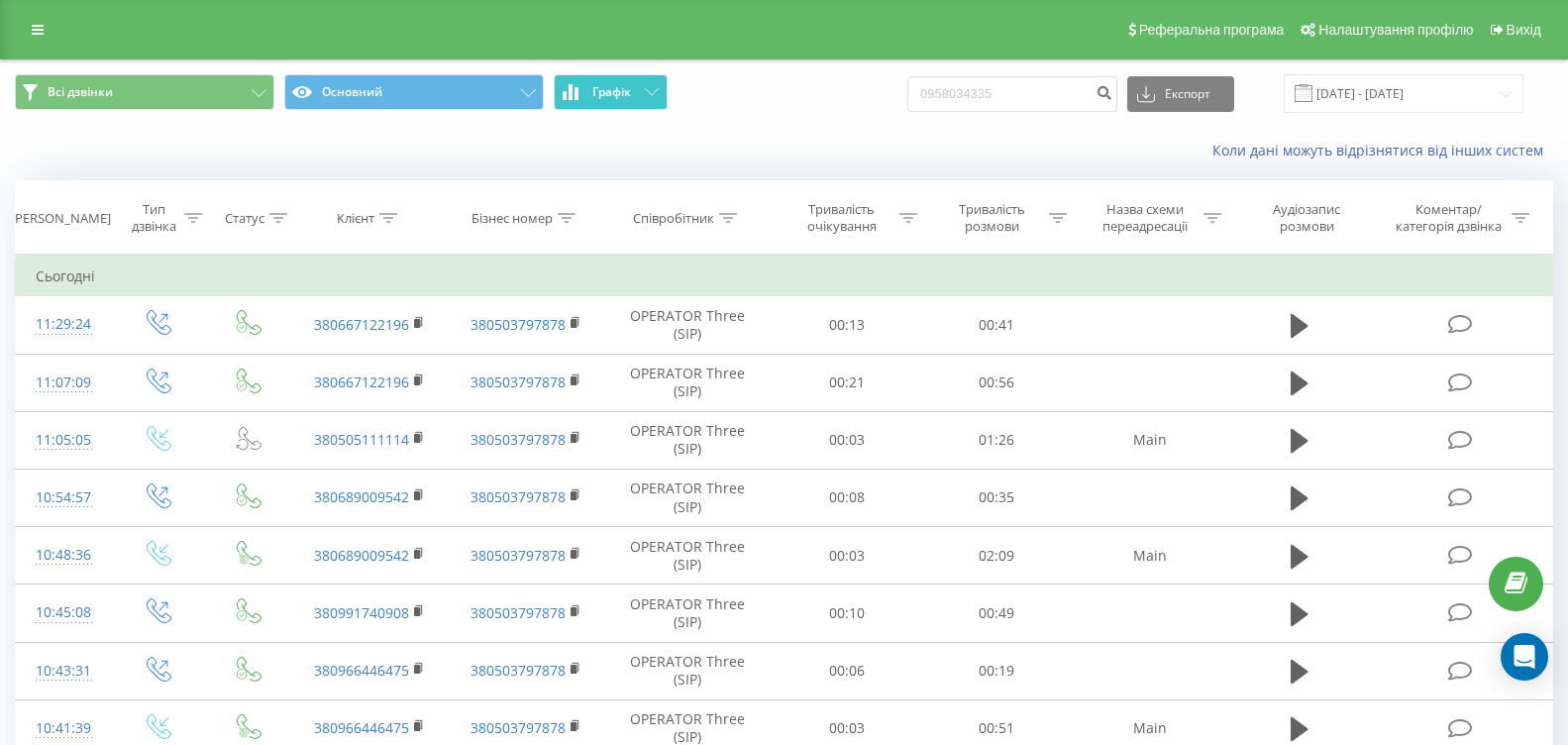
click at [664, 94] on button "Графік" at bounding box center [611, 92] width 114 height 36
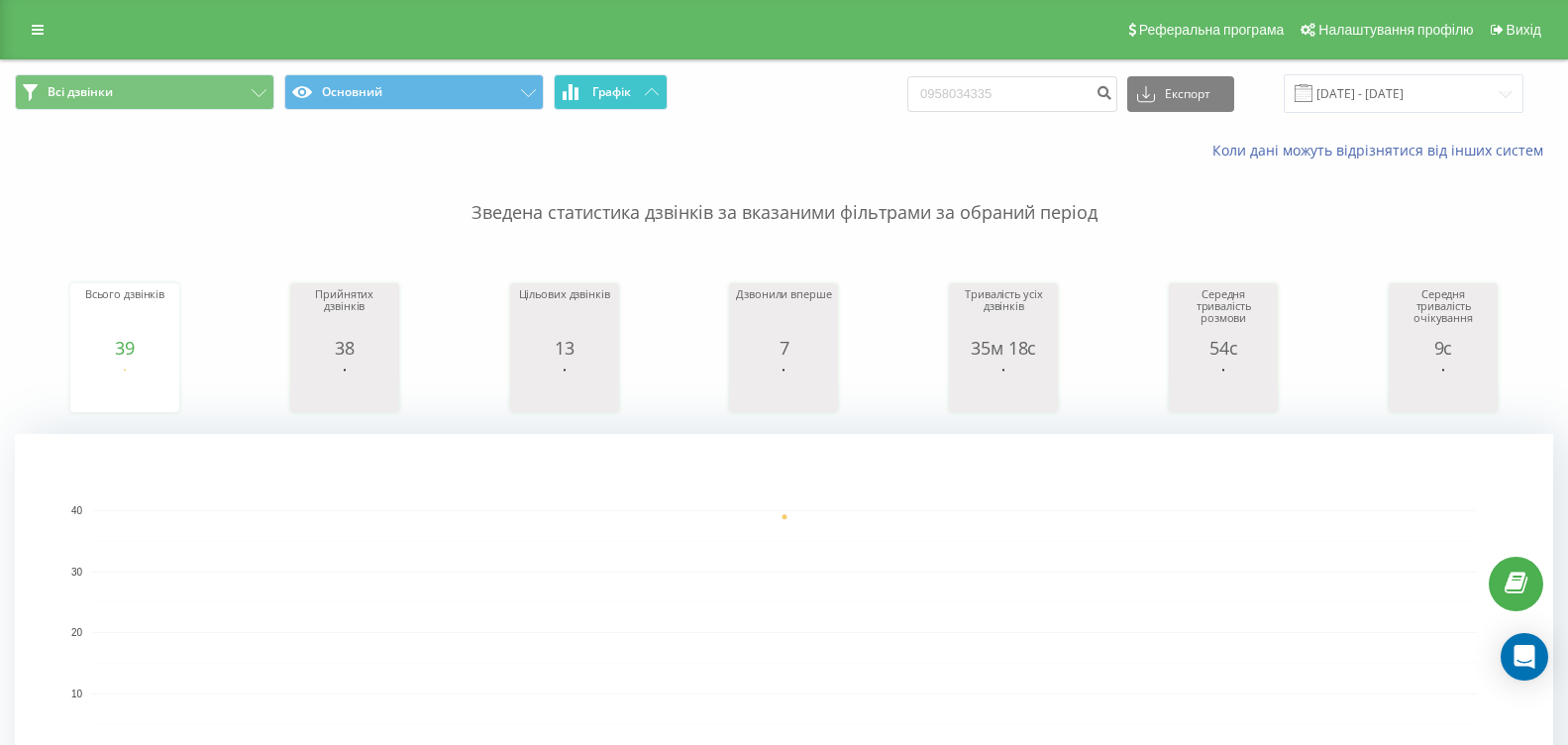
click at [637, 102] on button "Графік" at bounding box center [611, 92] width 114 height 36
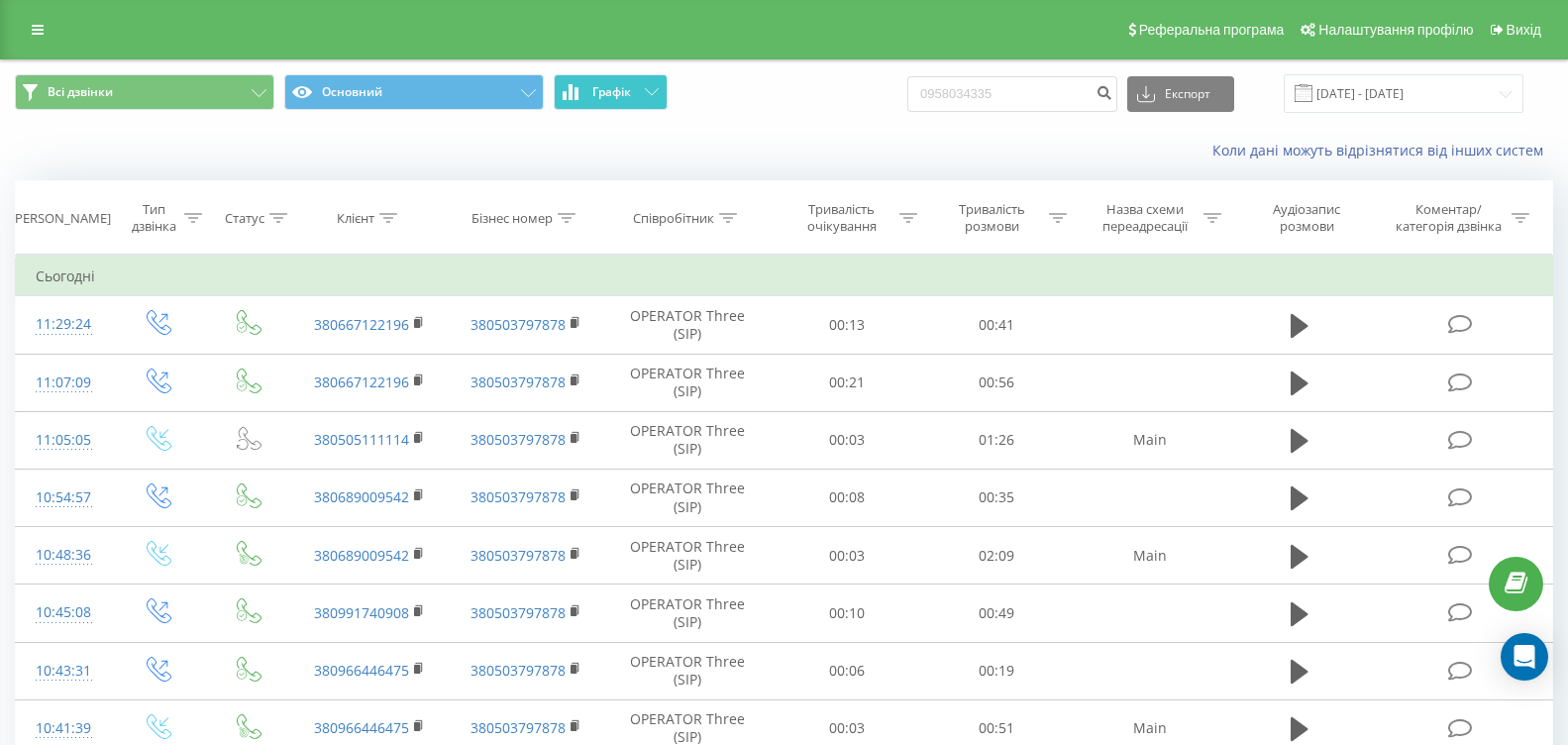
click at [637, 102] on button "Графік" at bounding box center [611, 92] width 114 height 36
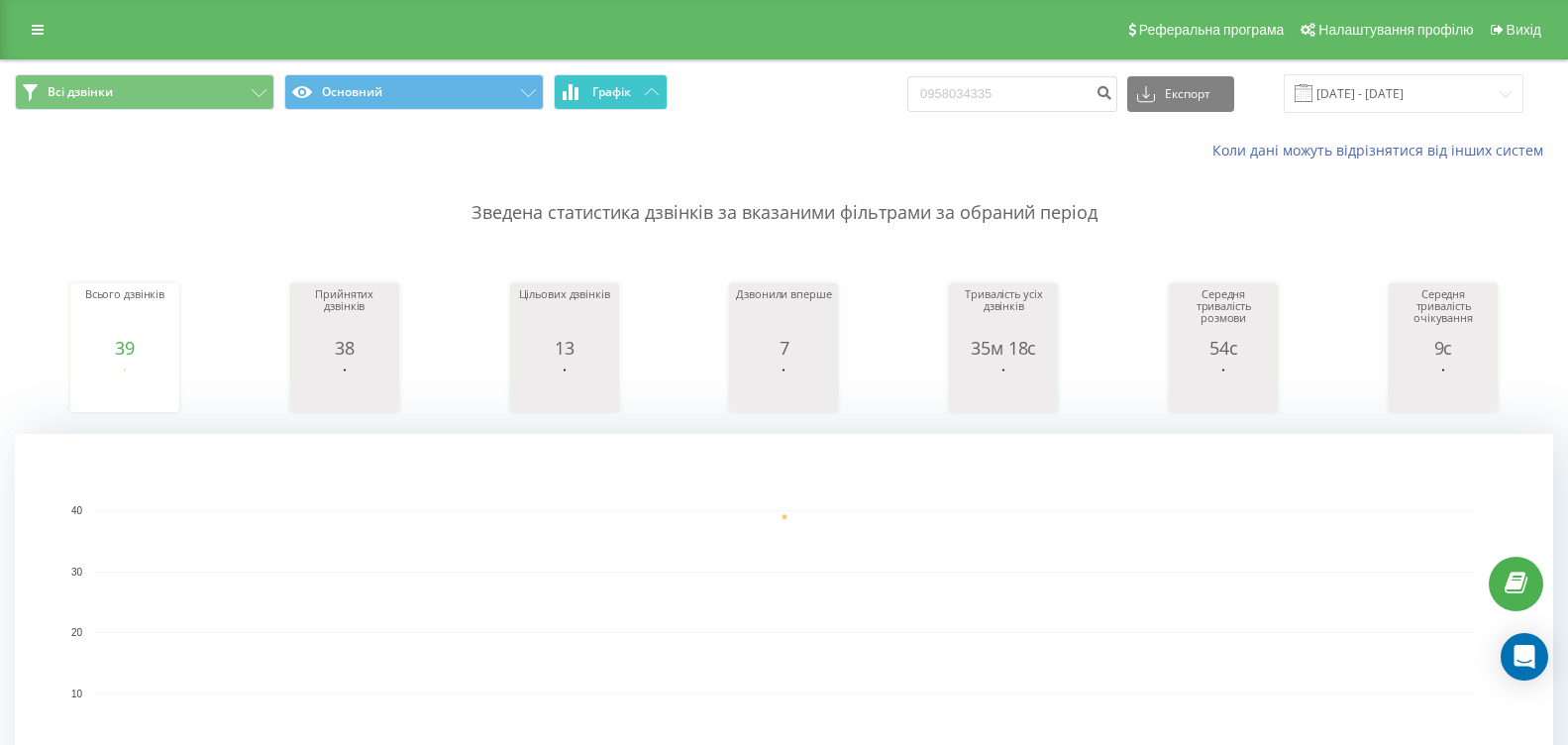
click at [605, 77] on button "Графік" at bounding box center [611, 92] width 114 height 36
click at [642, 91] on button "Графік" at bounding box center [611, 92] width 114 height 36
click at [625, 82] on button "Графік" at bounding box center [611, 92] width 114 height 36
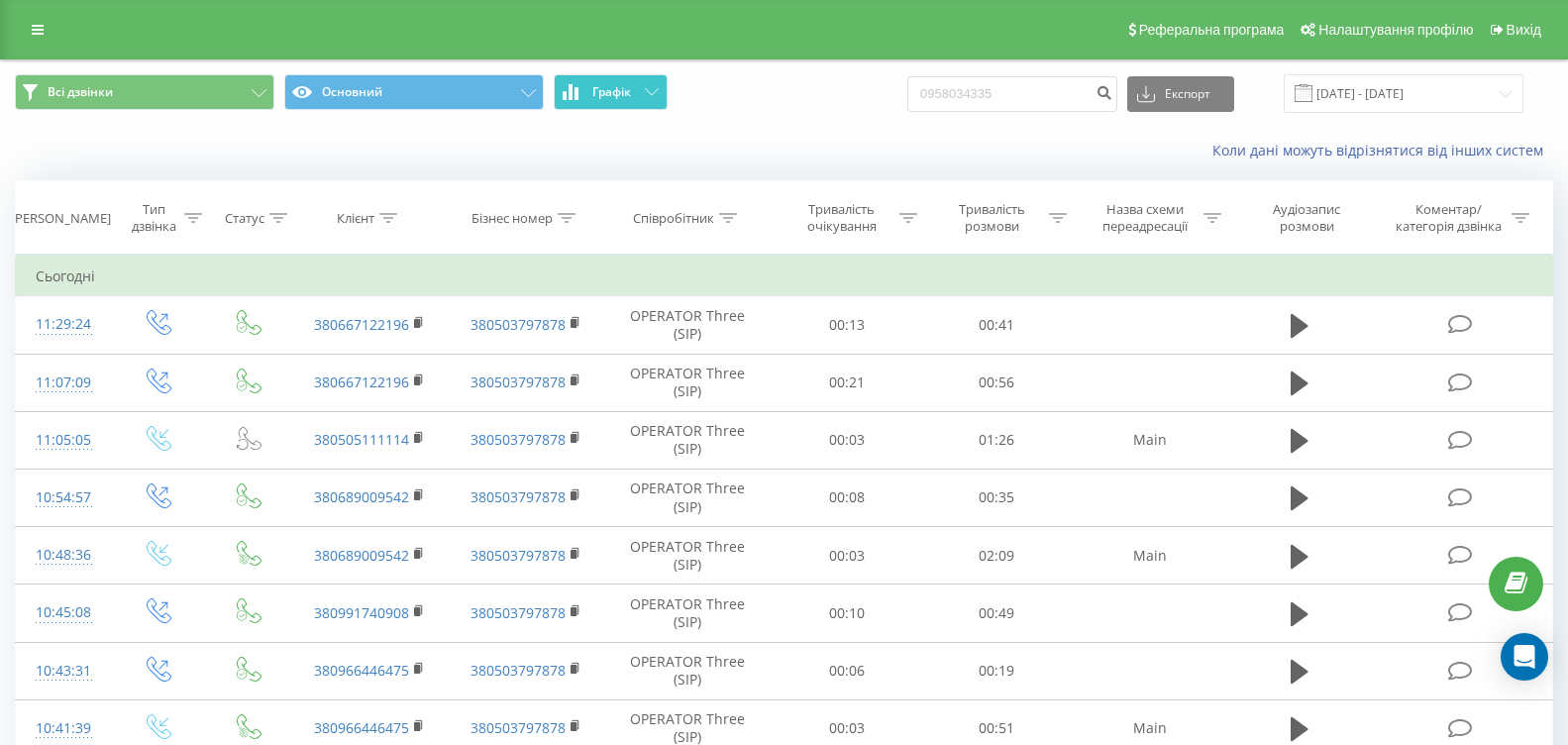
click at [625, 82] on button "Графік" at bounding box center [611, 92] width 114 height 36
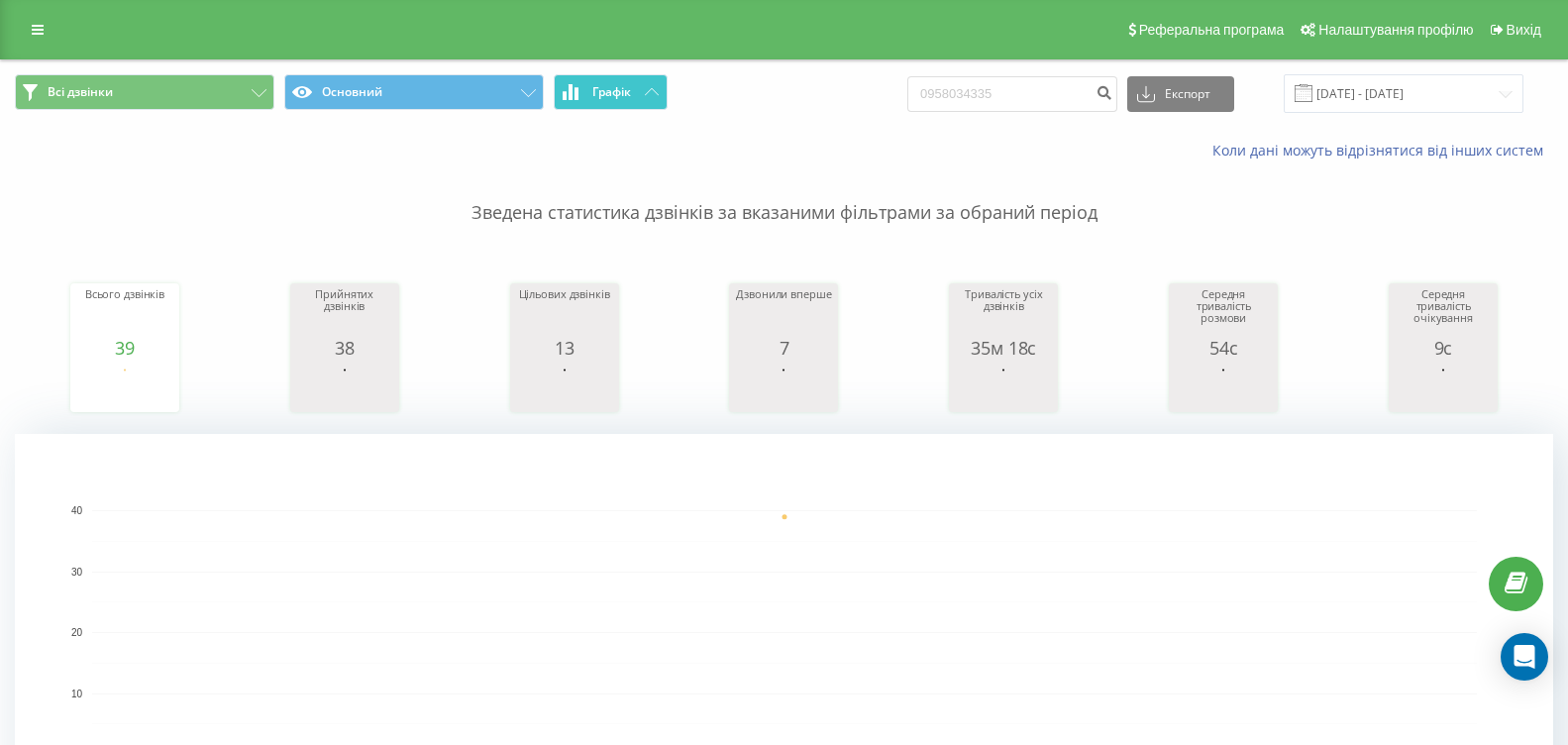
click at [619, 92] on span "Графік" at bounding box center [612, 92] width 39 height 14
click at [580, 95] on button "Графік" at bounding box center [611, 92] width 114 height 36
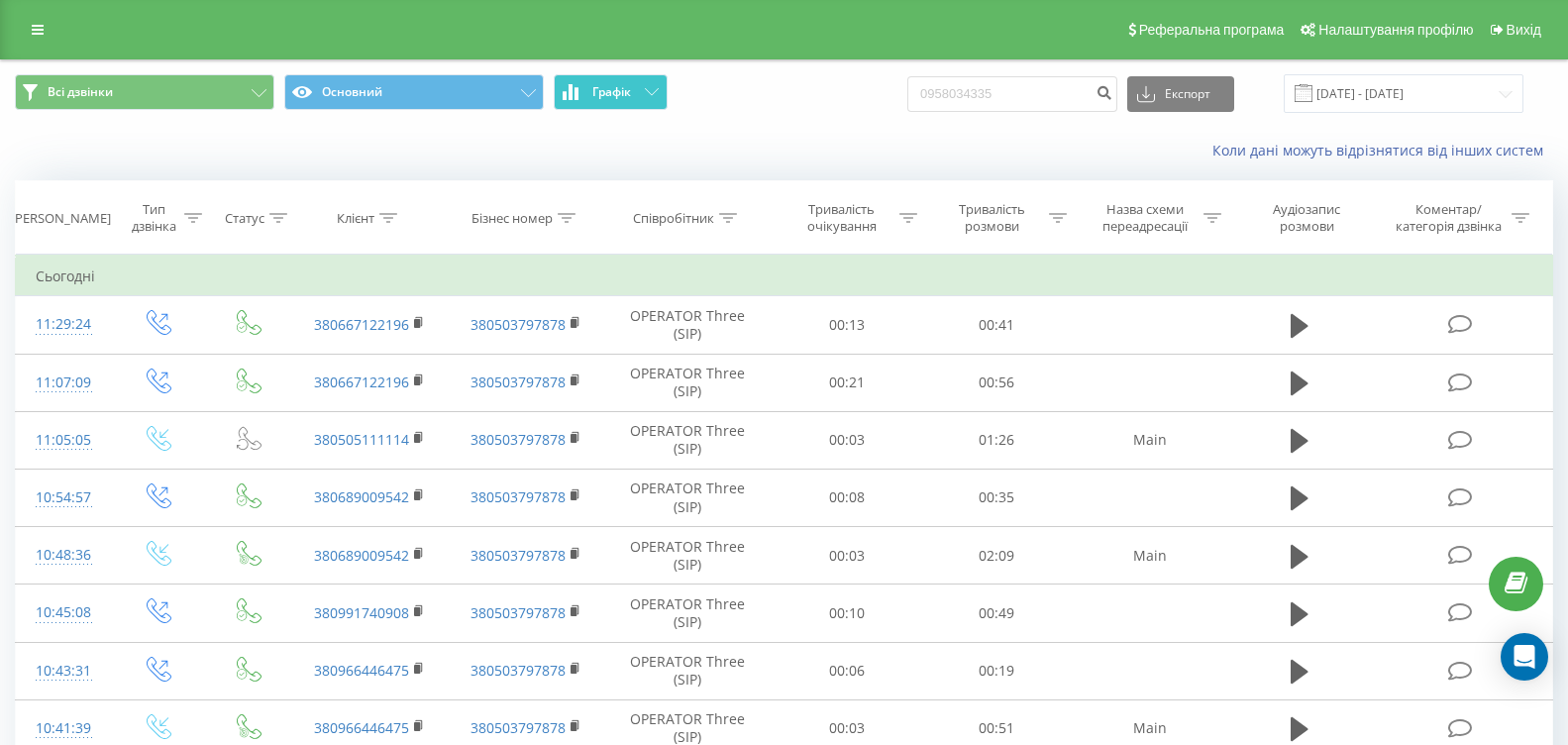
click at [580, 95] on button "Графік" at bounding box center [611, 92] width 114 height 36
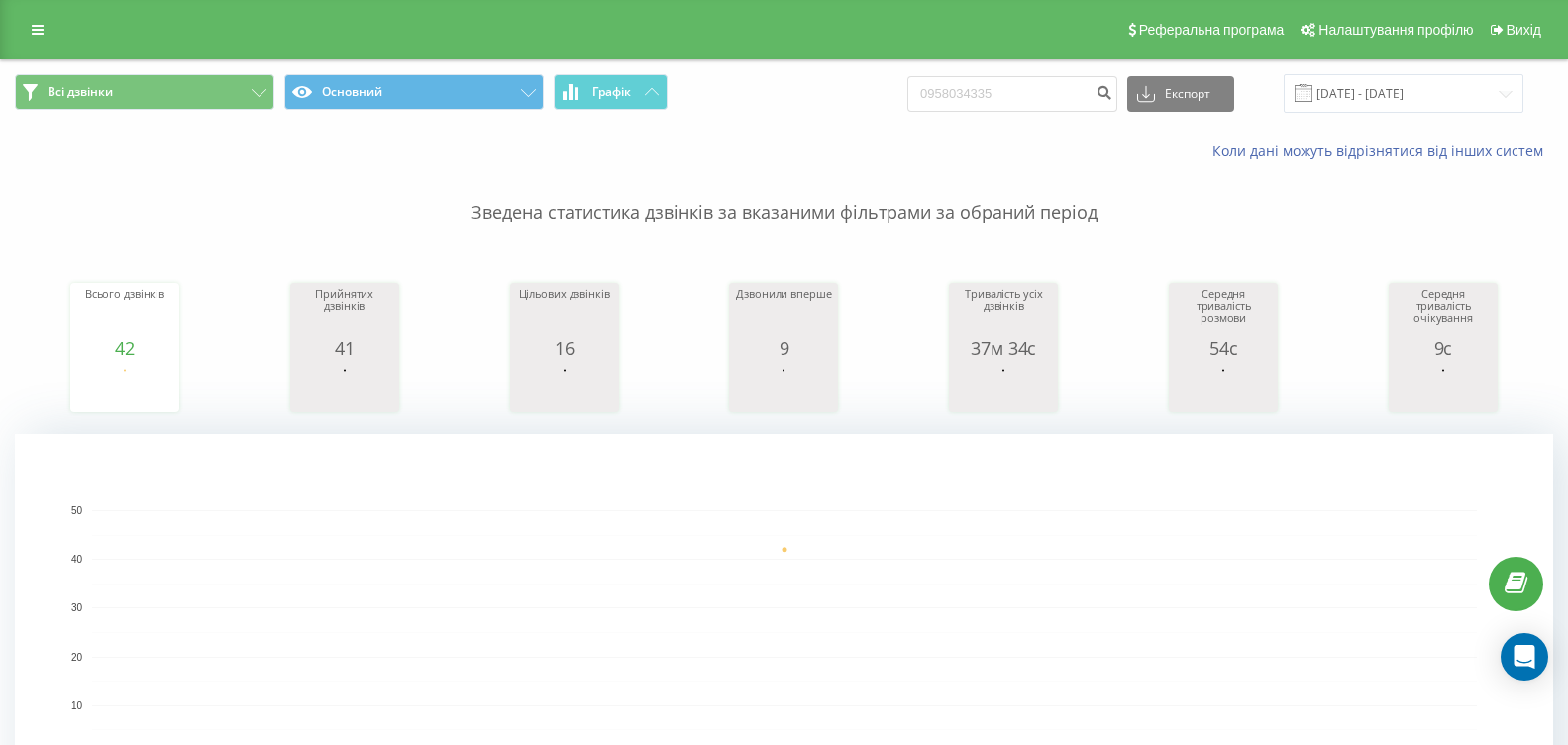
click at [679, 87] on span "Всі дзвінки Основний Графік" at bounding box center [392, 93] width 755 height 39
click at [647, 90] on icon at bounding box center [652, 91] width 14 height 7
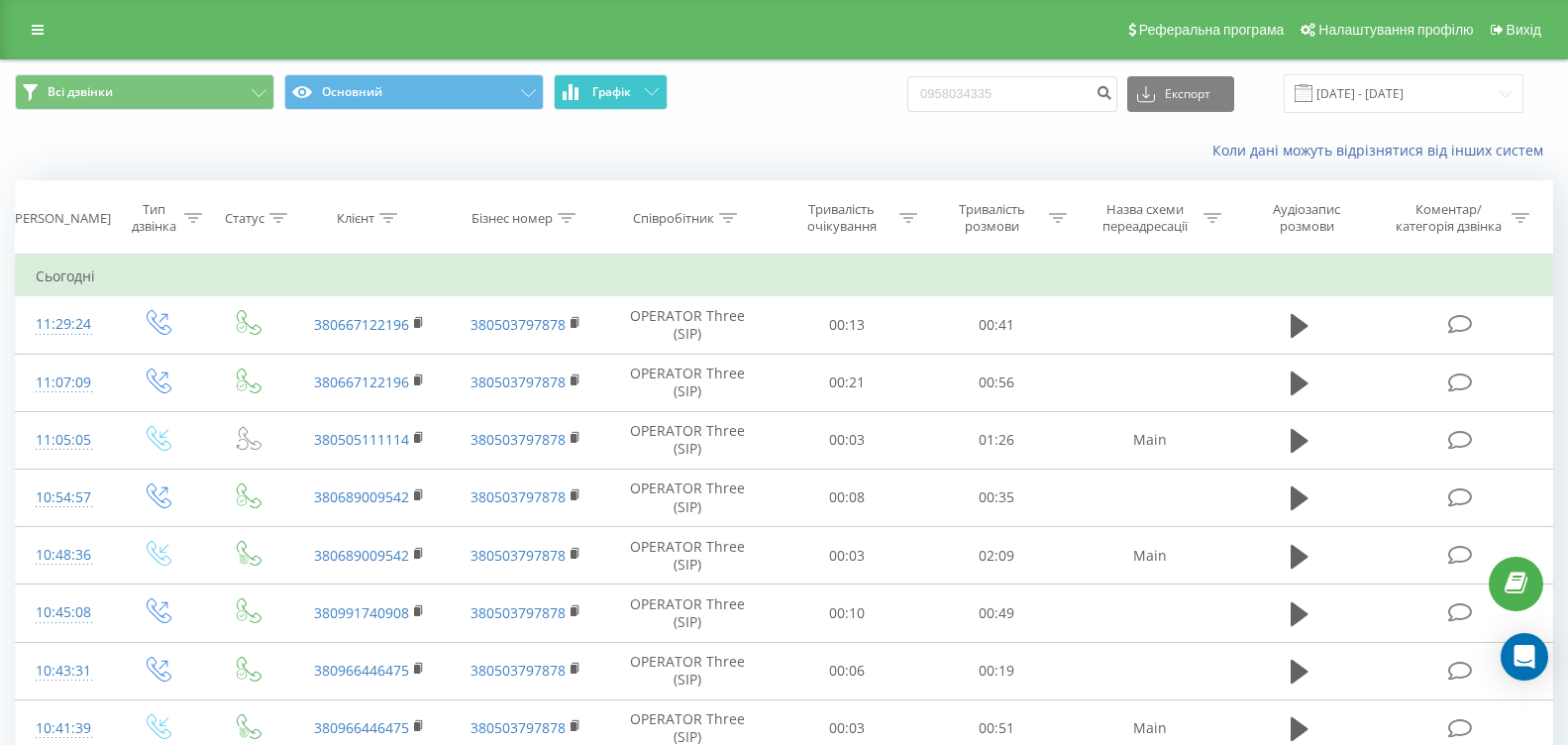
click at [647, 90] on icon at bounding box center [652, 91] width 14 height 7
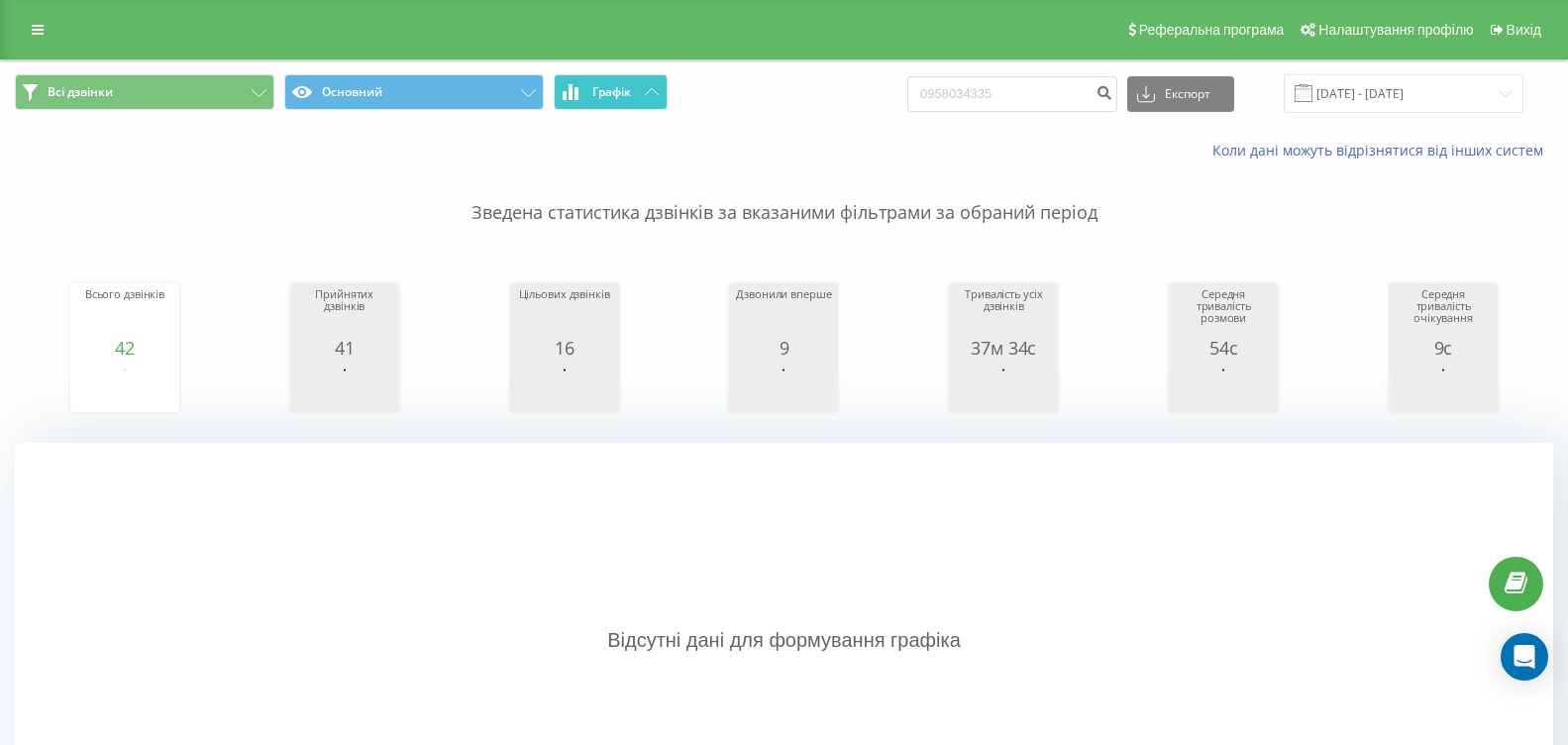
click at [653, 94] on icon at bounding box center [652, 91] width 14 height 7
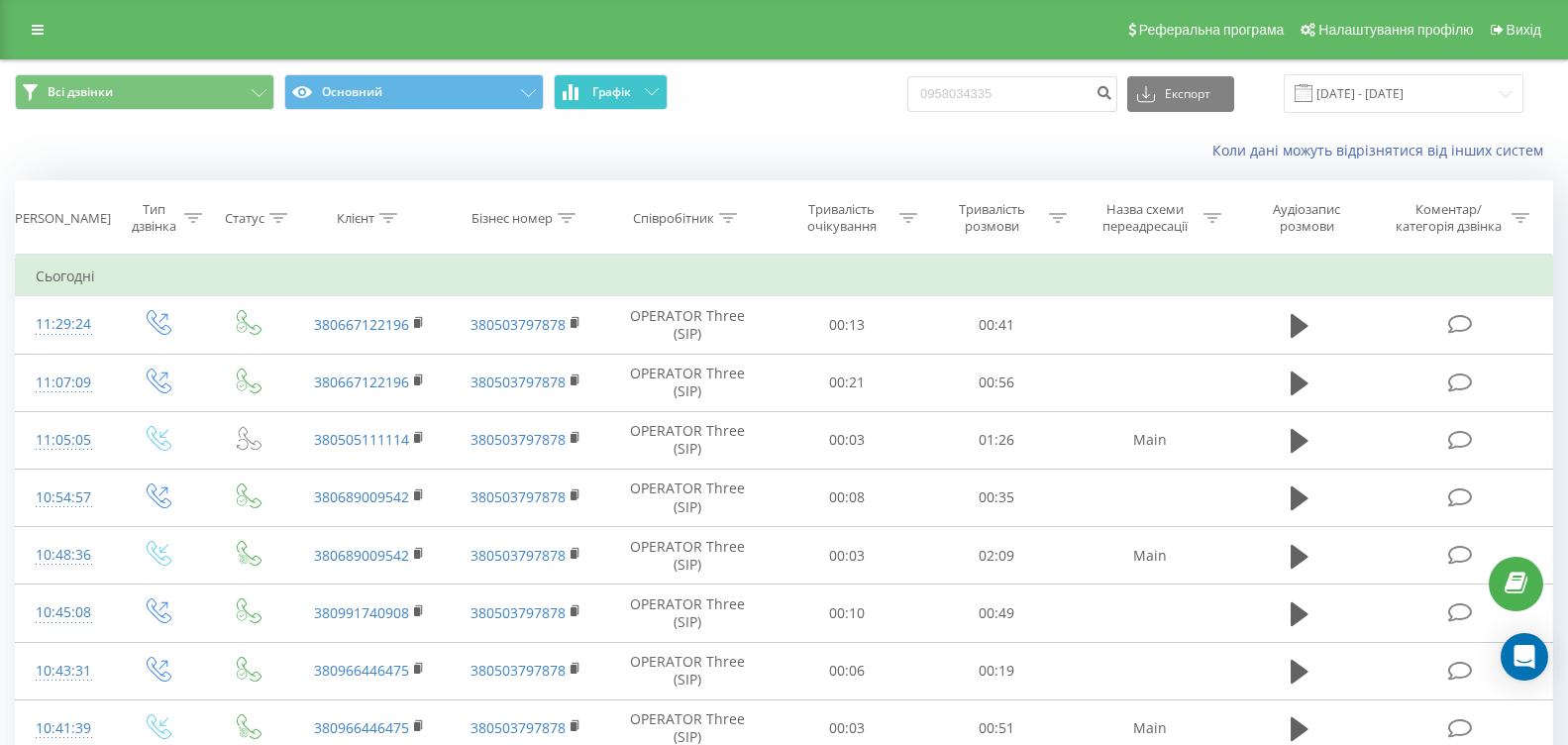
click at [653, 94] on icon at bounding box center [652, 91] width 14 height 7
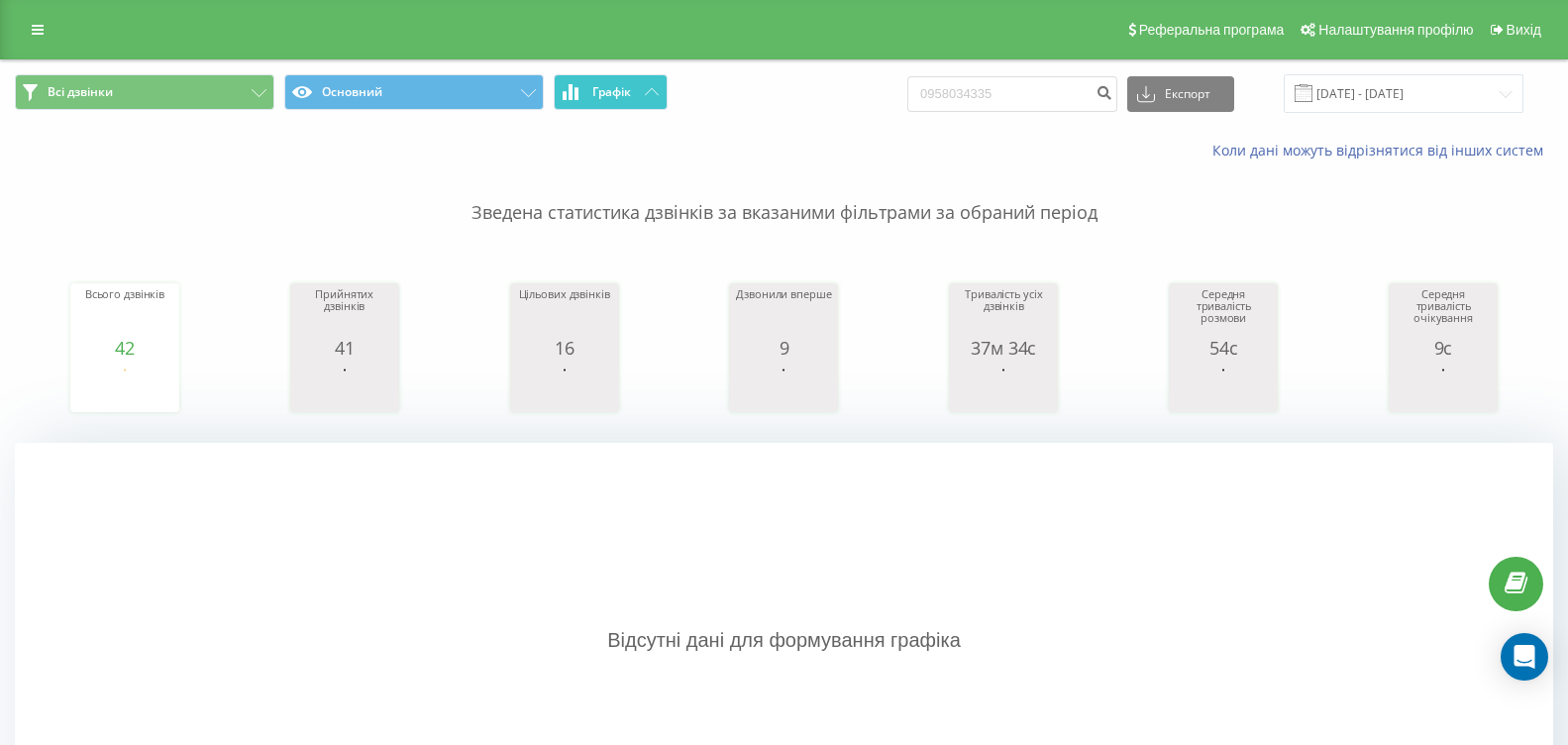
click at [638, 105] on button "Графік" at bounding box center [611, 92] width 114 height 36
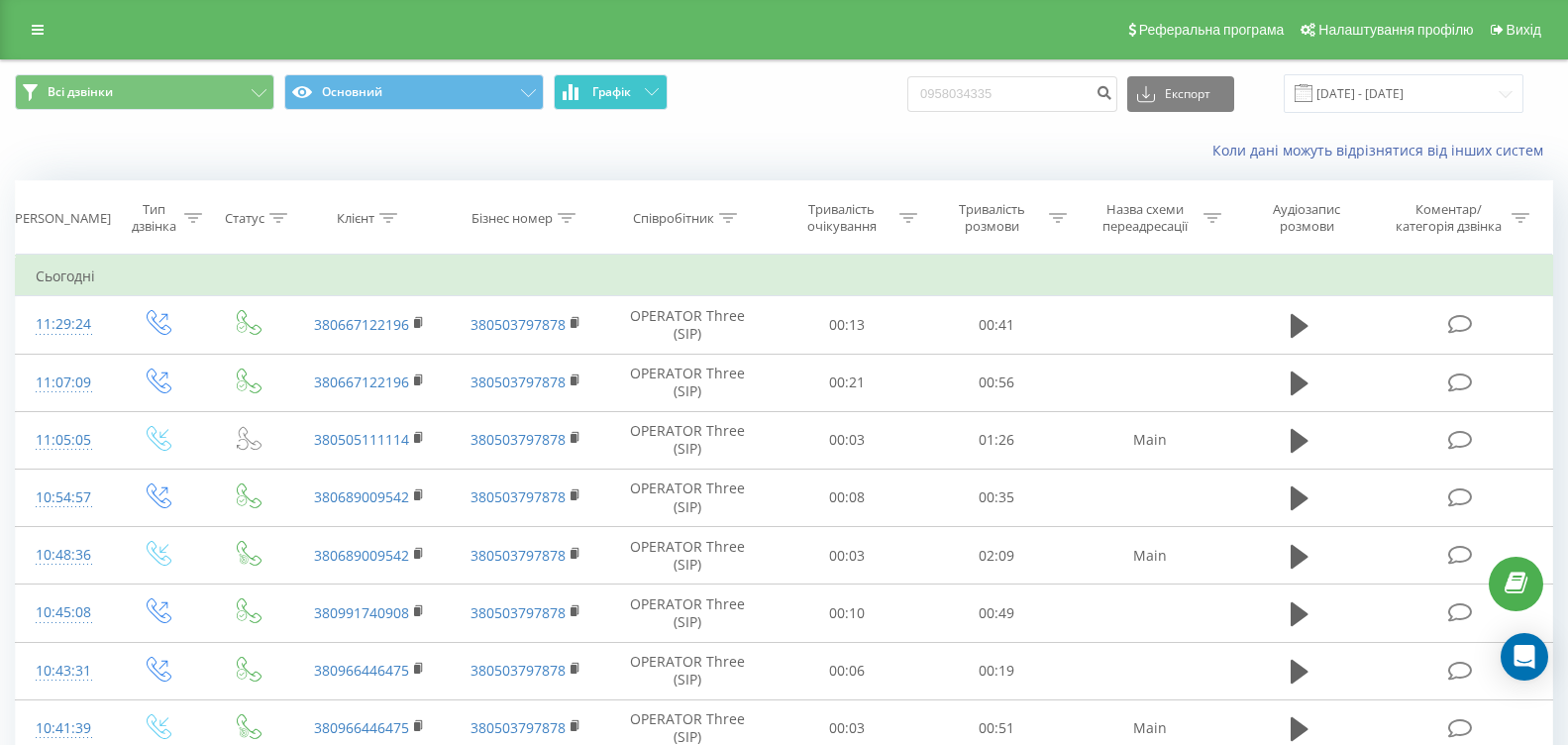
click at [638, 105] on button "Графік" at bounding box center [611, 92] width 114 height 36
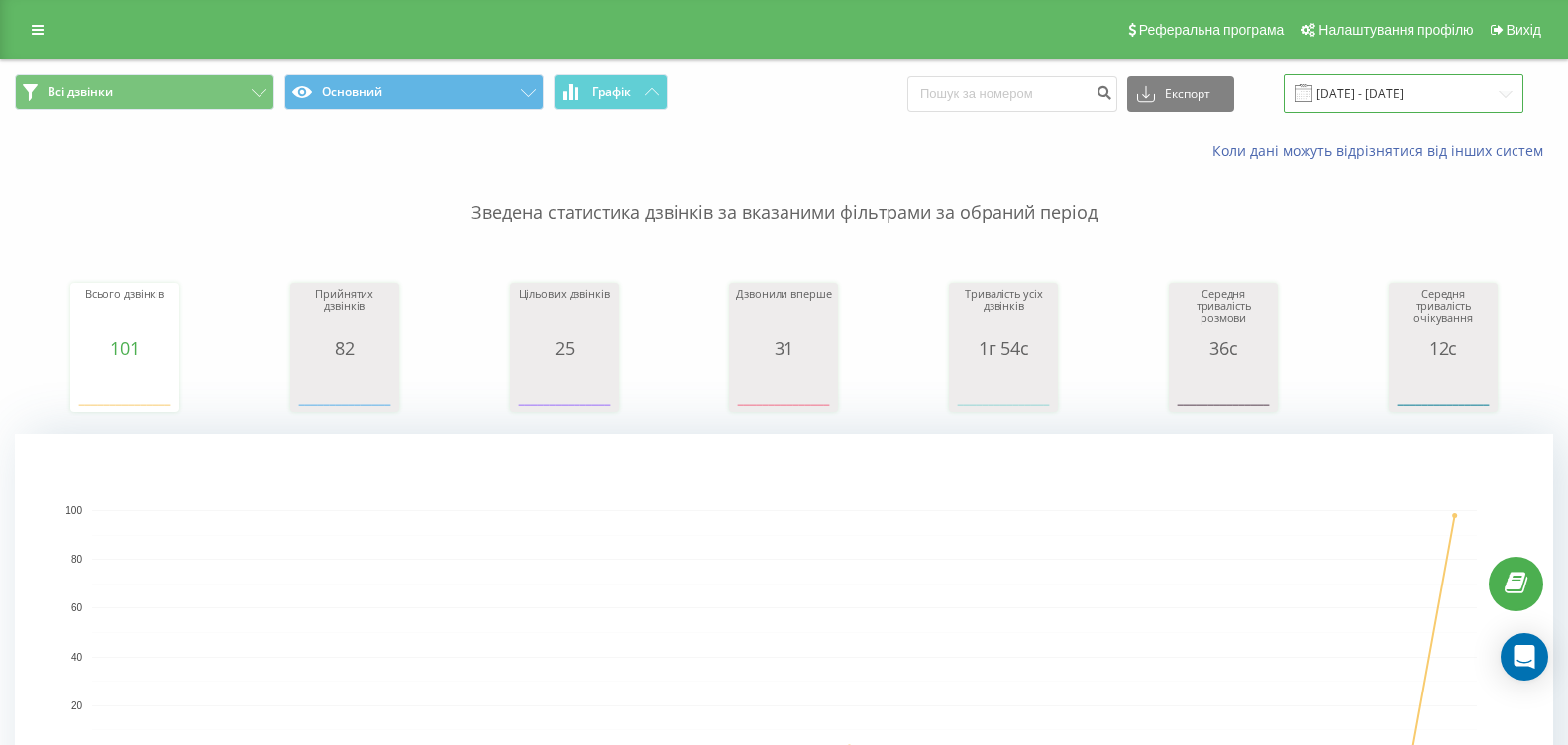
click at [1416, 95] on input "24.05.2025 - 24.06.2025" at bounding box center [1403, 93] width 240 height 39
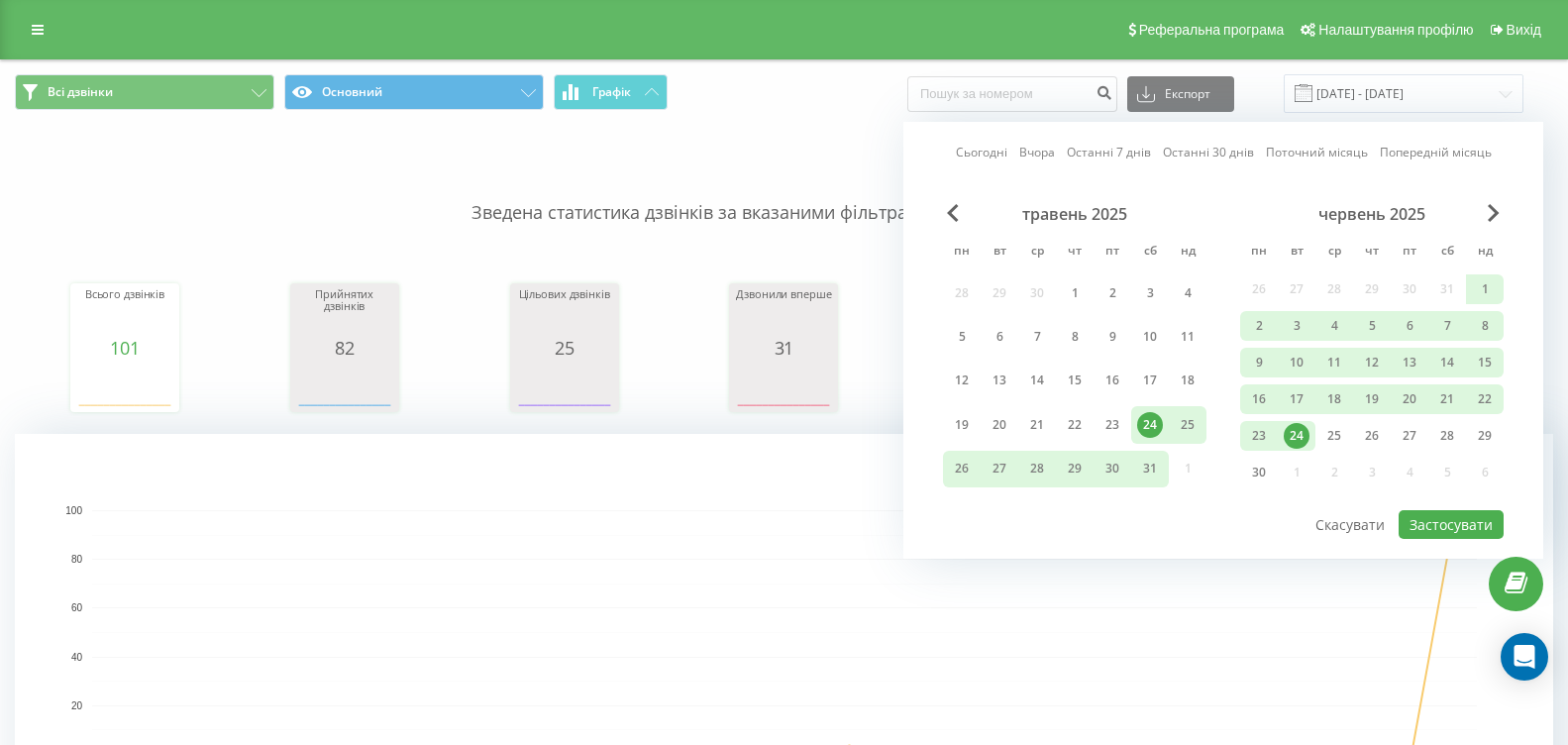
click at [1474, 213] on div "червень 2025" at bounding box center [1372, 214] width 263 height 20
click at [1485, 215] on div "червень 2025" at bounding box center [1372, 214] width 263 height 20
click at [1496, 221] on span "Next Month" at bounding box center [1494, 213] width 12 height 18
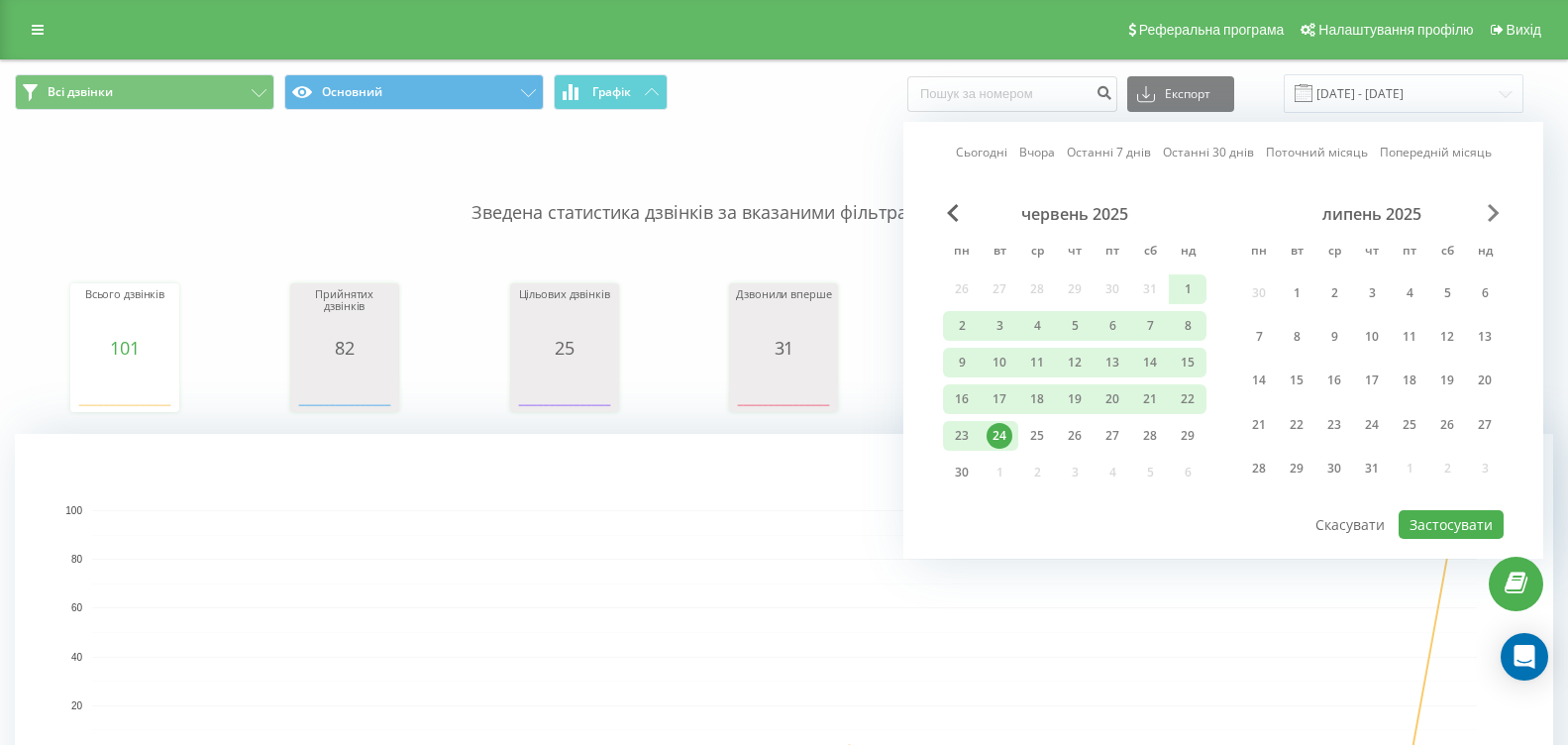
click at [1496, 221] on span "Next Month" at bounding box center [1494, 213] width 12 height 18
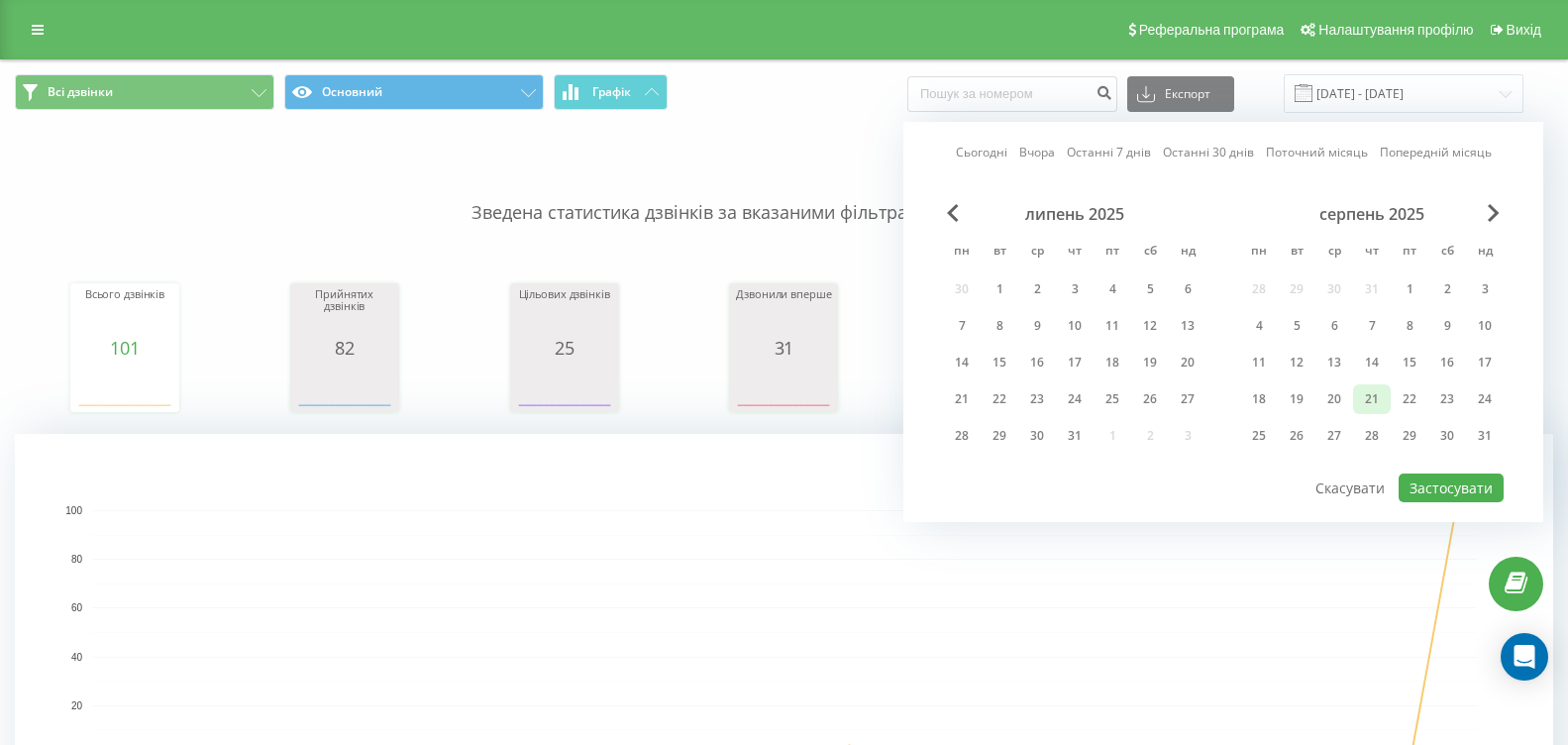
click at [1363, 399] on div "21" at bounding box center [1372, 399] width 26 height 26
click at [1437, 486] on button "Застосувати" at bounding box center [1451, 487] width 105 height 29
type input "[DATE] - [DATE]"
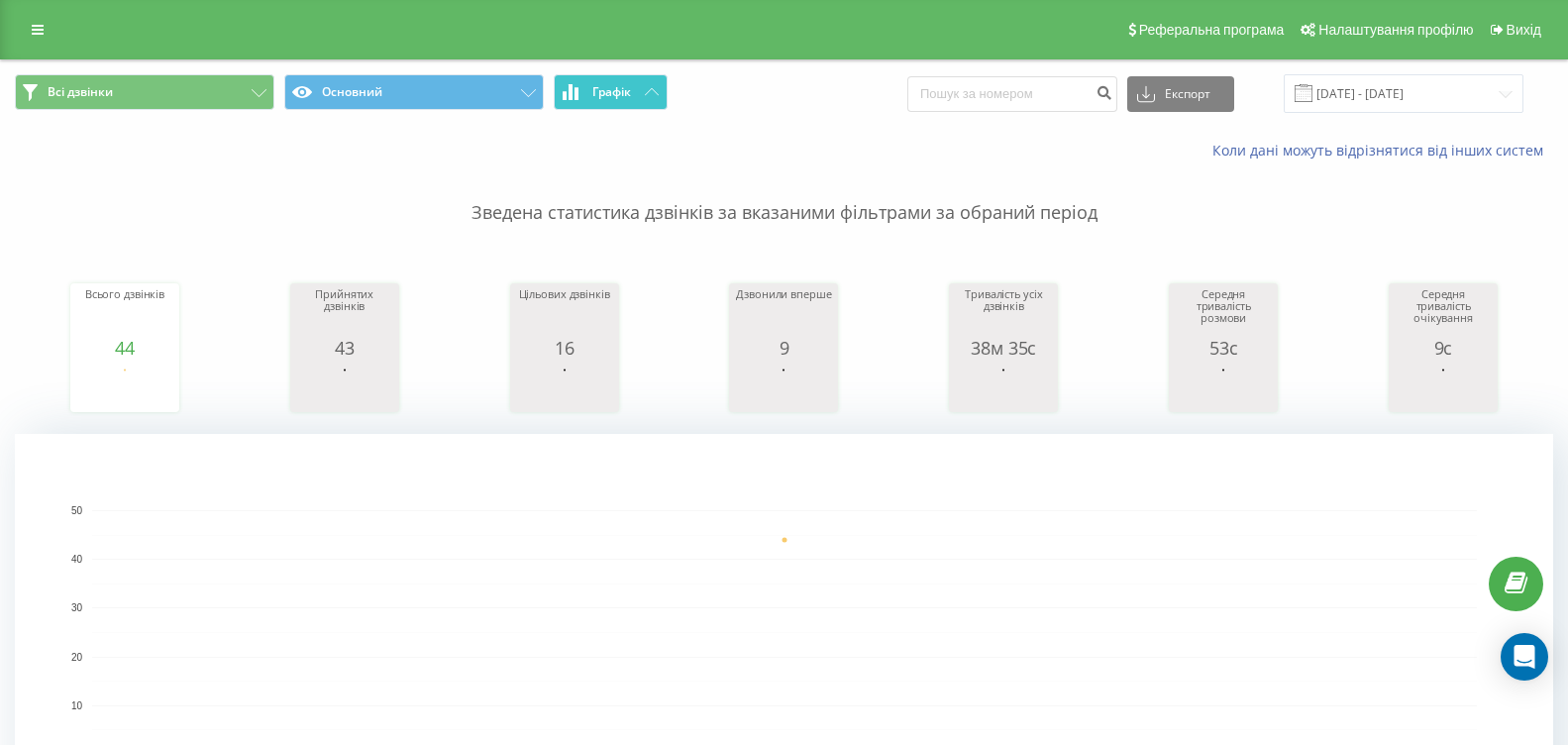
click at [609, 104] on button "Графік" at bounding box center [611, 92] width 114 height 36
click at [609, 103] on button "Графік" at bounding box center [611, 92] width 114 height 36
click at [621, 94] on span "Графік" at bounding box center [612, 92] width 39 height 14
click at [618, 92] on span "Графік" at bounding box center [612, 92] width 39 height 14
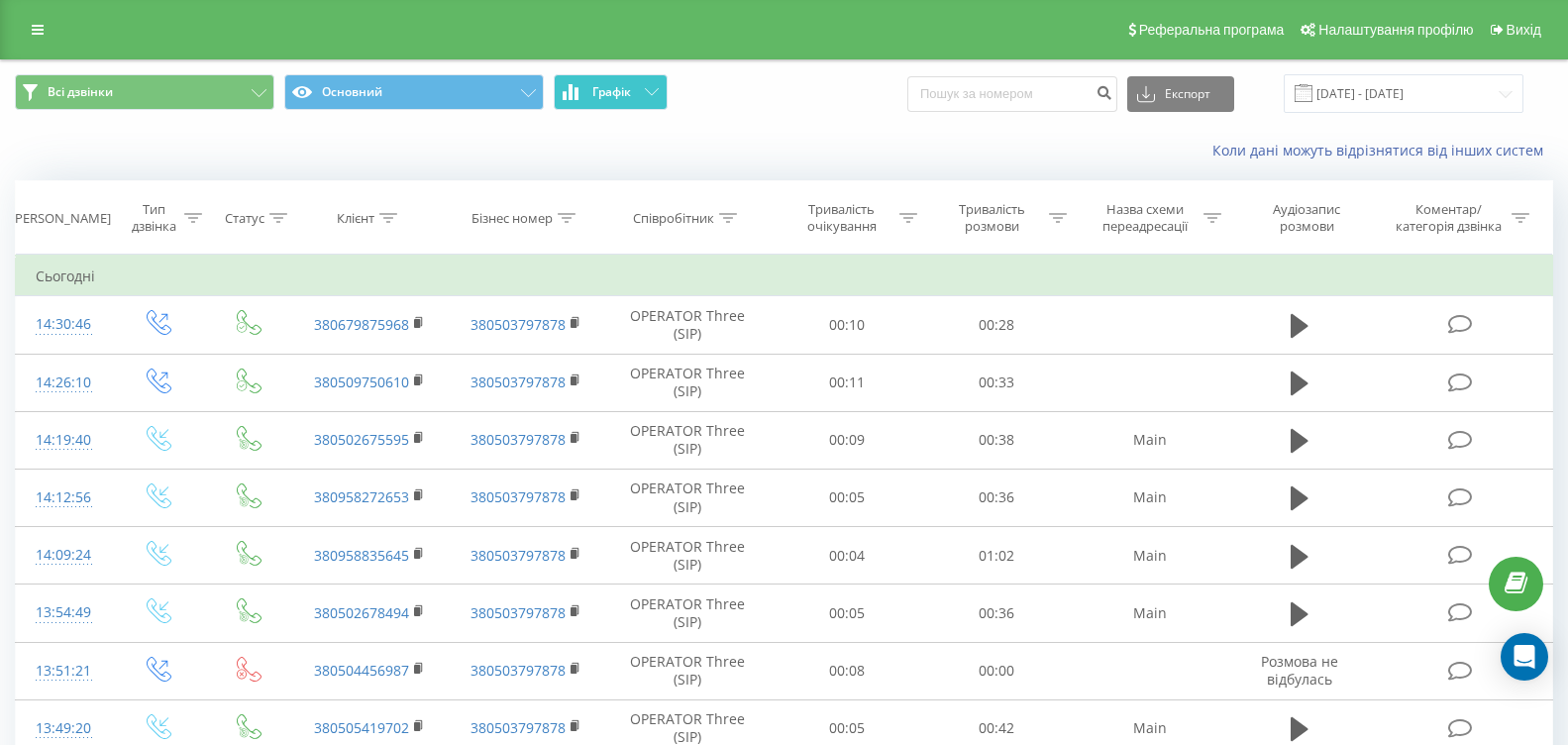
click at [618, 92] on span "Графік" at bounding box center [612, 92] width 39 height 14
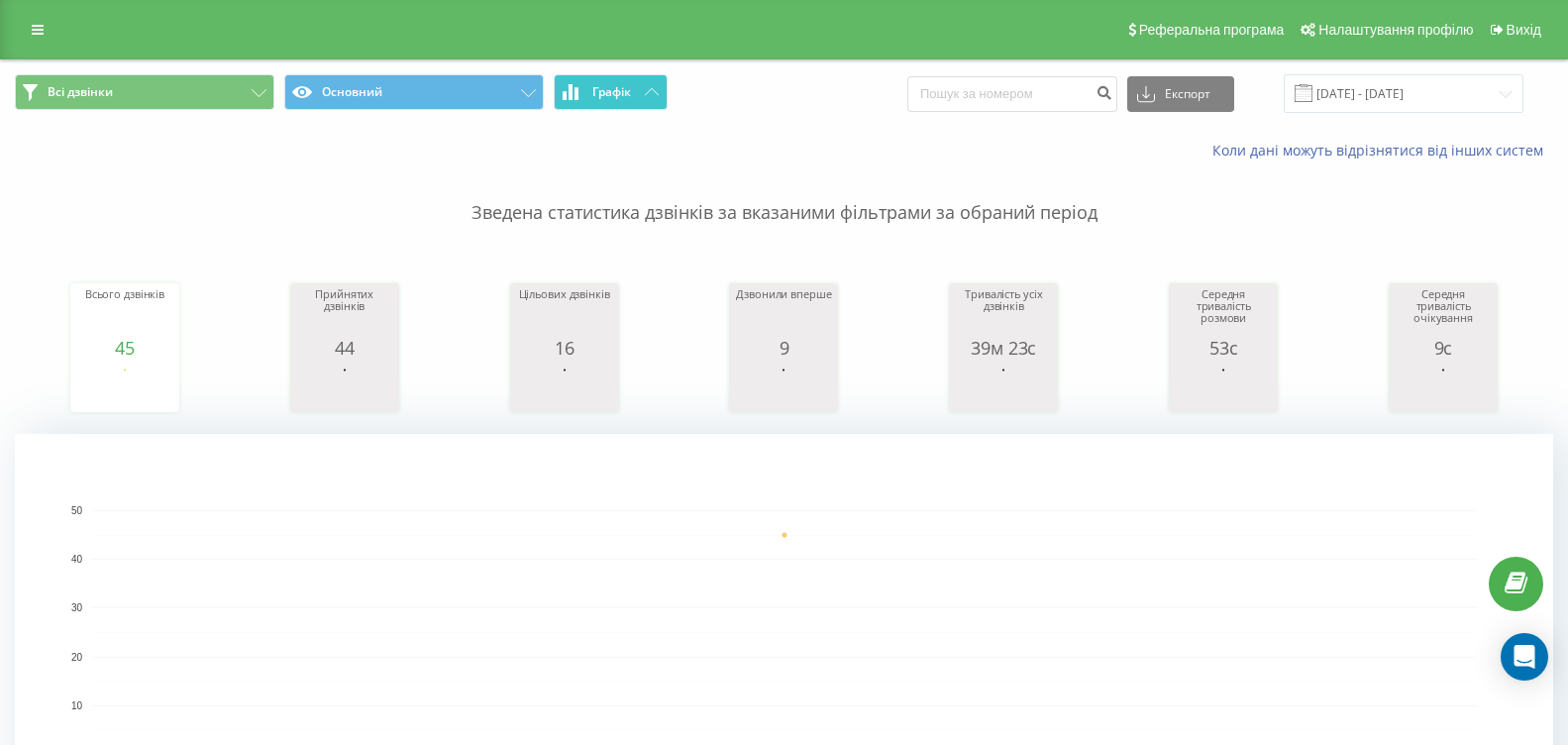
click at [577, 80] on button "Графік" at bounding box center [611, 92] width 114 height 36
click at [631, 77] on button "Графік" at bounding box center [611, 92] width 114 height 36
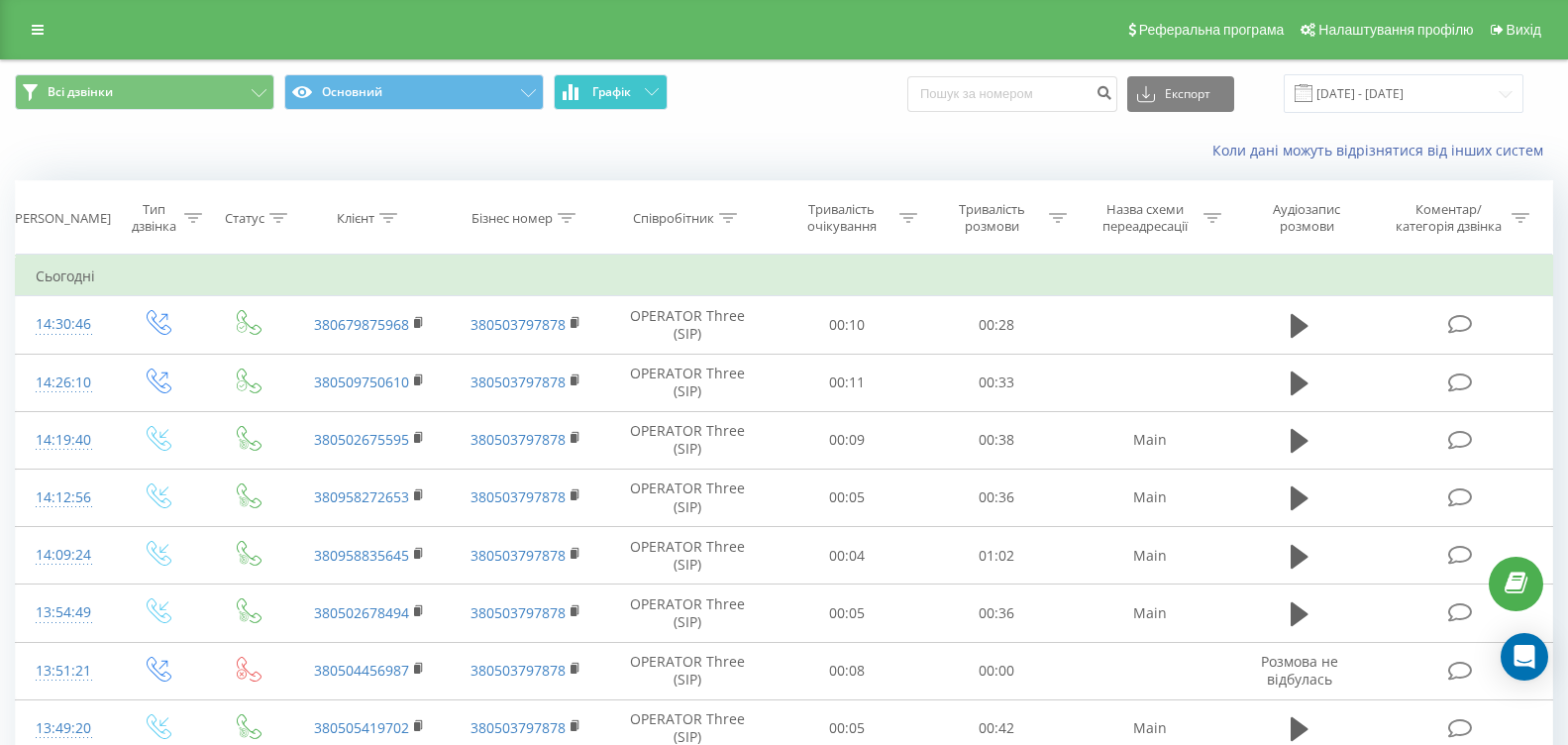
click at [631, 77] on button "Графік" at bounding box center [611, 92] width 114 height 36
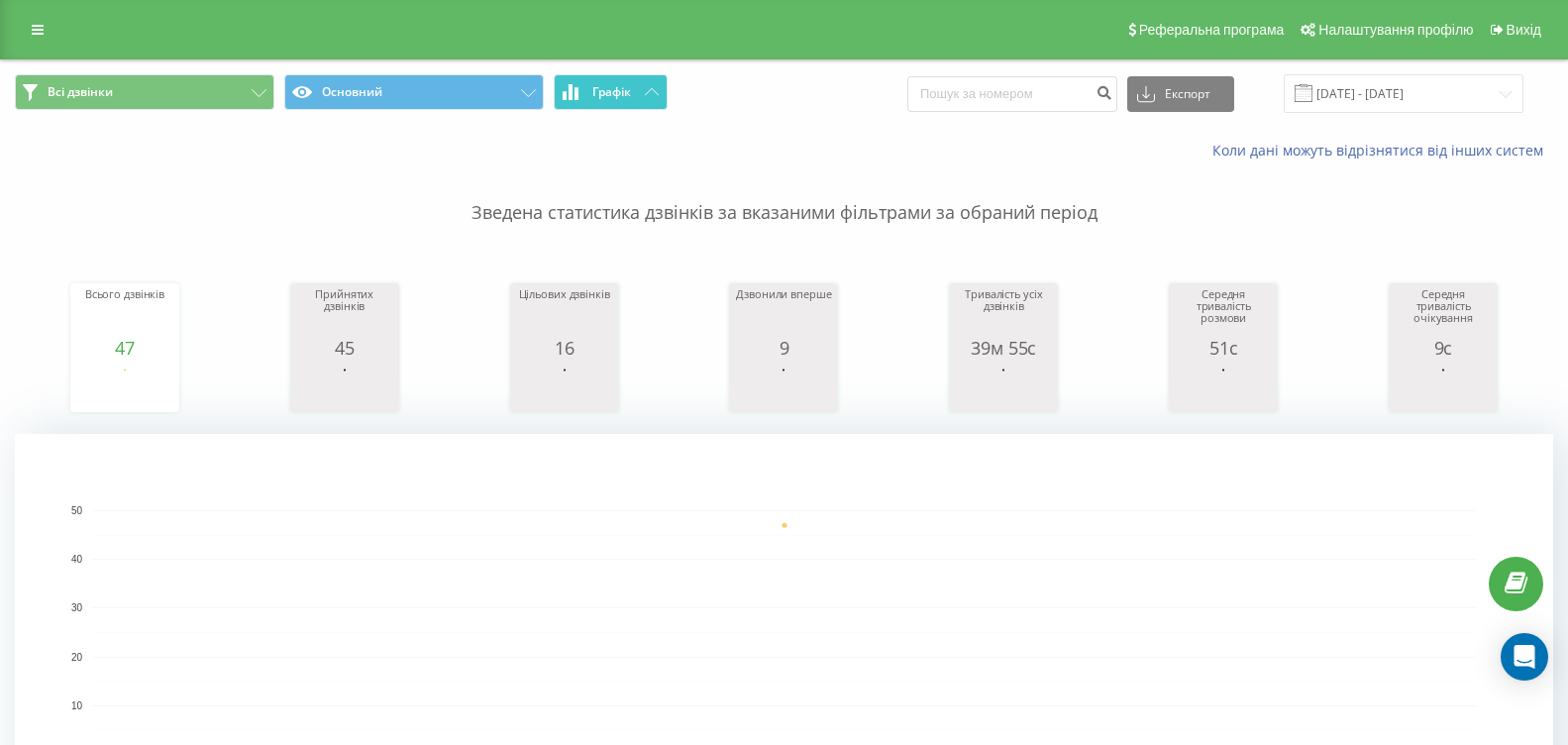
click at [592, 107] on button "Графік" at bounding box center [611, 92] width 114 height 36
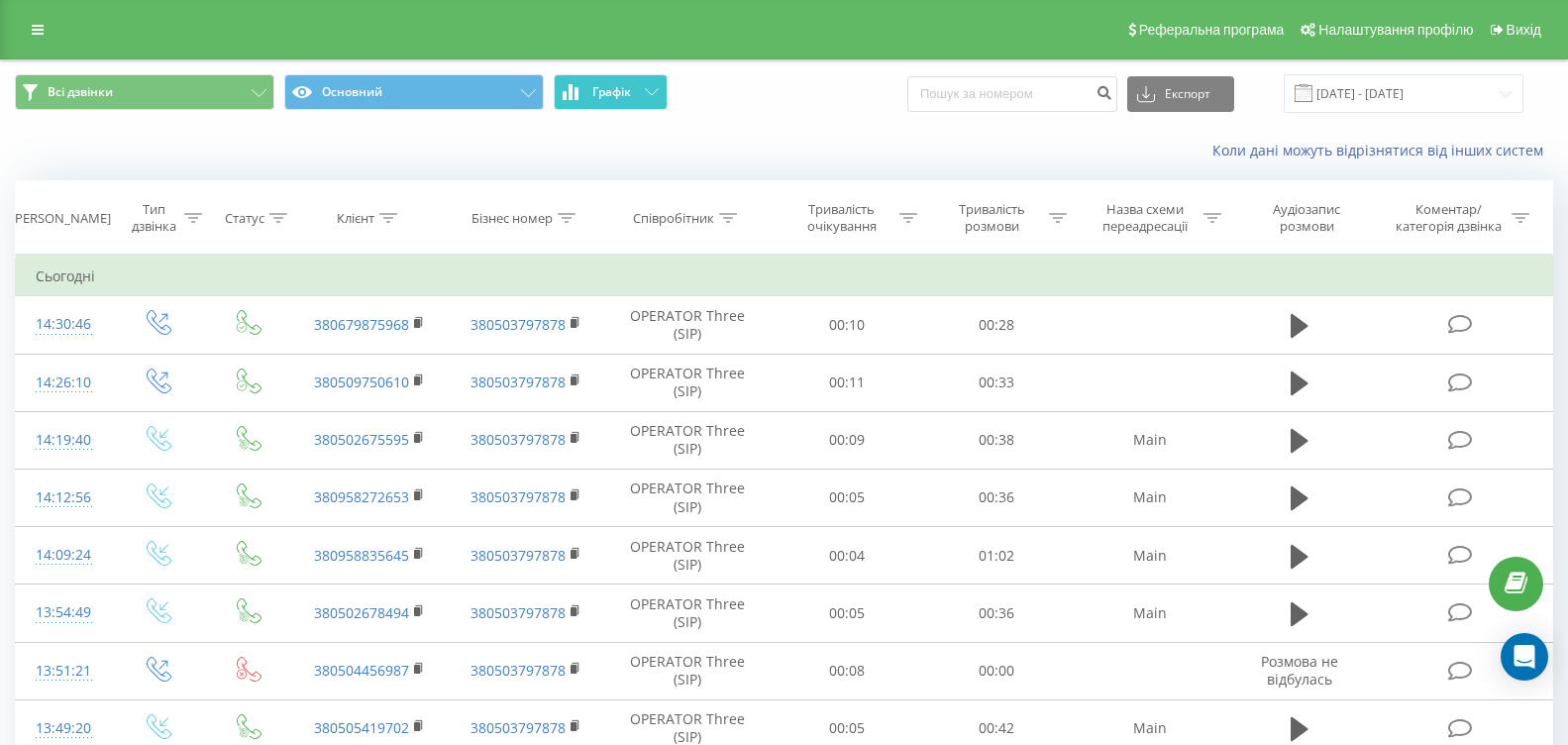
click at [590, 107] on button "Графік" at bounding box center [611, 92] width 114 height 36
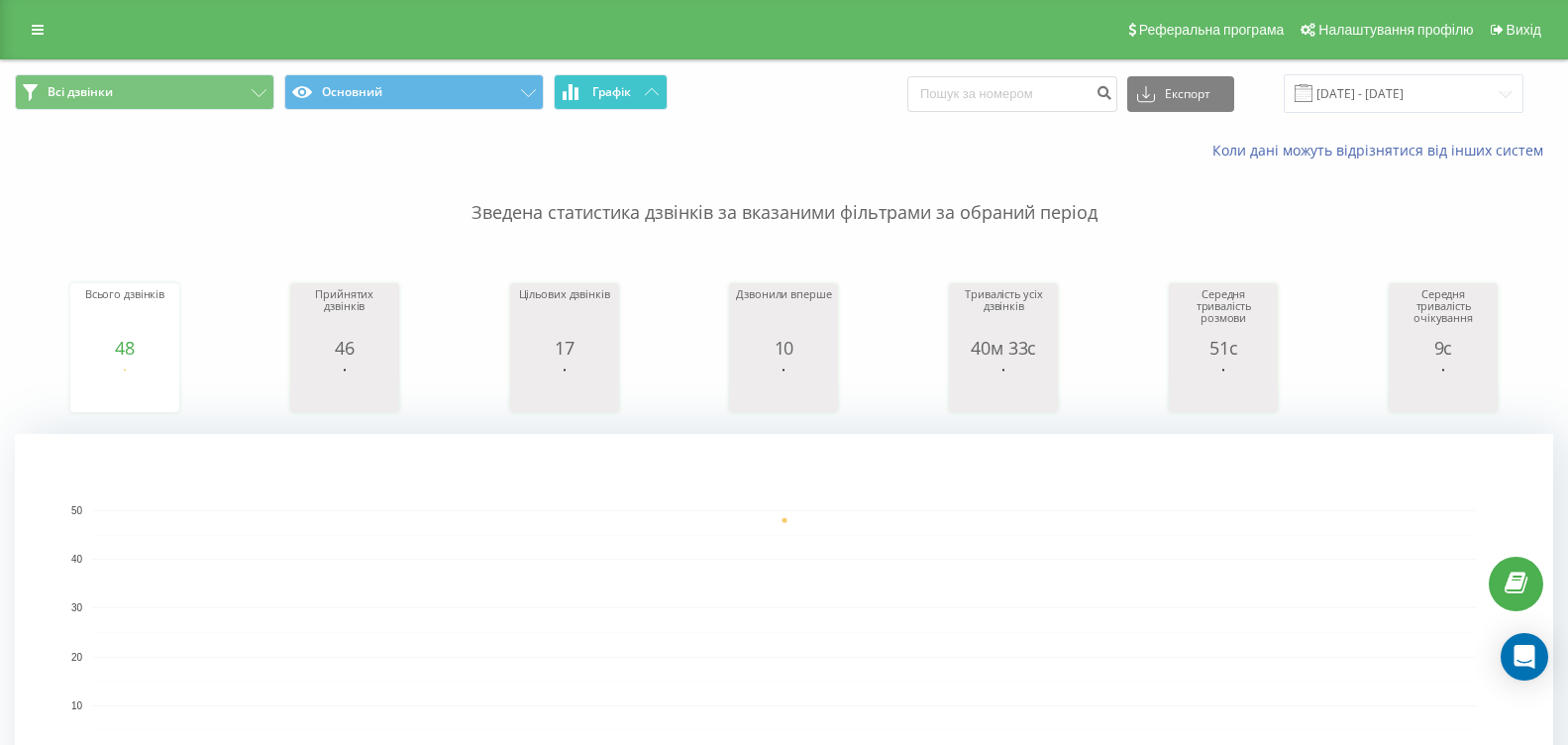
click at [640, 87] on button "Графік" at bounding box center [611, 92] width 114 height 36
click at [639, 87] on button "Графік" at bounding box center [611, 92] width 114 height 36
click at [613, 99] on span "Графік" at bounding box center [612, 92] width 39 height 14
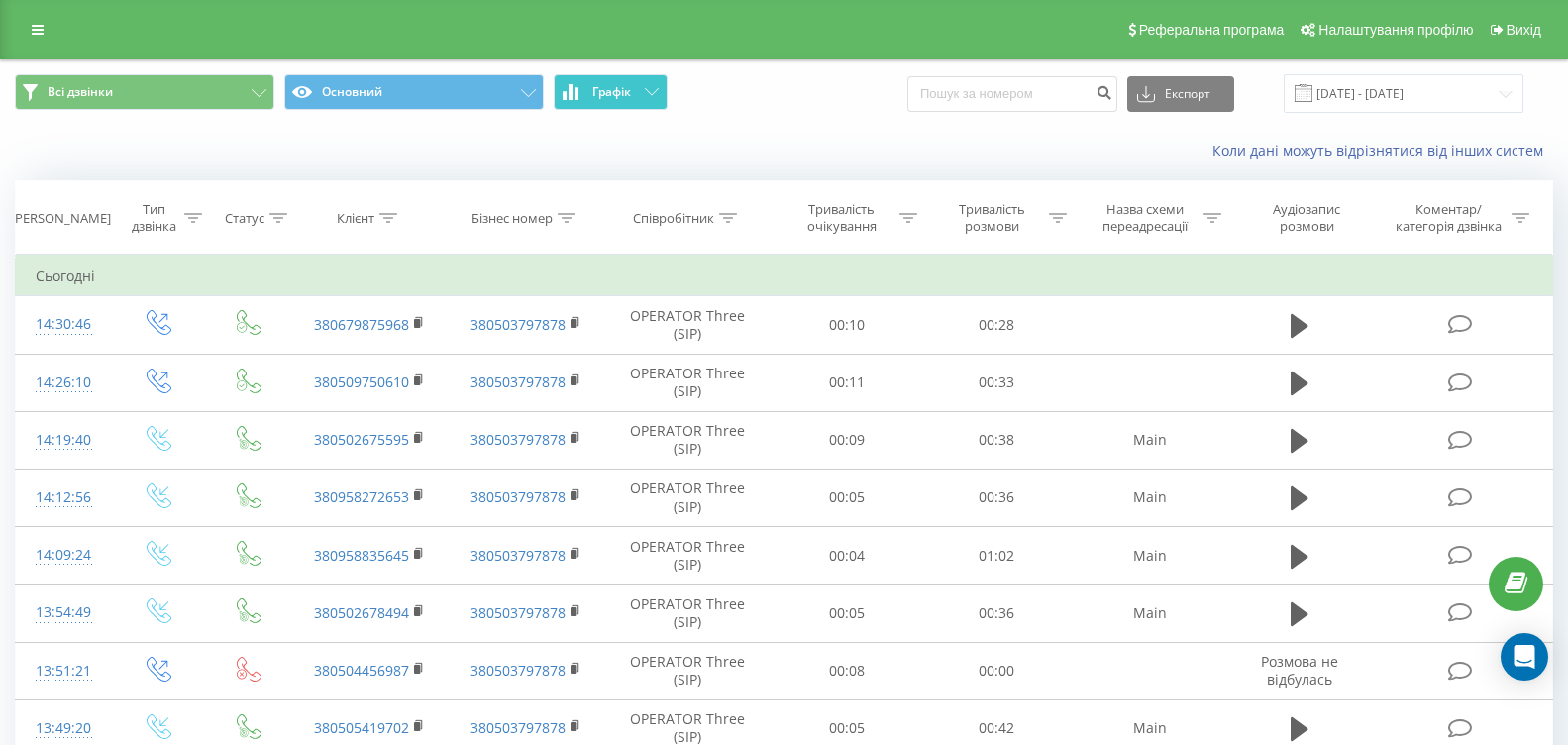
click at [613, 99] on span "Графік" at bounding box center [612, 92] width 39 height 14
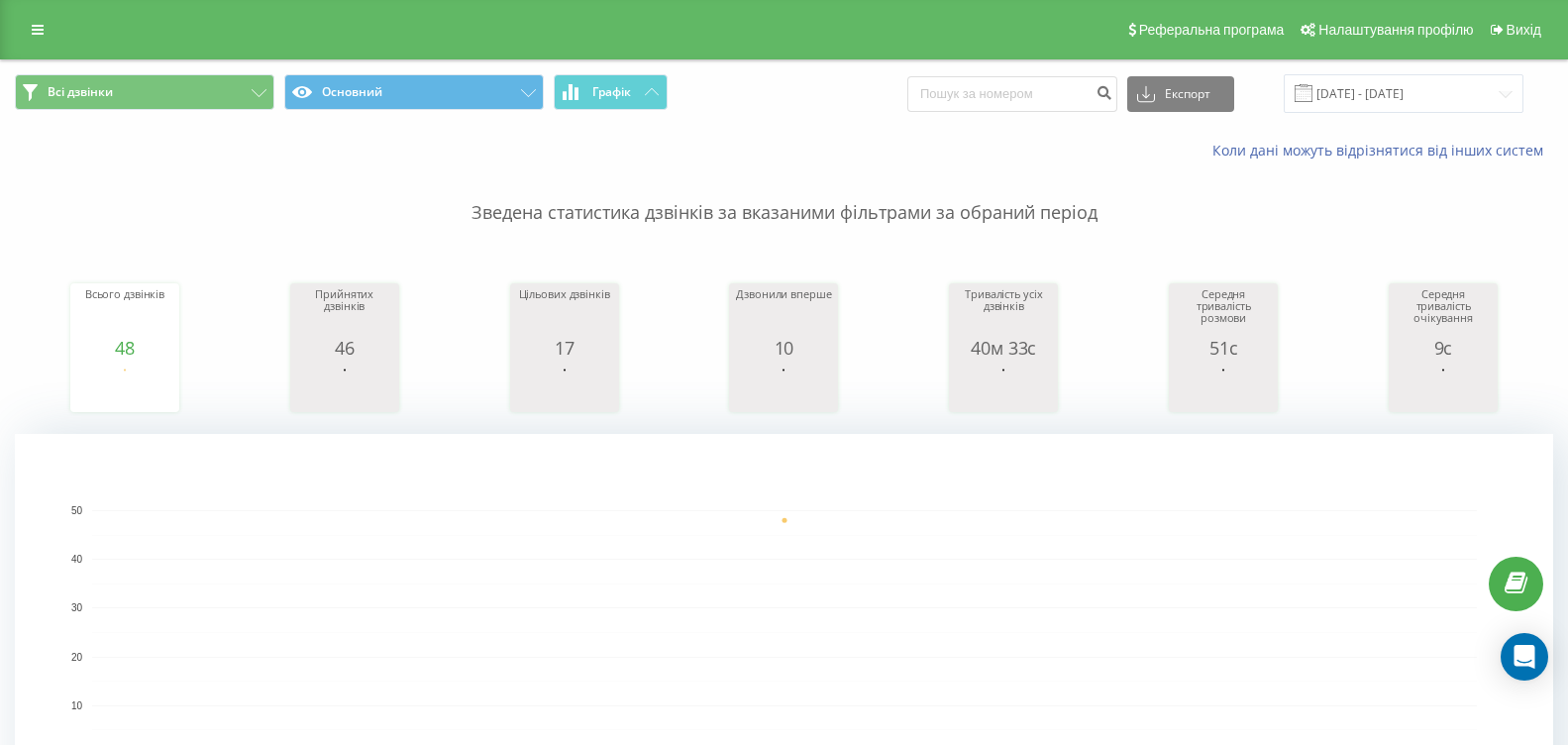
click at [637, 69] on div "Всі дзвінки Основний Графік Експорт .csv .xls .xlsx 21.08.2025 - 21.08.2025" at bounding box center [784, 94] width 1566 height 67
click at [635, 75] on button "Графік" at bounding box center [611, 92] width 114 height 36
click at [589, 91] on button "Графік" at bounding box center [611, 92] width 114 height 36
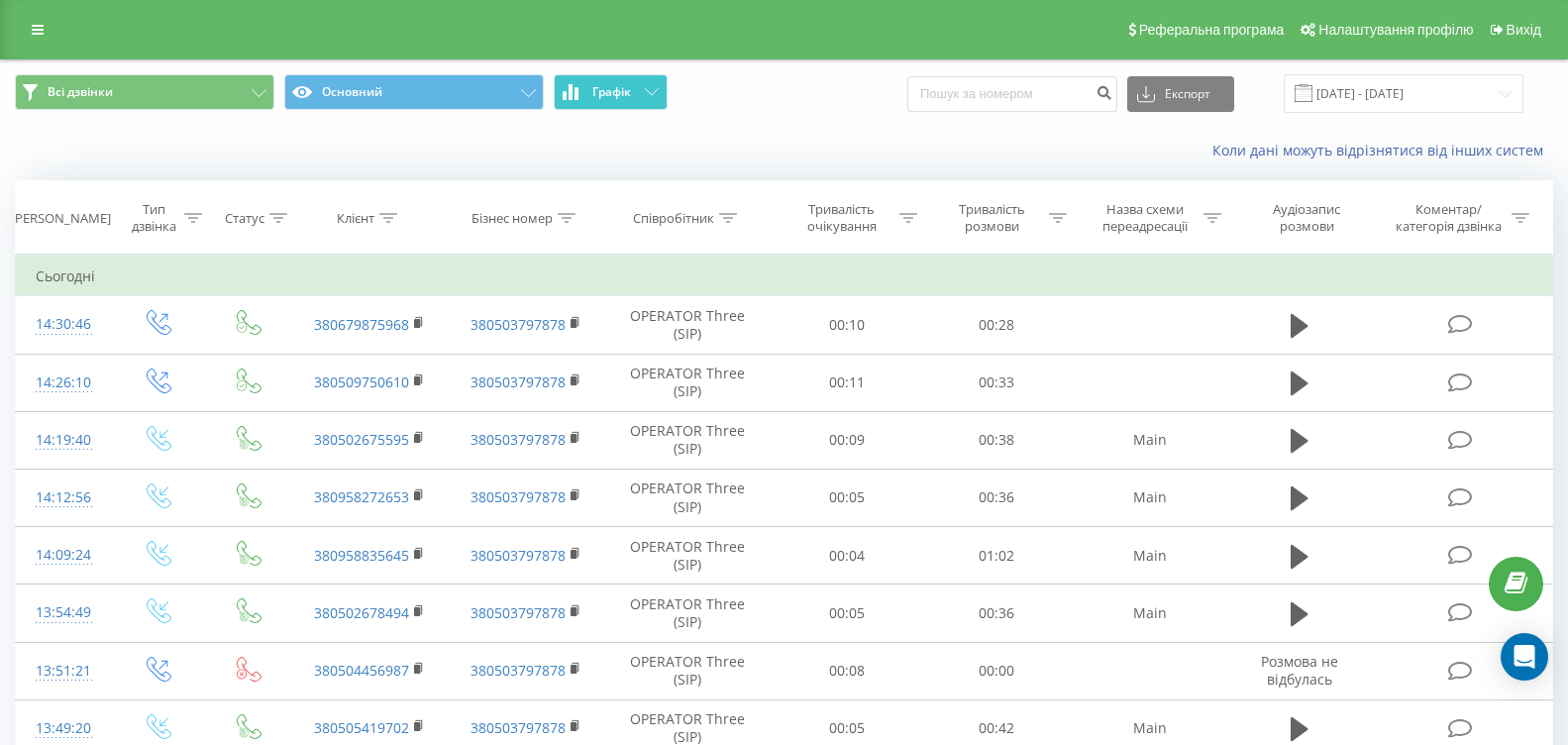
click at [589, 91] on button "Графік" at bounding box center [611, 92] width 114 height 36
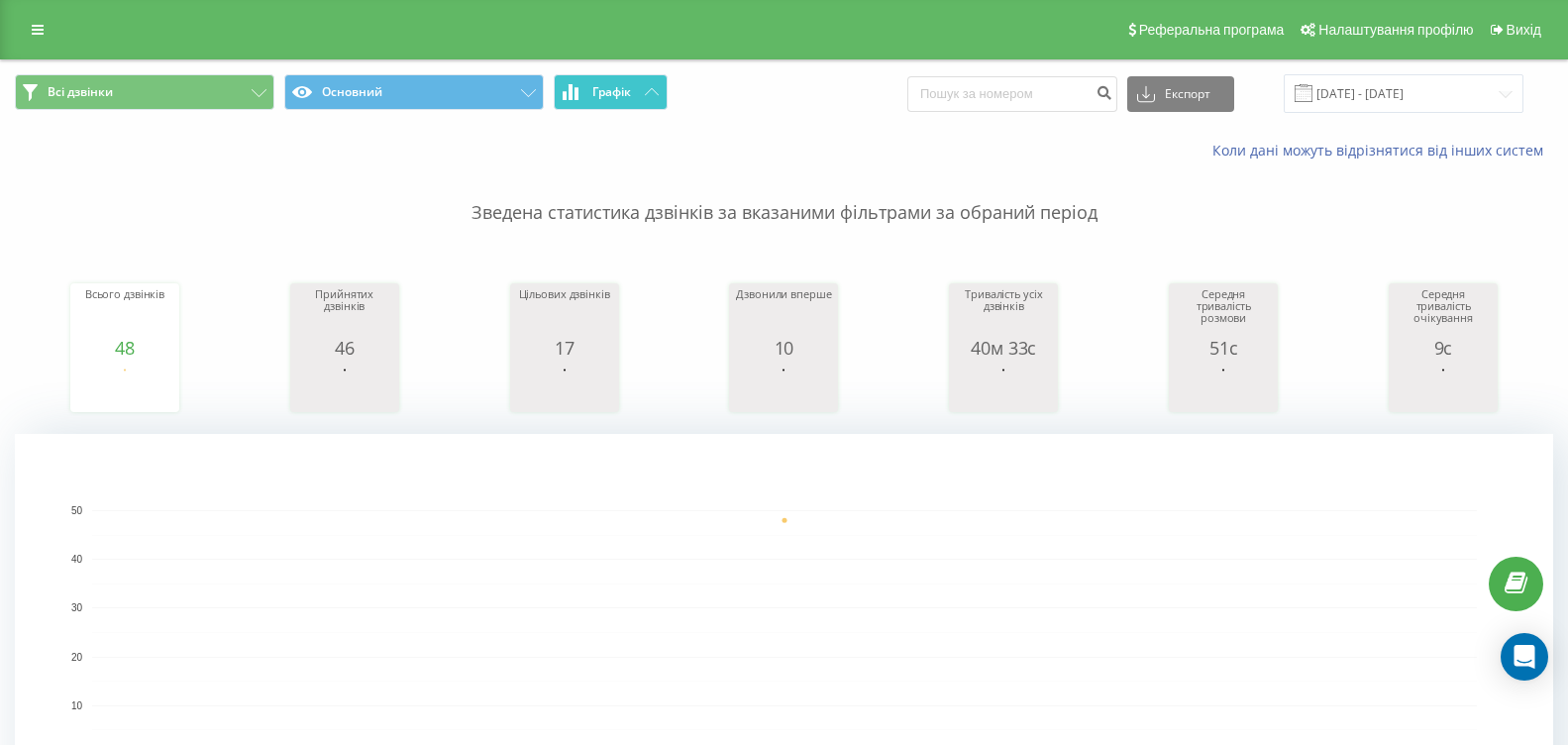
click at [580, 76] on button "Графік" at bounding box center [611, 92] width 114 height 36
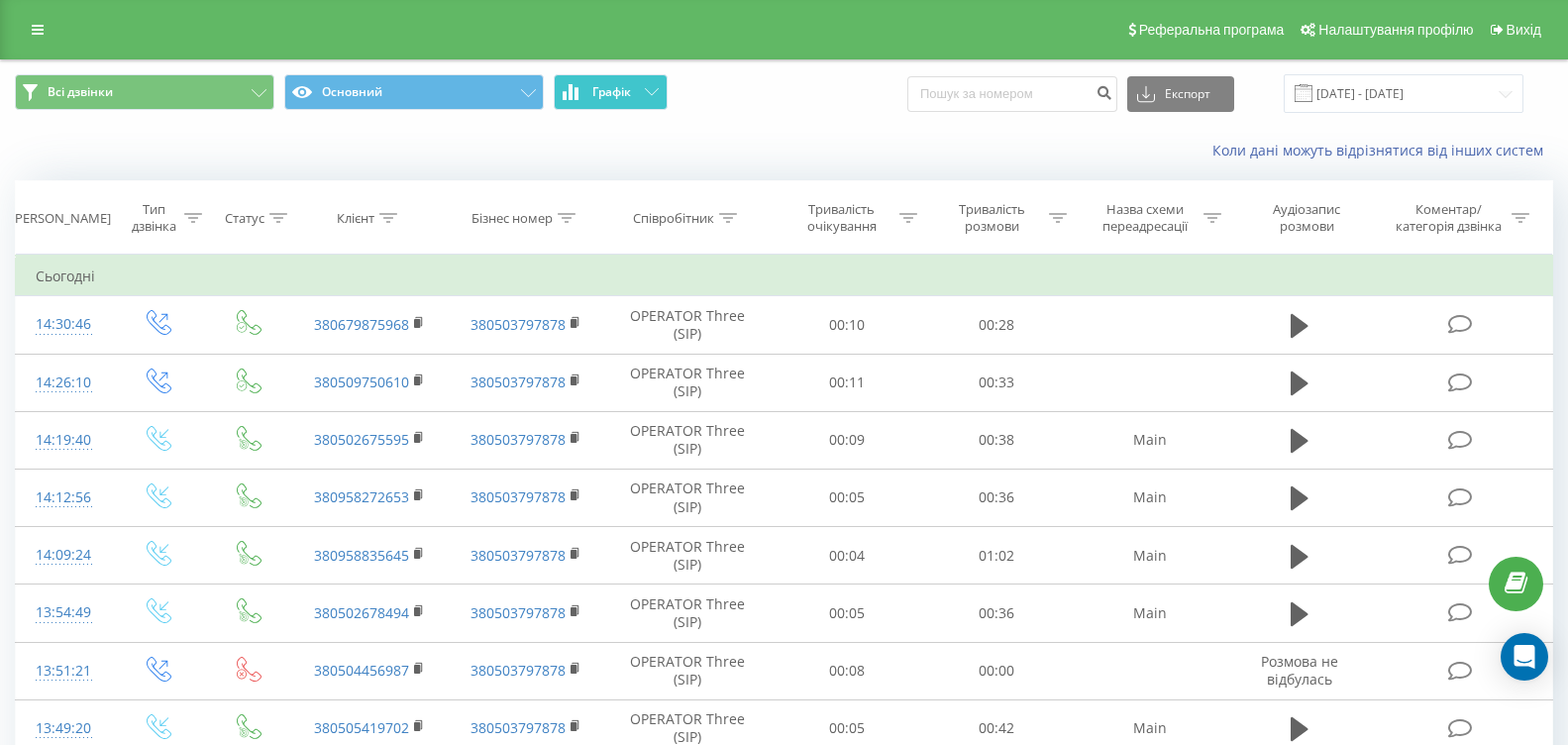
click at [580, 76] on button "Графік" at bounding box center [611, 92] width 114 height 36
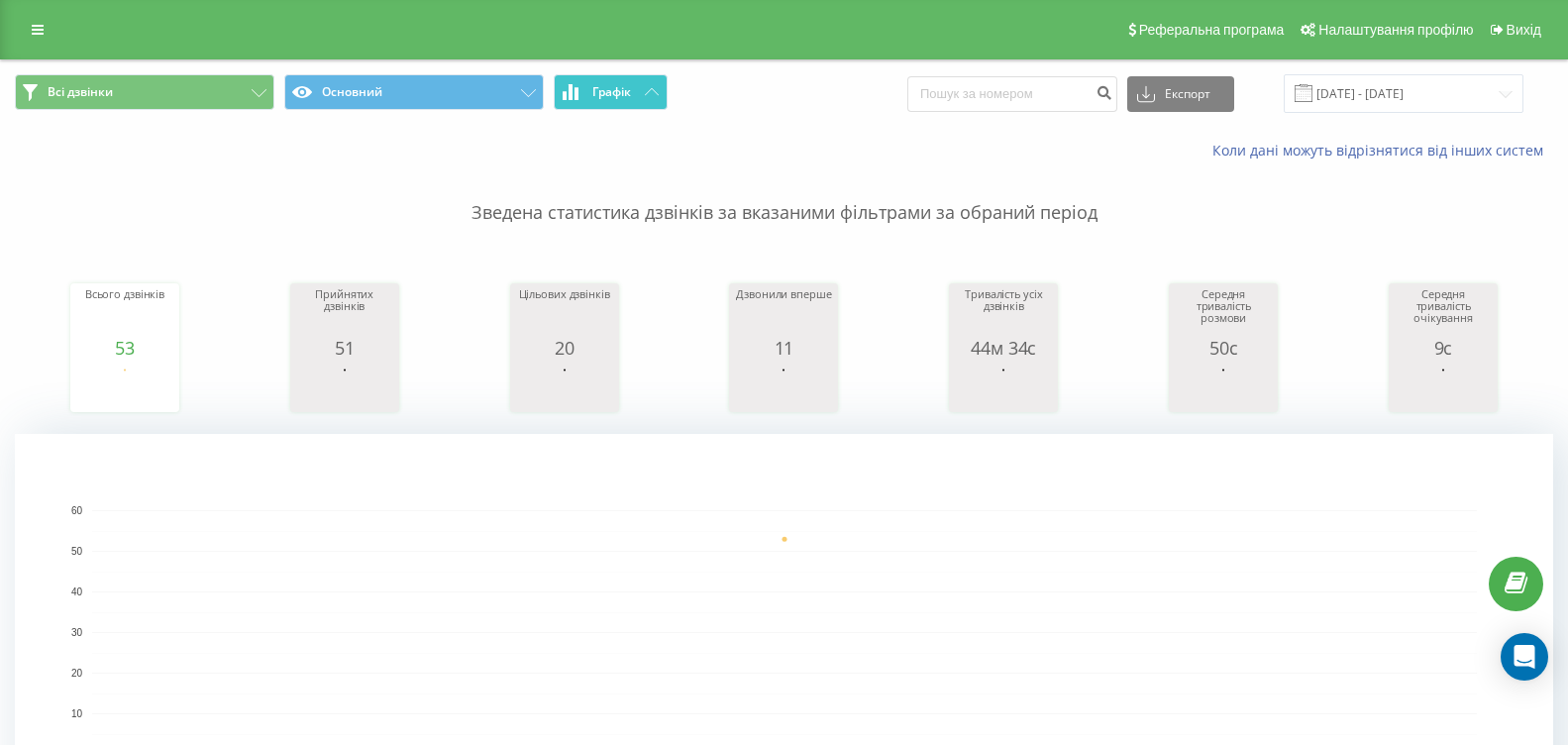
click at [628, 94] on span "Графік" at bounding box center [612, 92] width 39 height 14
click at [584, 94] on button "Графік" at bounding box center [611, 92] width 114 height 36
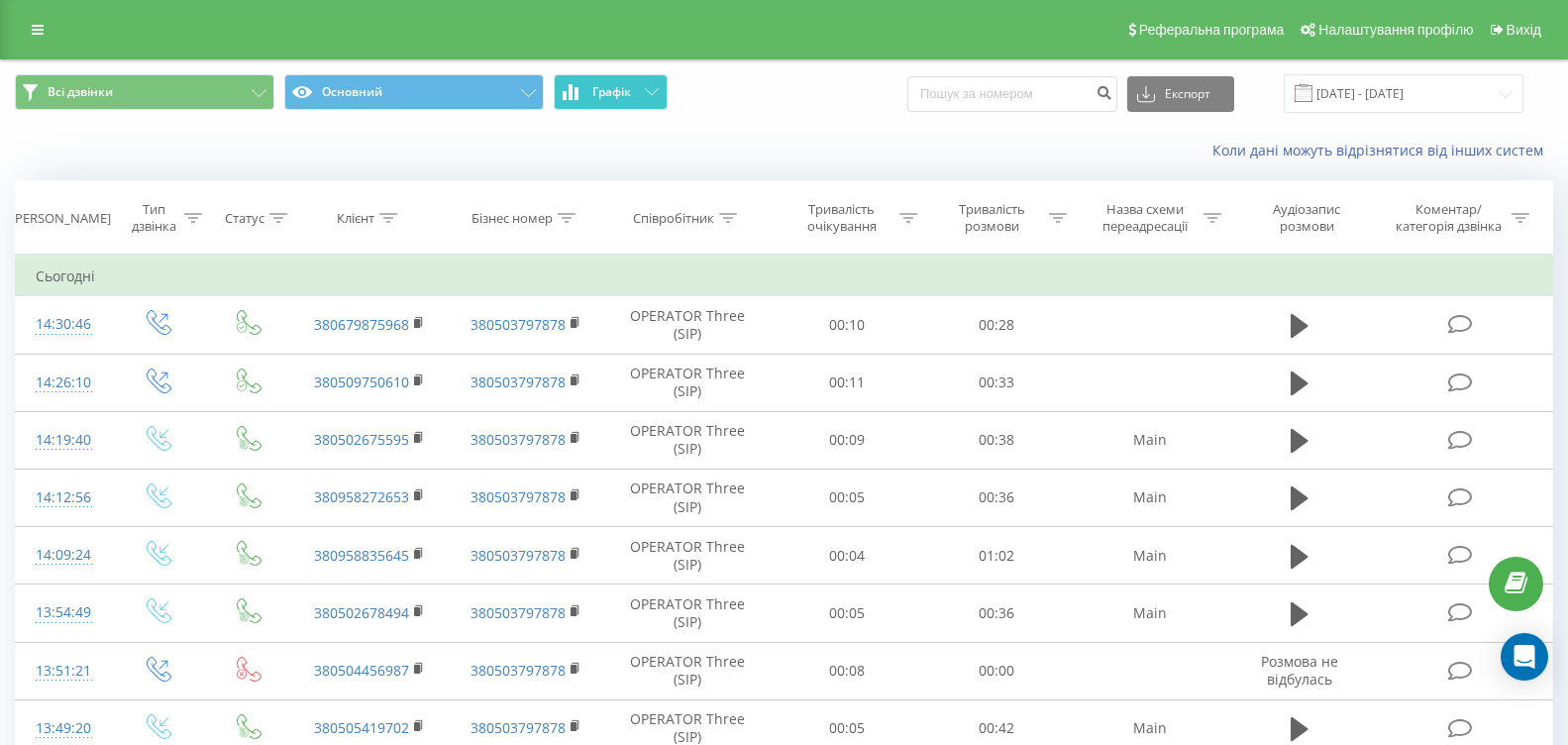
click at [584, 94] on button "Графік" at bounding box center [611, 92] width 114 height 36
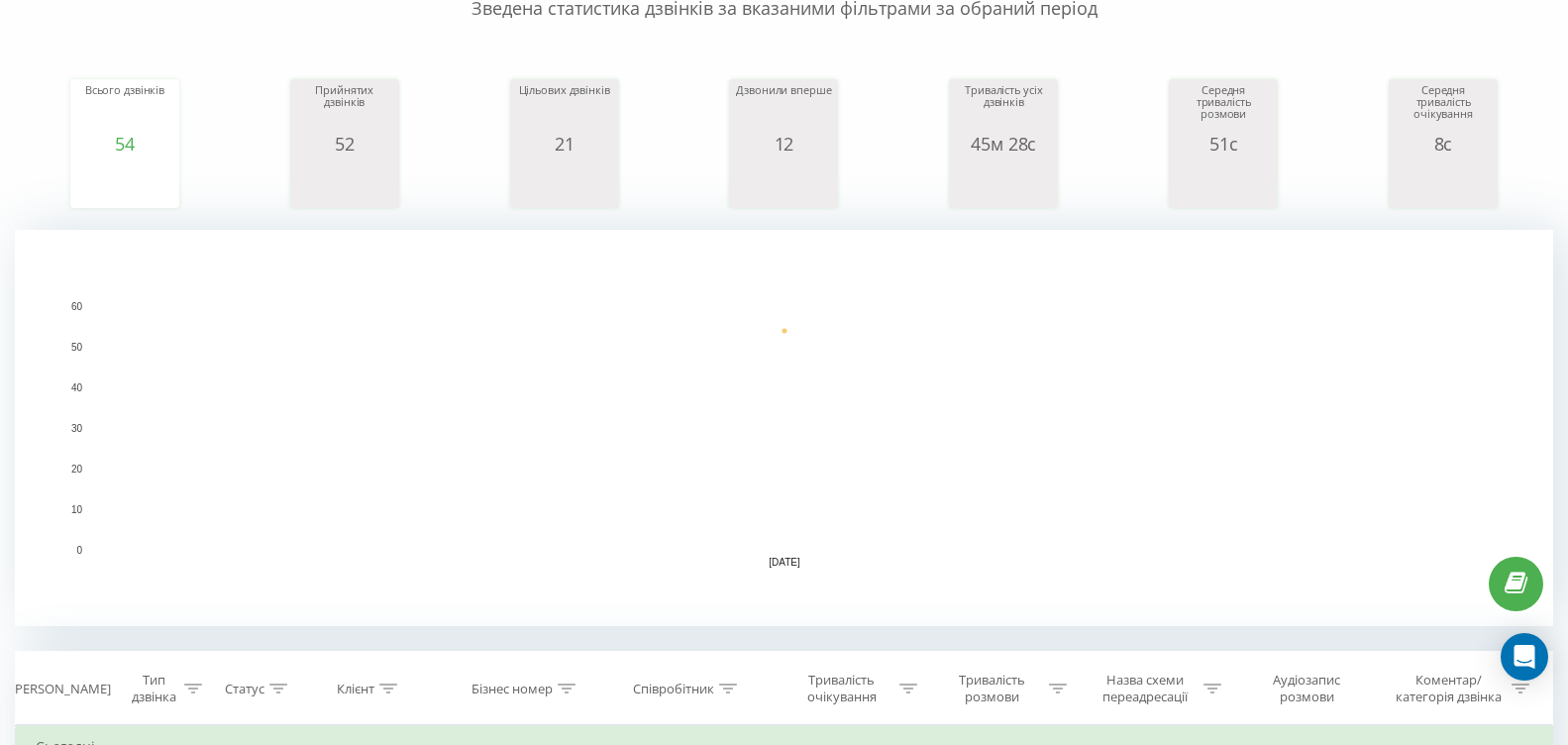
scroll to position [199, 0]
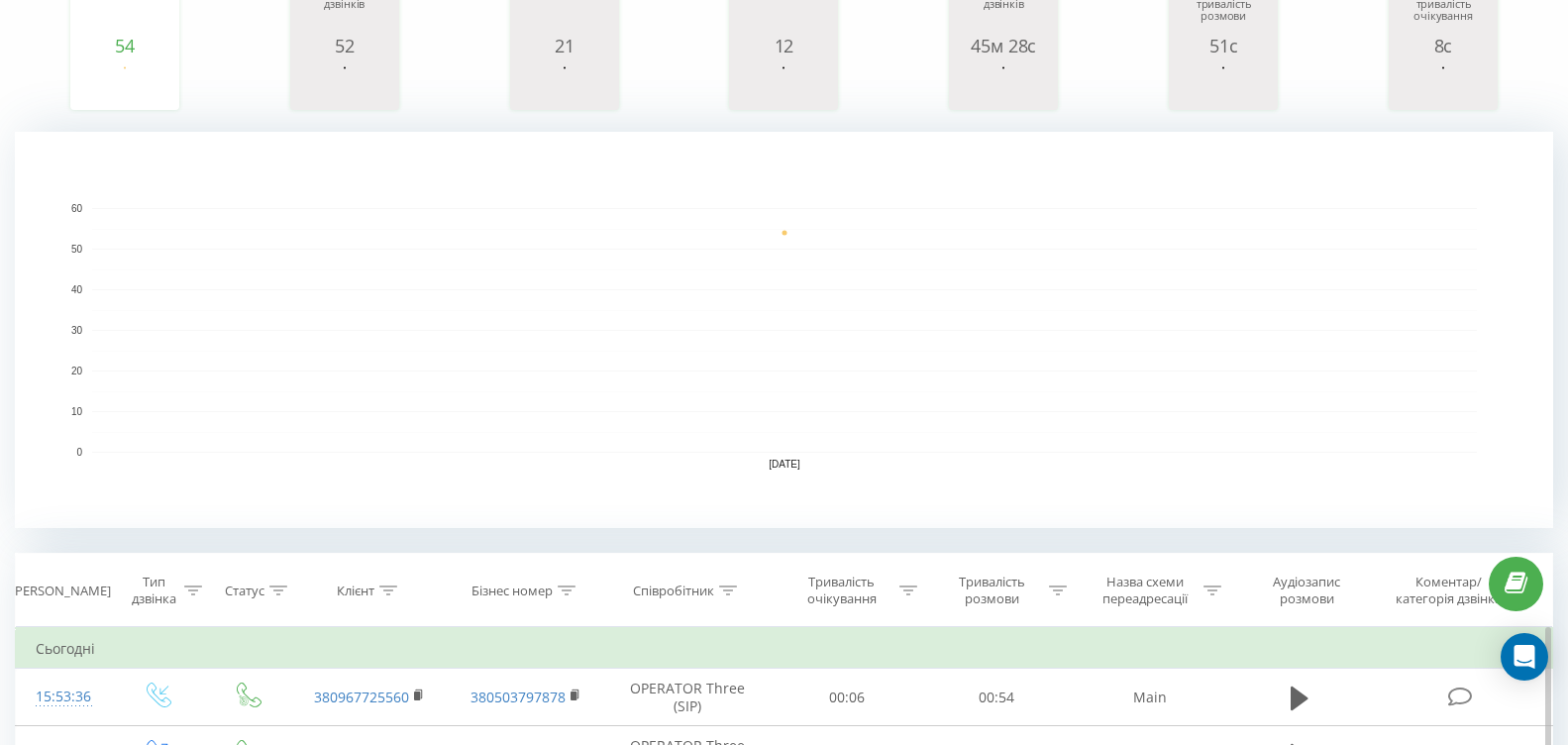
scroll to position [595, 0]
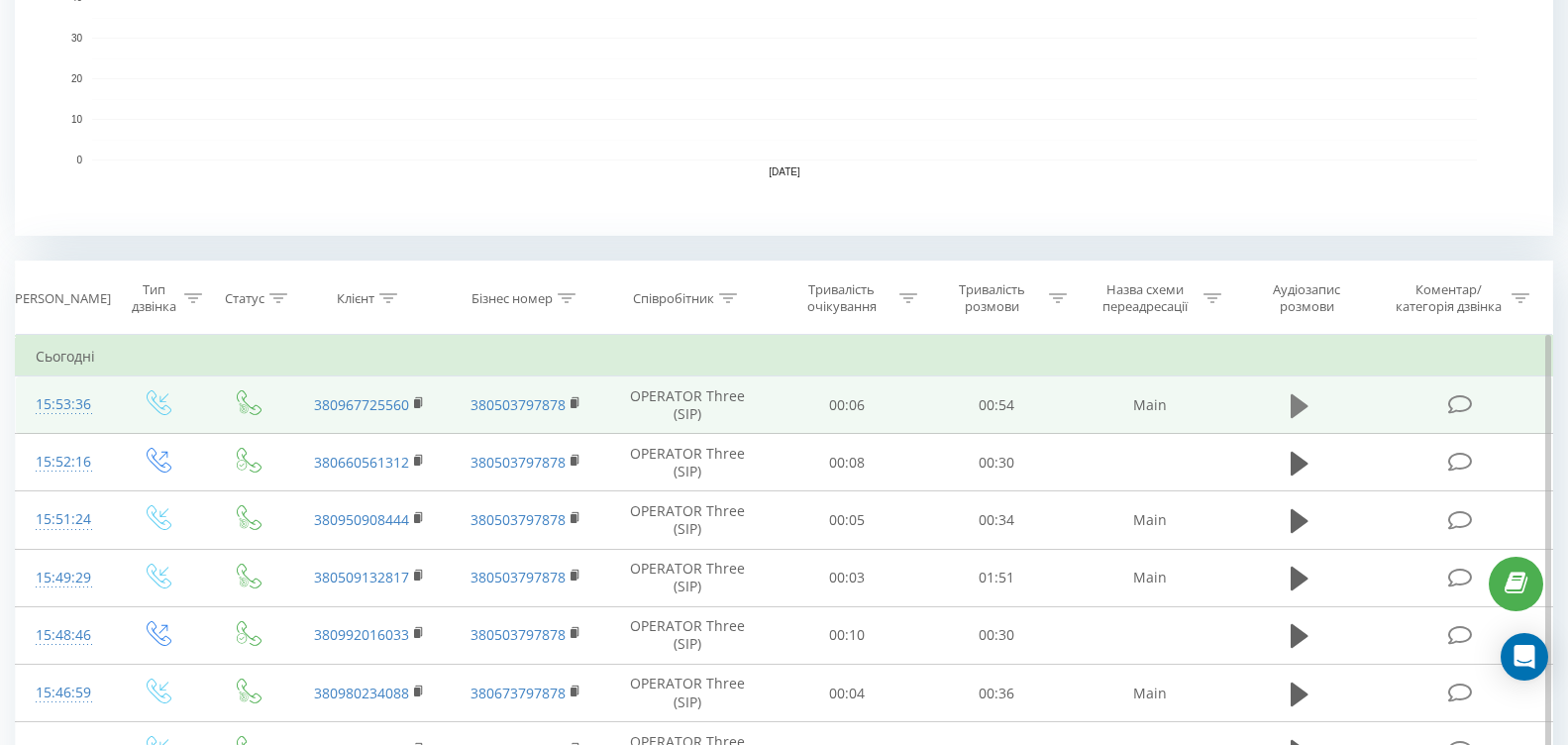
click at [1304, 402] on icon at bounding box center [1300, 405] width 18 height 24
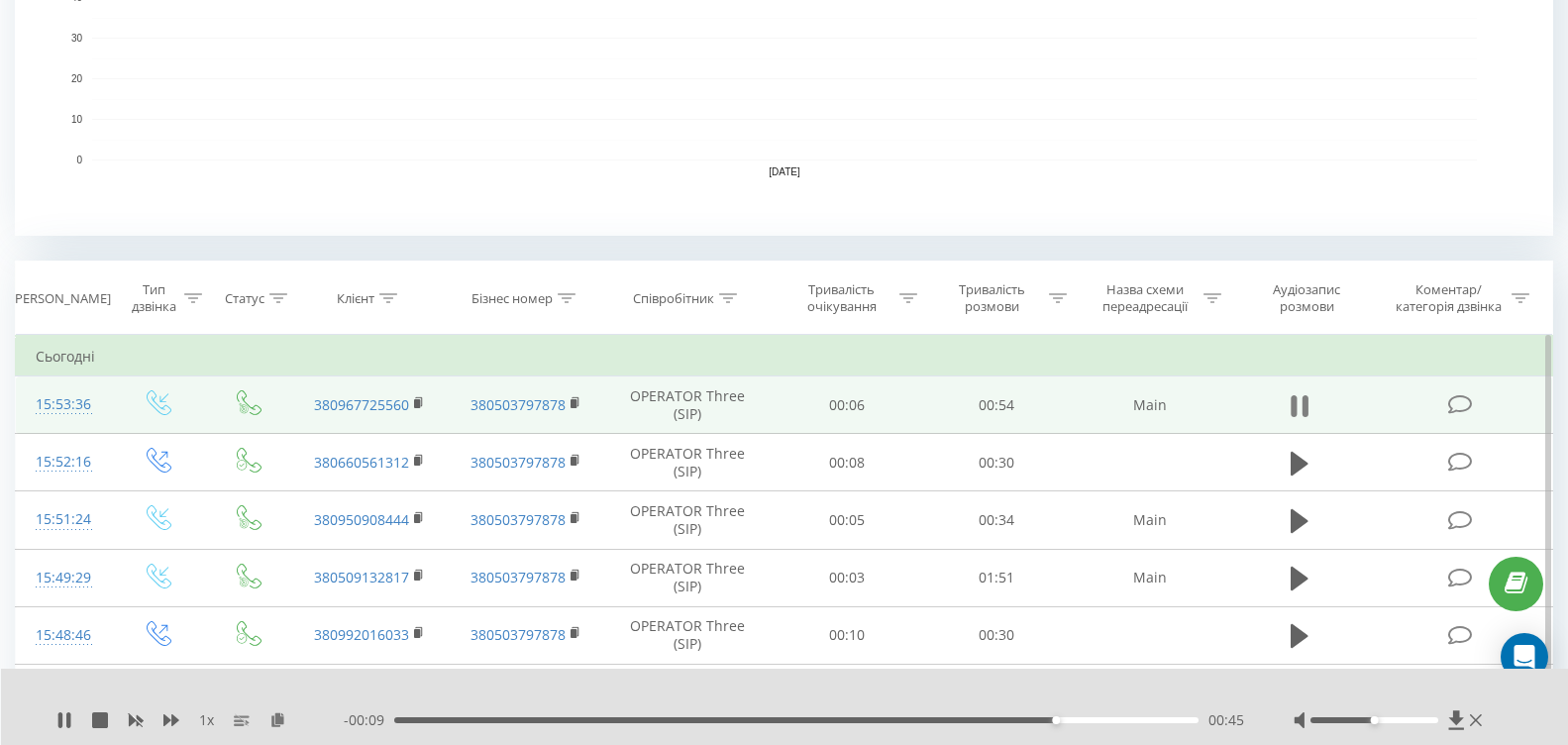
click at [1307, 393] on icon at bounding box center [1300, 406] width 18 height 28
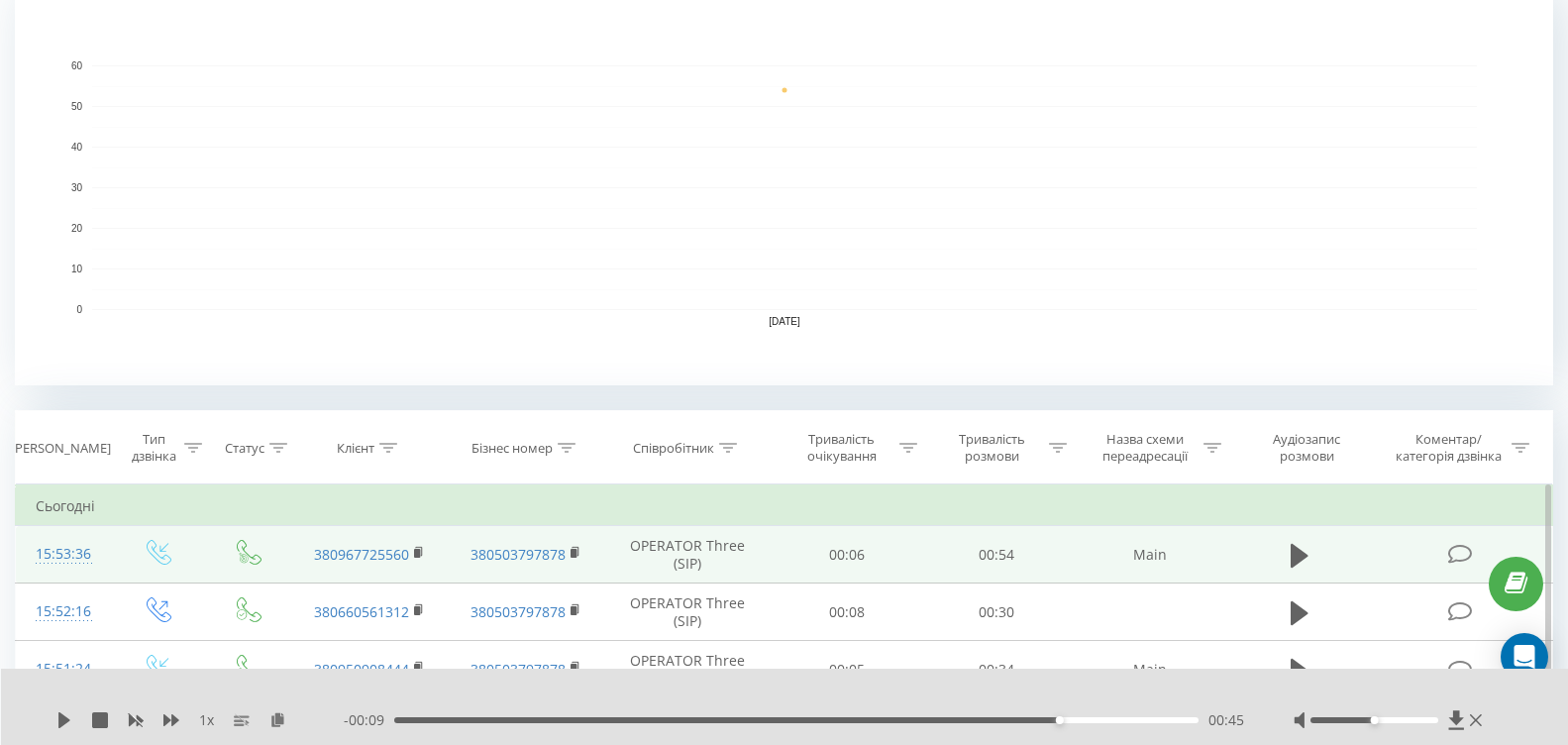
scroll to position [0, 0]
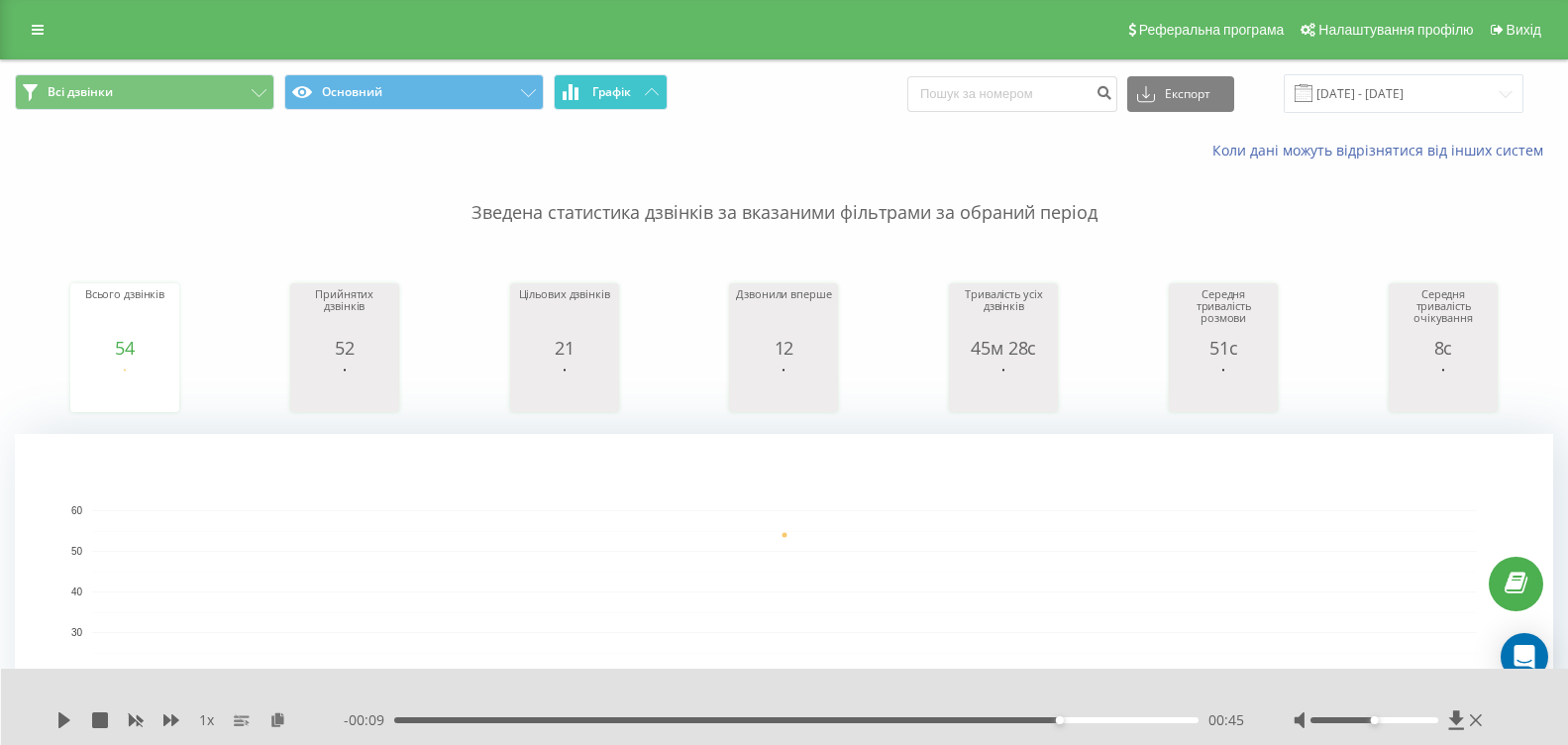
click at [609, 104] on button "Графік" at bounding box center [611, 92] width 114 height 36
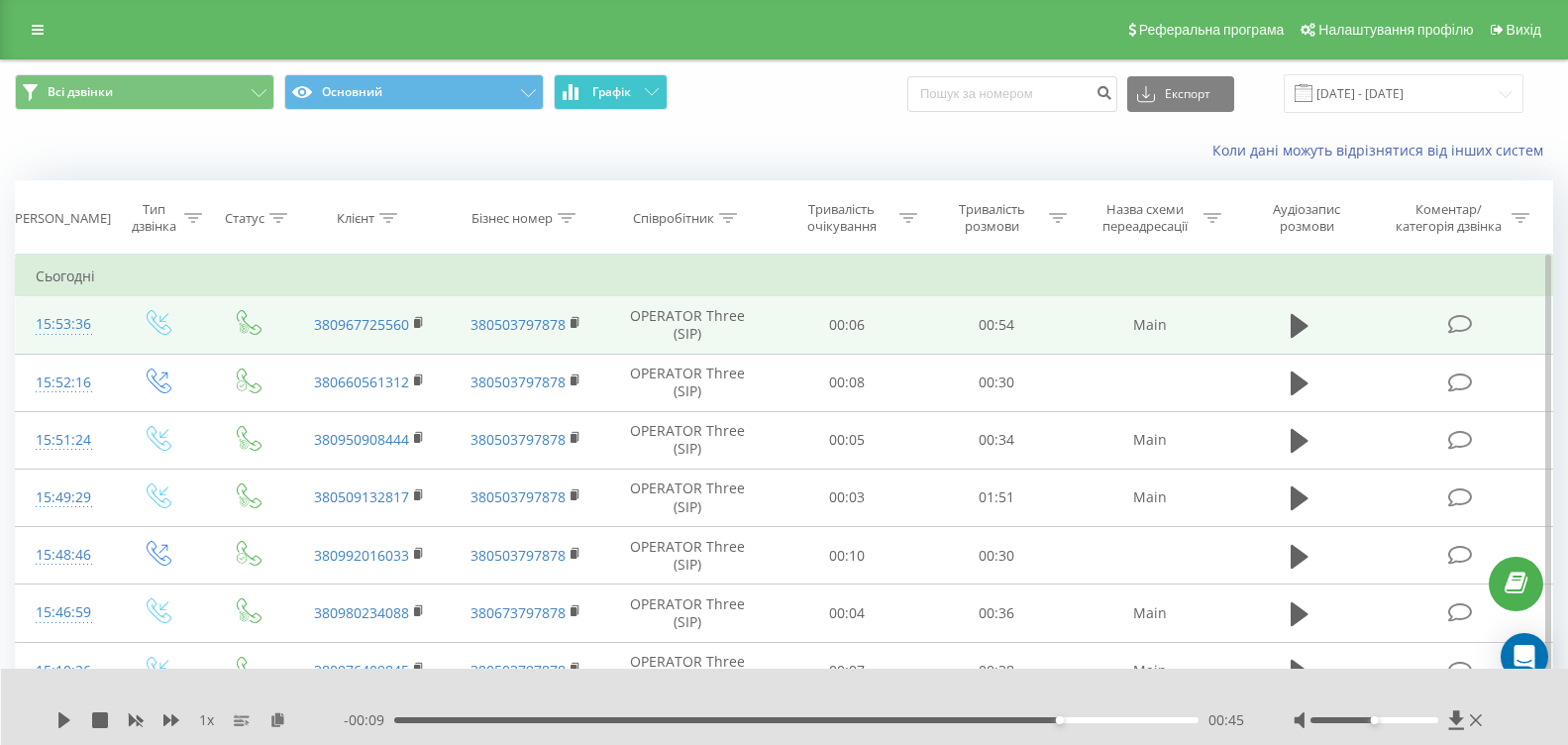
click at [609, 104] on button "Графік" at bounding box center [611, 92] width 114 height 36
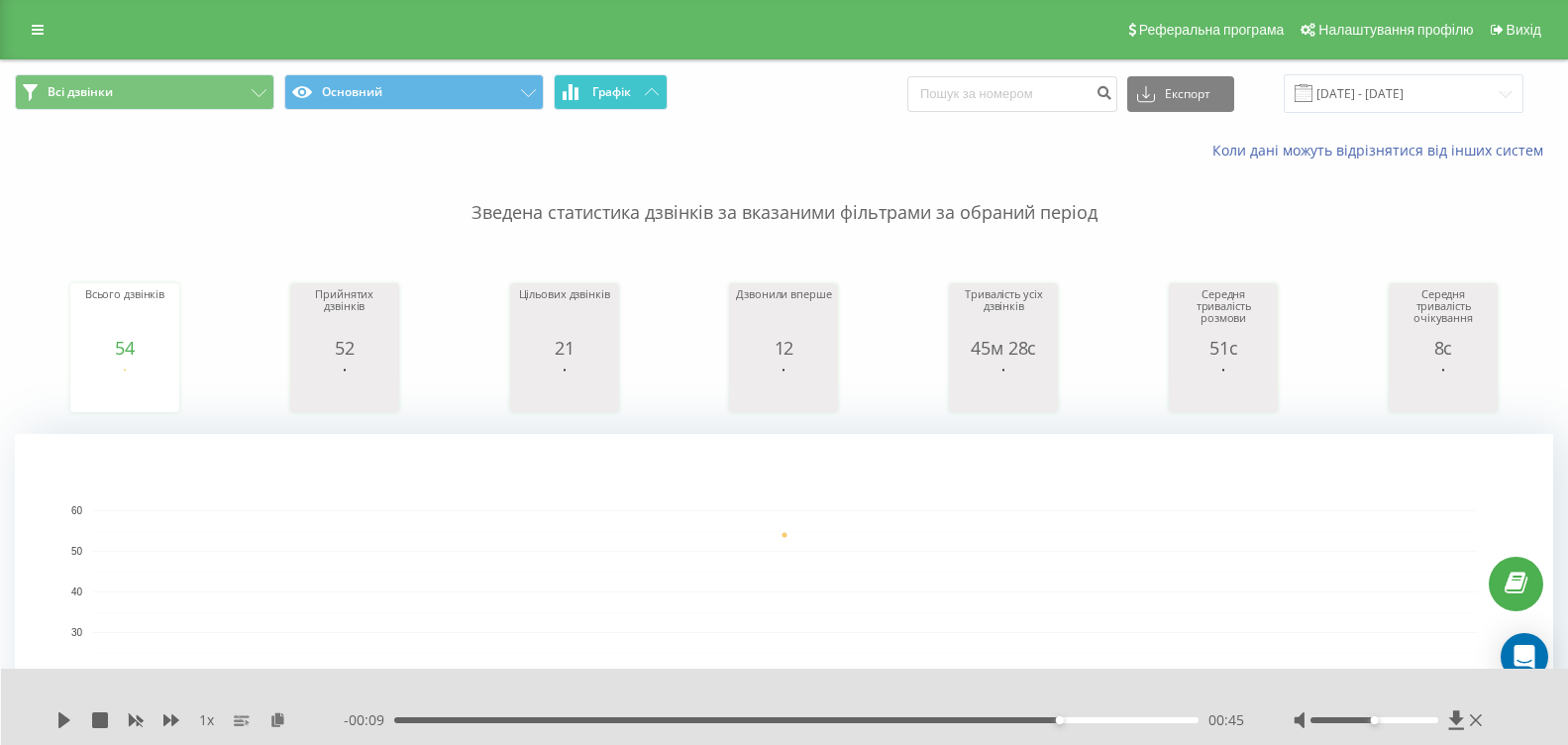
click at [597, 94] on span "Графік" at bounding box center [612, 92] width 39 height 14
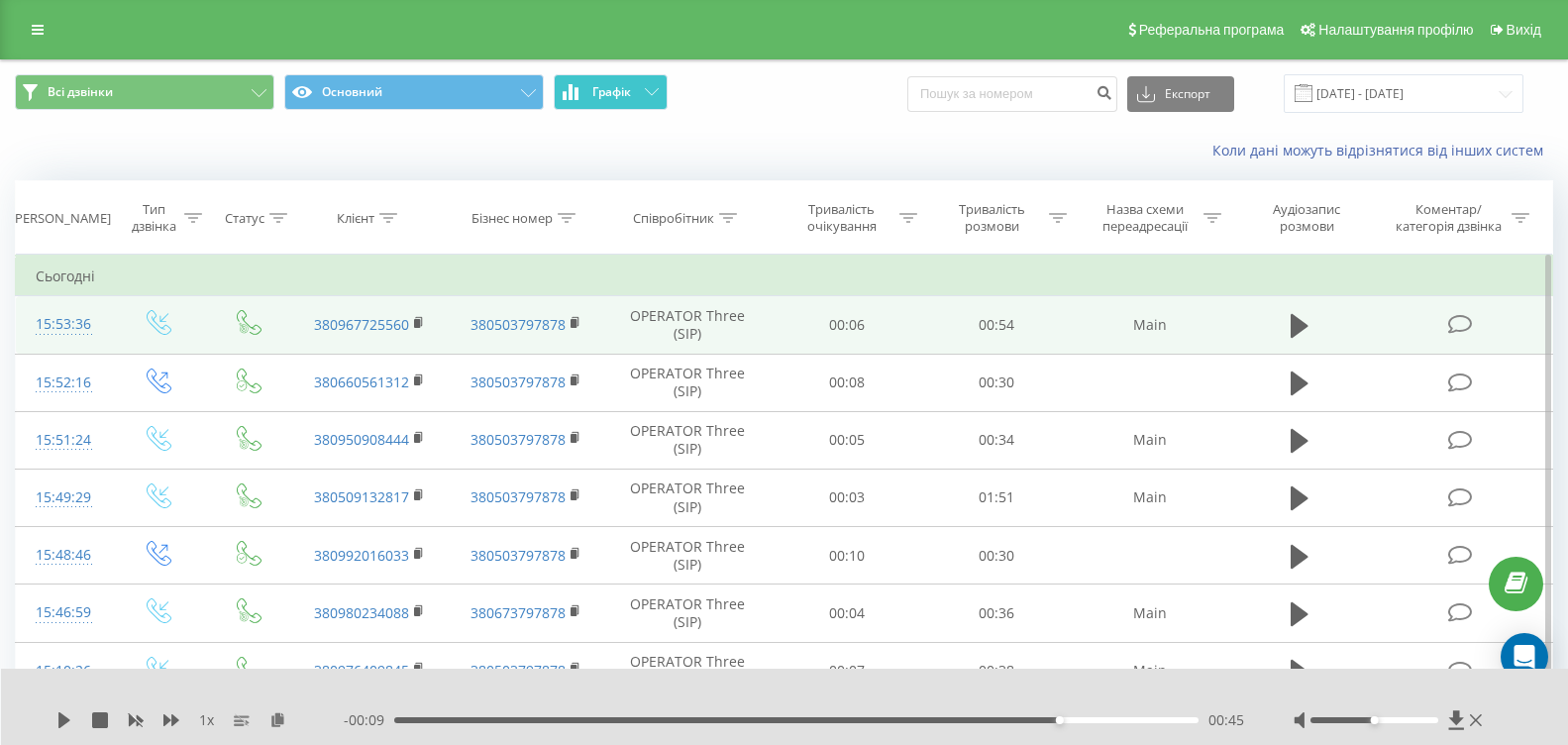
click at [600, 90] on span "Графік" at bounding box center [612, 92] width 39 height 14
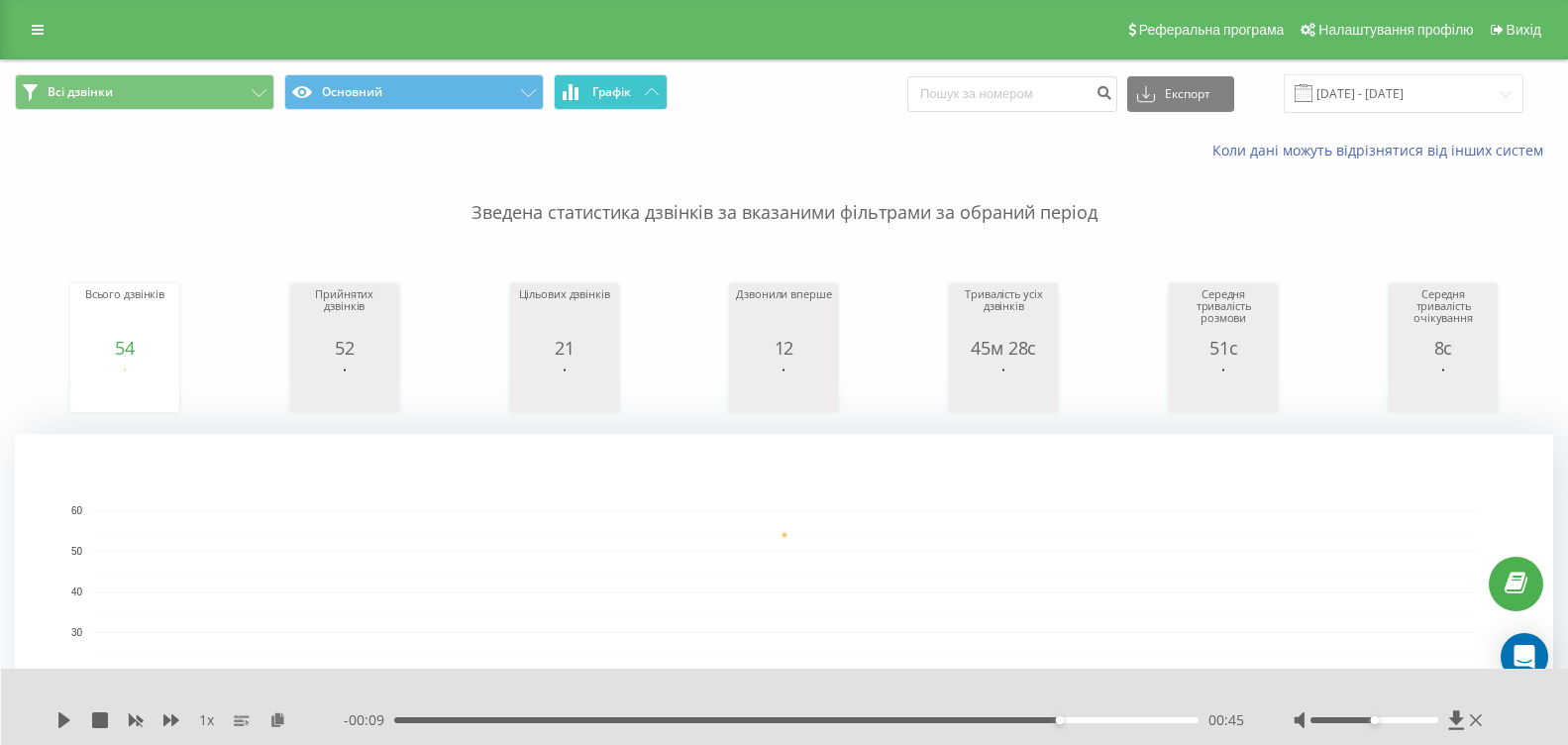
click at [653, 85] on button "Графік" at bounding box center [611, 92] width 114 height 36
click at [617, 96] on span "Графік" at bounding box center [612, 92] width 39 height 14
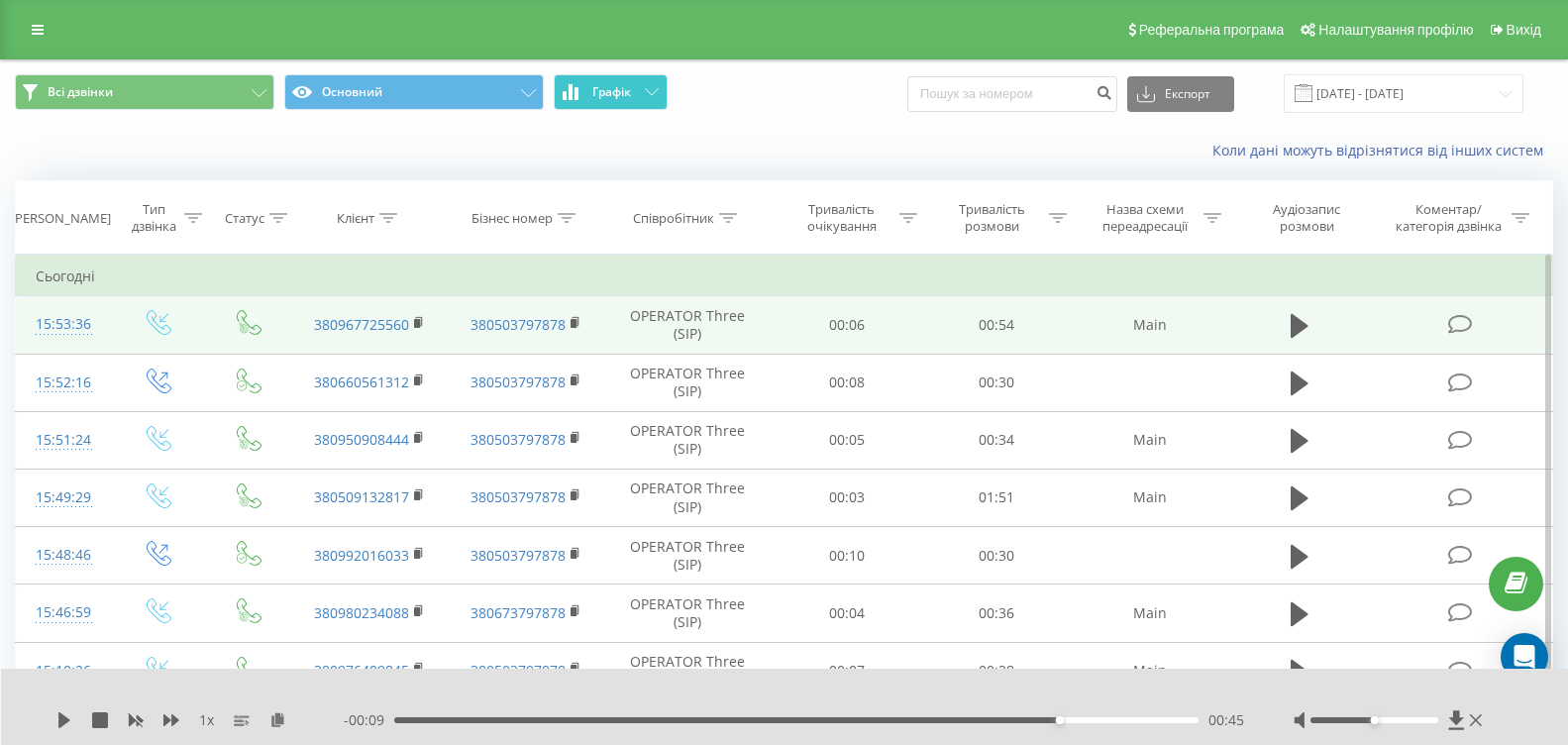
click at [617, 96] on span "Графік" at bounding box center [612, 92] width 39 height 14
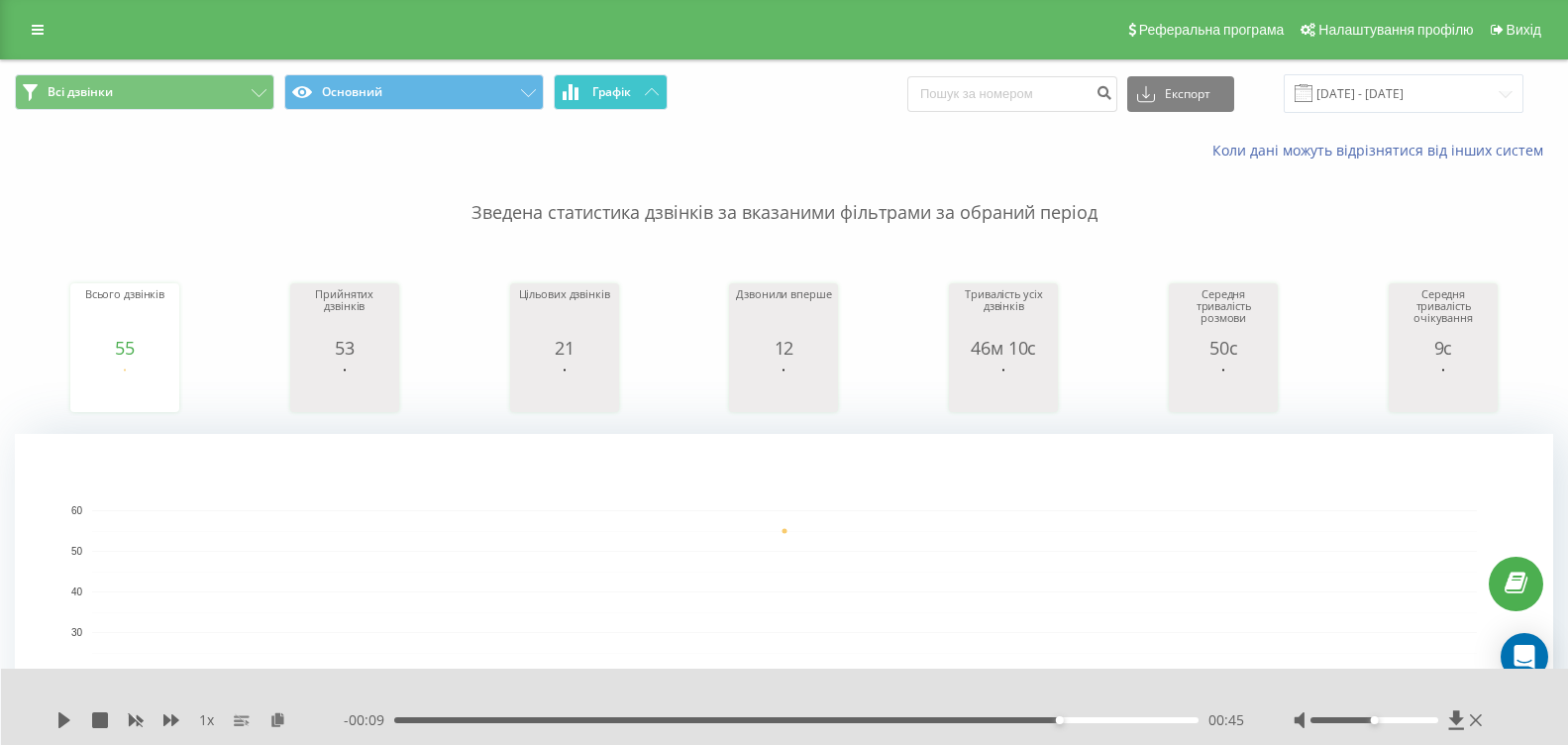
click at [647, 100] on button "Графік" at bounding box center [611, 92] width 114 height 36
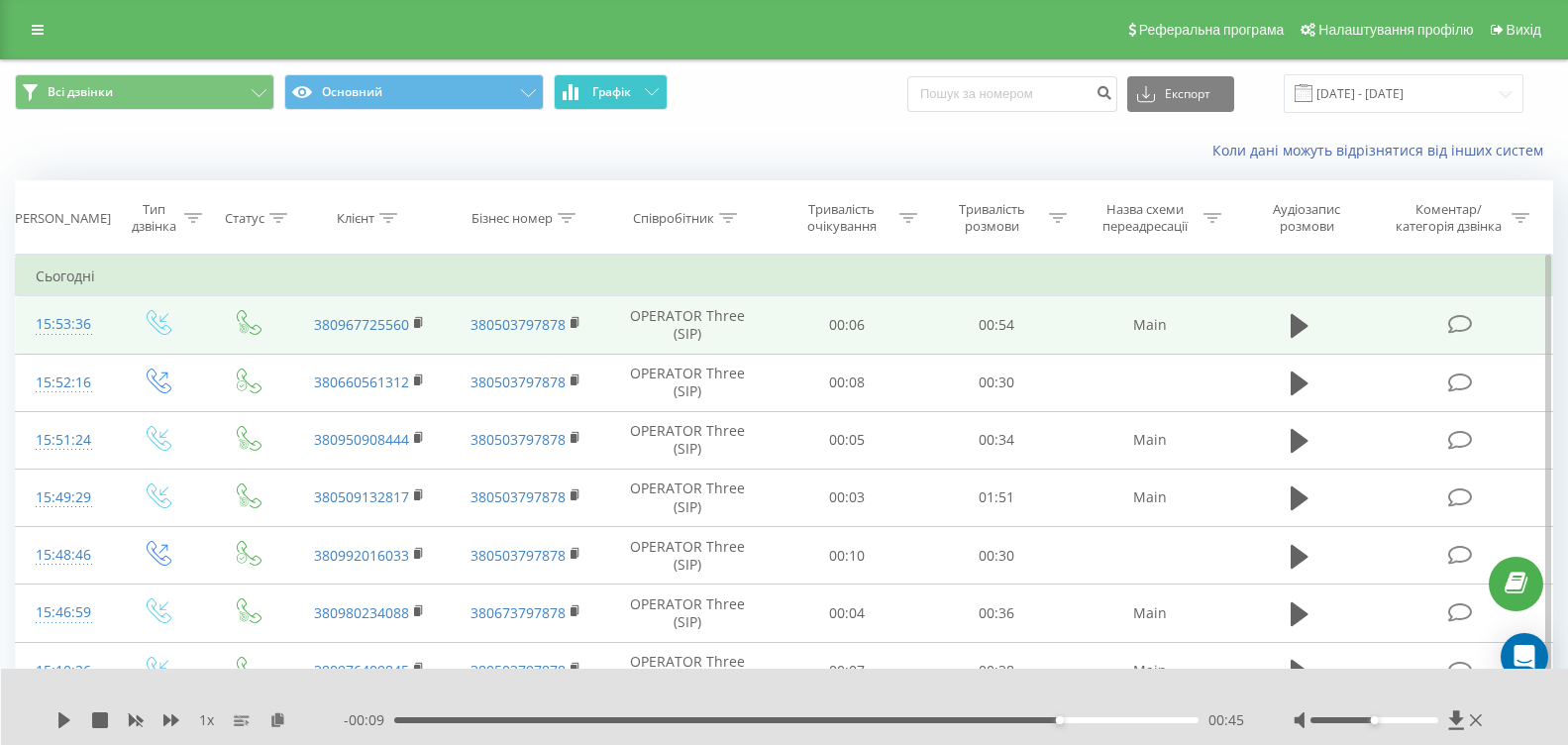
click at [647, 100] on button "Графік" at bounding box center [611, 92] width 114 height 36
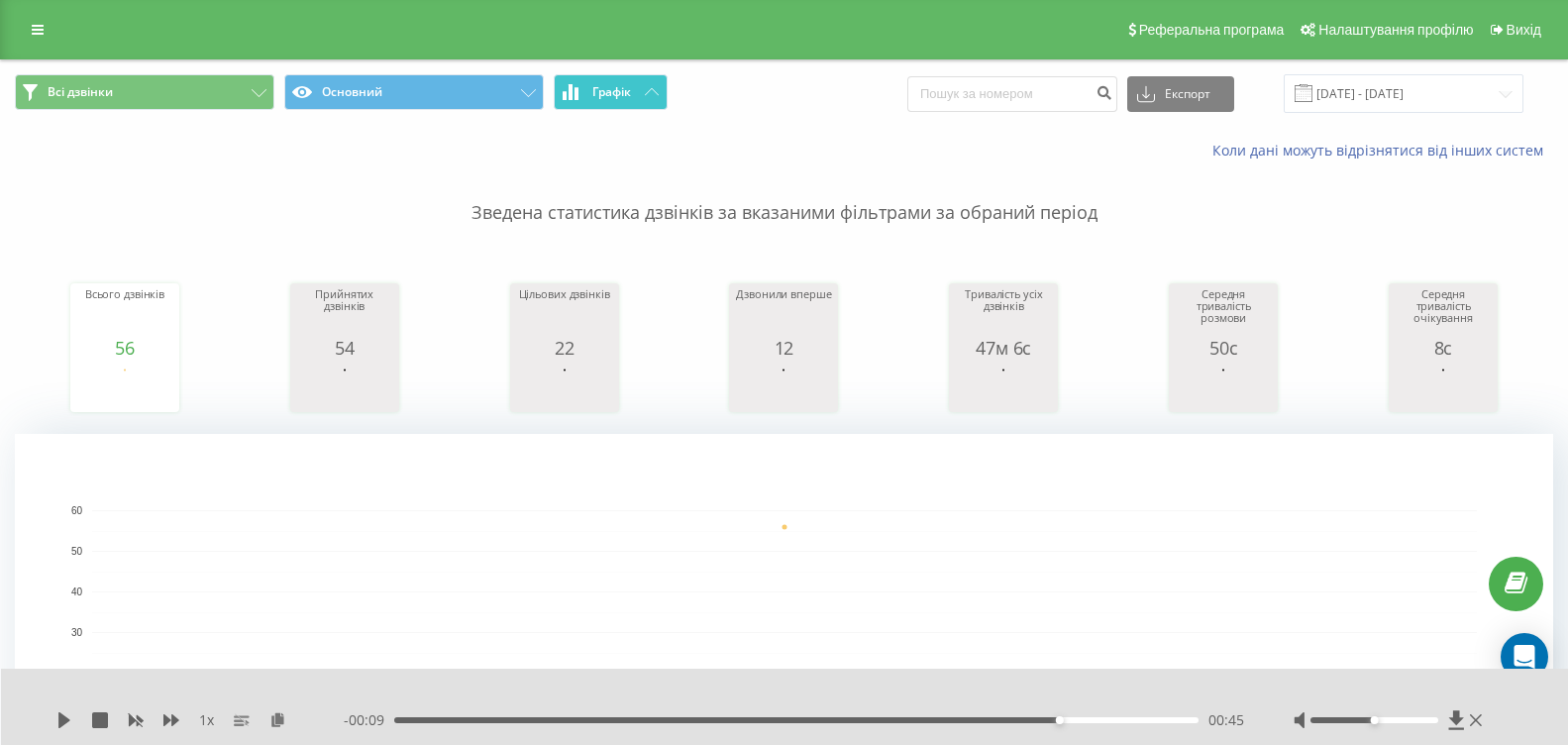
click at [625, 99] on span "Графік" at bounding box center [612, 92] width 39 height 14
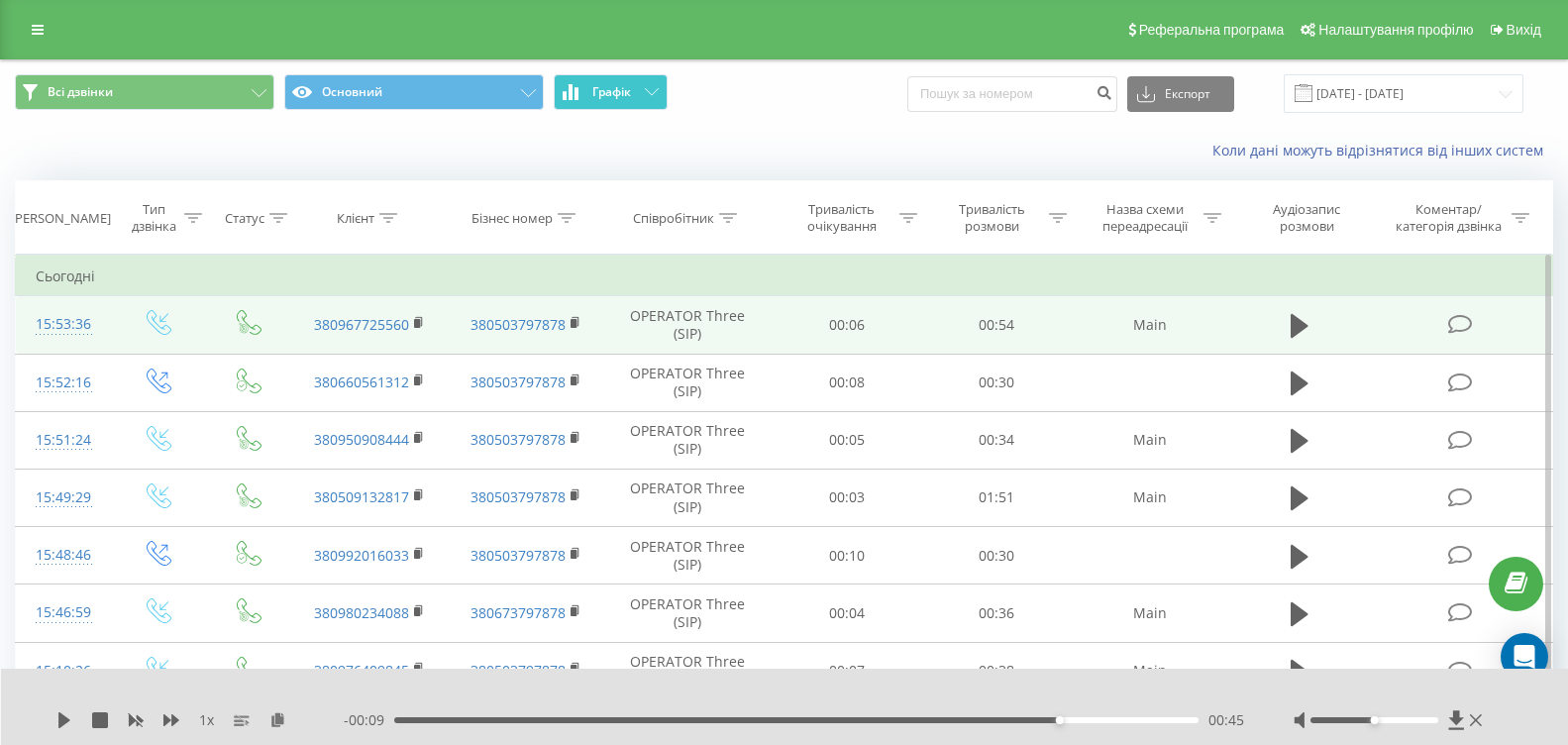
click at [625, 99] on span "Графік" at bounding box center [612, 92] width 39 height 14
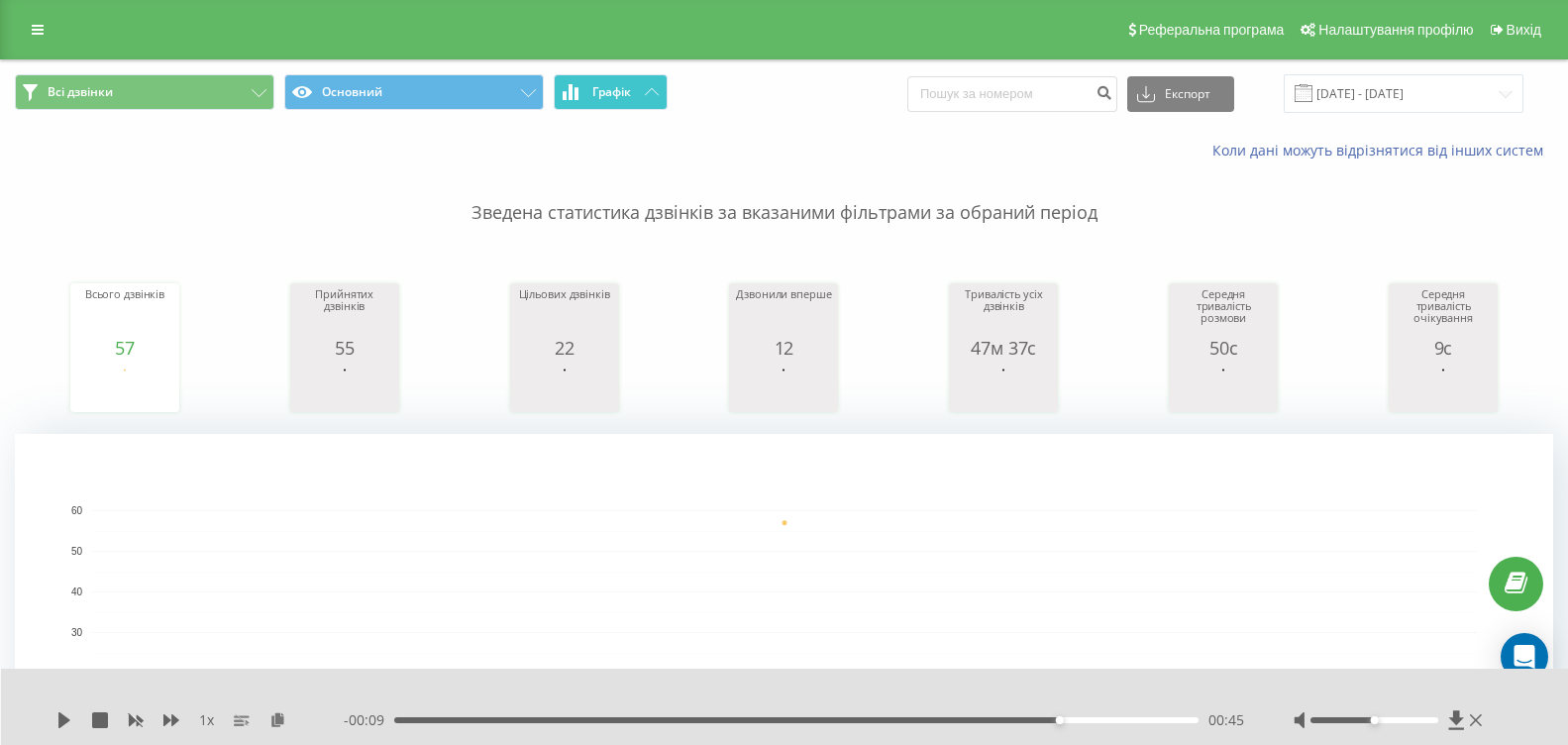
click at [635, 89] on button "Графік" at bounding box center [611, 92] width 114 height 36
click at [599, 75] on button "Графік" at bounding box center [611, 92] width 114 height 36
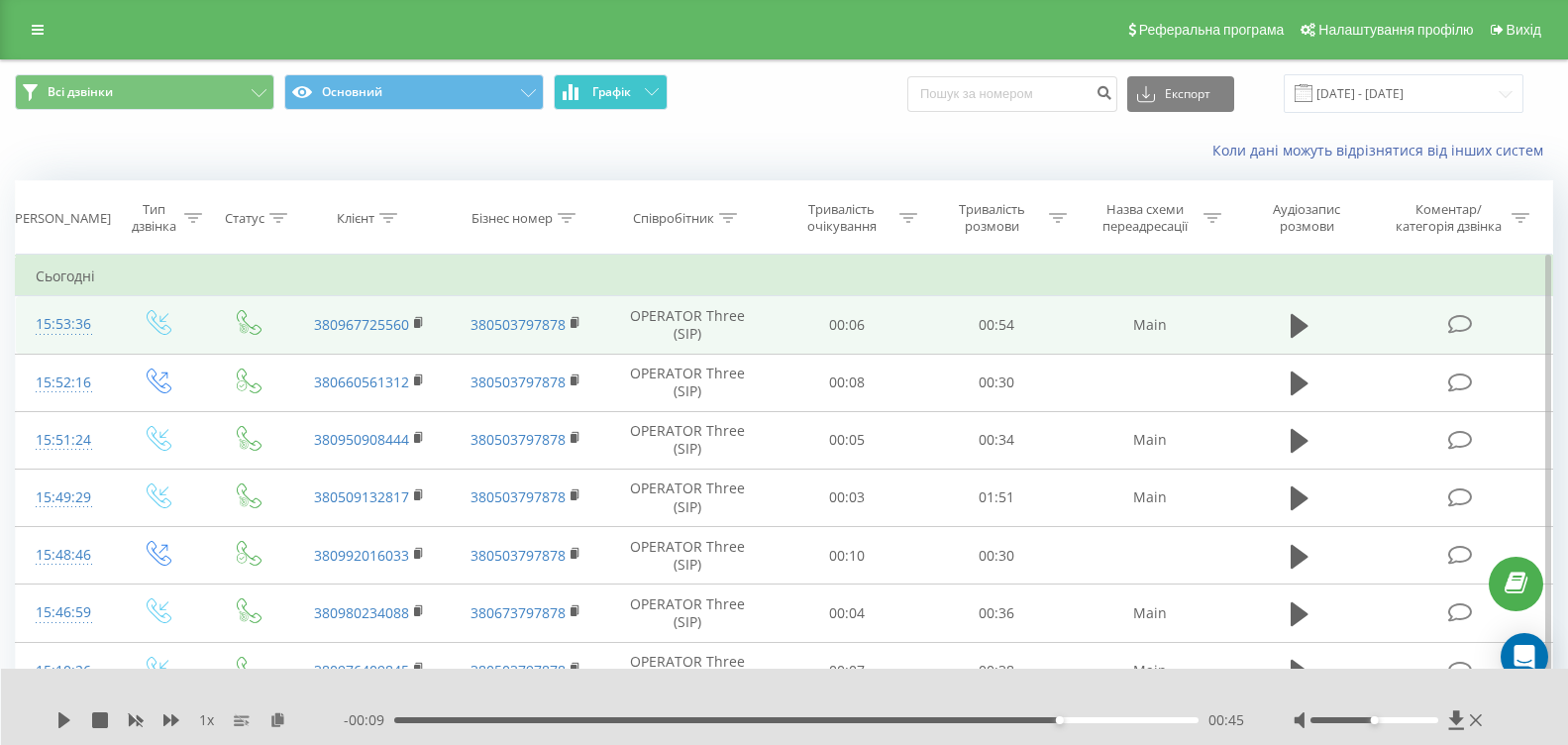
click at [599, 75] on button "Графік" at bounding box center [611, 92] width 114 height 36
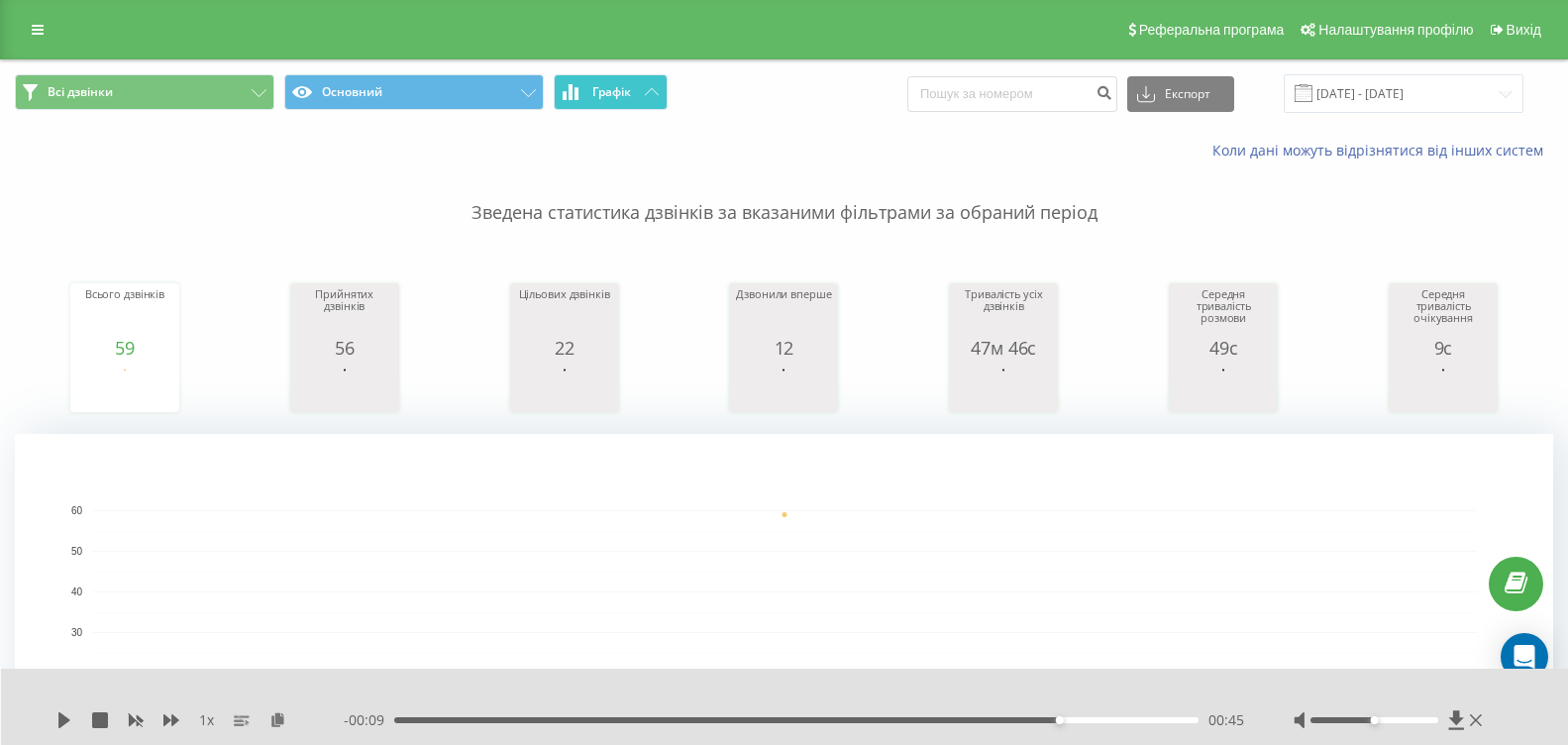
click at [604, 104] on button "Графік" at bounding box center [611, 92] width 114 height 36
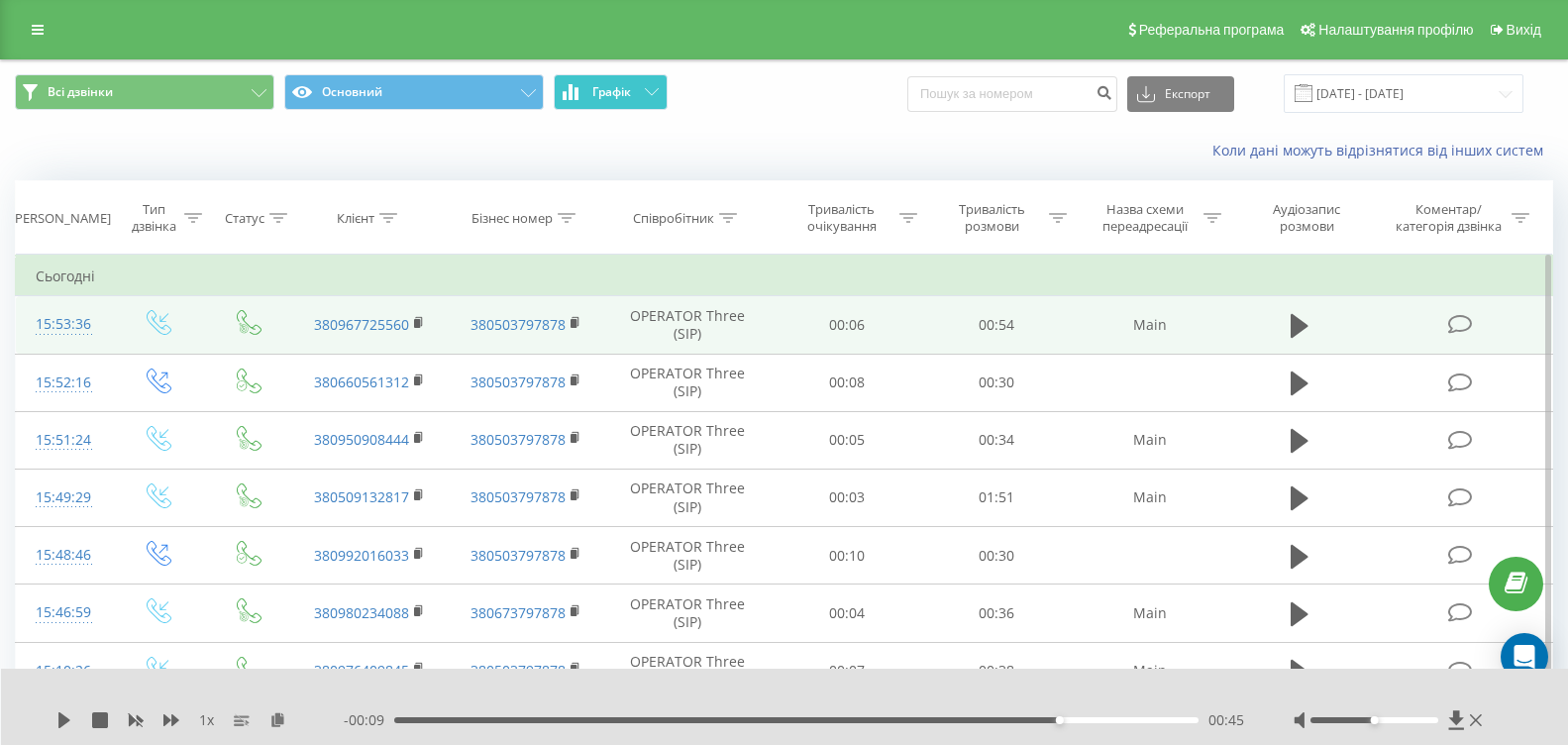
click at [604, 102] on button "Графік" at bounding box center [611, 92] width 114 height 36
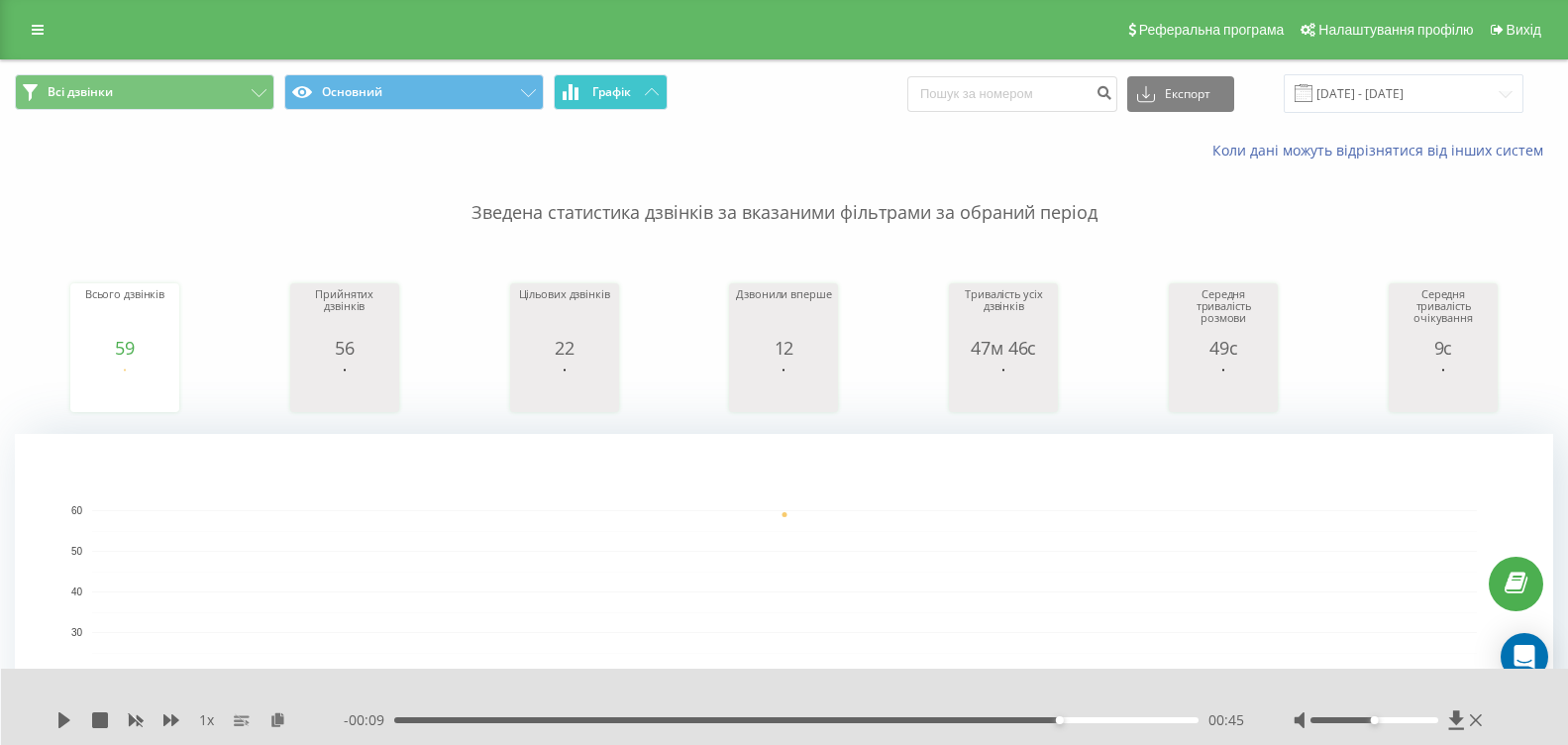
click at [620, 96] on span "Графік" at bounding box center [612, 92] width 39 height 14
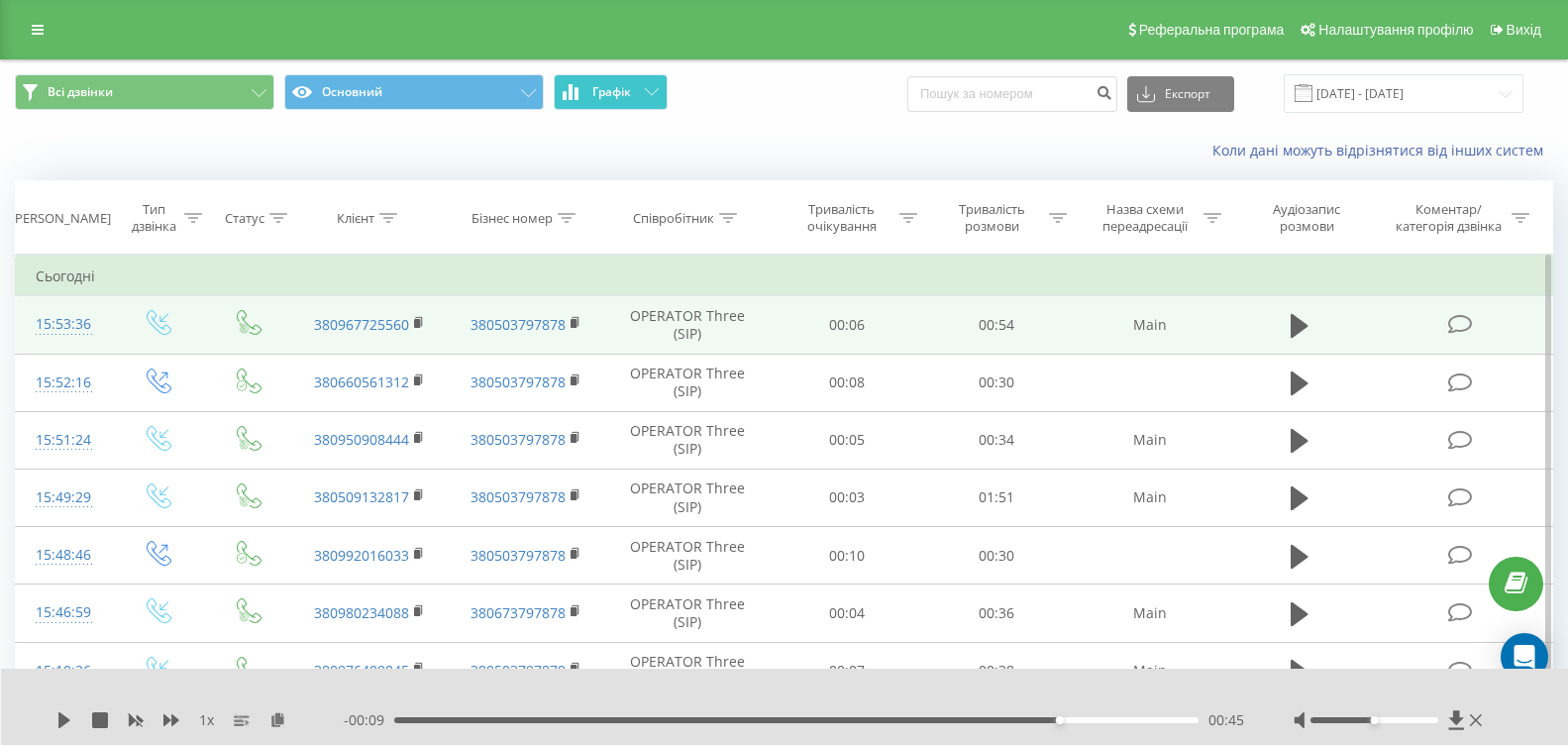
click at [620, 96] on span "Графік" at bounding box center [612, 92] width 39 height 14
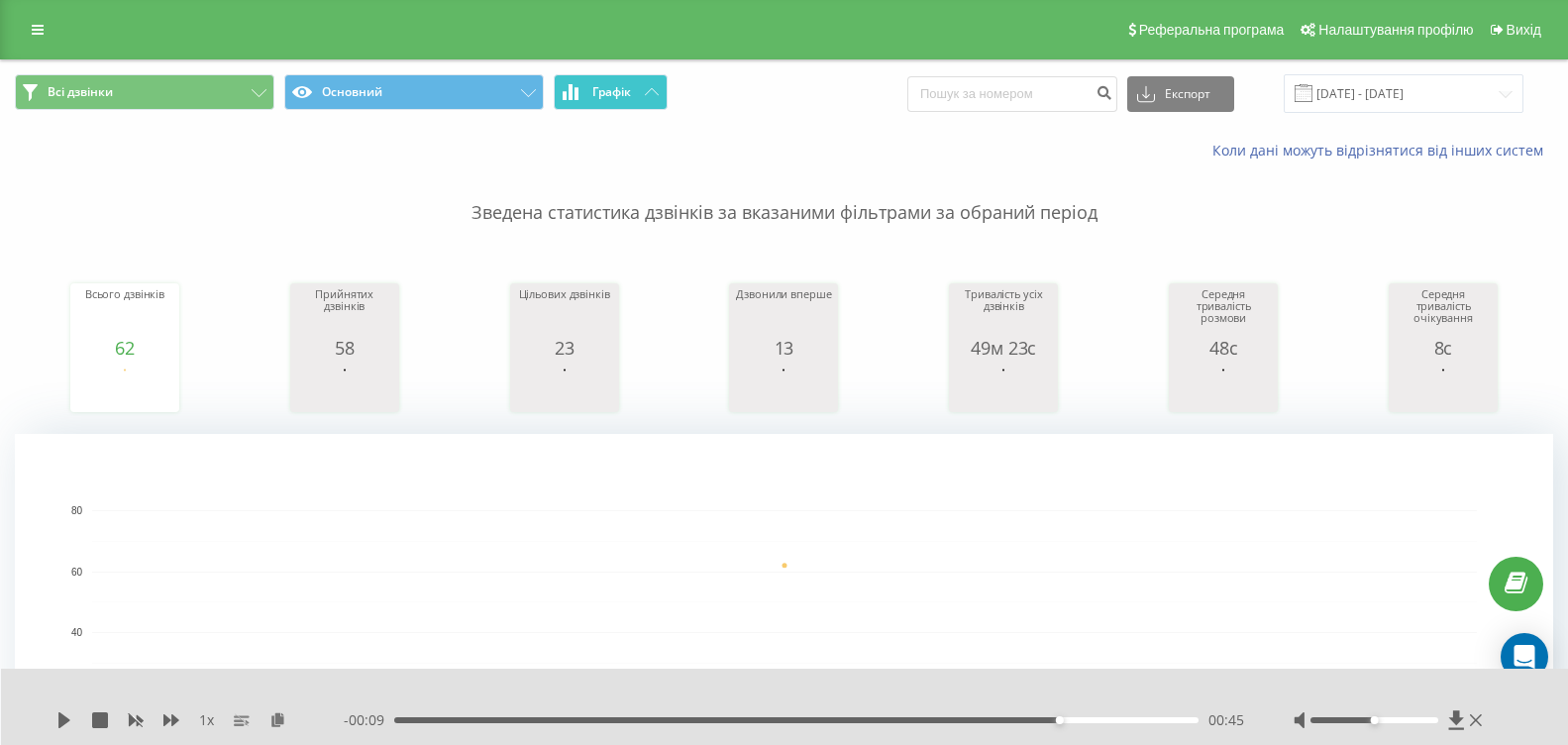
click at [630, 82] on button "Графік" at bounding box center [611, 92] width 114 height 36
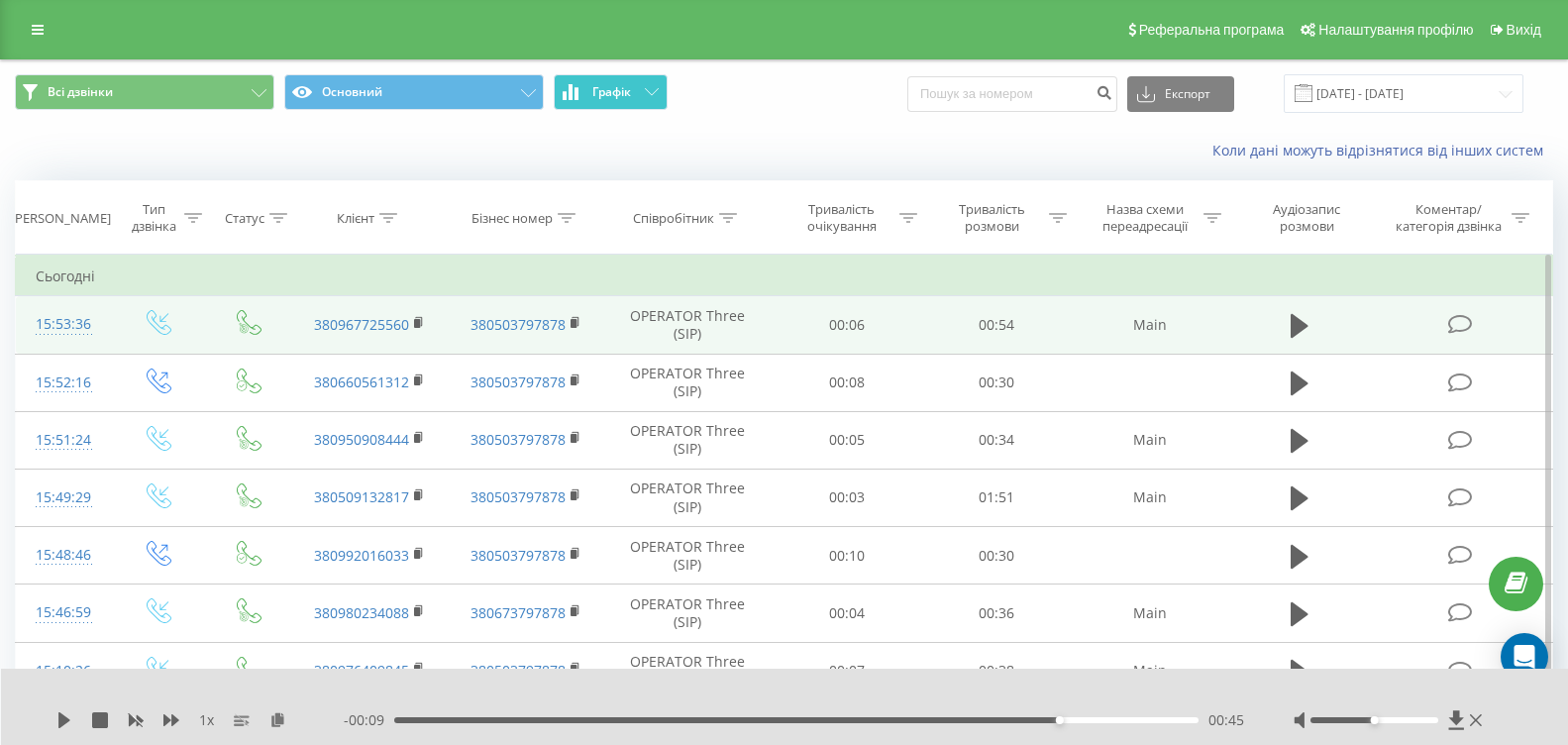
click at [630, 82] on button "Графік" at bounding box center [611, 92] width 114 height 36
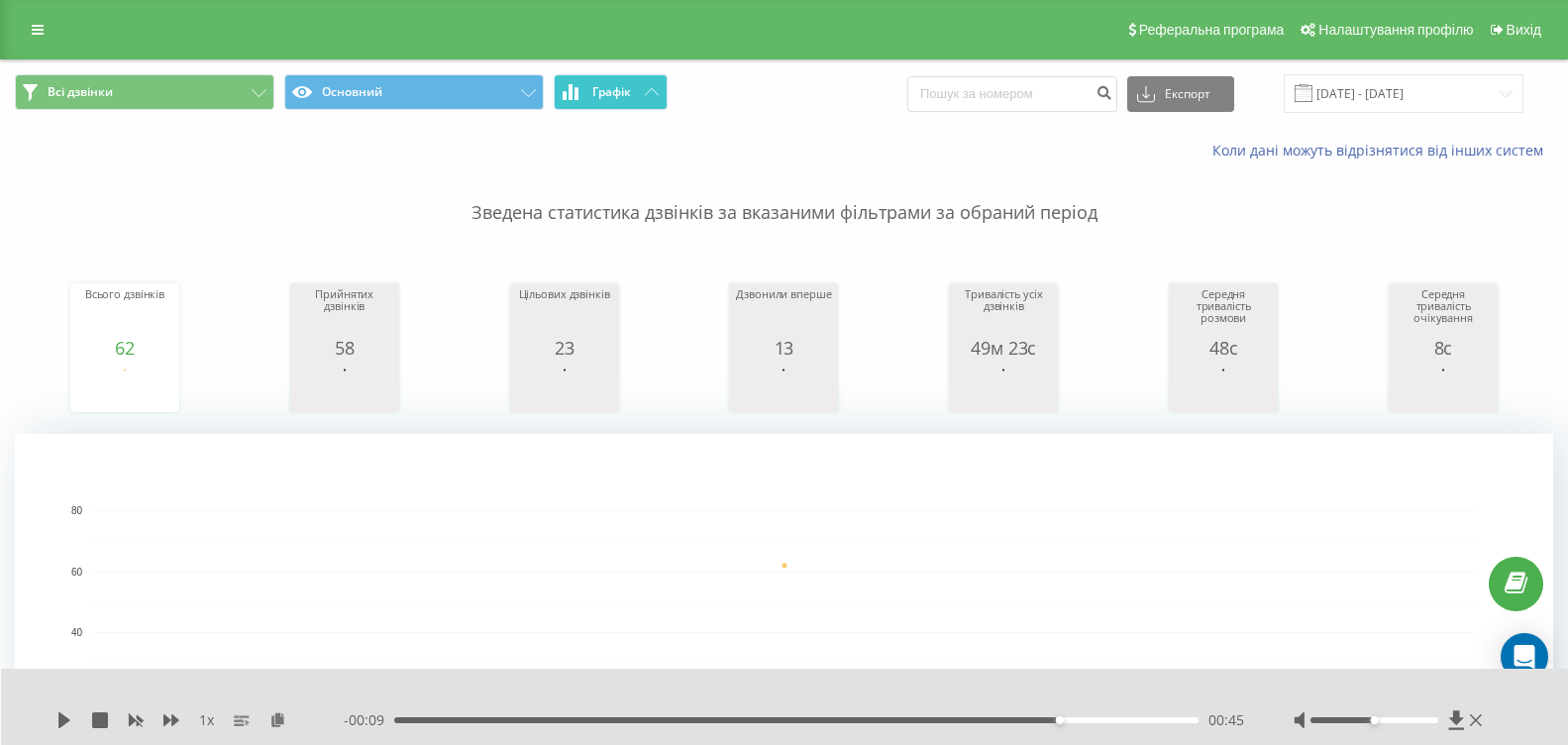
click at [630, 97] on span "Графік" at bounding box center [612, 92] width 39 height 14
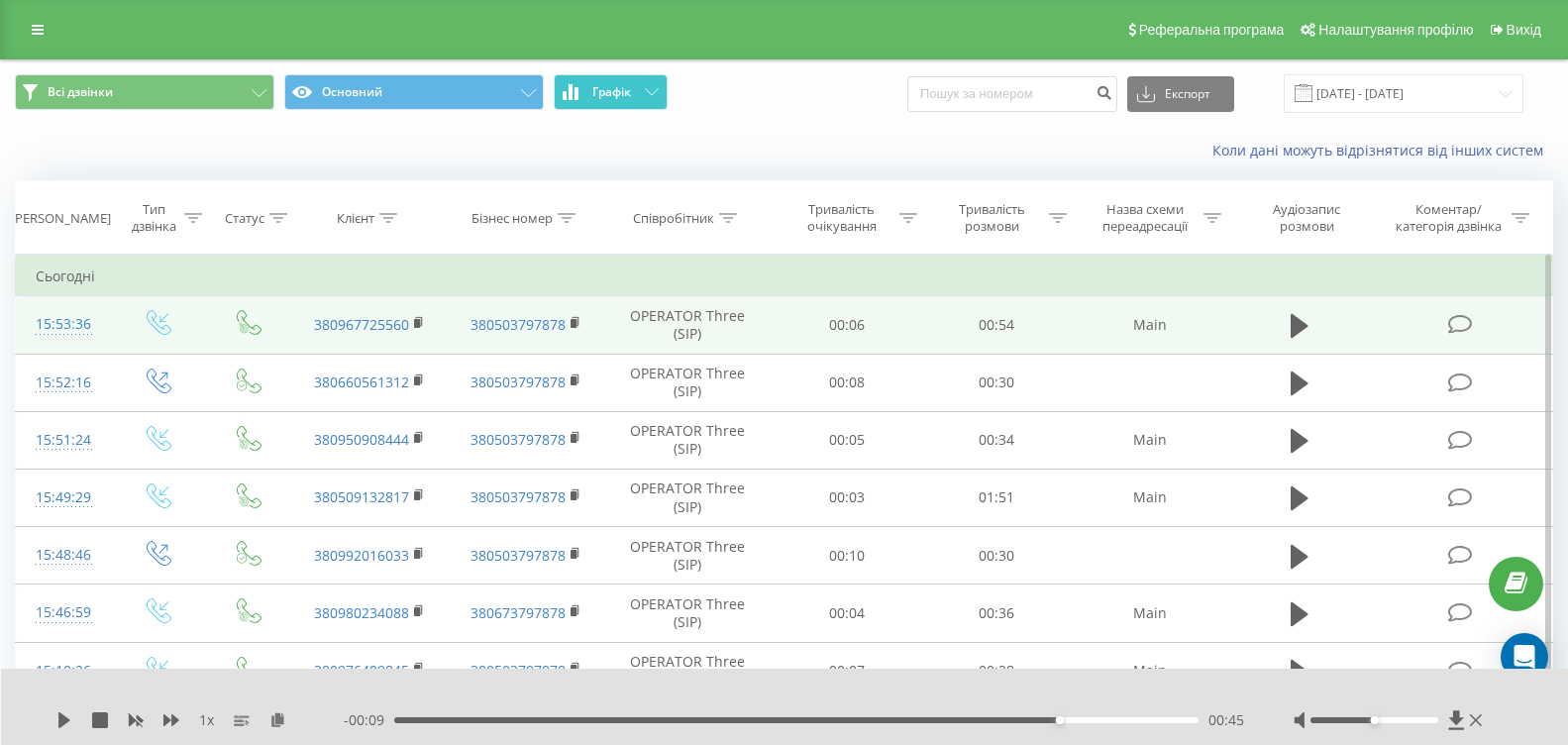
click at [630, 96] on span "Графік" at bounding box center [612, 92] width 39 height 14
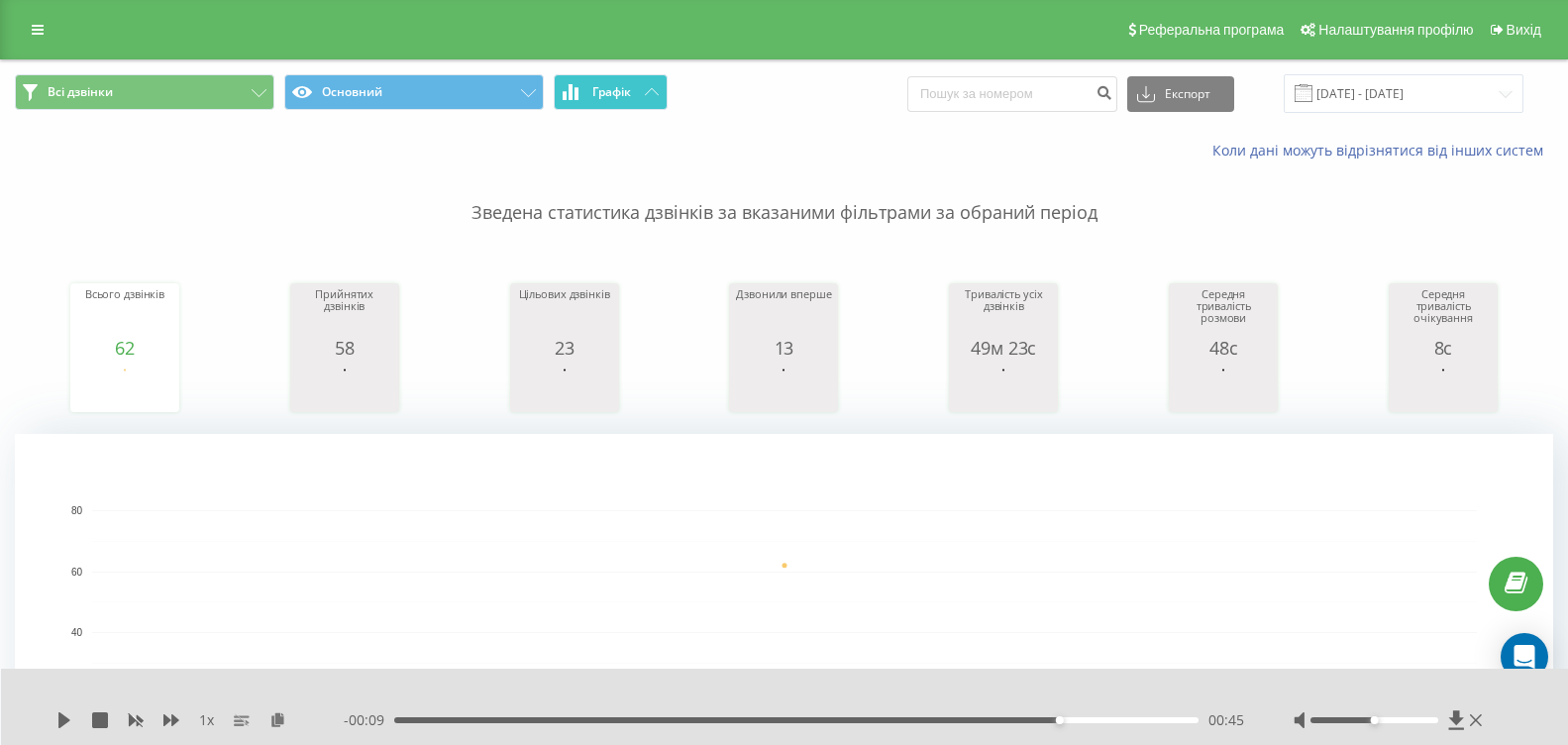
click at [637, 88] on button "Графік" at bounding box center [611, 92] width 114 height 36
click at [594, 93] on span "Графік" at bounding box center [612, 92] width 39 height 14
click at [595, 89] on span "Графік" at bounding box center [612, 92] width 39 height 14
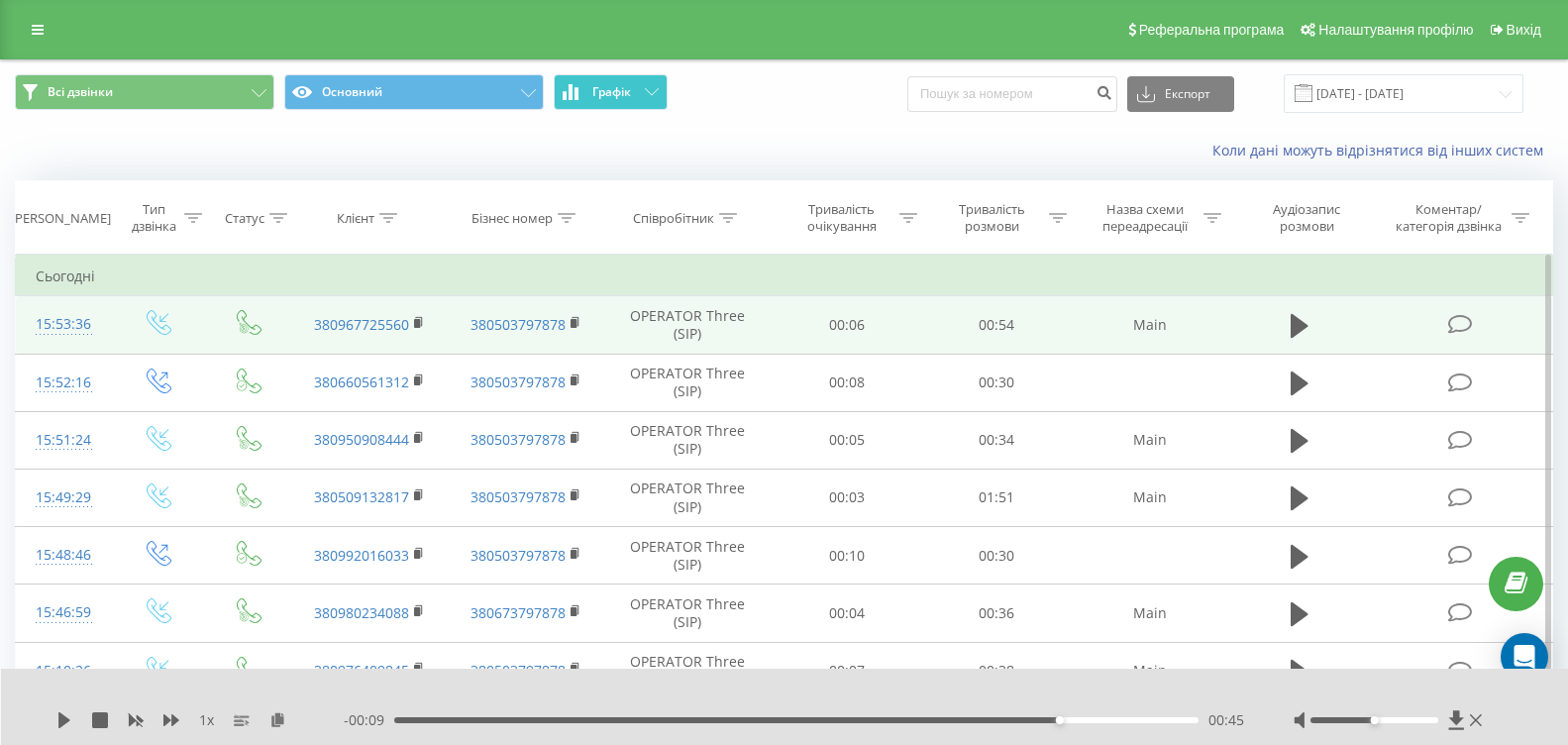
click at [595, 89] on span "Графік" at bounding box center [612, 92] width 39 height 14
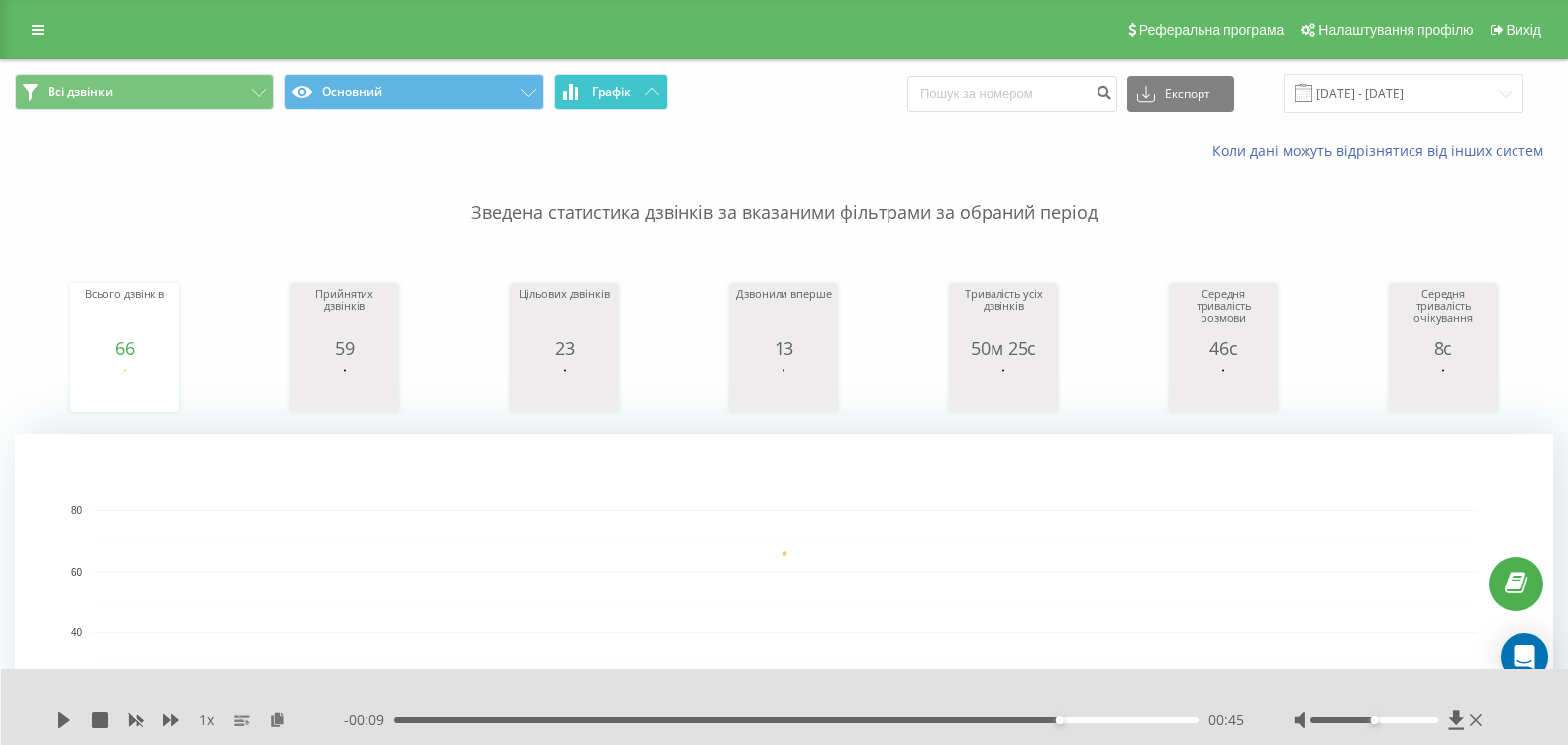
click at [664, 98] on button "Графік" at bounding box center [611, 92] width 114 height 36
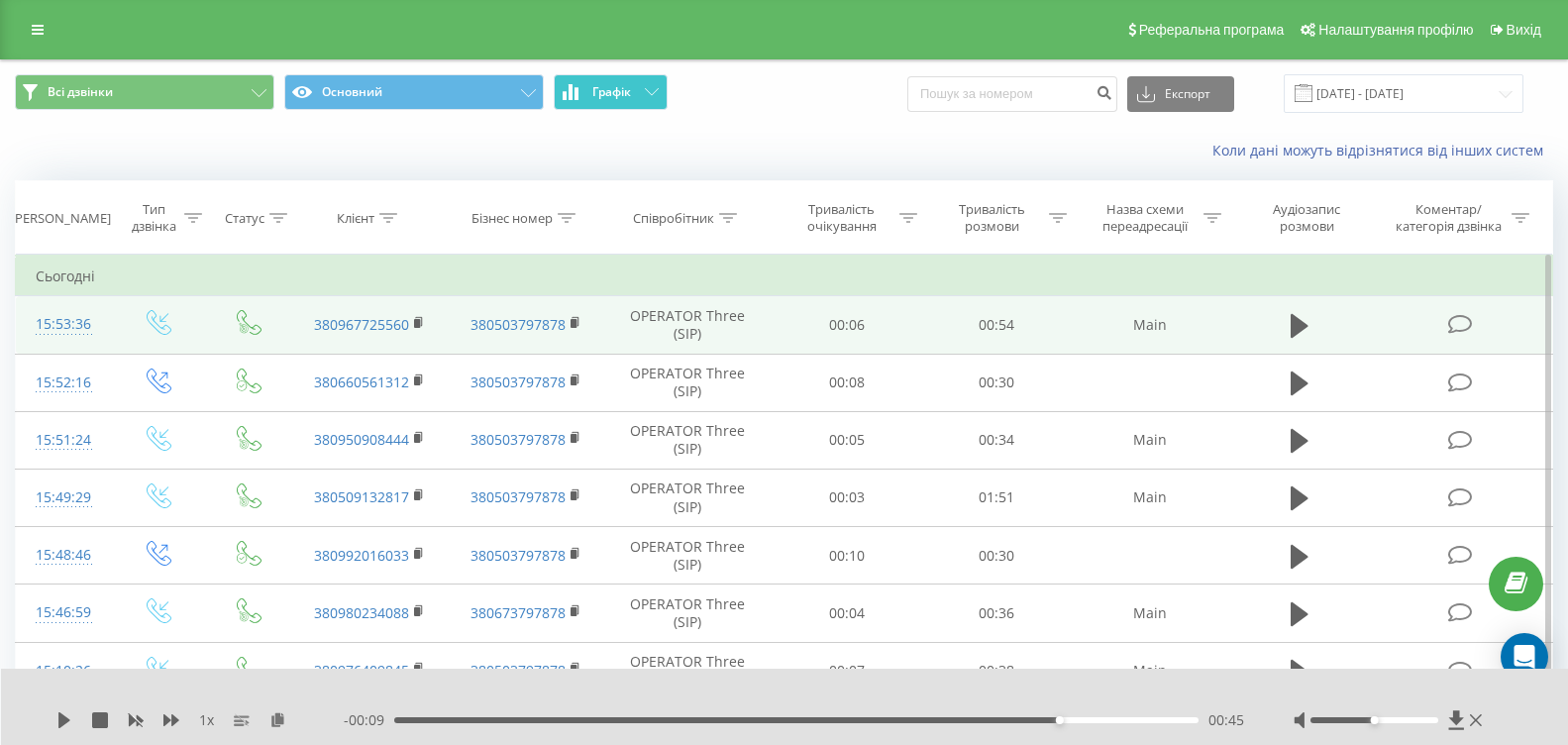
click at [664, 98] on button "Графік" at bounding box center [611, 92] width 114 height 36
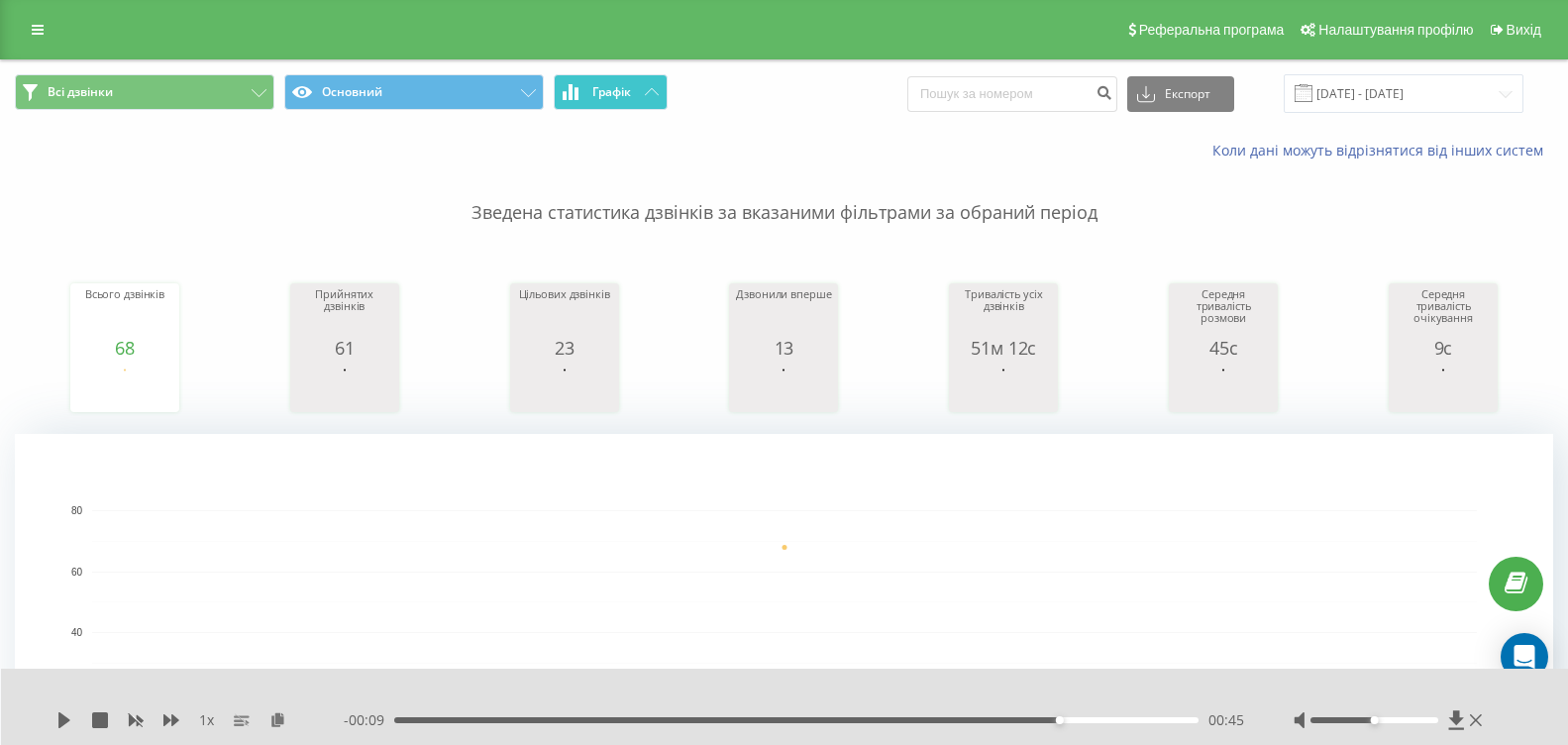
click at [666, 93] on button "Графік" at bounding box center [611, 92] width 114 height 36
click at [637, 80] on button "Графік" at bounding box center [611, 92] width 114 height 36
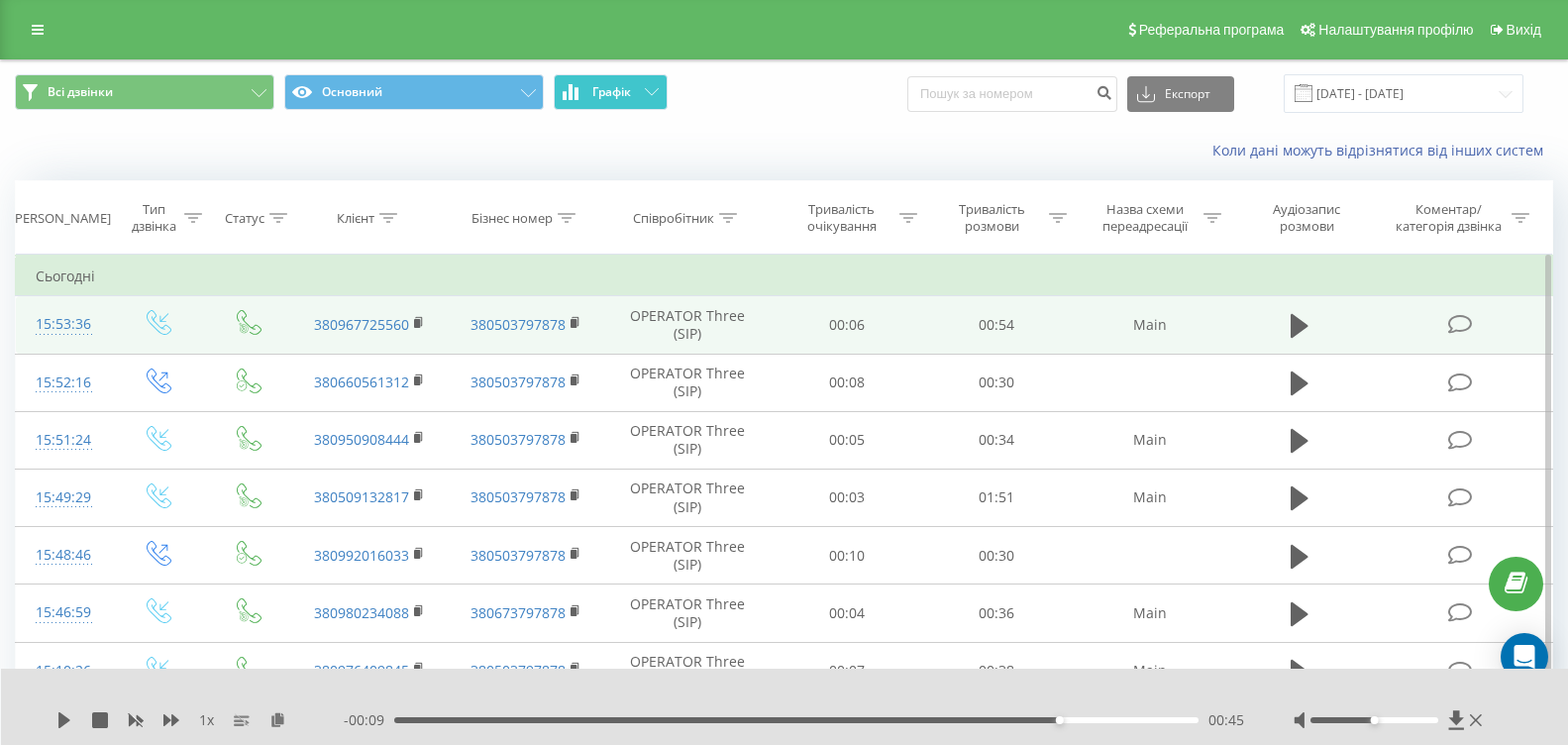
click at [637, 80] on button "Графік" at bounding box center [611, 92] width 114 height 36
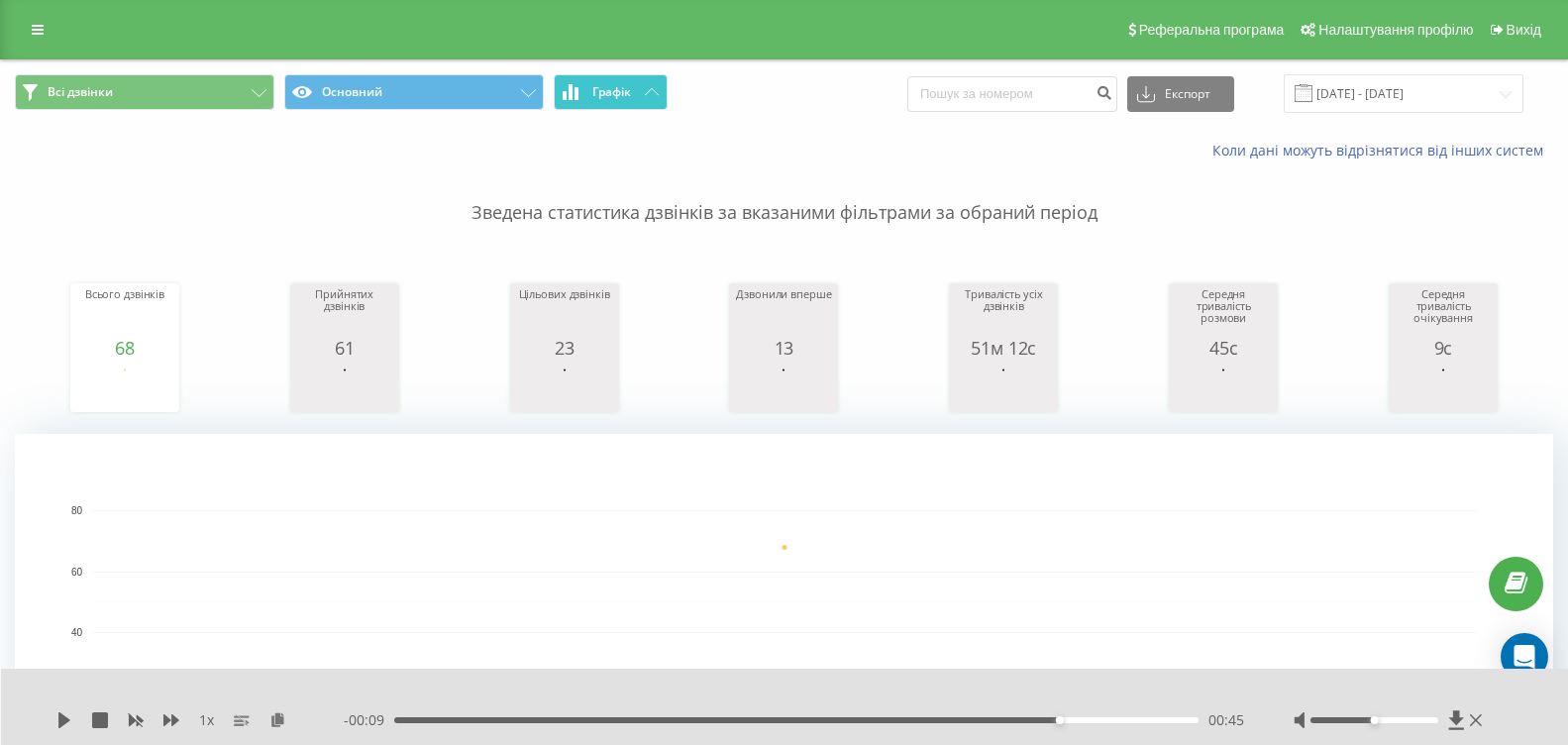
click at [613, 81] on button "Графік" at bounding box center [611, 92] width 114 height 36
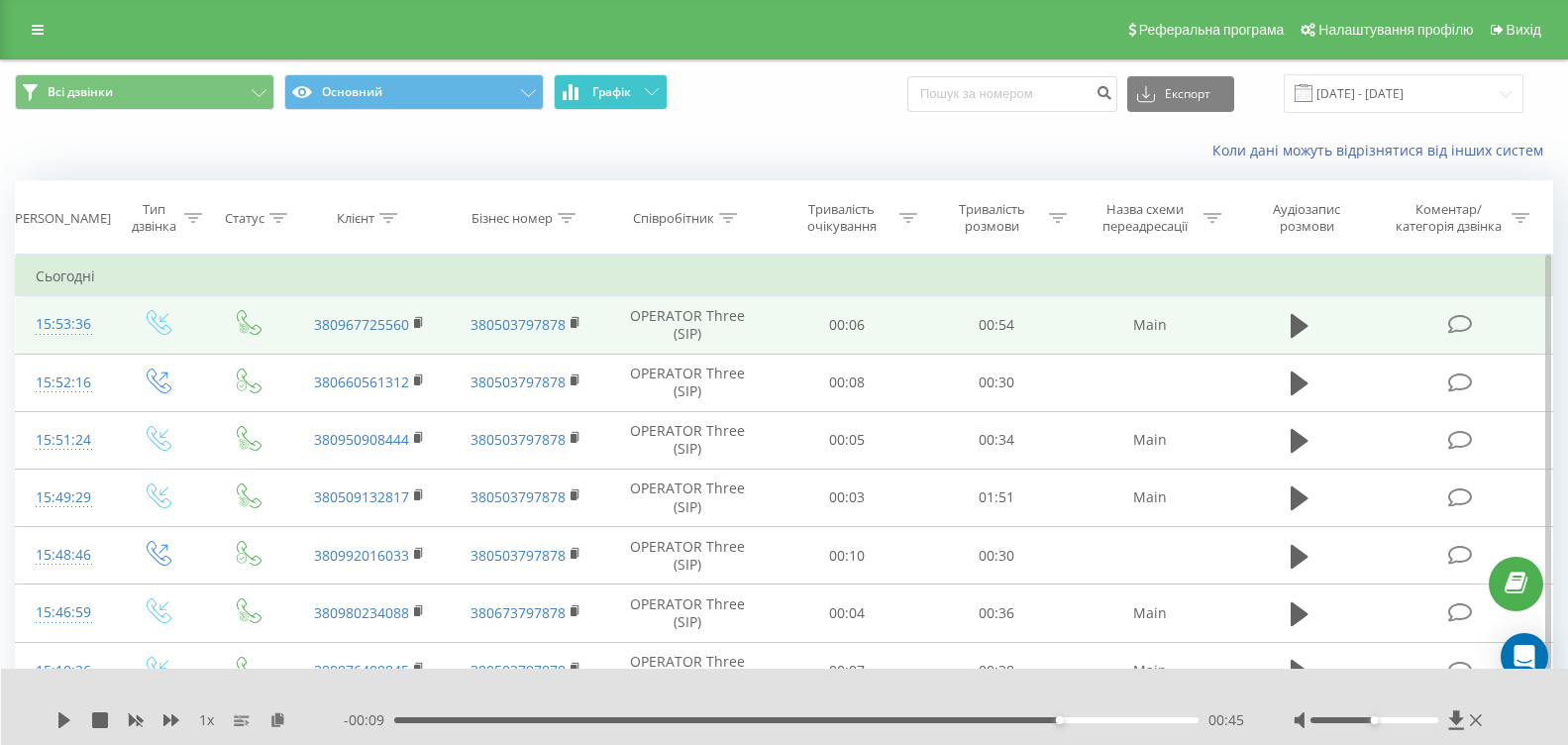
click at [613, 81] on button "Графік" at bounding box center [611, 92] width 114 height 36
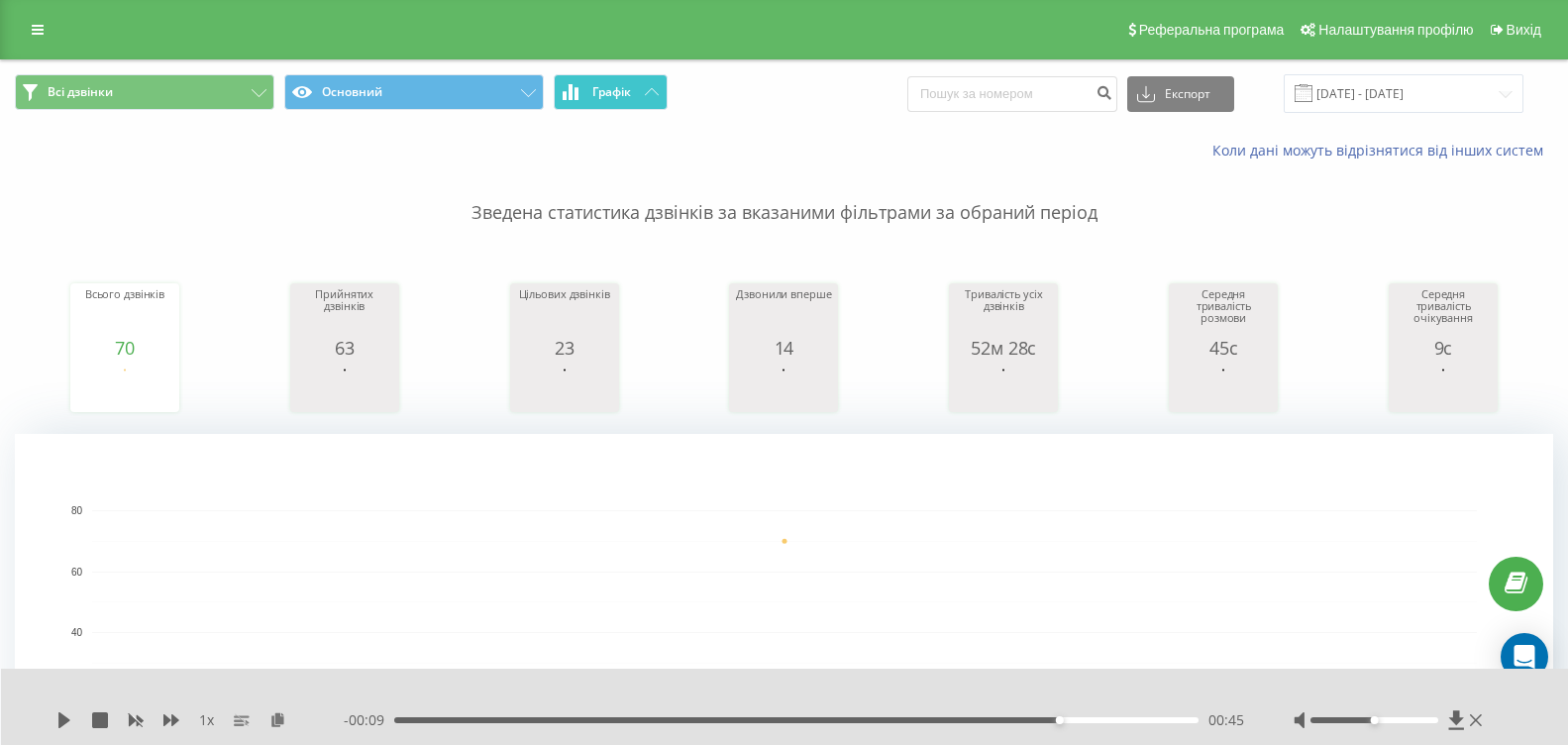
click at [568, 85] on icon at bounding box center [571, 92] width 16 height 16
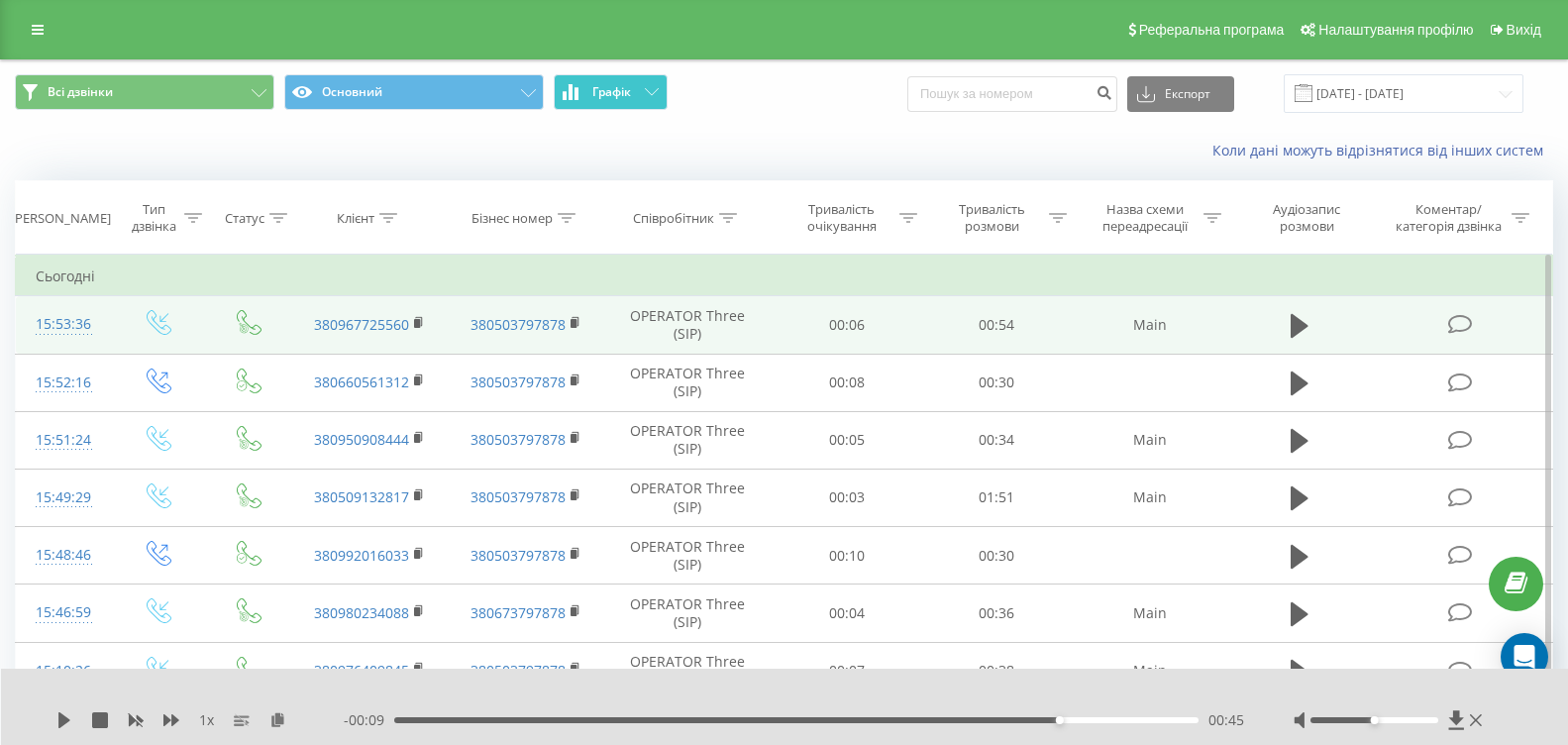
click at [568, 85] on icon at bounding box center [571, 92] width 16 height 16
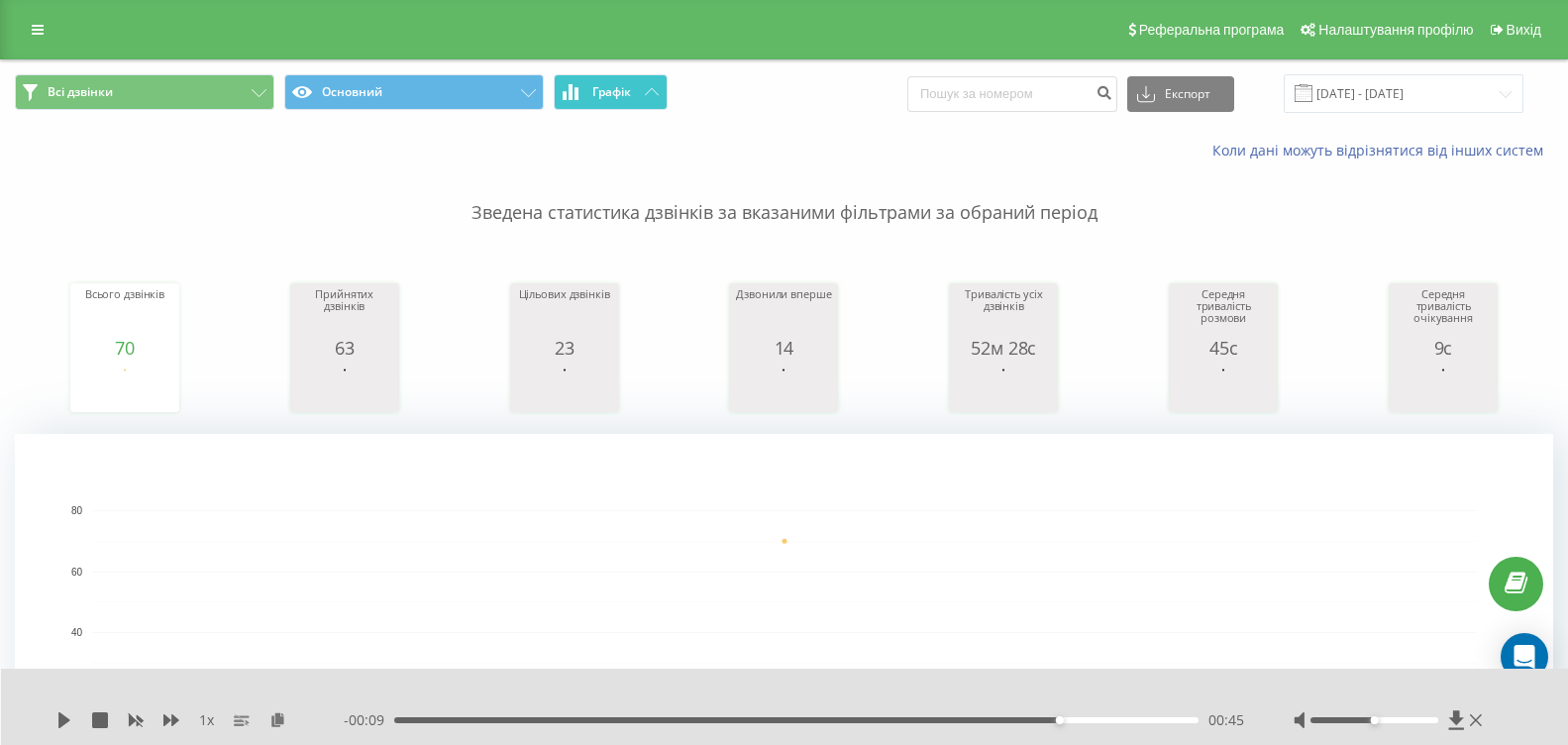
click at [567, 98] on icon at bounding box center [571, 92] width 16 height 16
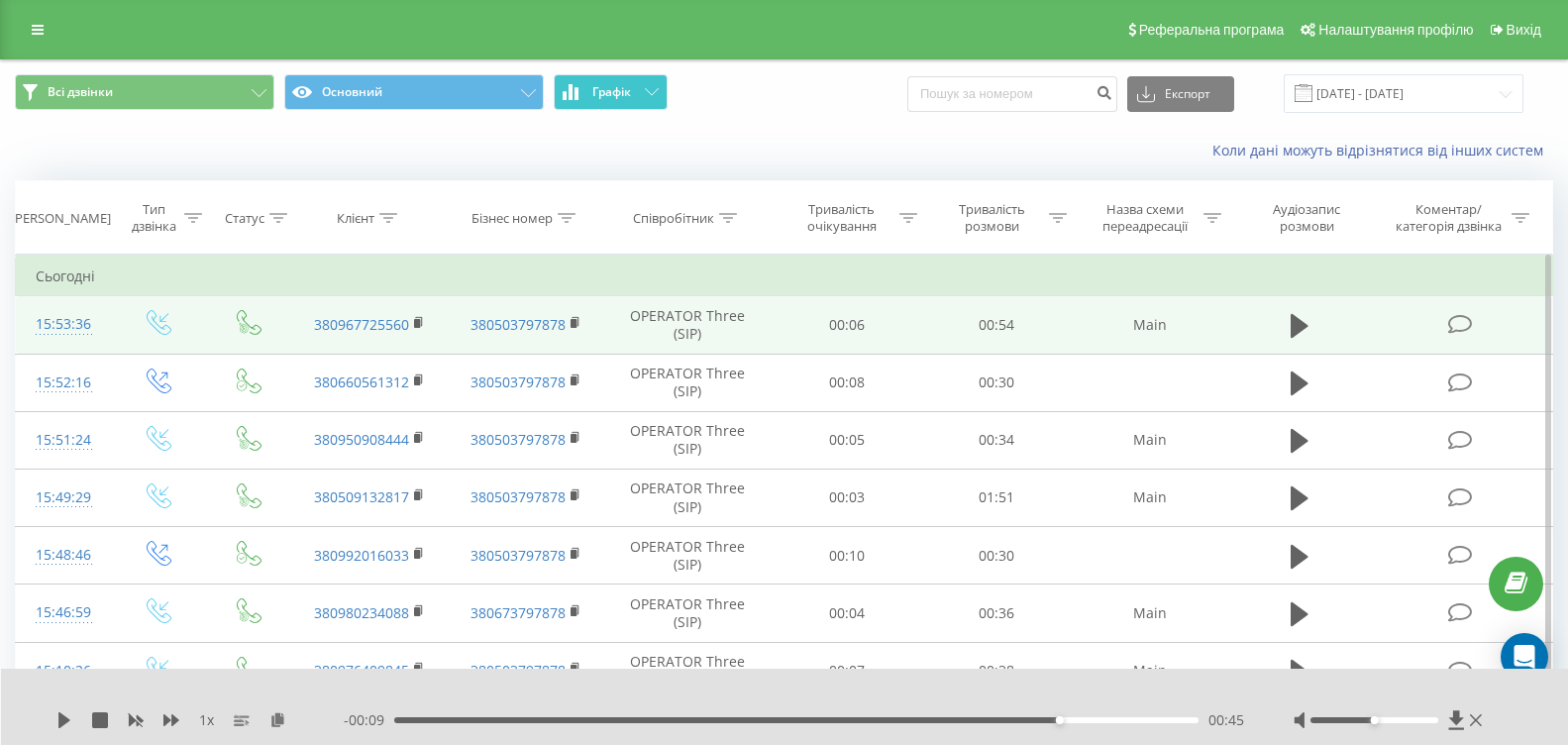
click at [563, 98] on icon at bounding box center [571, 92] width 16 height 16
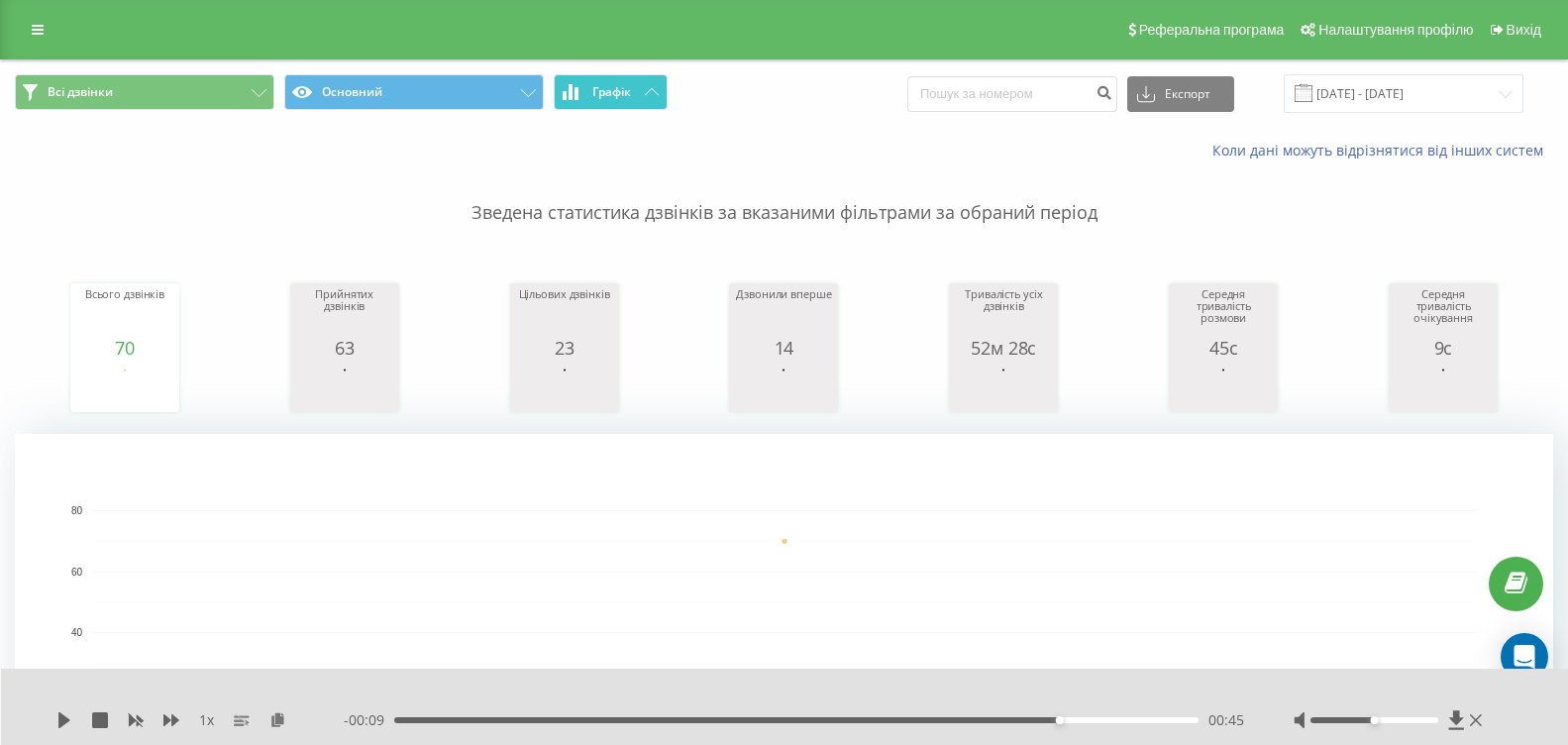
click at [563, 101] on button "Графік" at bounding box center [611, 92] width 114 height 36
